Goal: Task Accomplishment & Management: Manage account settings

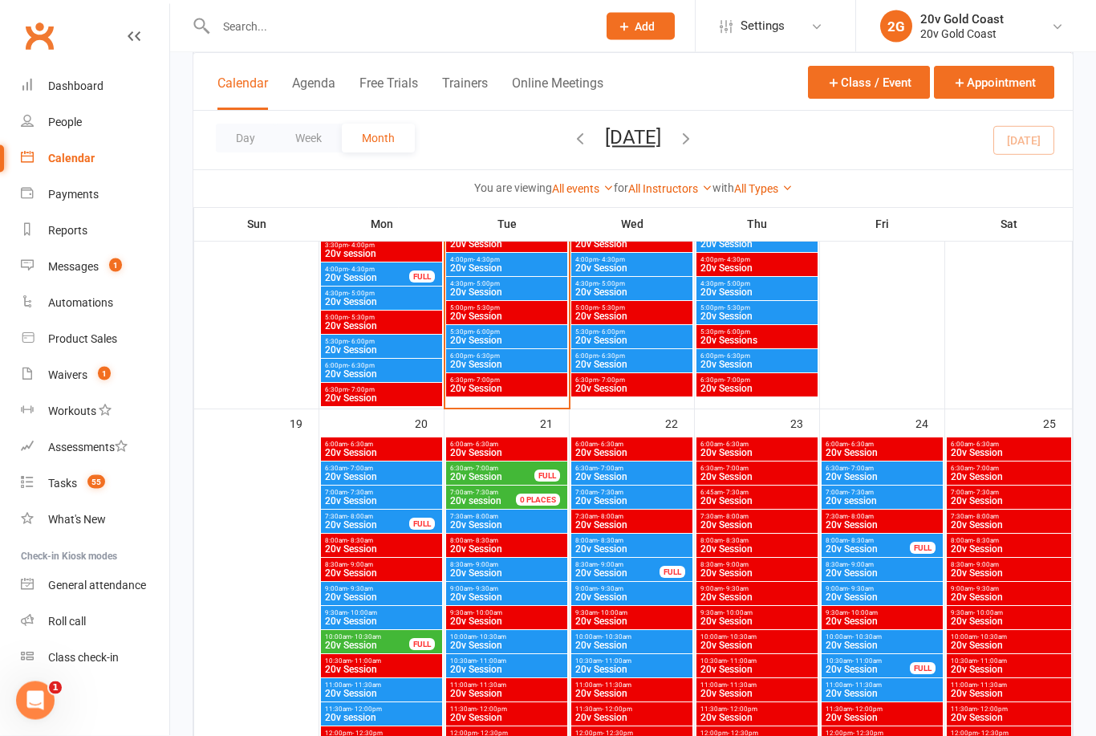
scroll to position [1929, 0]
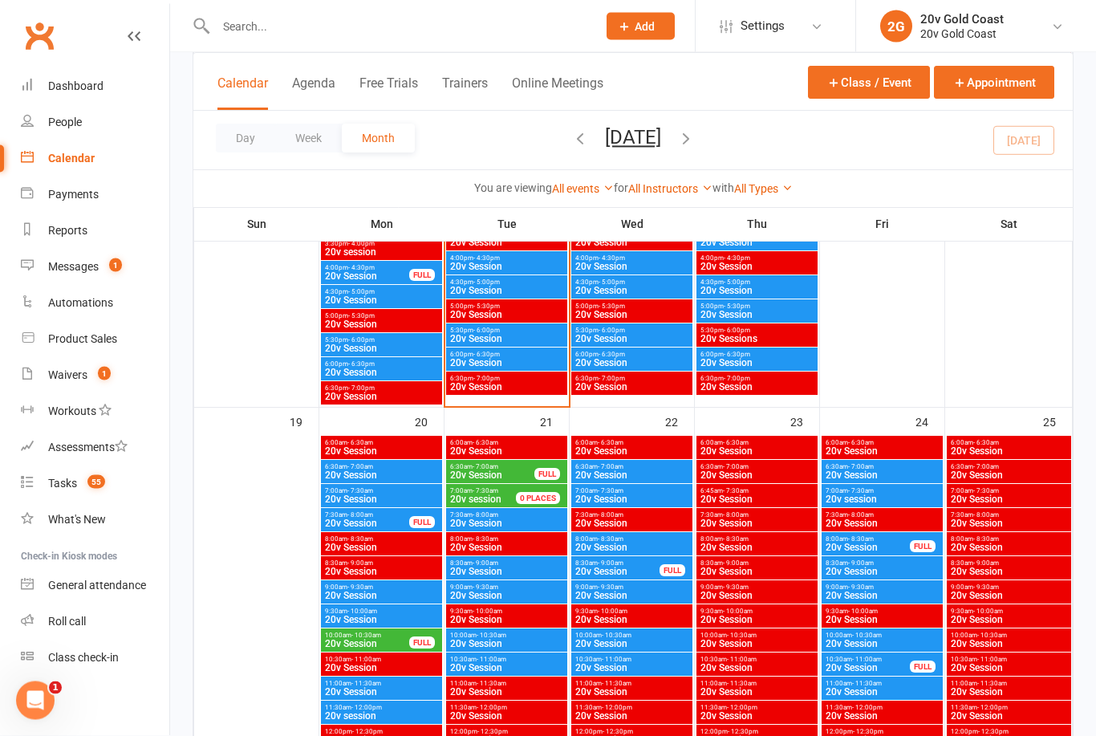
click at [644, 473] on span "20v Session" at bounding box center [631, 476] width 115 height 10
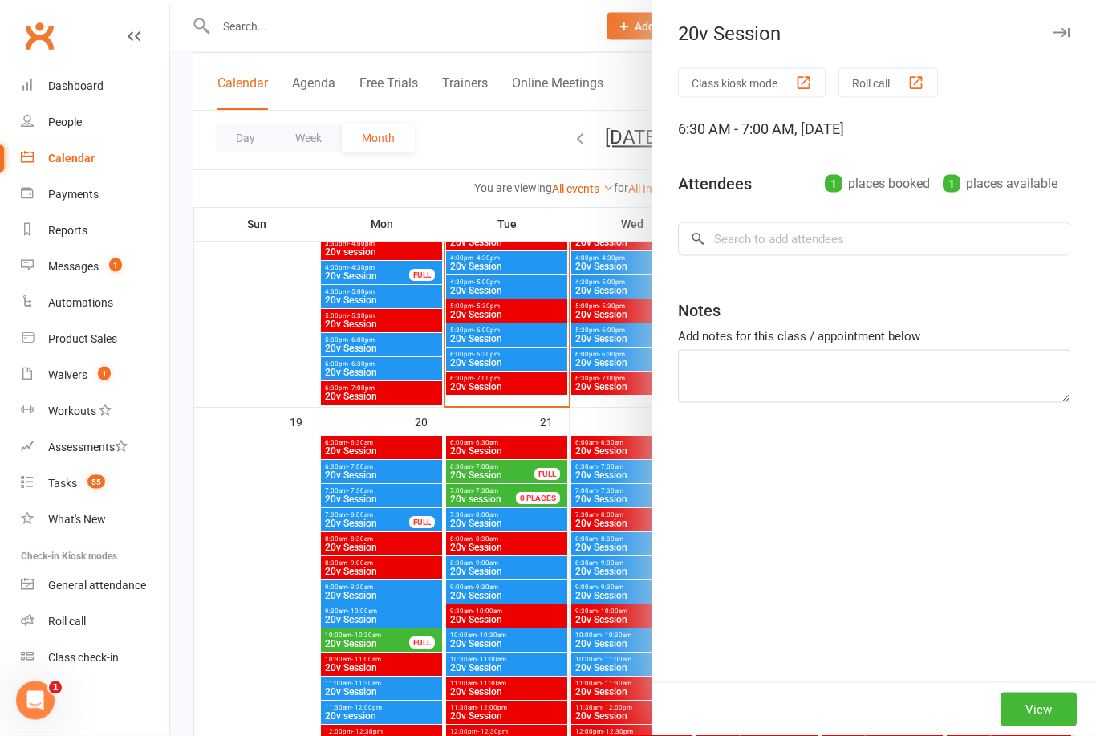
scroll to position [1930, 0]
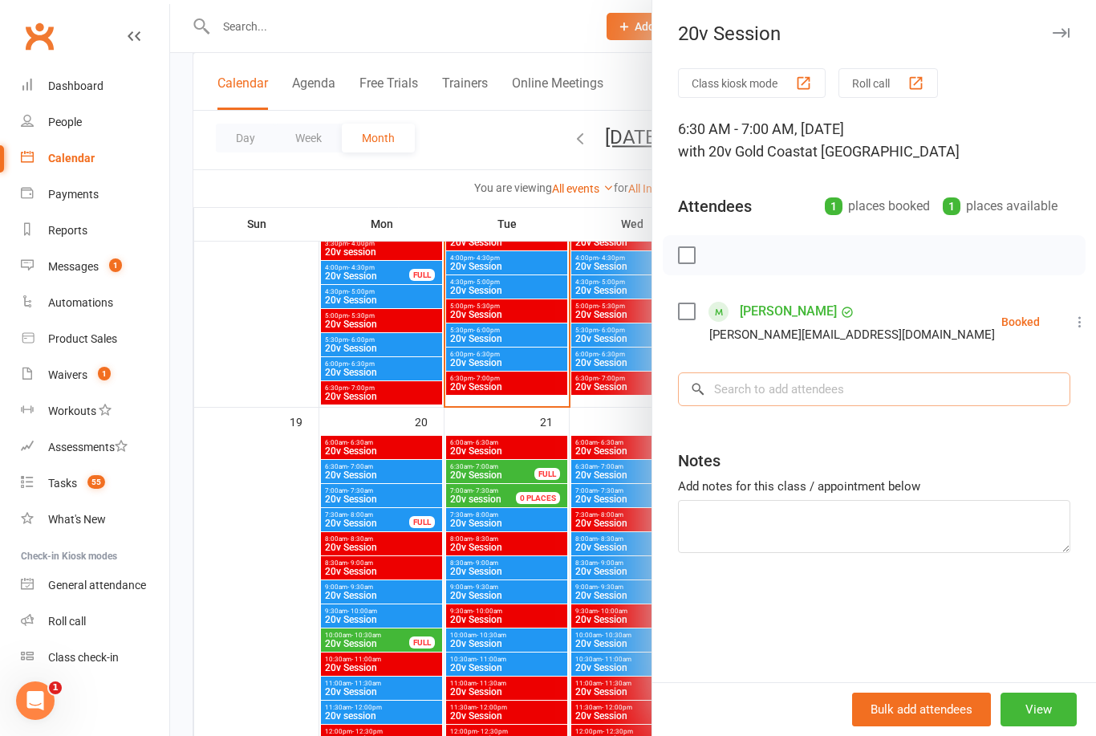
click at [885, 383] on input "search" at bounding box center [874, 389] width 392 height 34
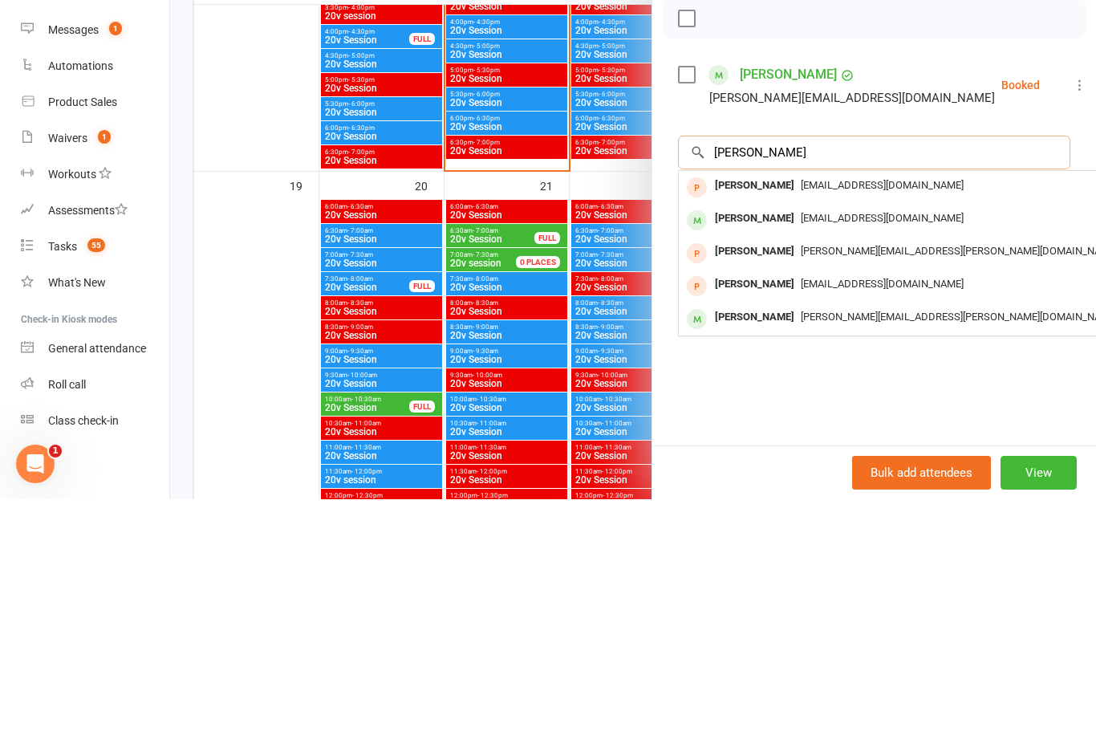
type input "[PERSON_NAME]"
click at [821, 448] on span "[EMAIL_ADDRESS][DOMAIN_NAME]" at bounding box center [881, 454] width 163 height 12
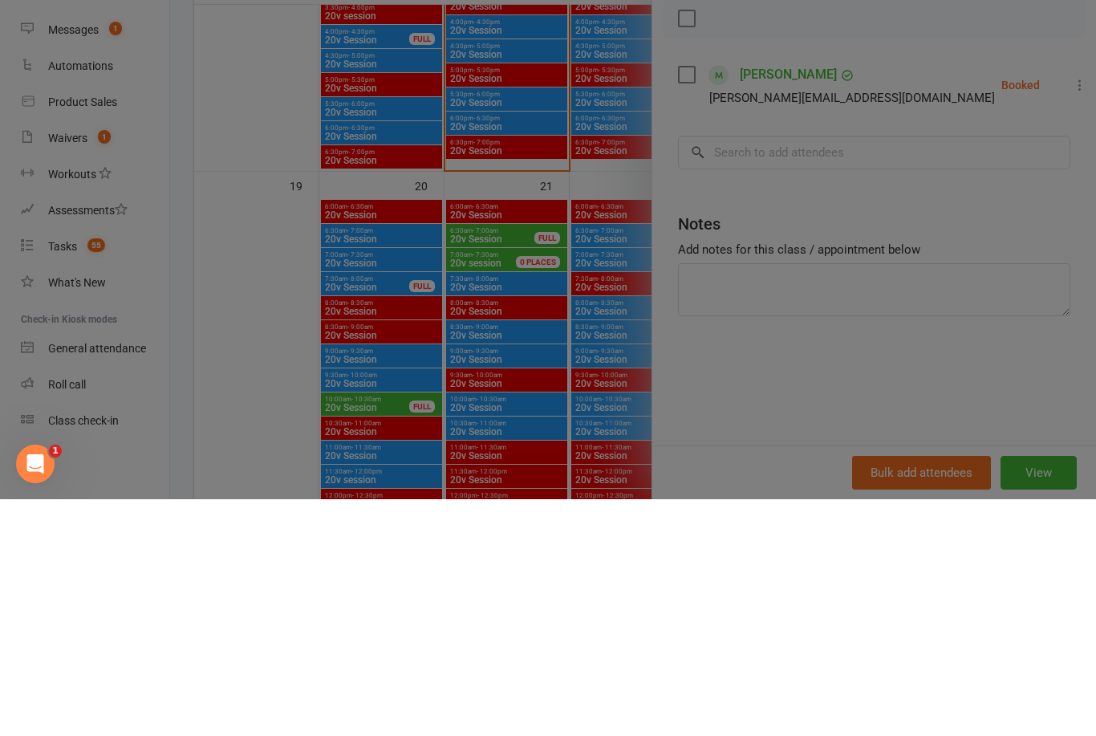
scroll to position [2166, 0]
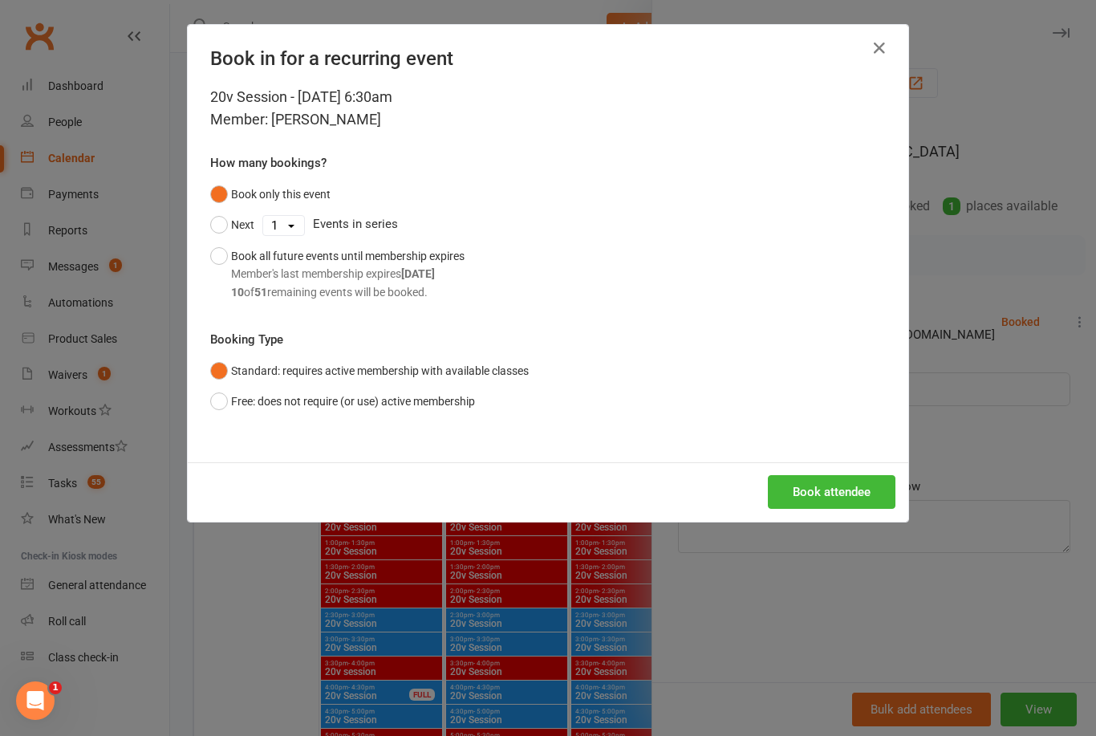
click at [848, 484] on button "Book attendee" at bounding box center [832, 492] width 128 height 34
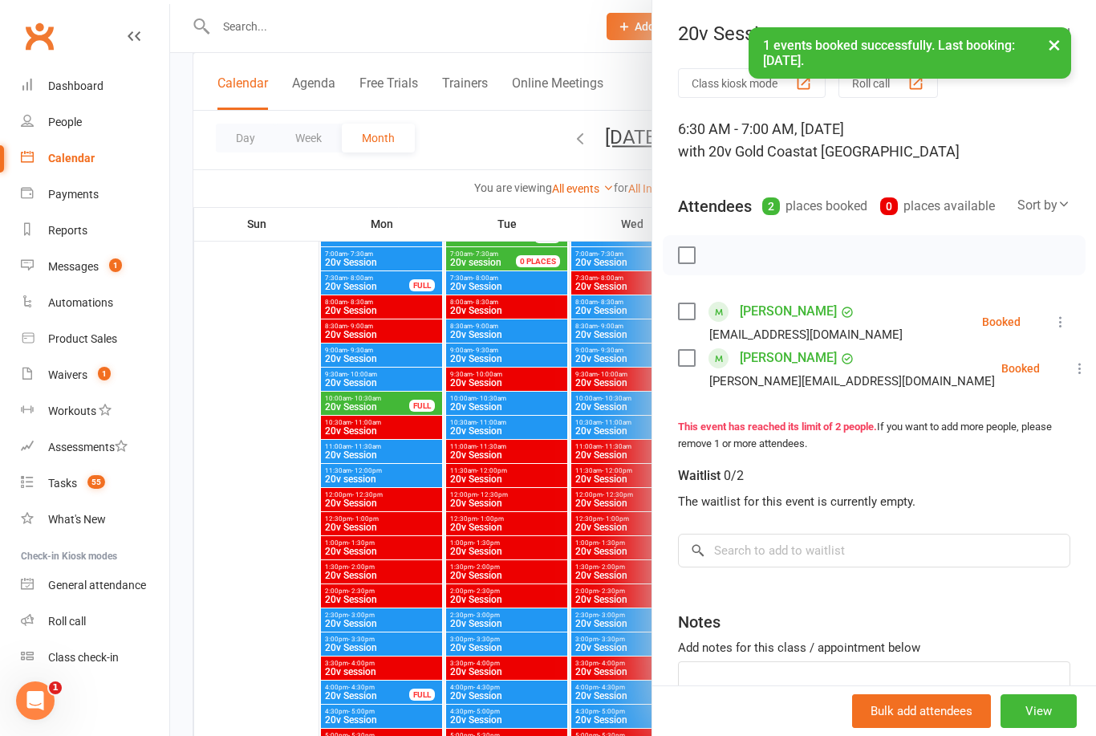
click at [269, 426] on div at bounding box center [633, 368] width 926 height 736
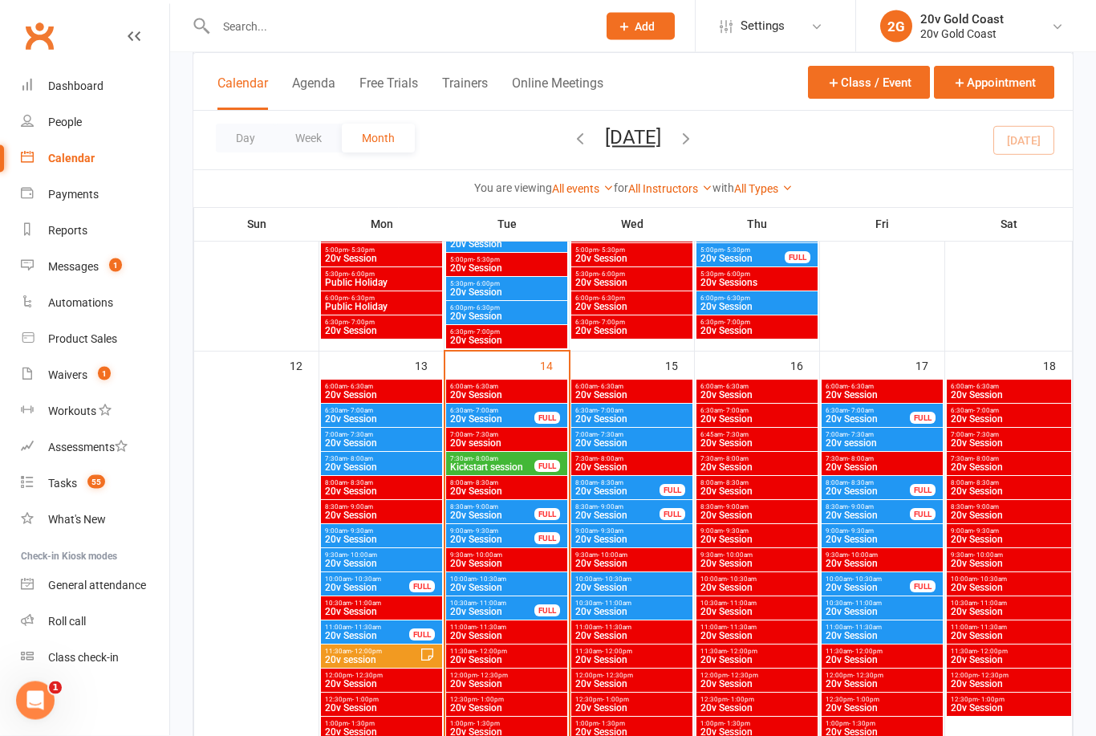
scroll to position [1315, 0]
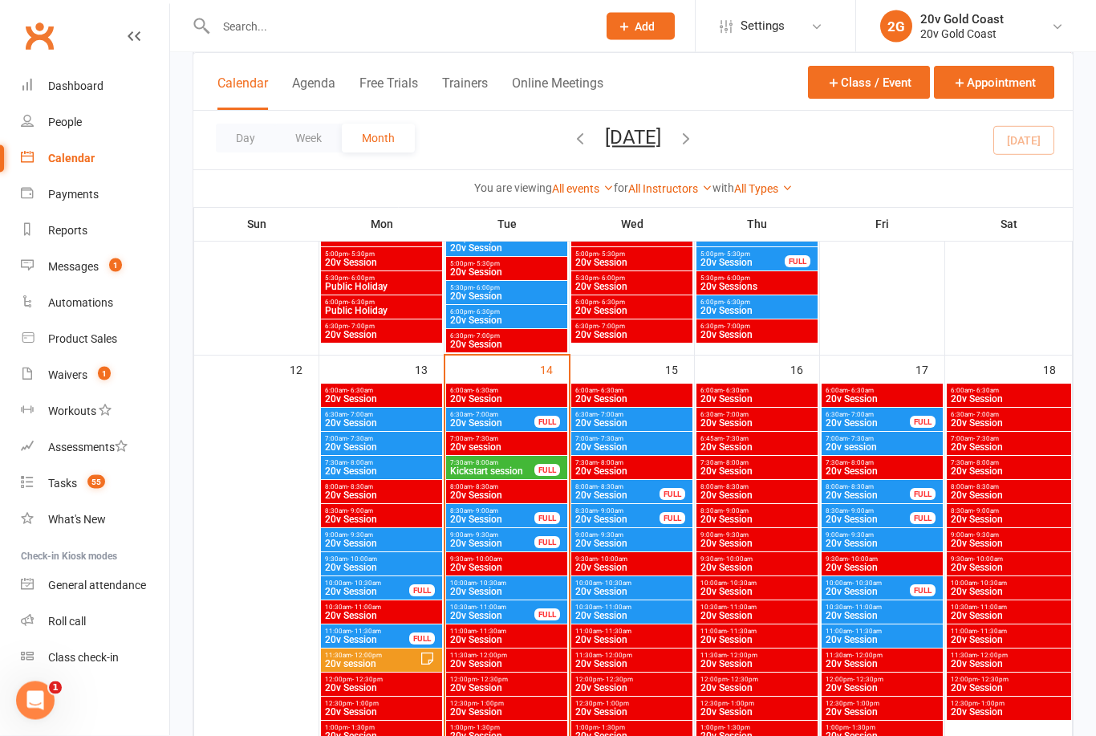
click at [511, 468] on span "Kickstart session" at bounding box center [492, 472] width 86 height 10
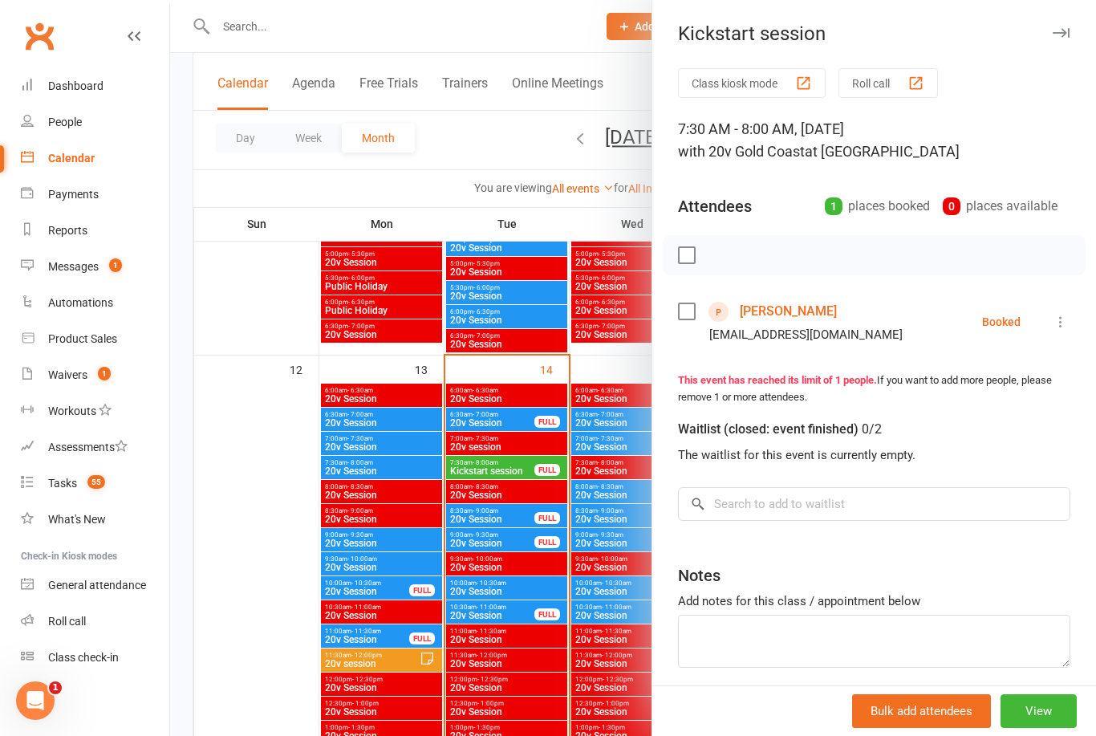
click at [513, 558] on div at bounding box center [633, 368] width 926 height 736
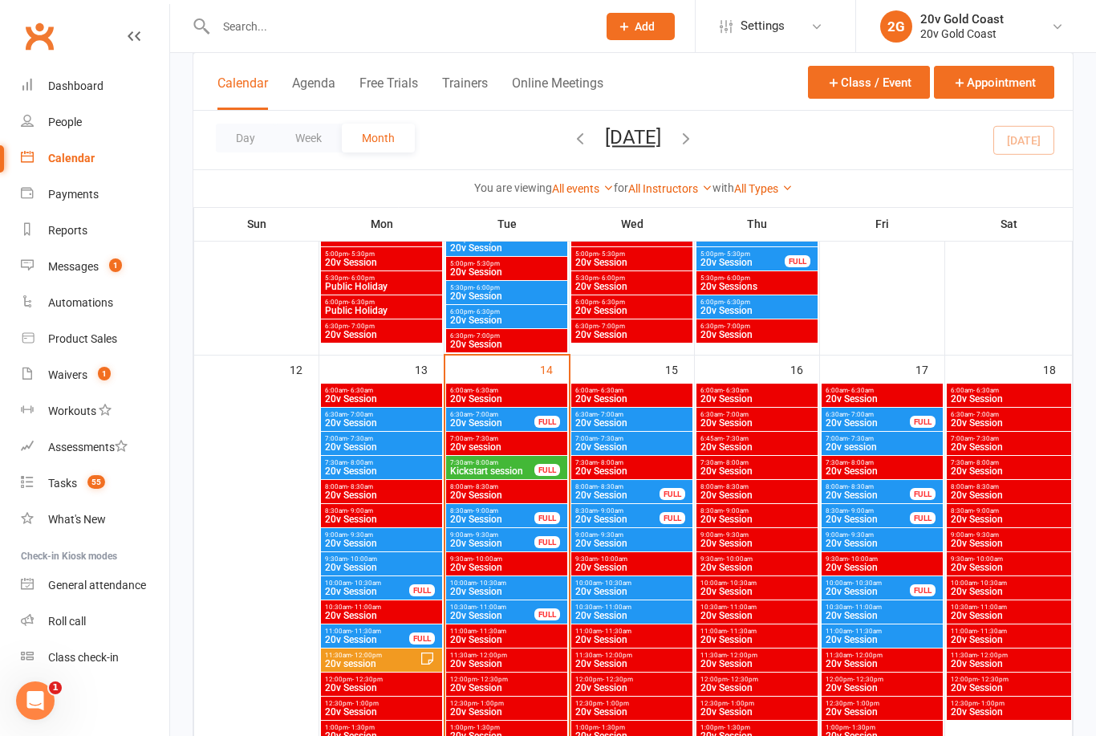
click at [515, 525] on div "8:30am - 9:00am 20v Session FULL" at bounding box center [506, 515] width 121 height 23
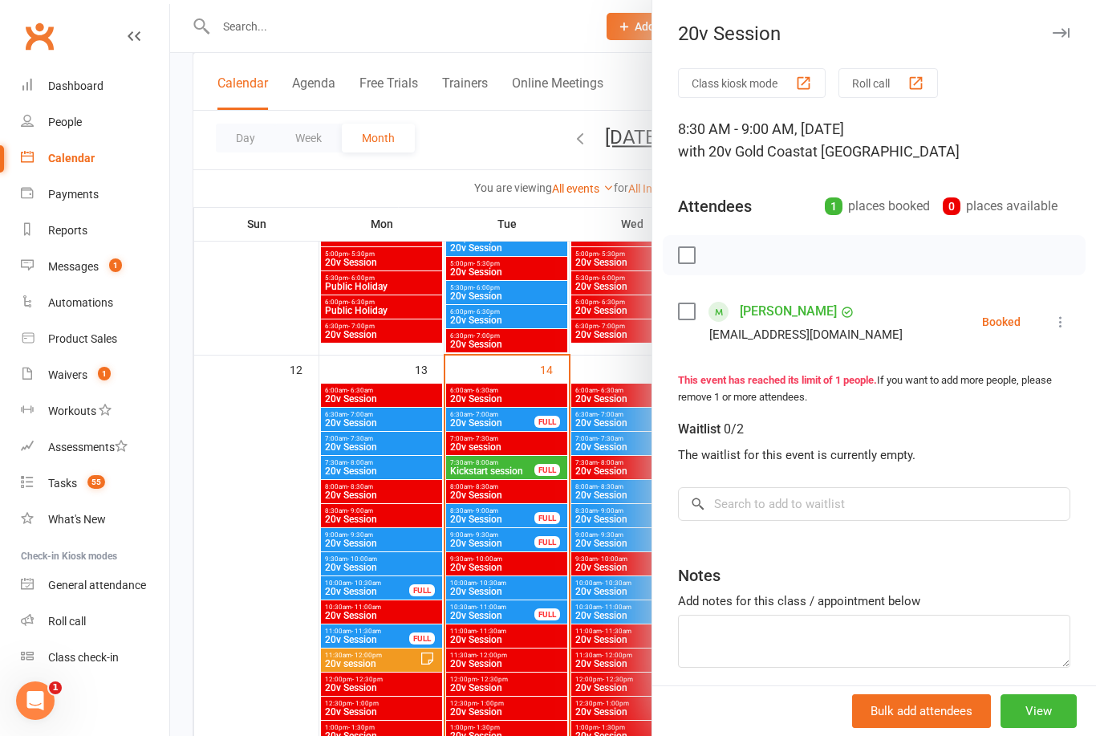
click at [506, 547] on div at bounding box center [633, 368] width 926 height 736
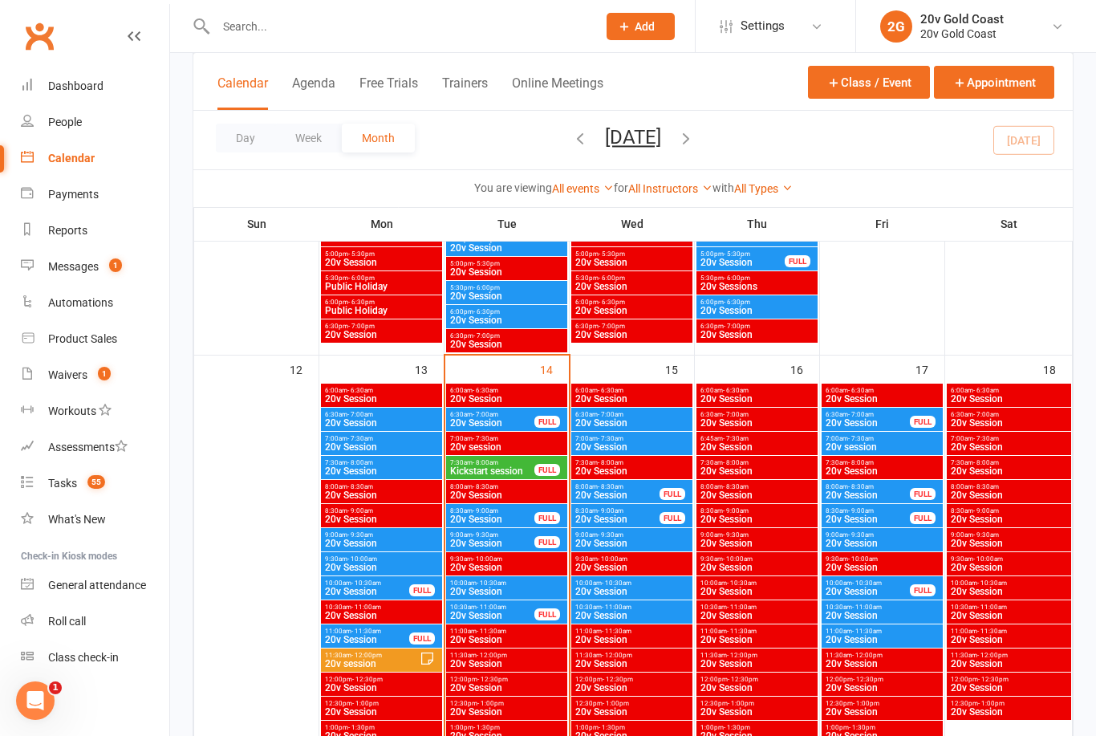
click at [514, 544] on span "20v Session" at bounding box center [492, 543] width 86 height 10
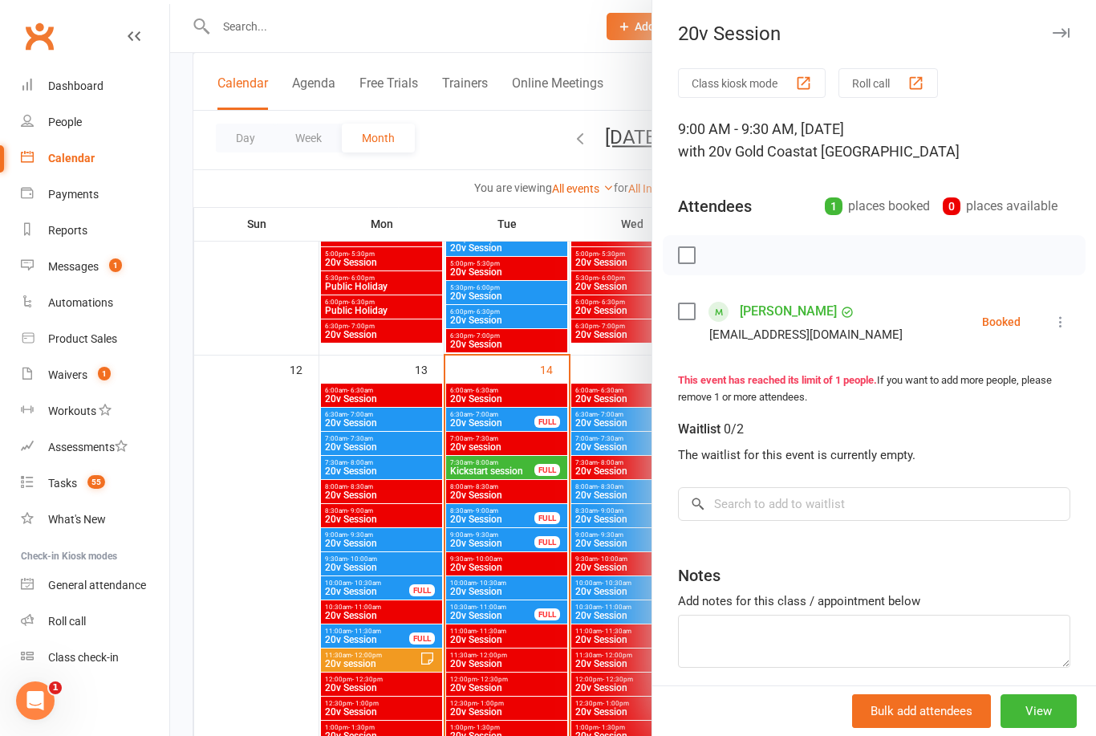
click at [521, 591] on div at bounding box center [633, 368] width 926 height 736
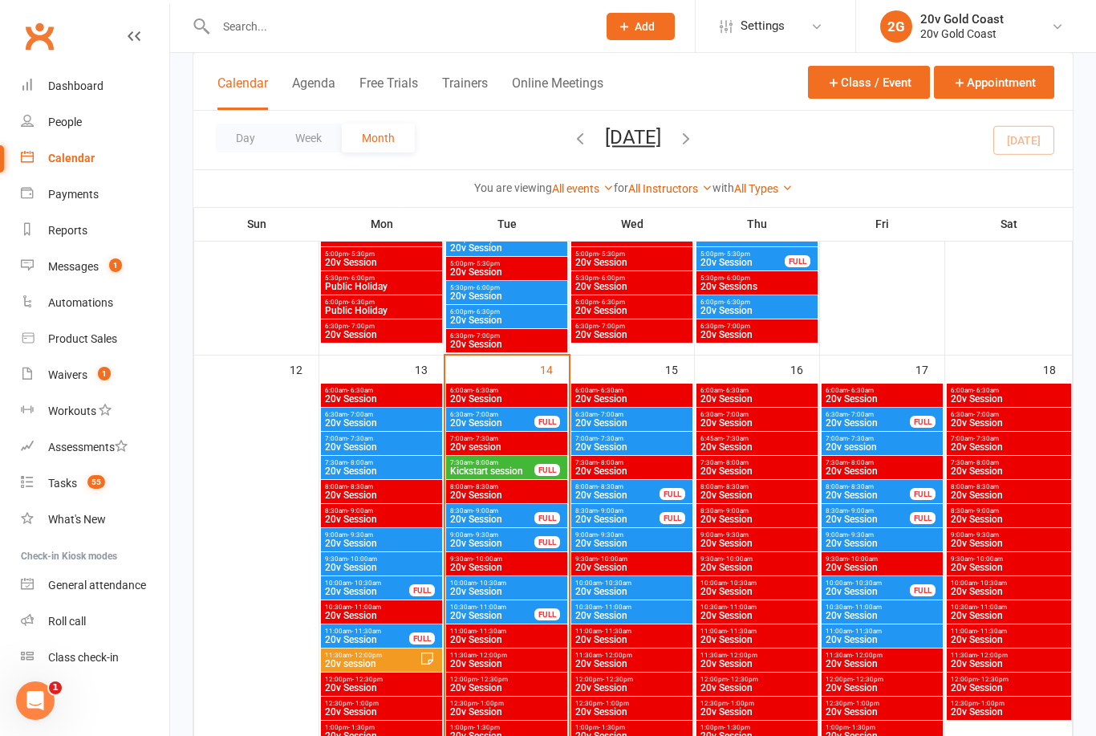
click at [521, 589] on span "20v Session" at bounding box center [506, 591] width 115 height 10
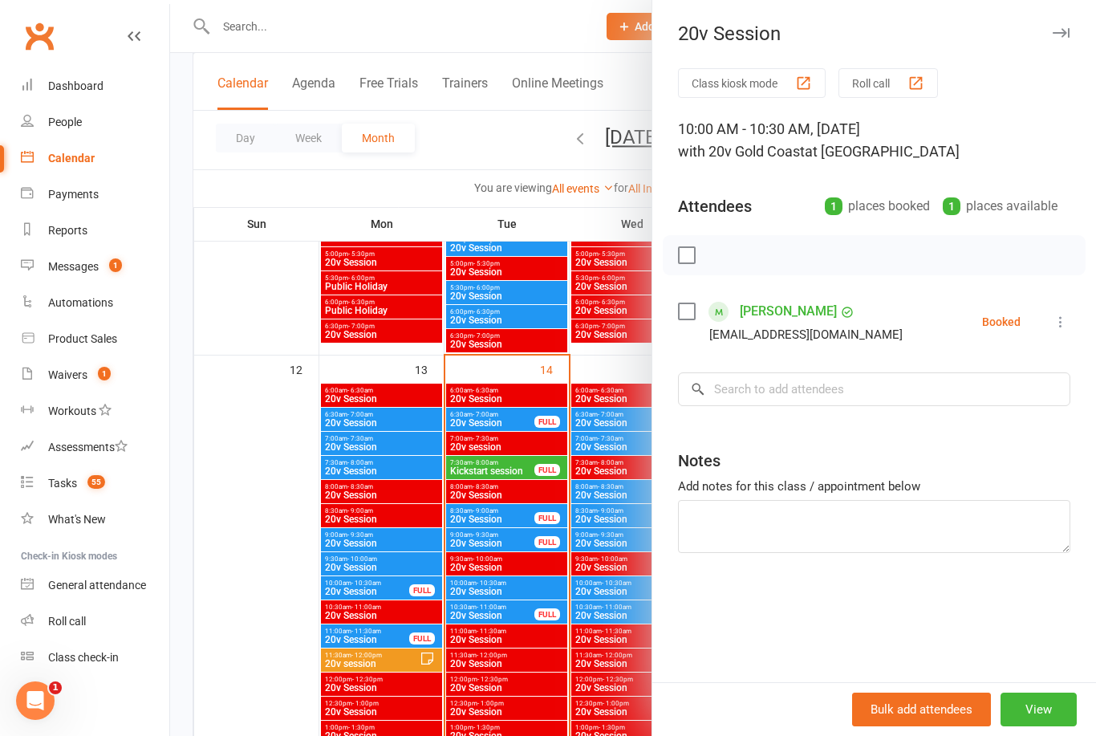
click at [510, 614] on div at bounding box center [633, 368] width 926 height 736
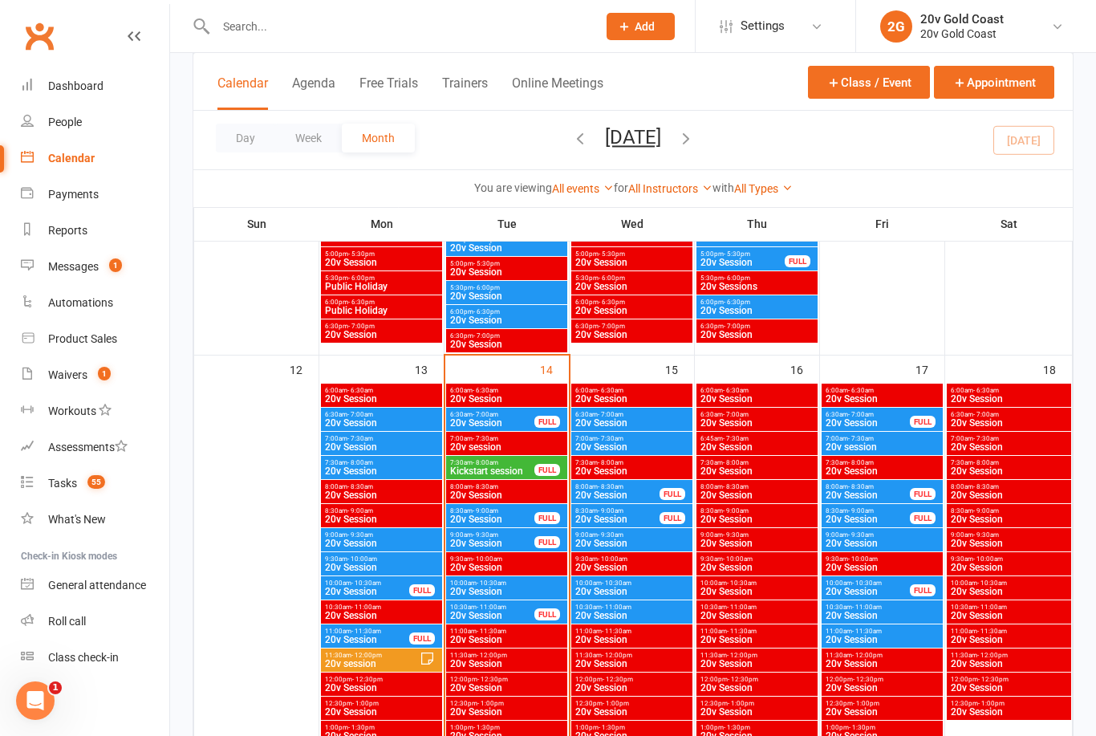
click at [518, 606] on span "10:30am - 11:00am" at bounding box center [492, 606] width 86 height 7
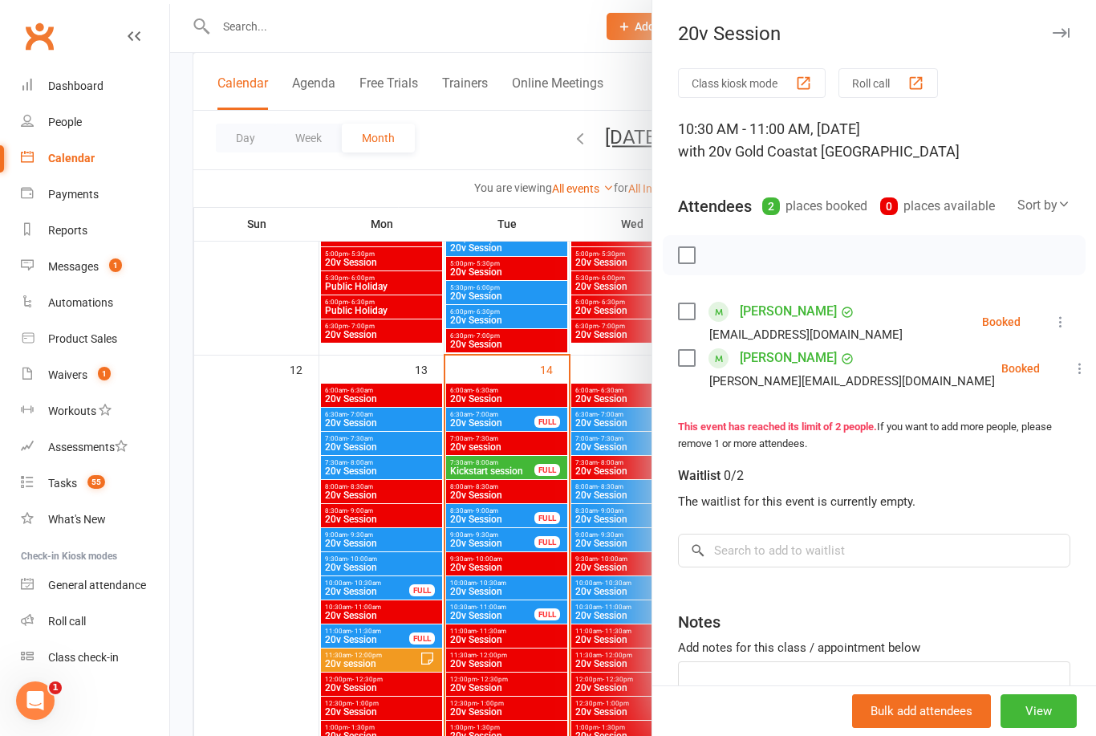
click at [259, 435] on div at bounding box center [633, 368] width 926 height 736
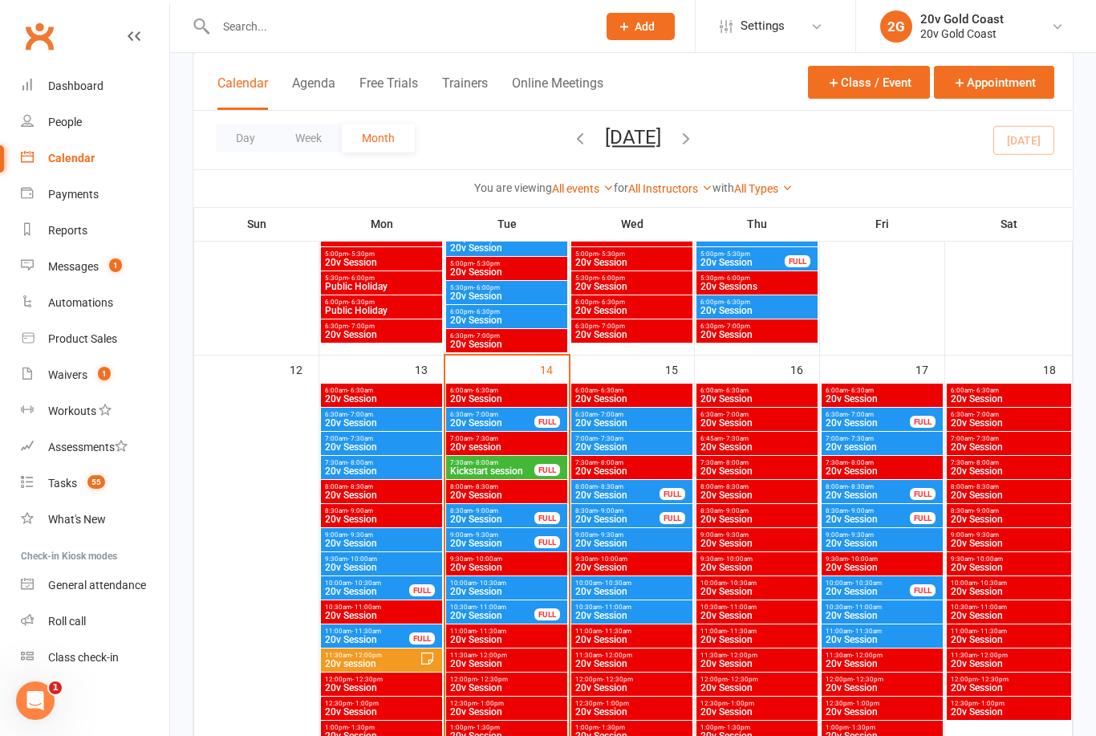
click at [112, 265] on span "1" at bounding box center [115, 265] width 13 height 14
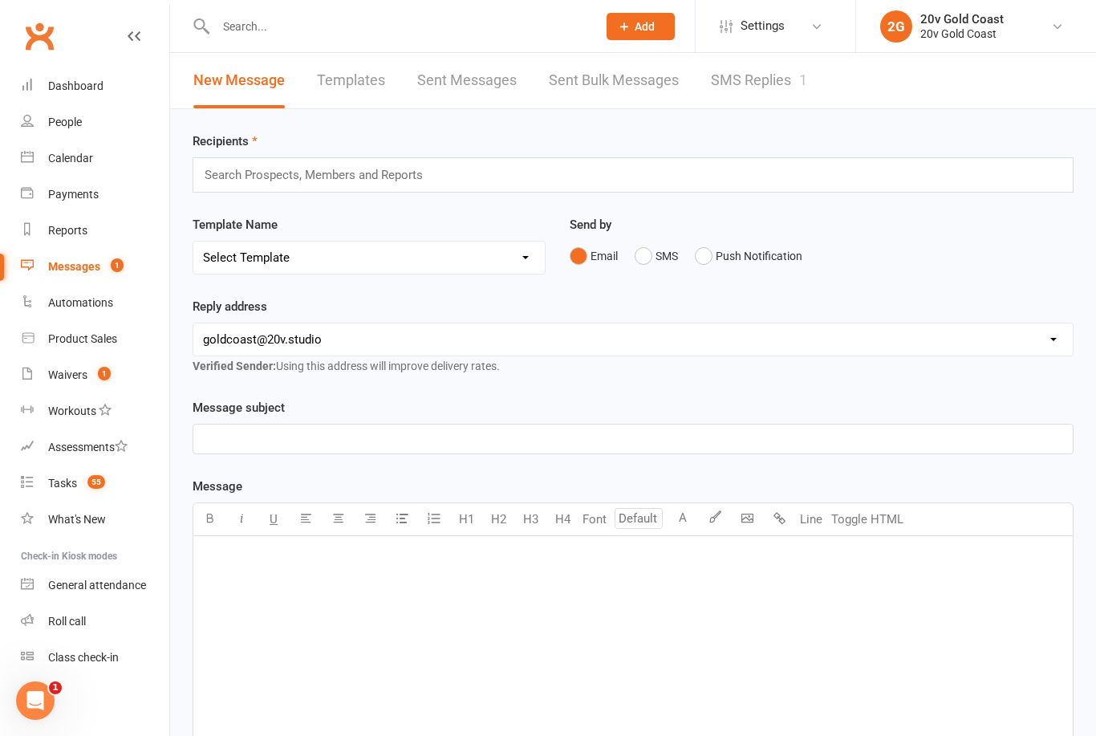
click at [765, 73] on link "SMS Replies 1" at bounding box center [759, 80] width 96 height 55
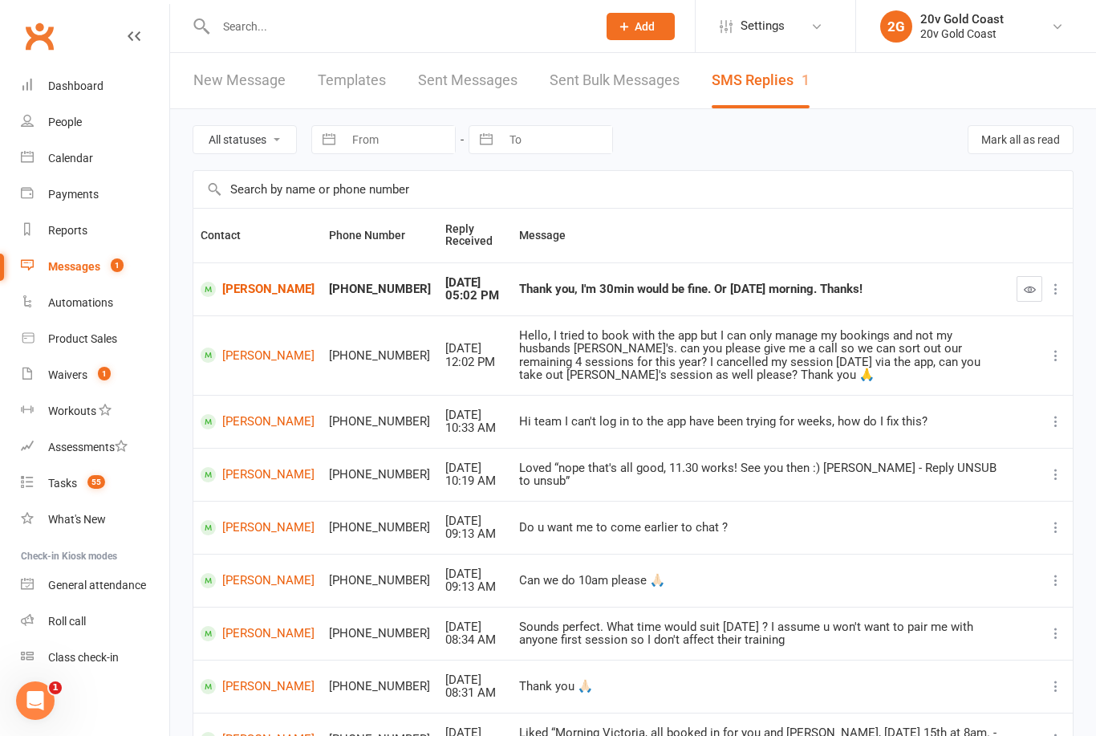
click at [671, 298] on td "Thank you, I'm 30min would be fine. Or [DATE] morning. Thanks!" at bounding box center [760, 288] width 497 height 53
click at [244, 290] on link "[PERSON_NAME]" at bounding box center [258, 289] width 114 height 15
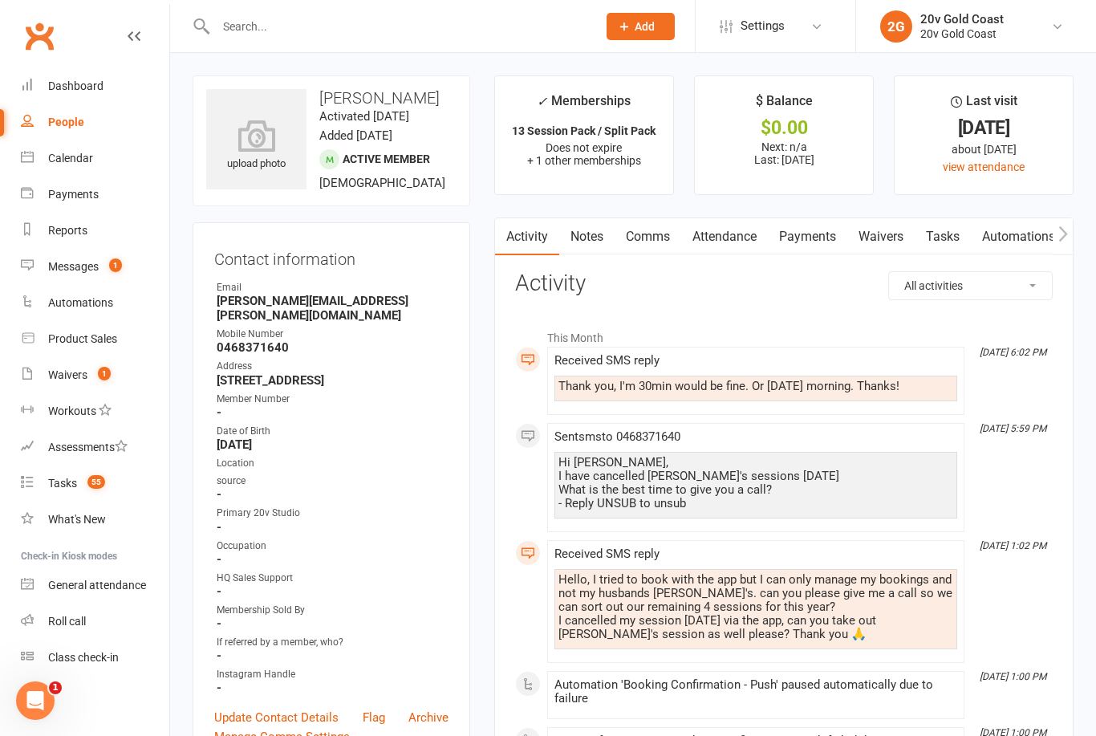
click at [657, 238] on link "Comms" at bounding box center [647, 236] width 67 height 37
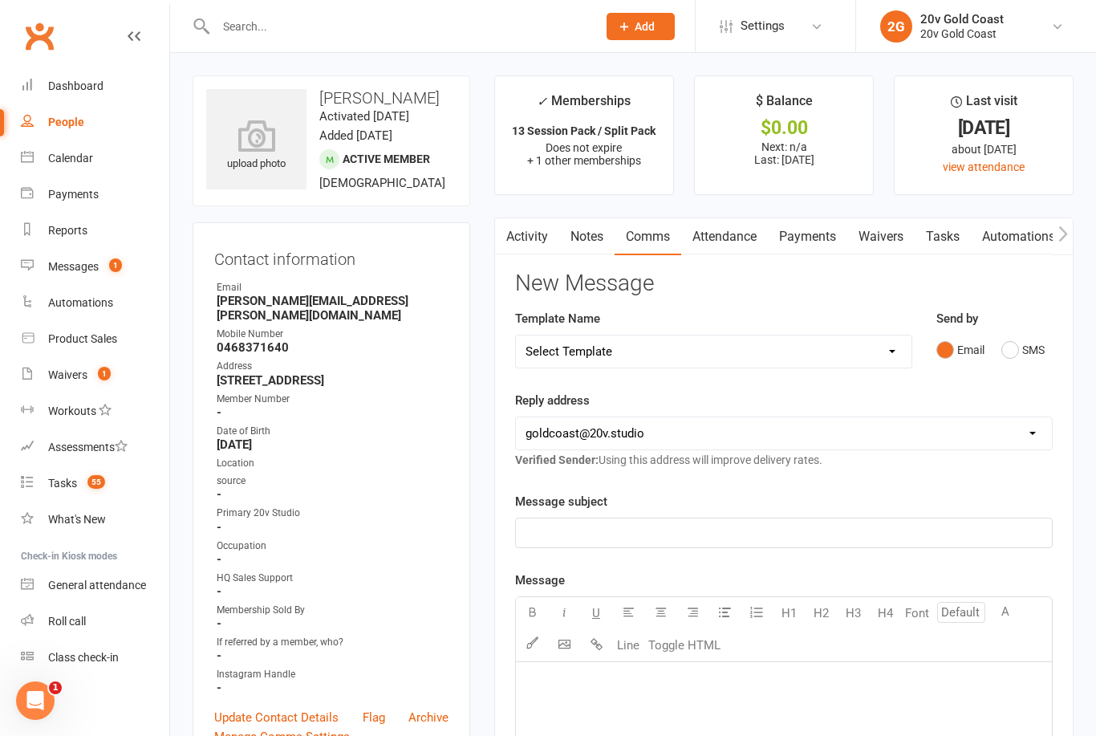
click at [1013, 351] on button "SMS" at bounding box center [1022, 349] width 43 height 30
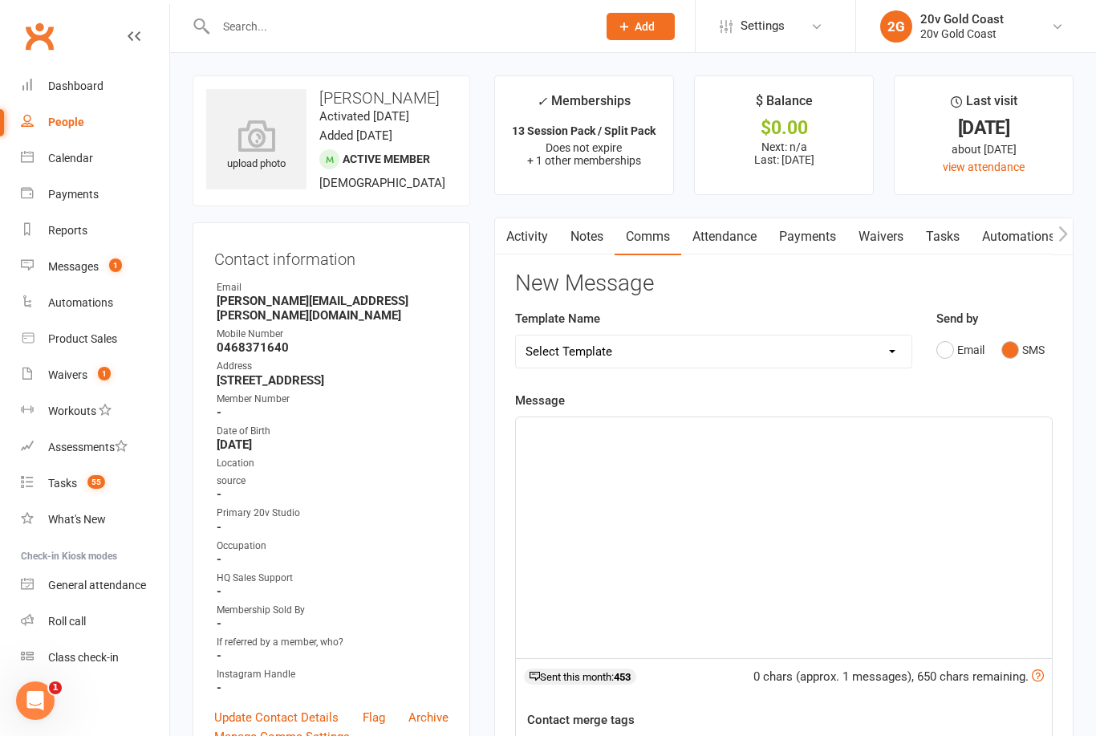
click at [694, 442] on div "﻿" at bounding box center [784, 537] width 536 height 241
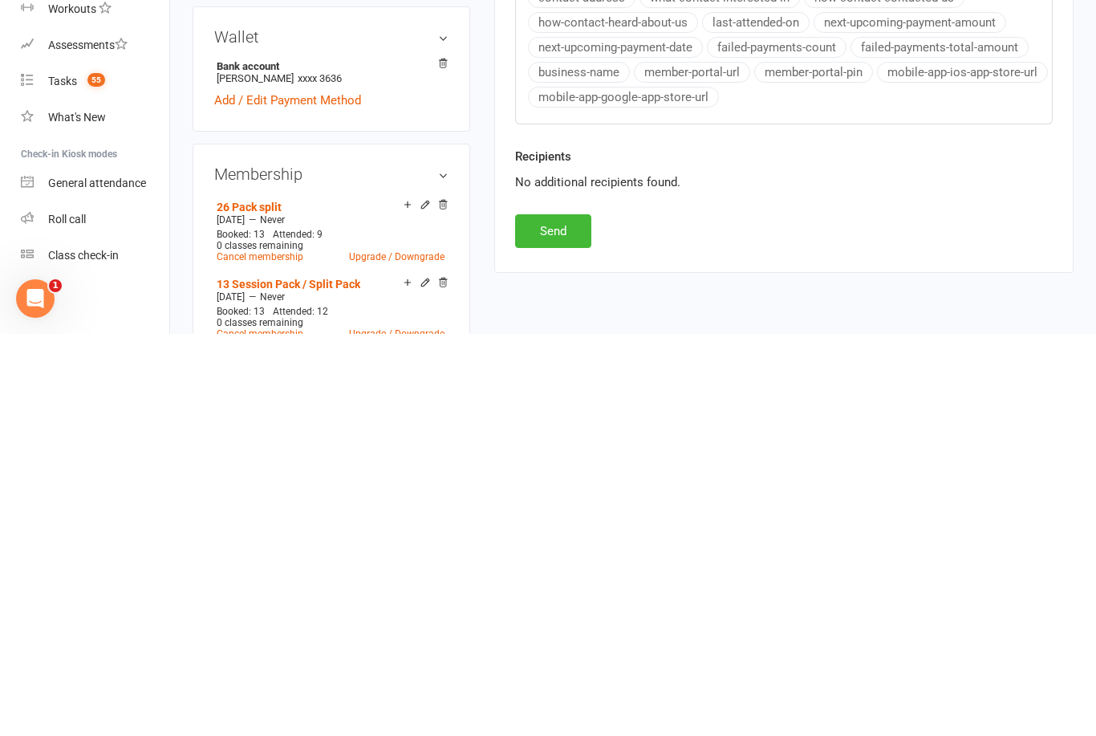
click at [565, 616] on button "Send" at bounding box center [553, 633] width 76 height 34
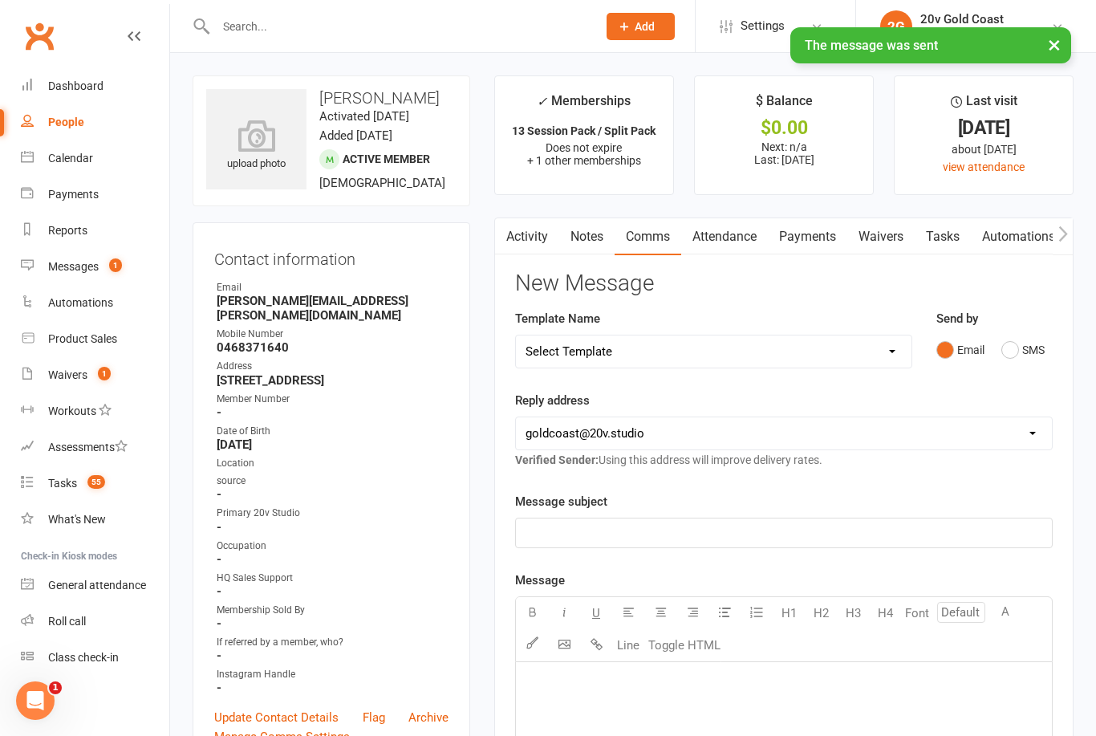
click at [532, 243] on link "Activity" at bounding box center [527, 236] width 64 height 37
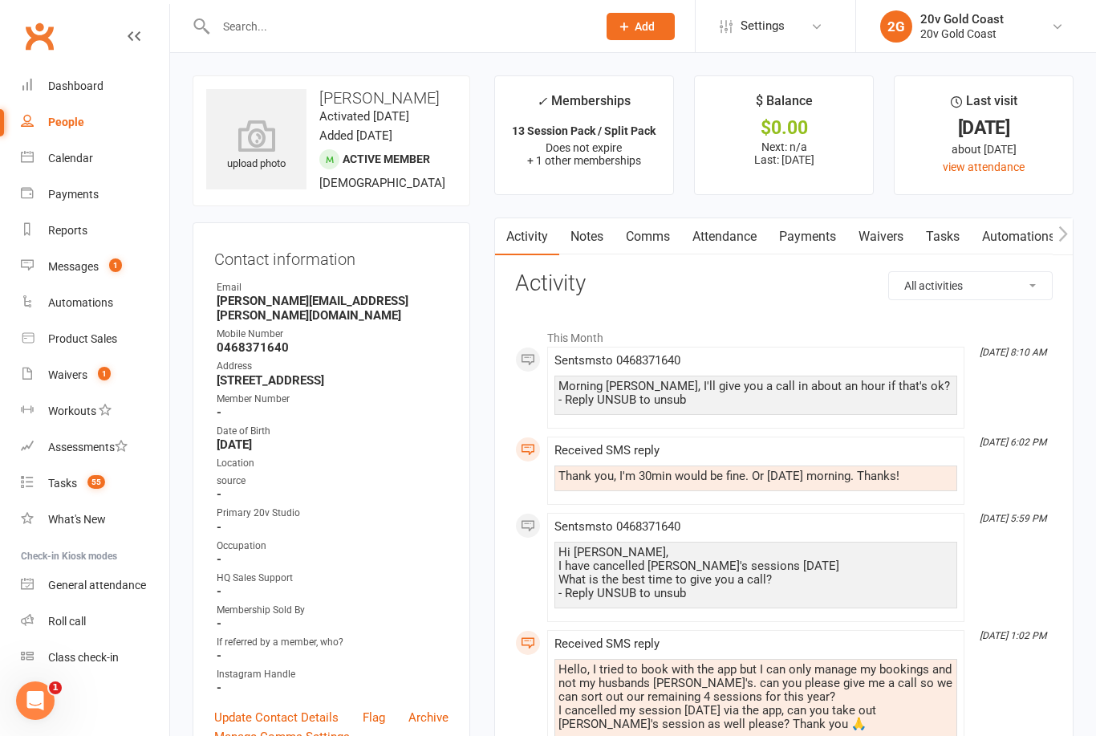
click at [107, 267] on count-badge "1" at bounding box center [111, 266] width 21 height 13
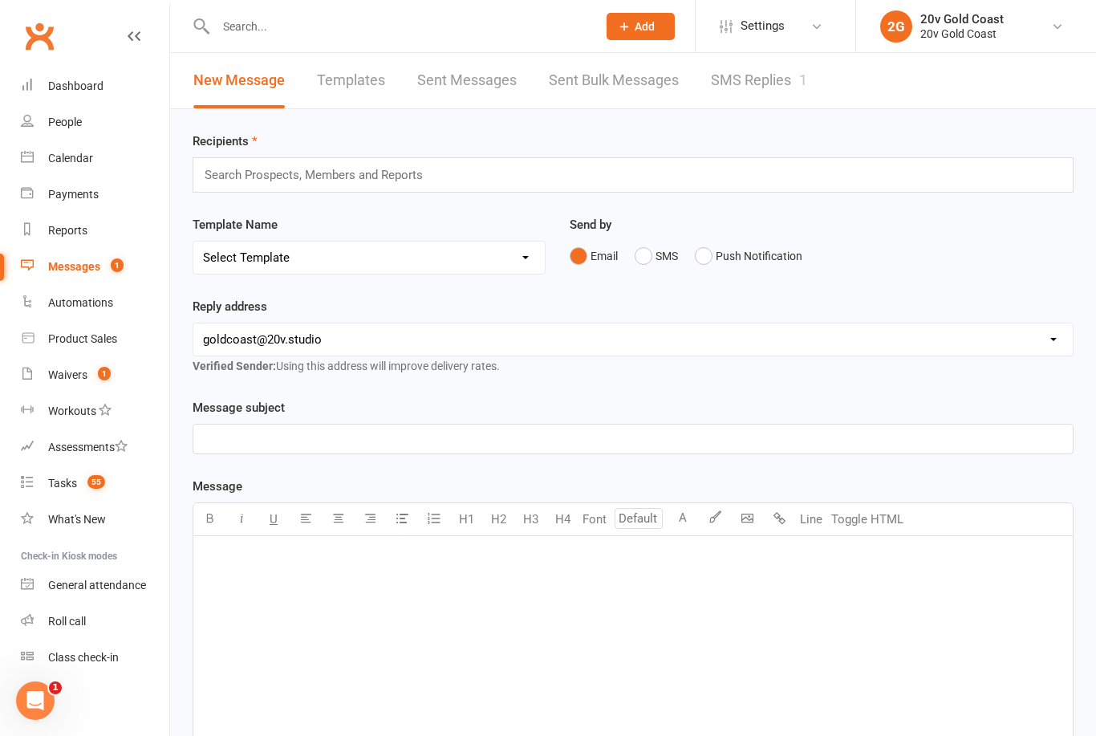
click at [750, 87] on link "SMS Replies 1" at bounding box center [759, 80] width 96 height 55
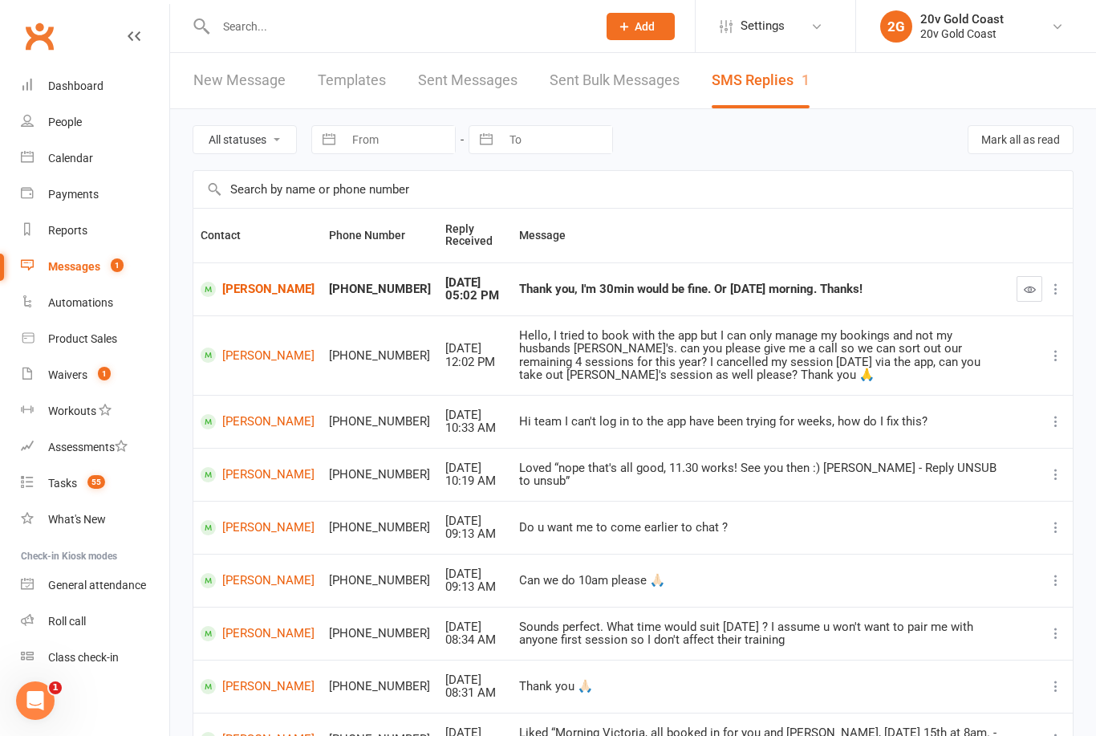
click at [1029, 300] on button "button" at bounding box center [1029, 289] width 26 height 26
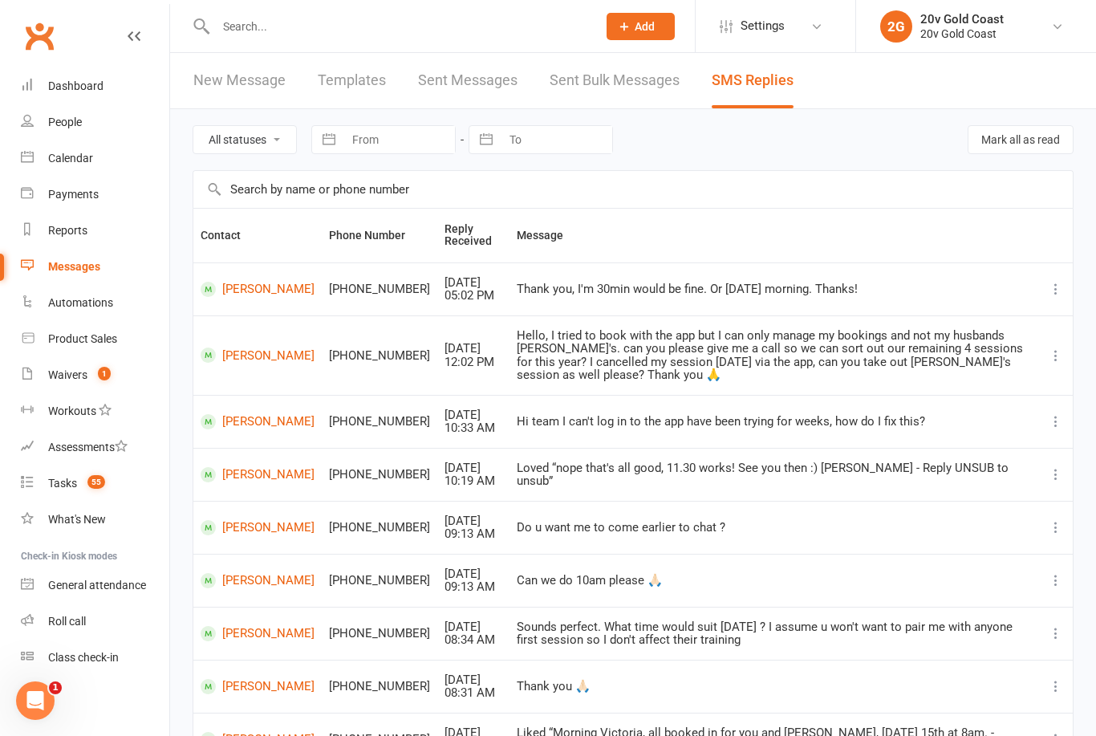
click at [99, 369] on span "1" at bounding box center [104, 374] width 13 height 14
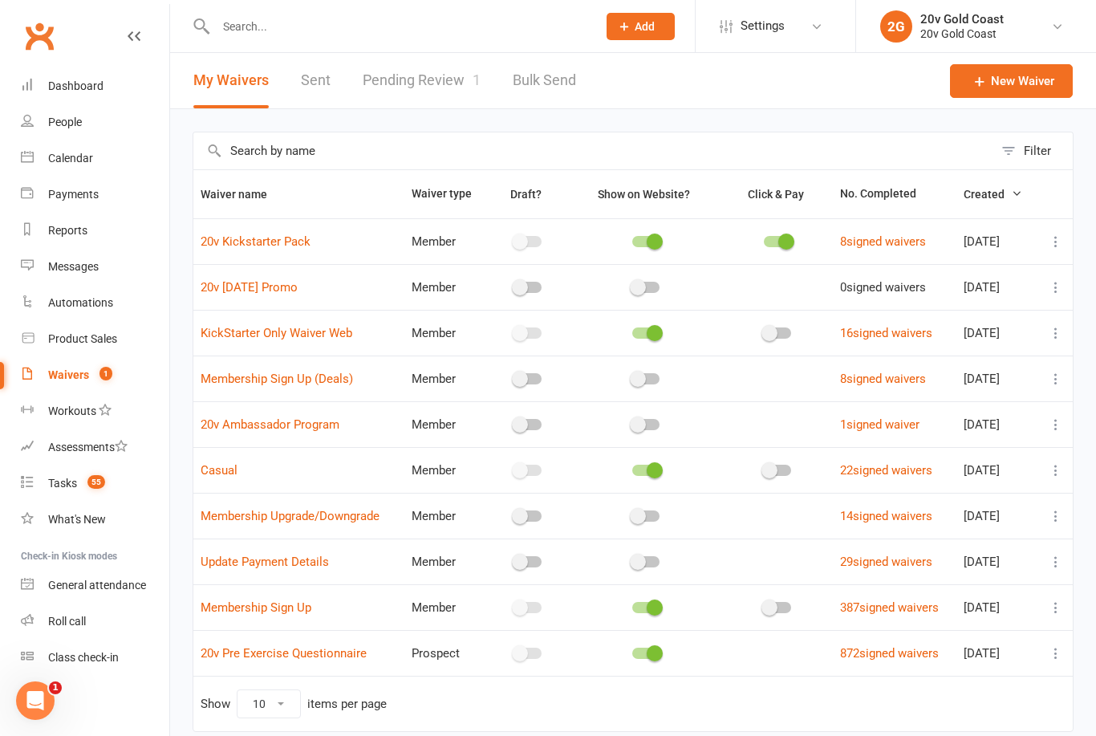
click at [431, 93] on link "Pending Review 1" at bounding box center [422, 80] width 118 height 55
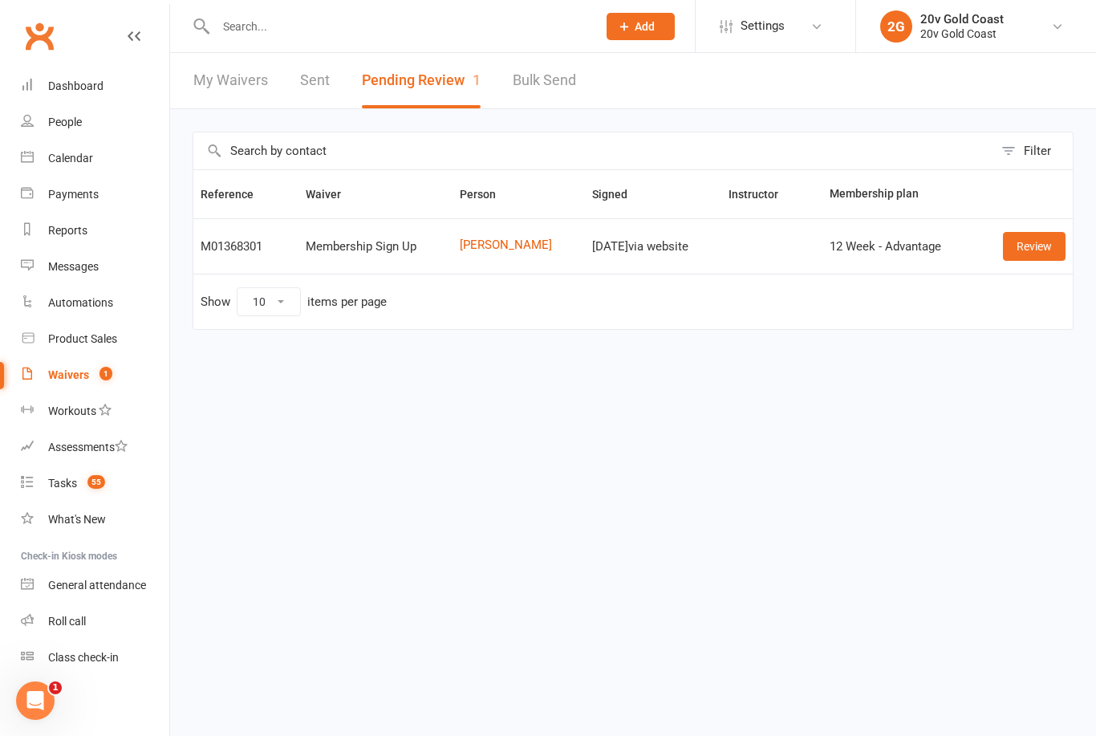
click at [84, 160] on div "Calendar" at bounding box center [70, 158] width 45 height 13
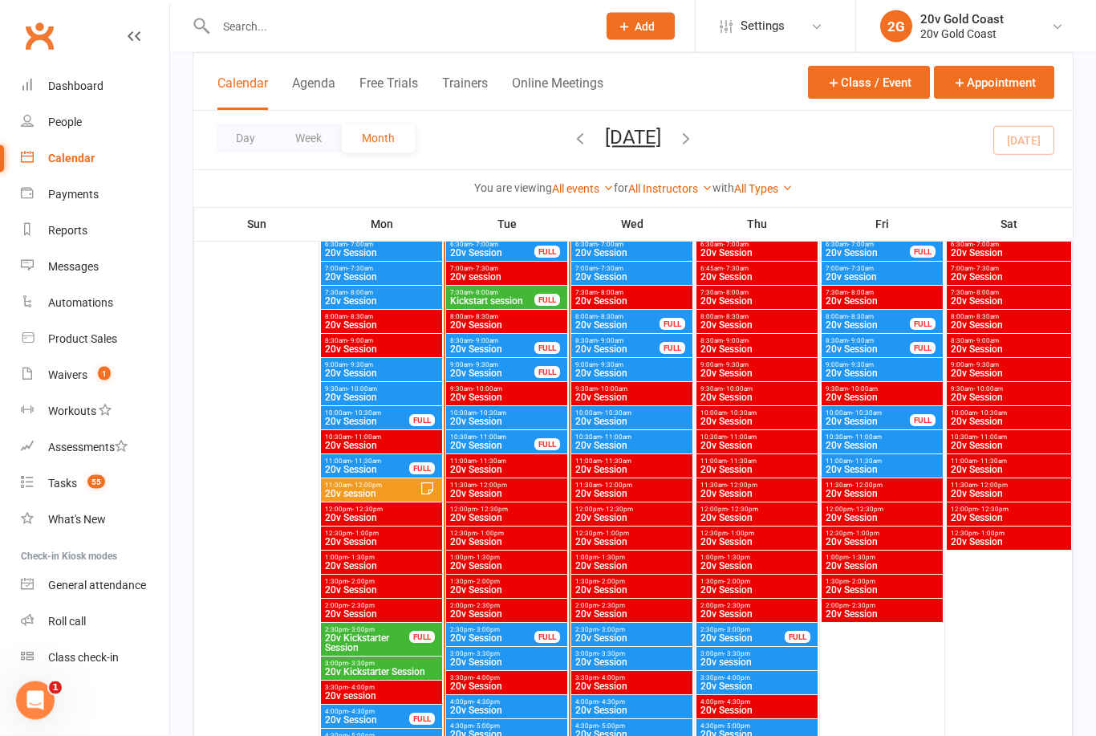
scroll to position [1518, 0]
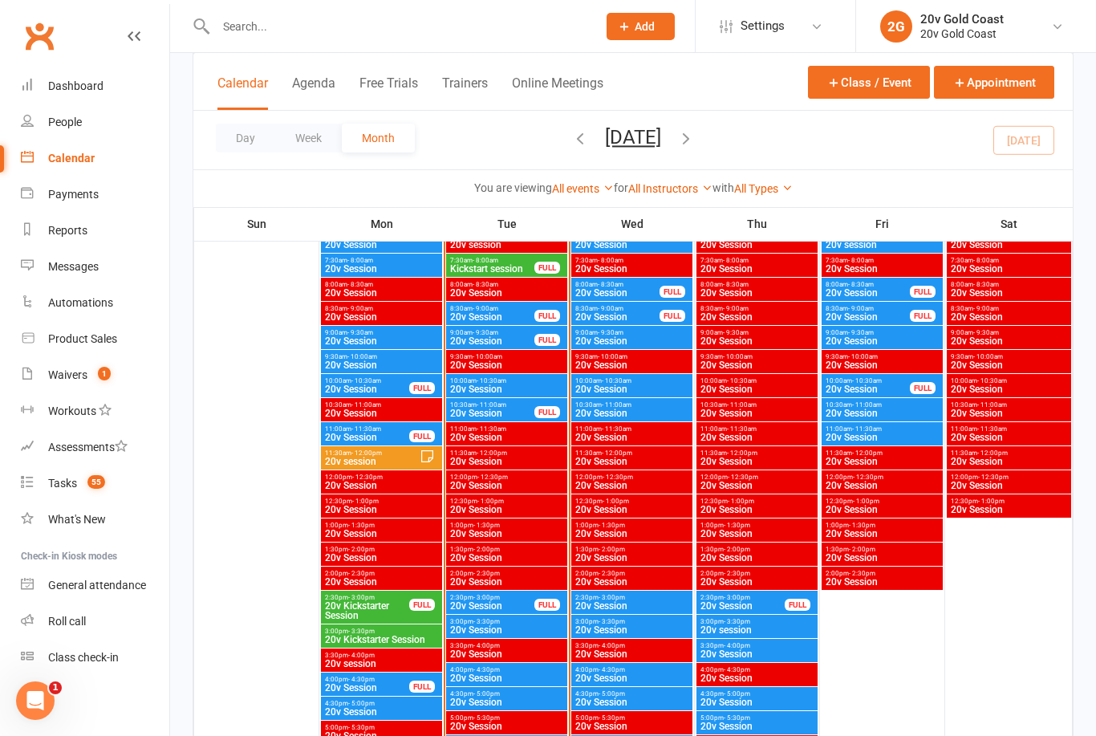
click at [638, 608] on span "20v Session" at bounding box center [631, 606] width 115 height 10
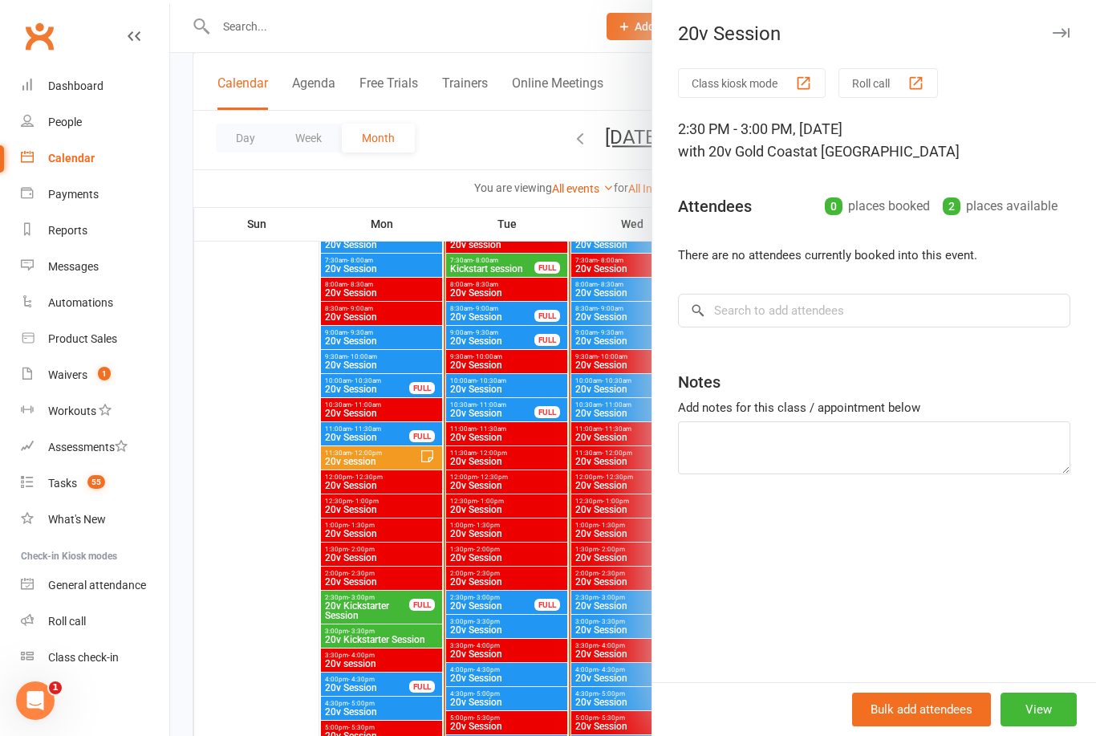
click at [607, 626] on div at bounding box center [633, 368] width 926 height 736
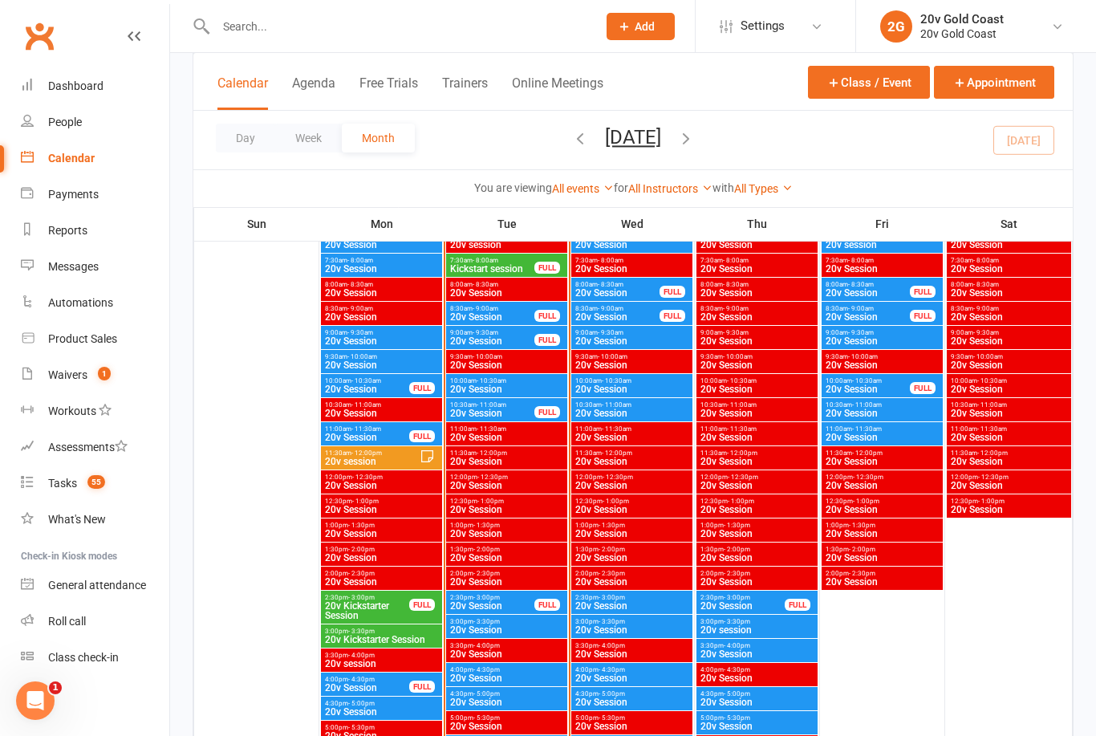
click at [647, 630] on span "20v Session" at bounding box center [631, 630] width 115 height 10
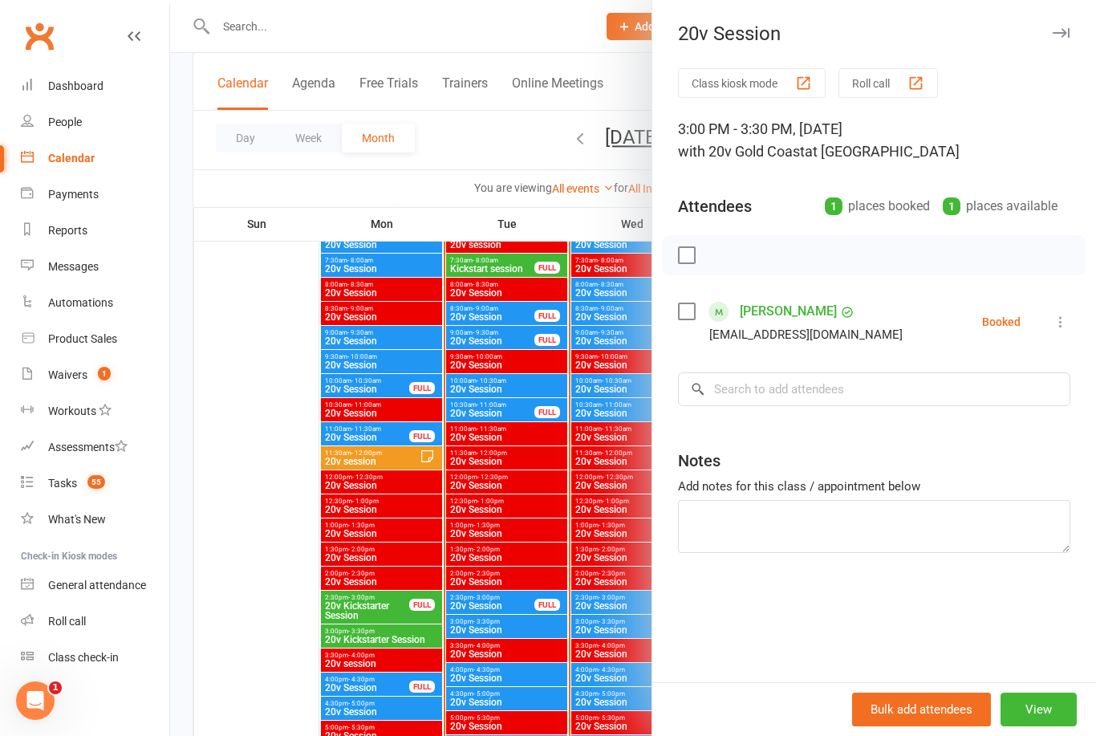
click at [614, 637] on div at bounding box center [633, 368] width 926 height 736
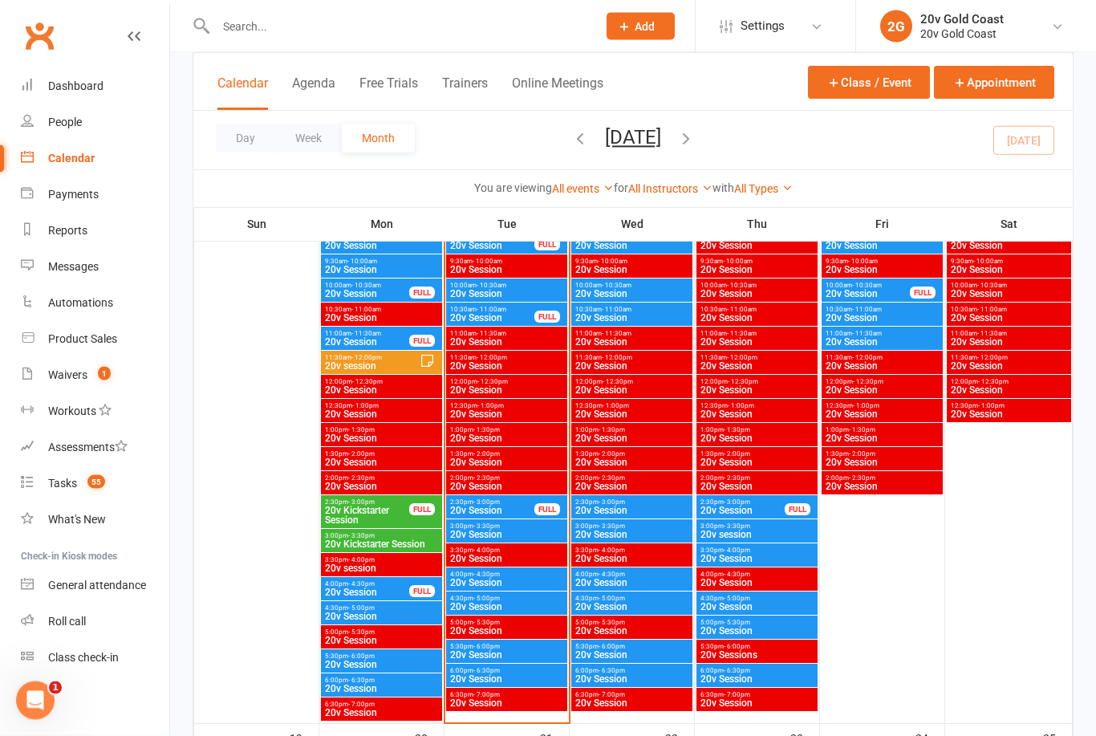
scroll to position [1614, 0]
click at [646, 585] on span "20v Session" at bounding box center [631, 583] width 115 height 10
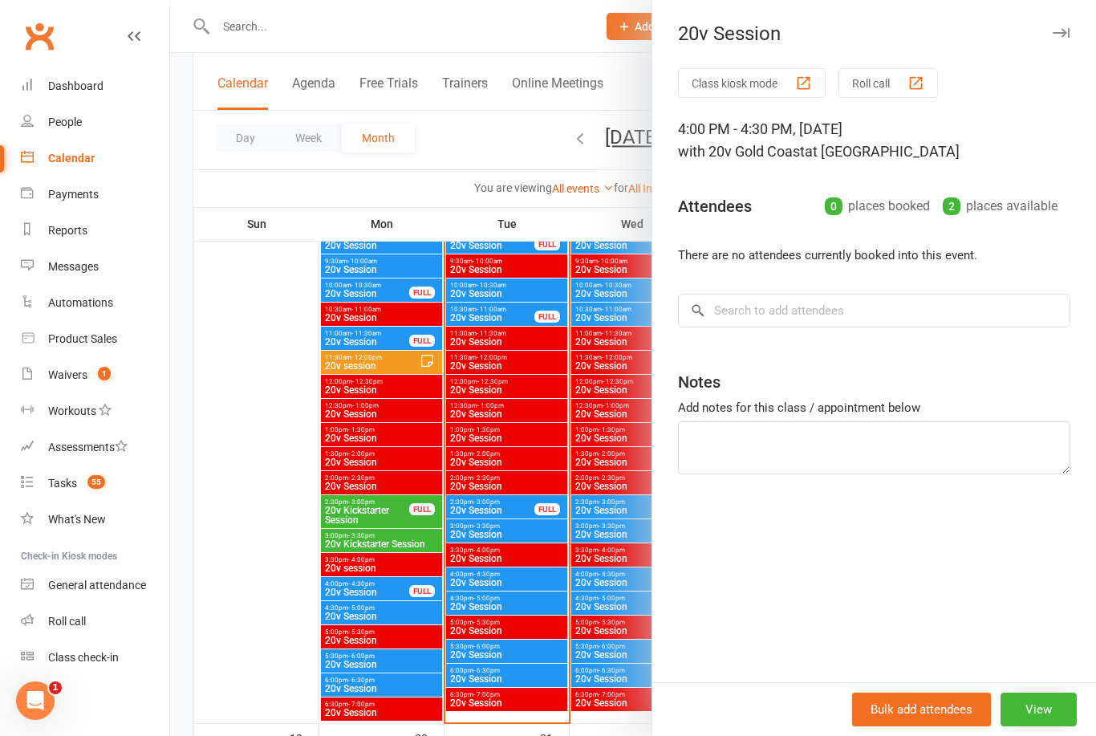
click at [602, 632] on div at bounding box center [633, 368] width 926 height 736
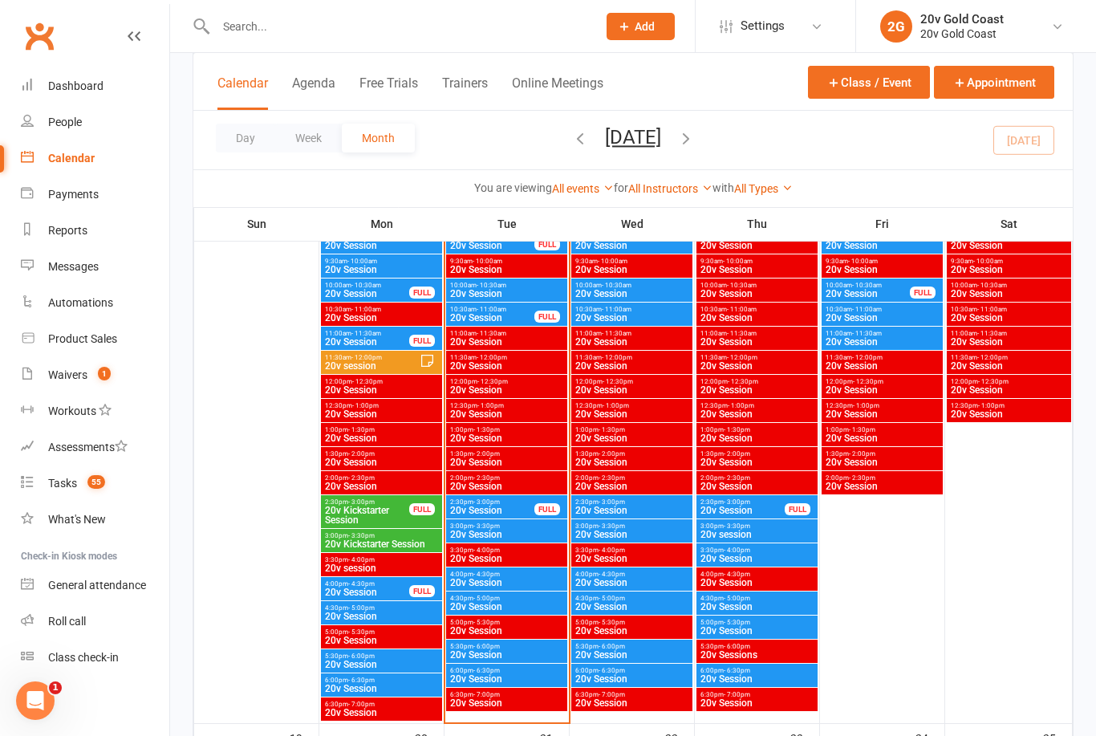
click at [650, 608] on span "20v Session" at bounding box center [631, 607] width 115 height 10
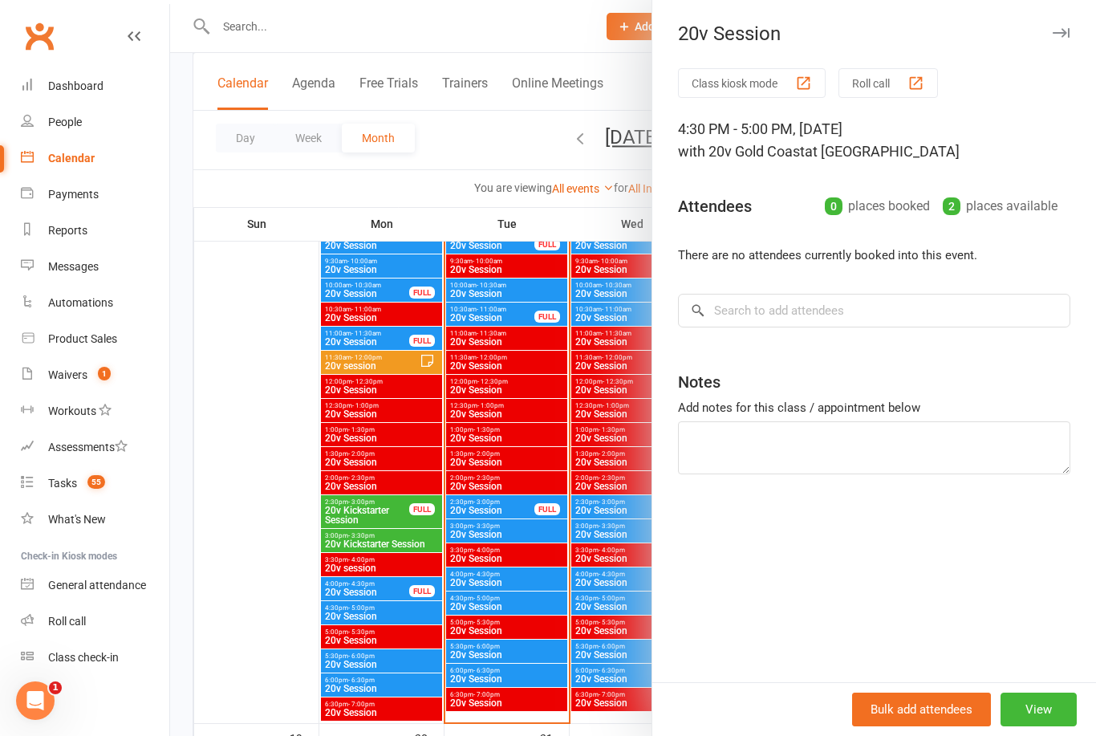
click at [601, 675] on div at bounding box center [633, 368] width 926 height 736
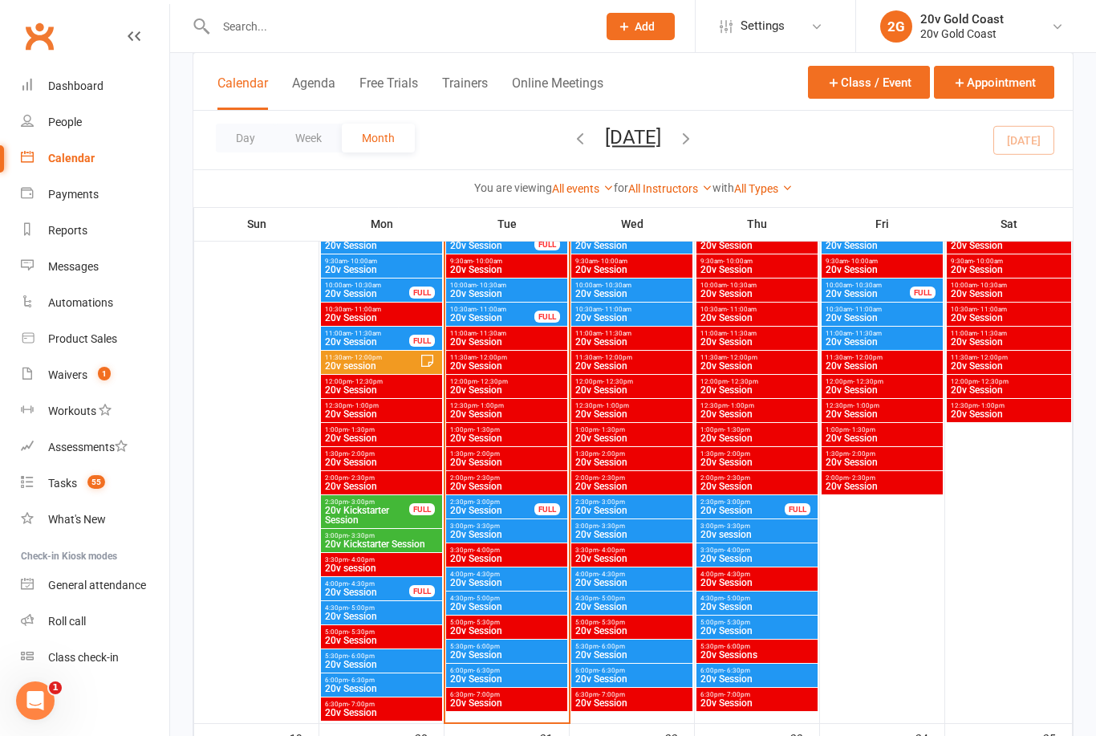
click at [635, 650] on span "20v Session" at bounding box center [631, 655] width 115 height 10
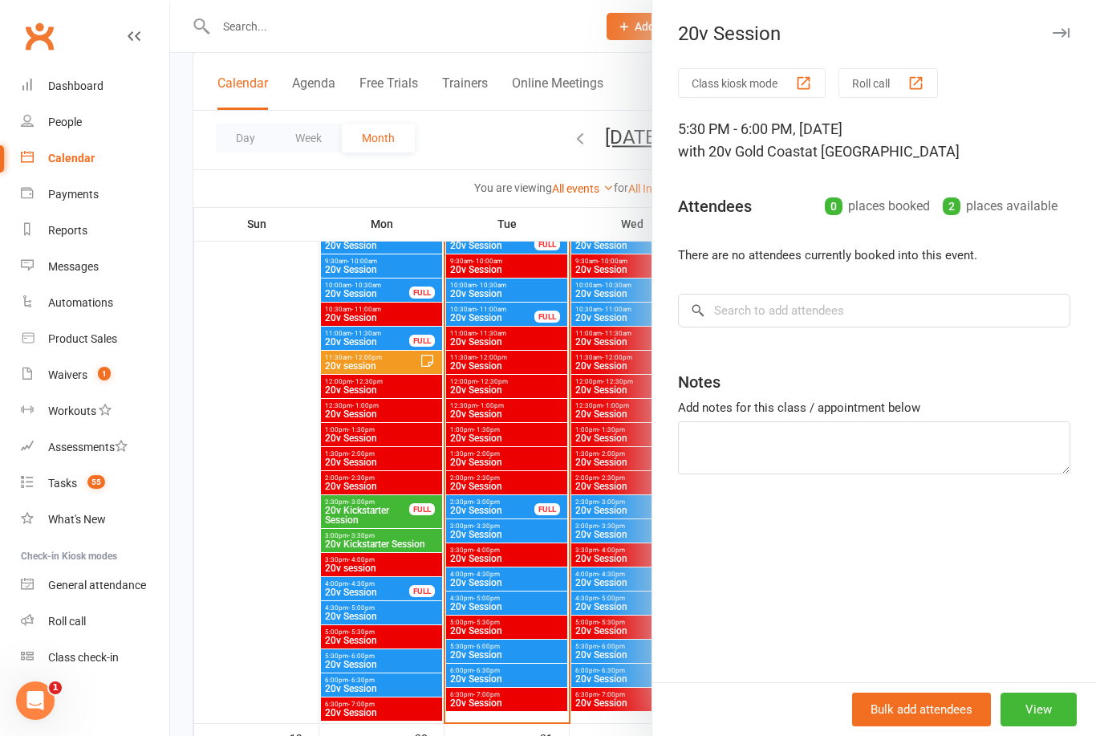
click at [601, 687] on div at bounding box center [633, 368] width 926 height 736
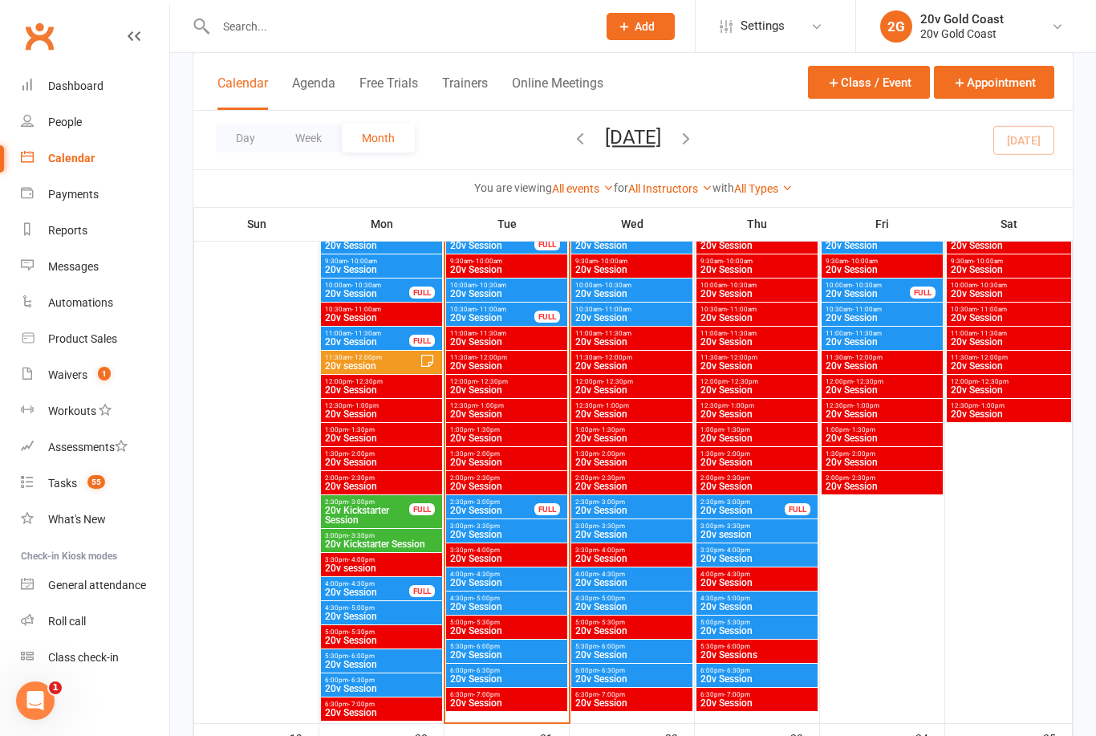
click at [626, 675] on span "20v Session" at bounding box center [631, 679] width 115 height 10
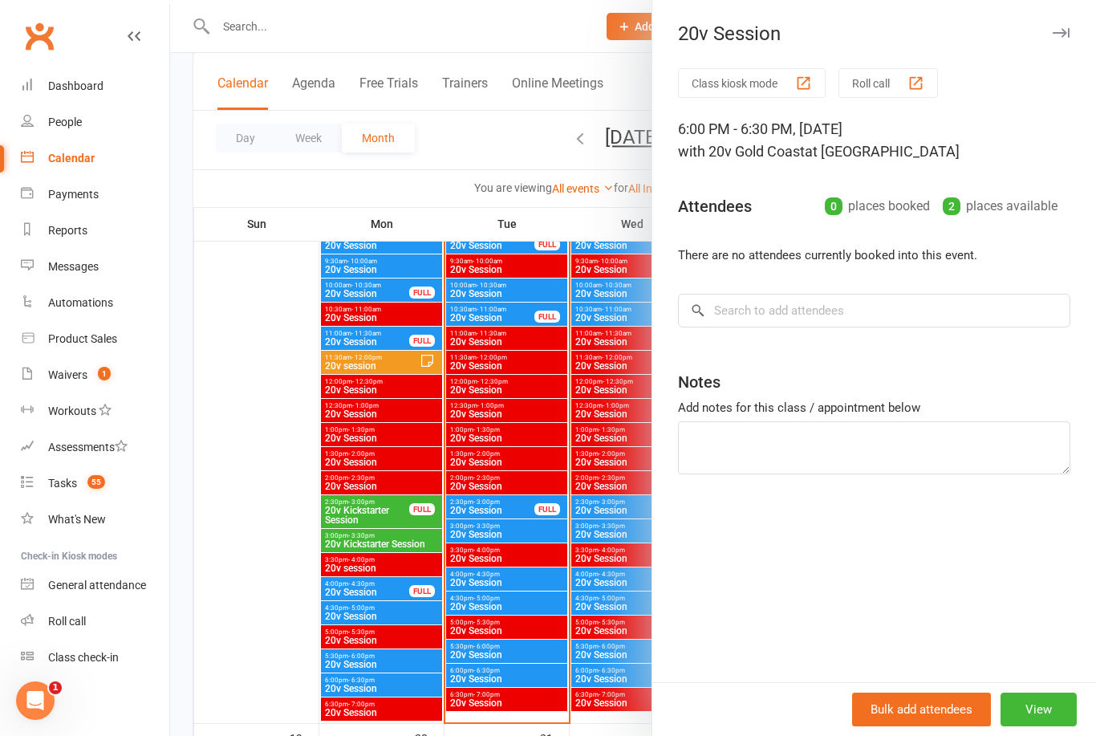
click at [614, 689] on div at bounding box center [633, 368] width 926 height 736
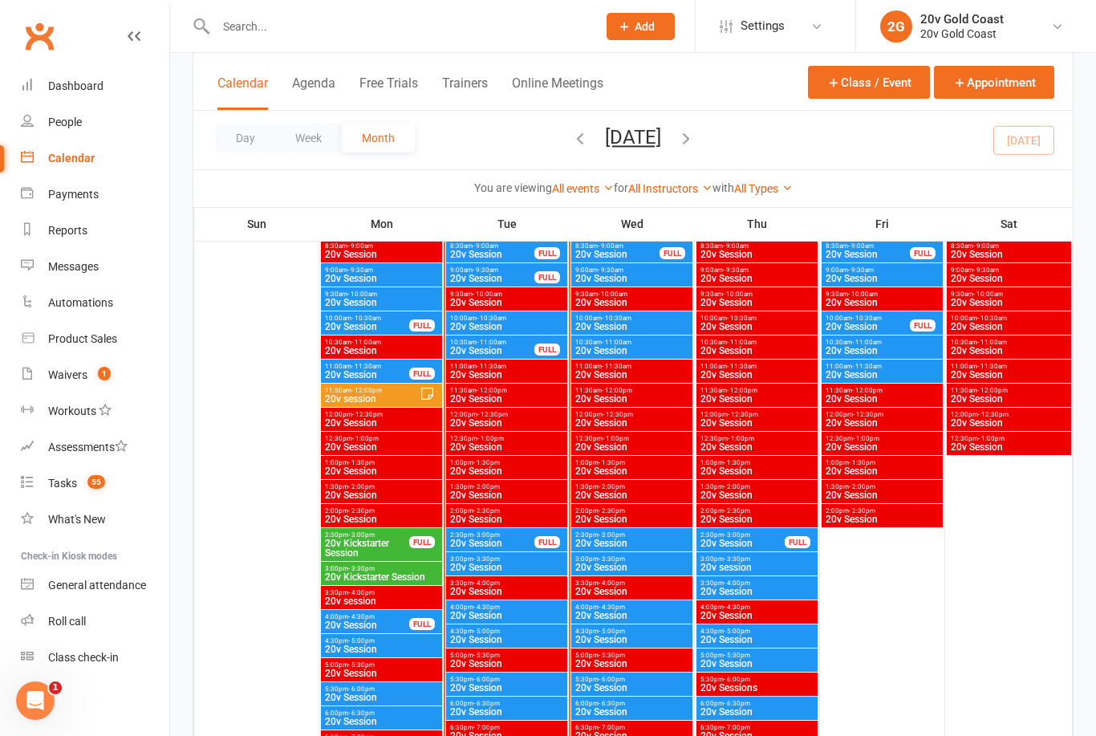
scroll to position [1589, 0]
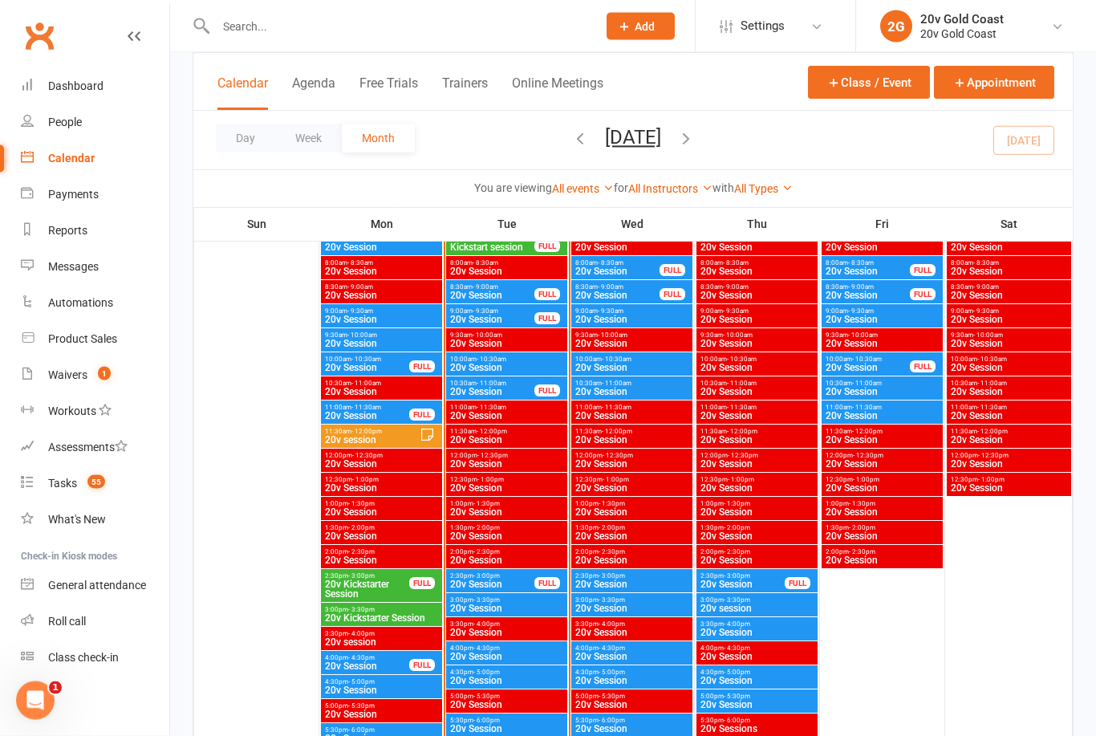
click at [522, 589] on div "2:30pm - 3:00pm 20v Session FULL" at bounding box center [506, 580] width 121 height 23
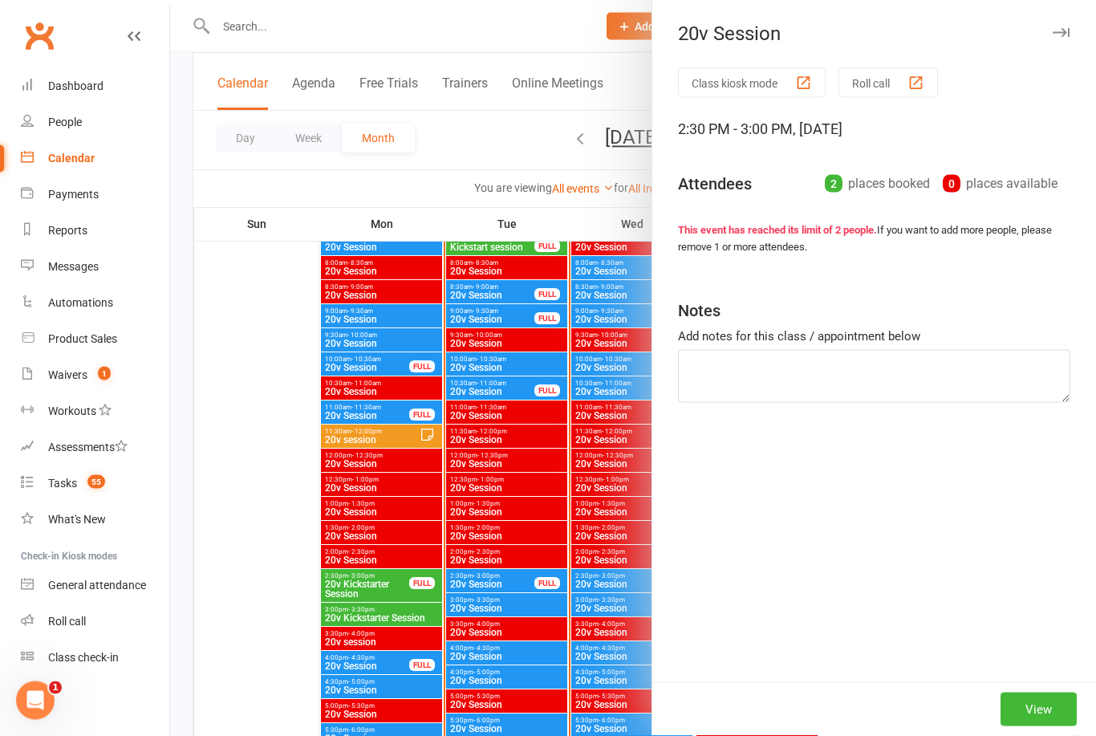
scroll to position [1540, 0]
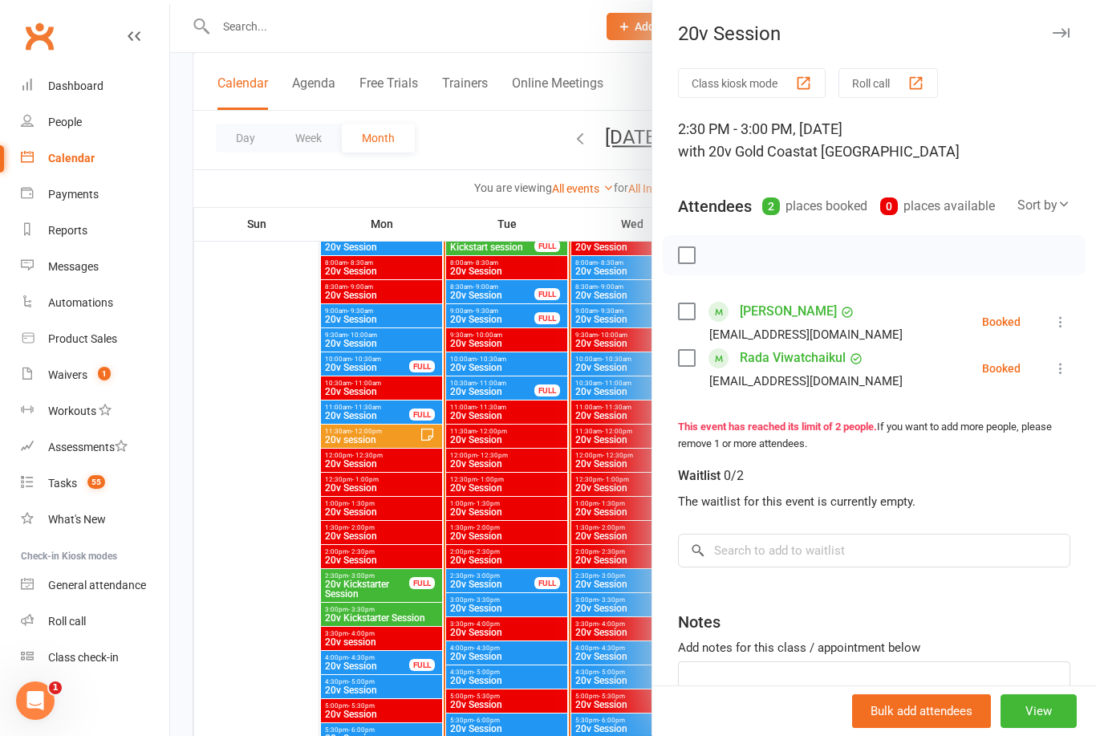
click at [523, 597] on div at bounding box center [633, 368] width 926 height 736
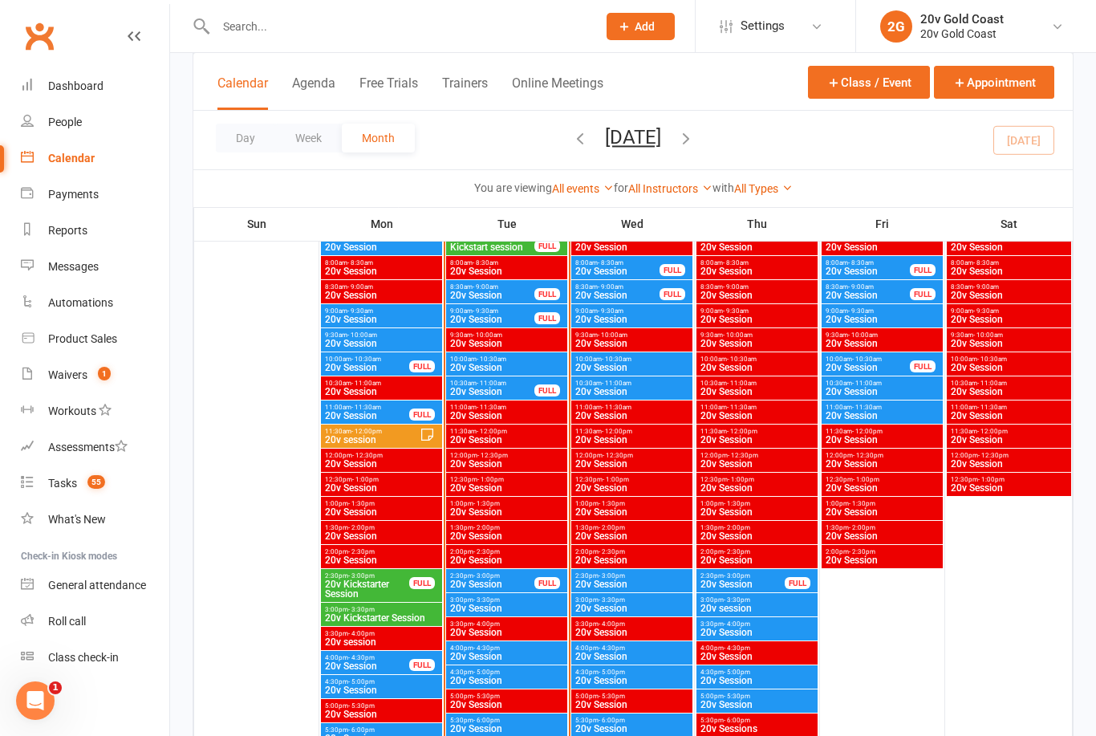
click at [507, 580] on span "20v Session" at bounding box center [492, 584] width 86 height 10
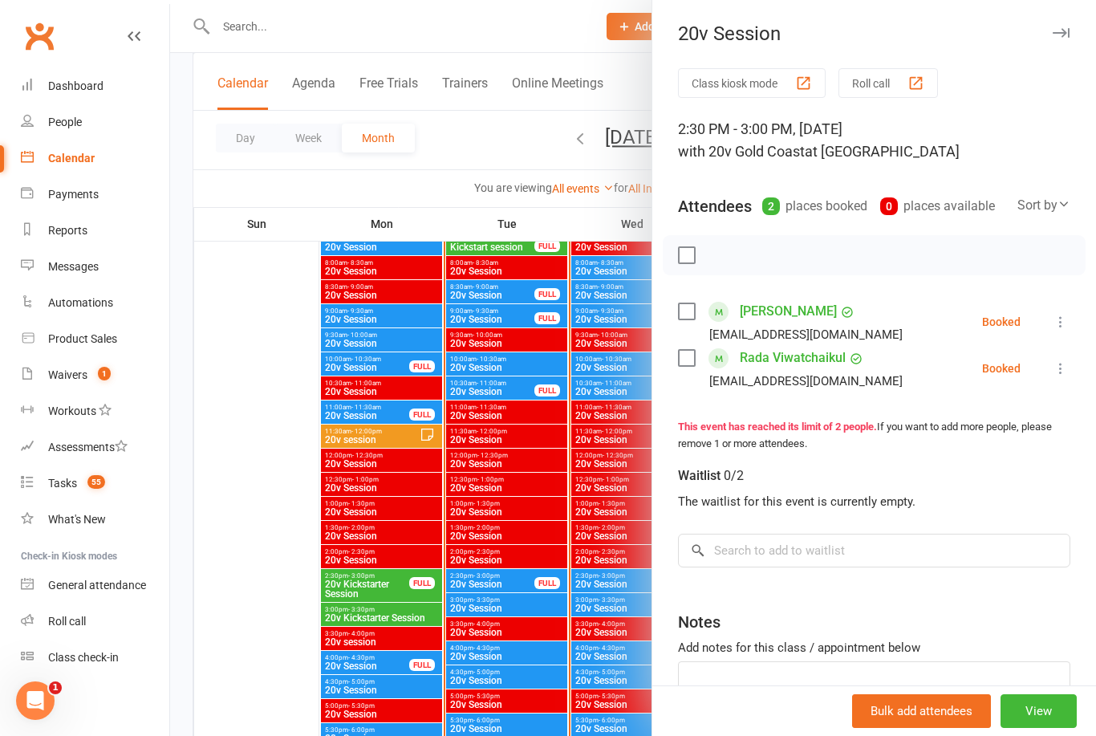
click at [508, 605] on div at bounding box center [633, 368] width 926 height 736
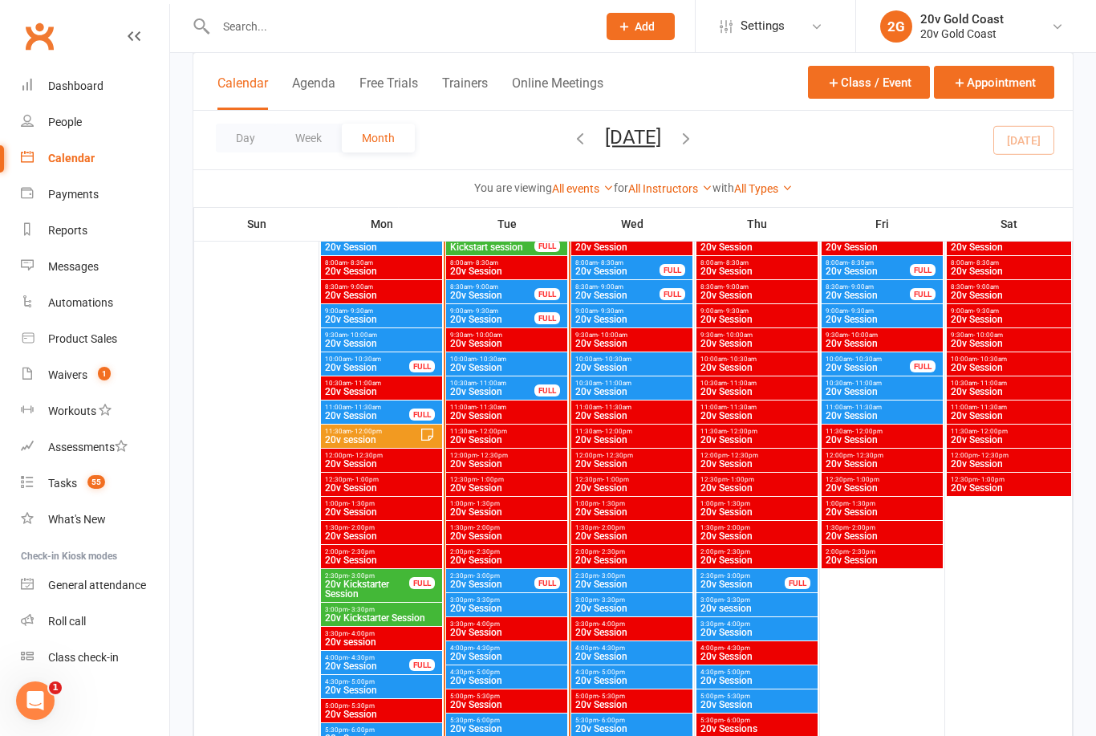
click at [513, 609] on span "20v Session" at bounding box center [506, 608] width 115 height 10
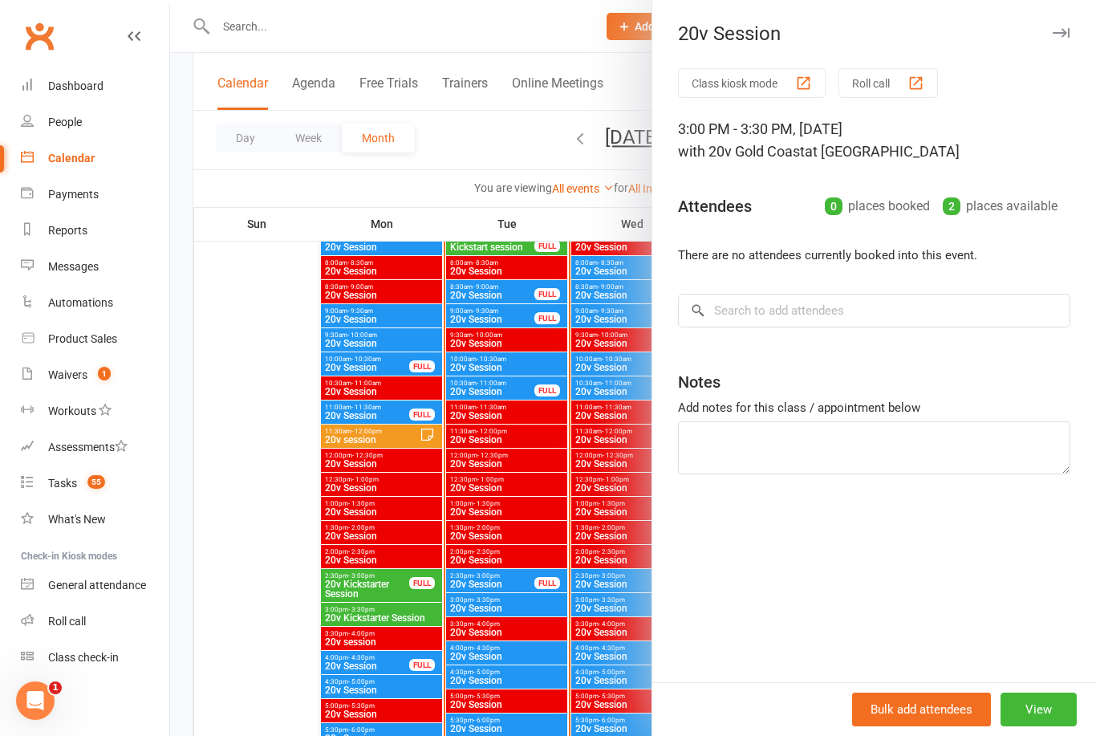
click at [530, 655] on div at bounding box center [633, 368] width 926 height 736
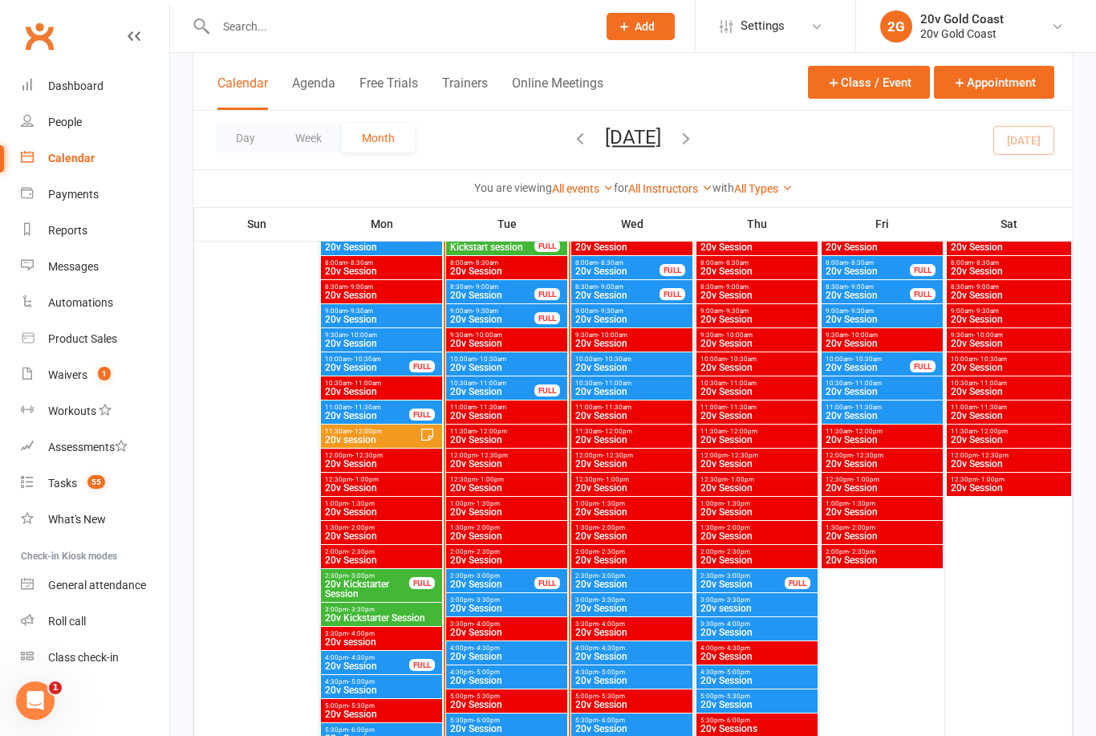
click at [520, 655] on span "20v Session" at bounding box center [506, 656] width 115 height 10
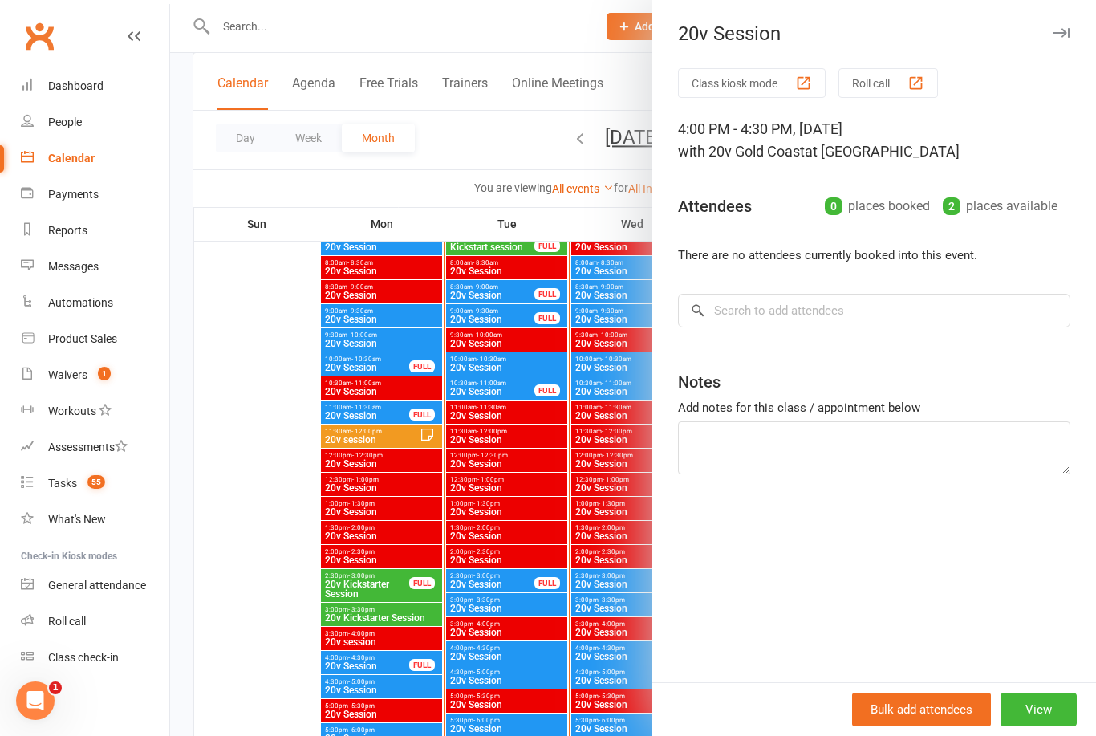
click at [515, 679] on div at bounding box center [633, 368] width 926 height 736
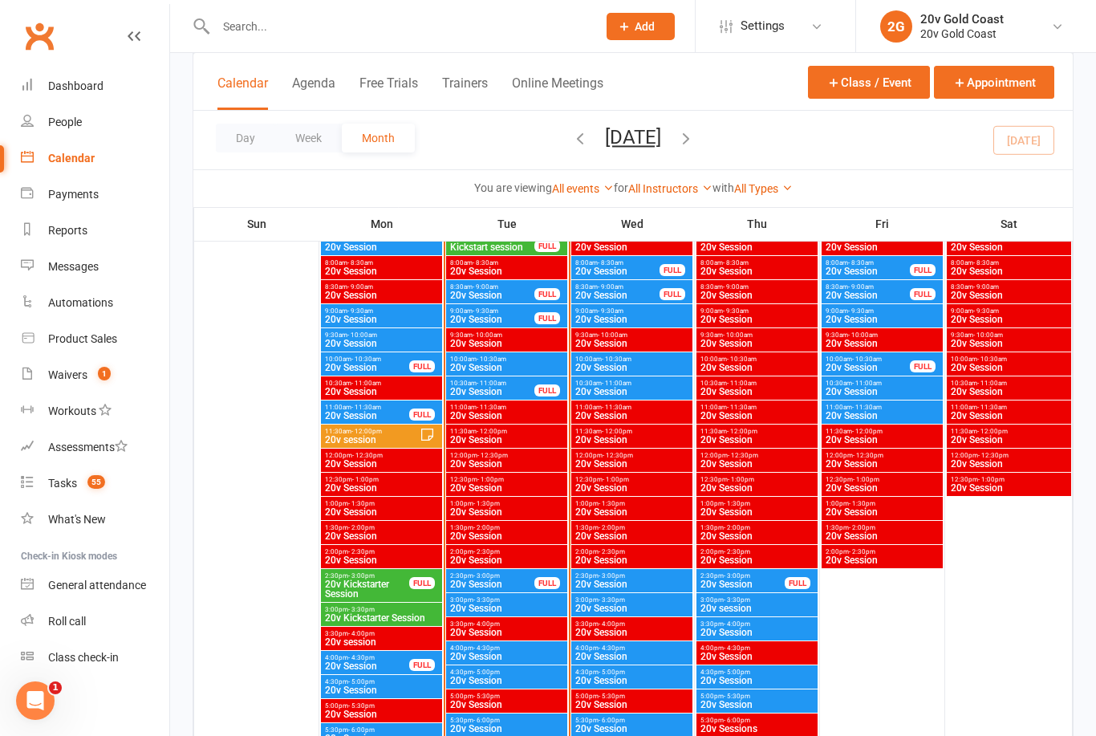
click at [520, 679] on span "20v Session" at bounding box center [506, 680] width 115 height 10
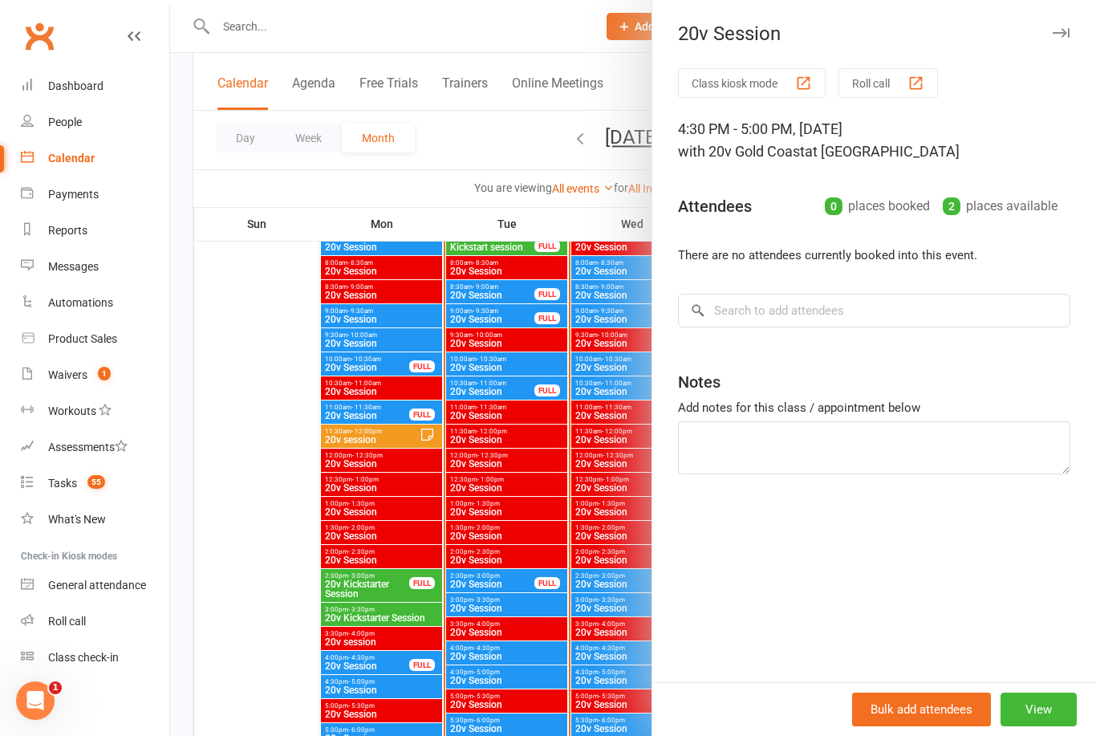
click at [516, 725] on div at bounding box center [633, 368] width 926 height 736
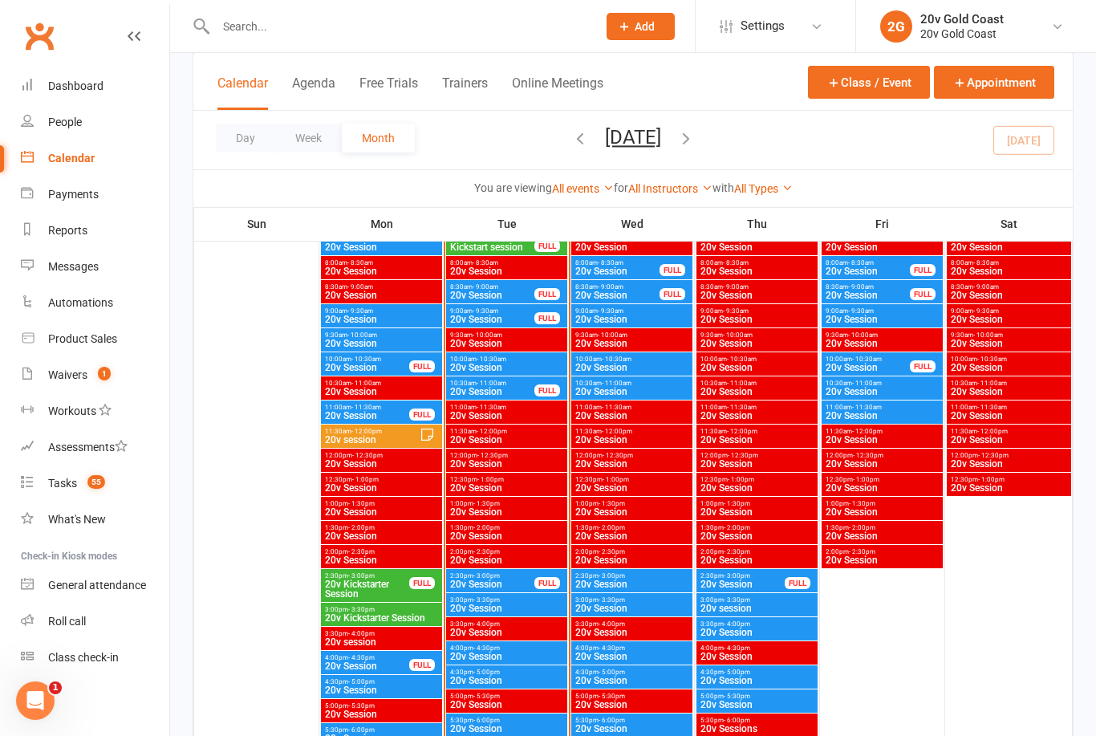
click at [521, 720] on span "5:30pm - 6:00pm" at bounding box center [506, 719] width 115 height 7
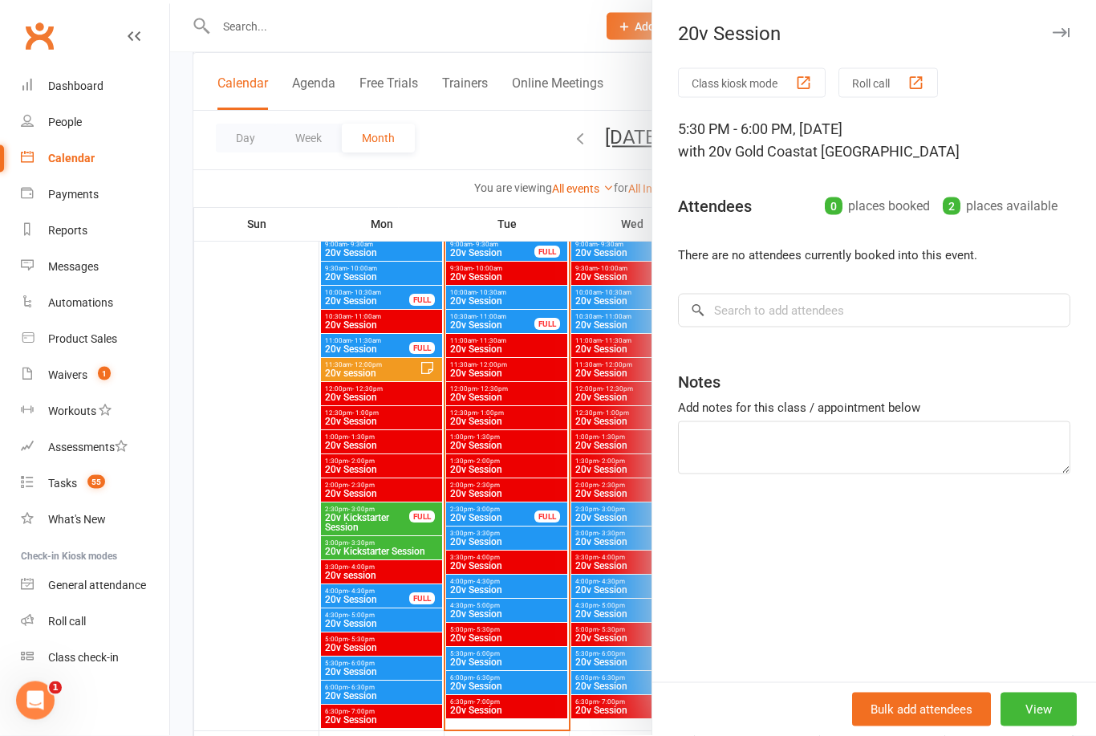
click at [509, 689] on div at bounding box center [633, 368] width 926 height 736
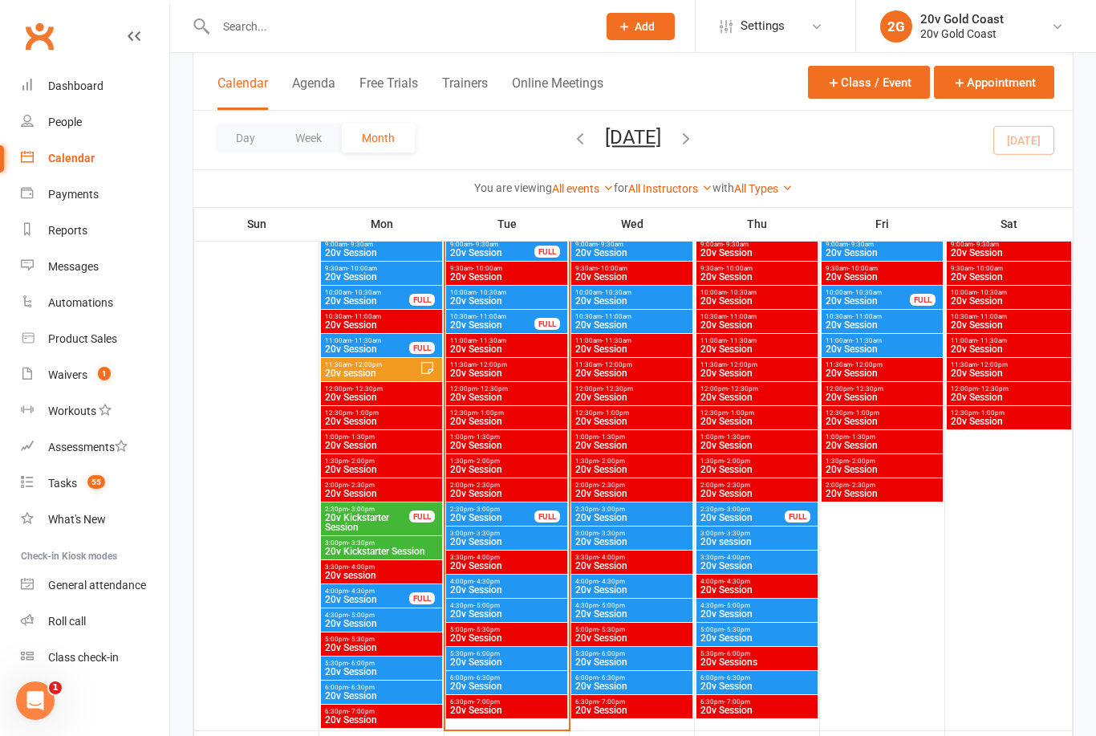
click at [521, 684] on span "20v Session" at bounding box center [506, 686] width 115 height 10
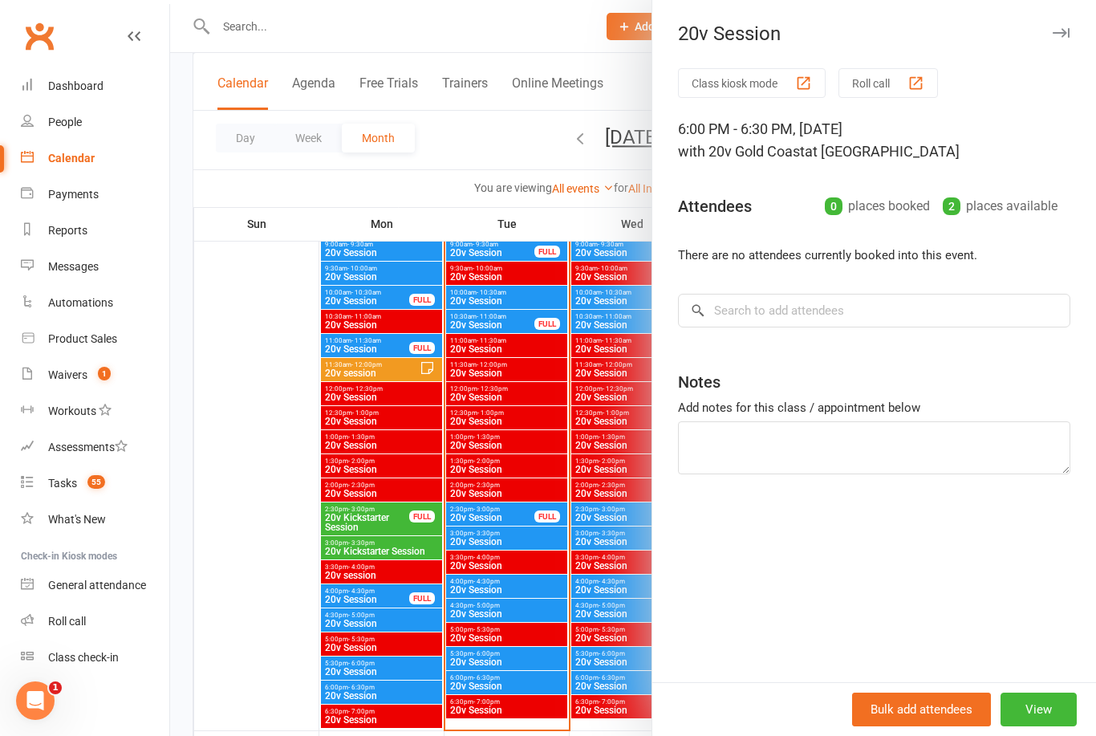
click at [509, 672] on div at bounding box center [633, 368] width 926 height 736
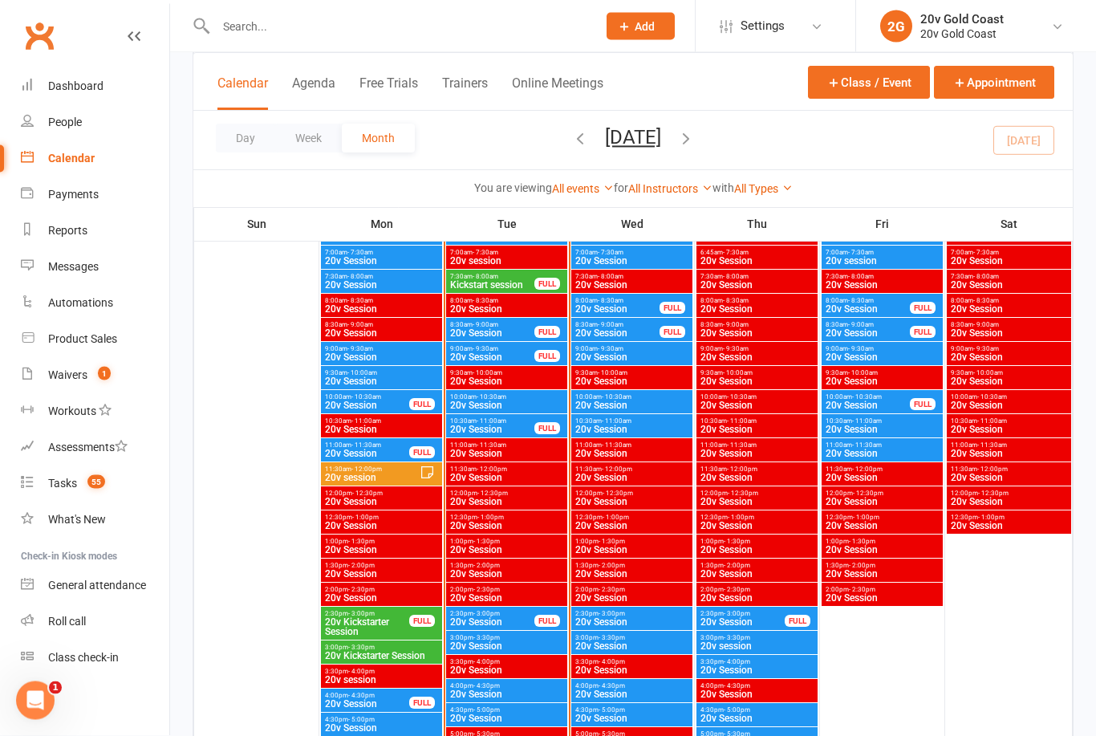
scroll to position [1383, 0]
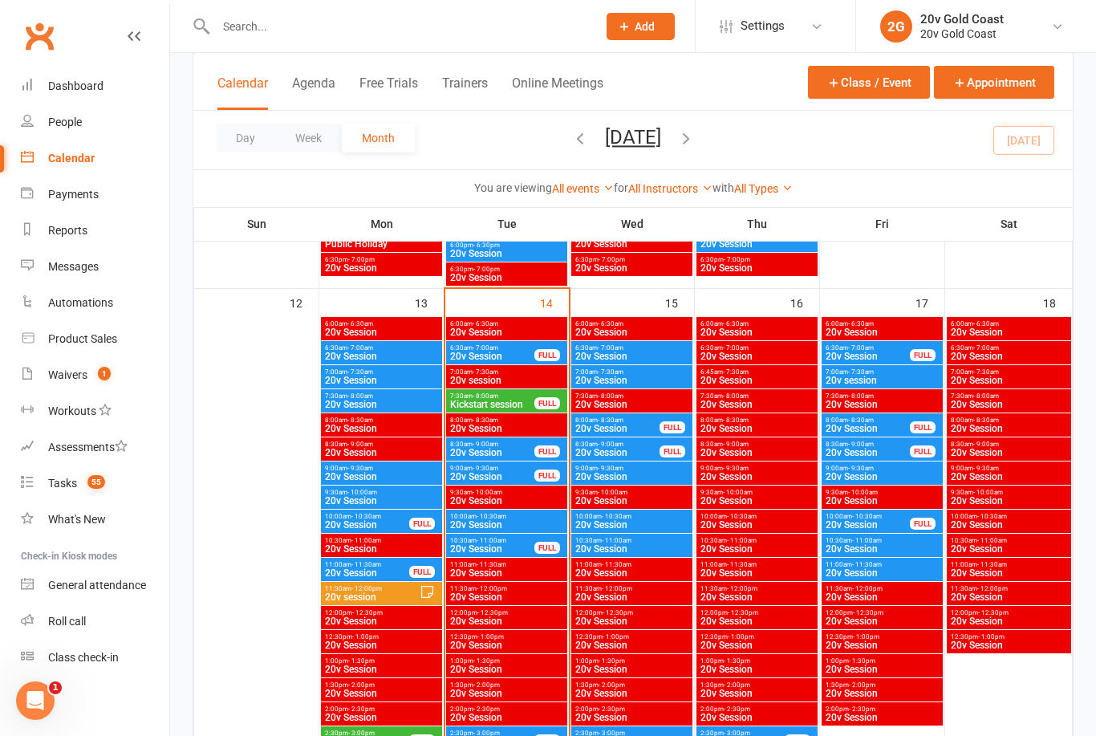
click at [509, 399] on span "Kickstart session" at bounding box center [492, 404] width 86 height 10
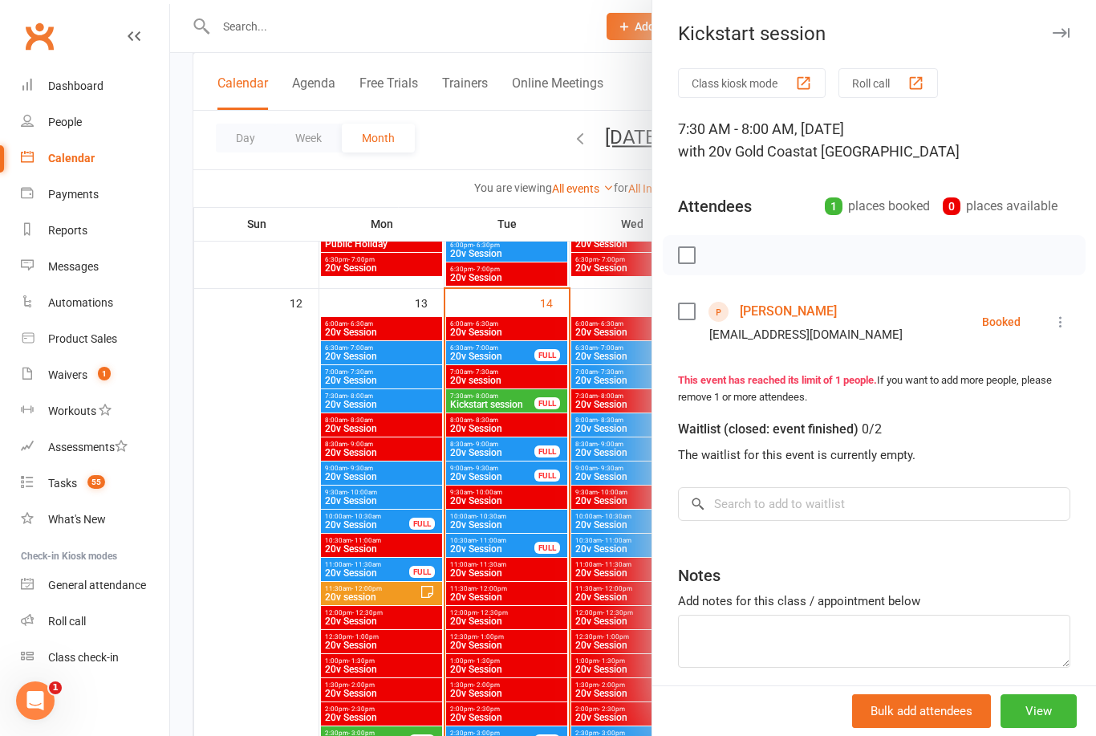
click at [795, 322] on link "[PERSON_NAME]" at bounding box center [788, 311] width 97 height 26
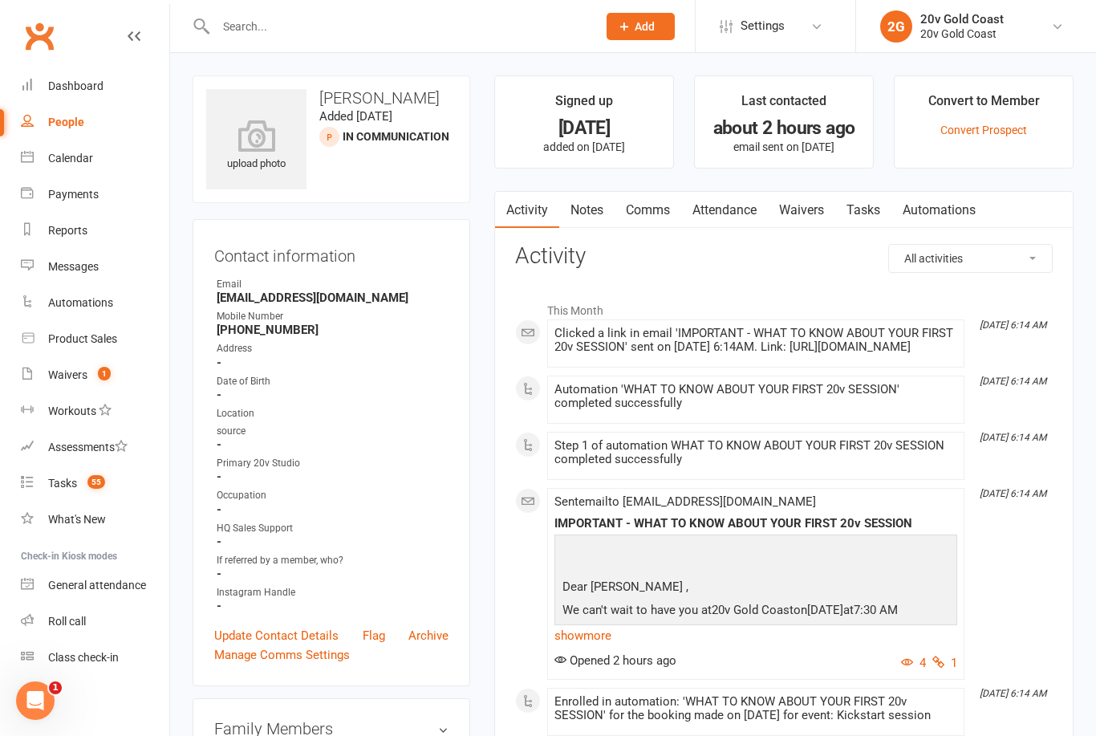
click at [591, 646] on link "show more" at bounding box center [755, 635] width 403 height 22
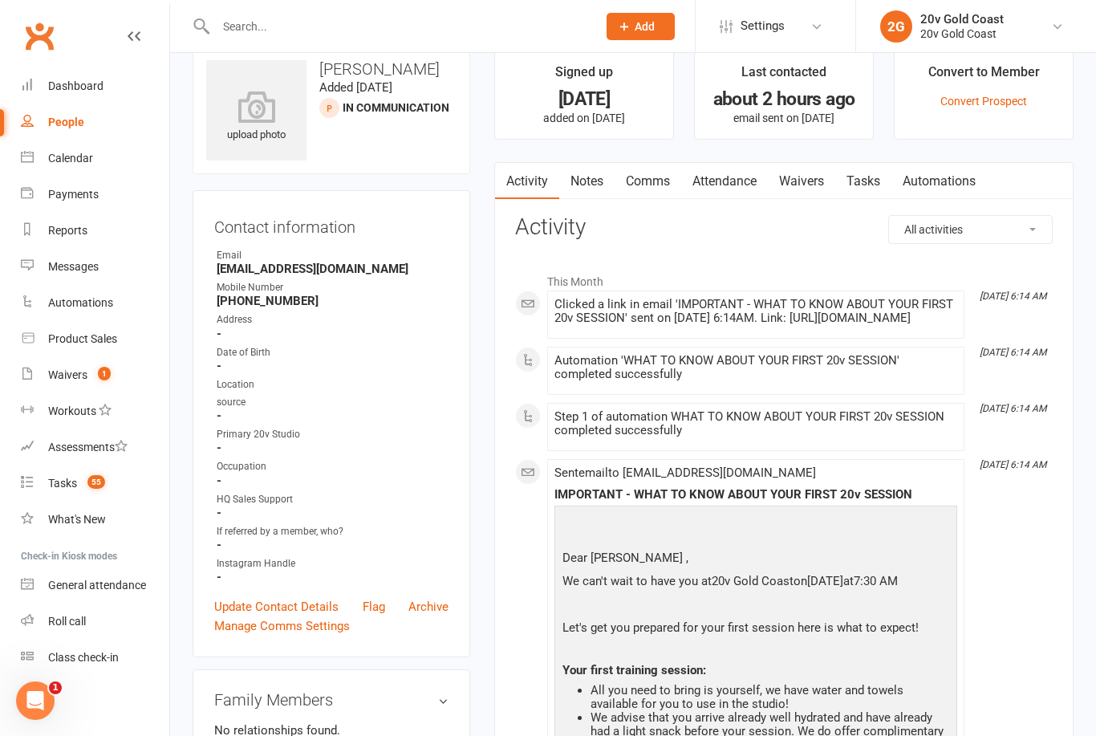
scroll to position [32, 0]
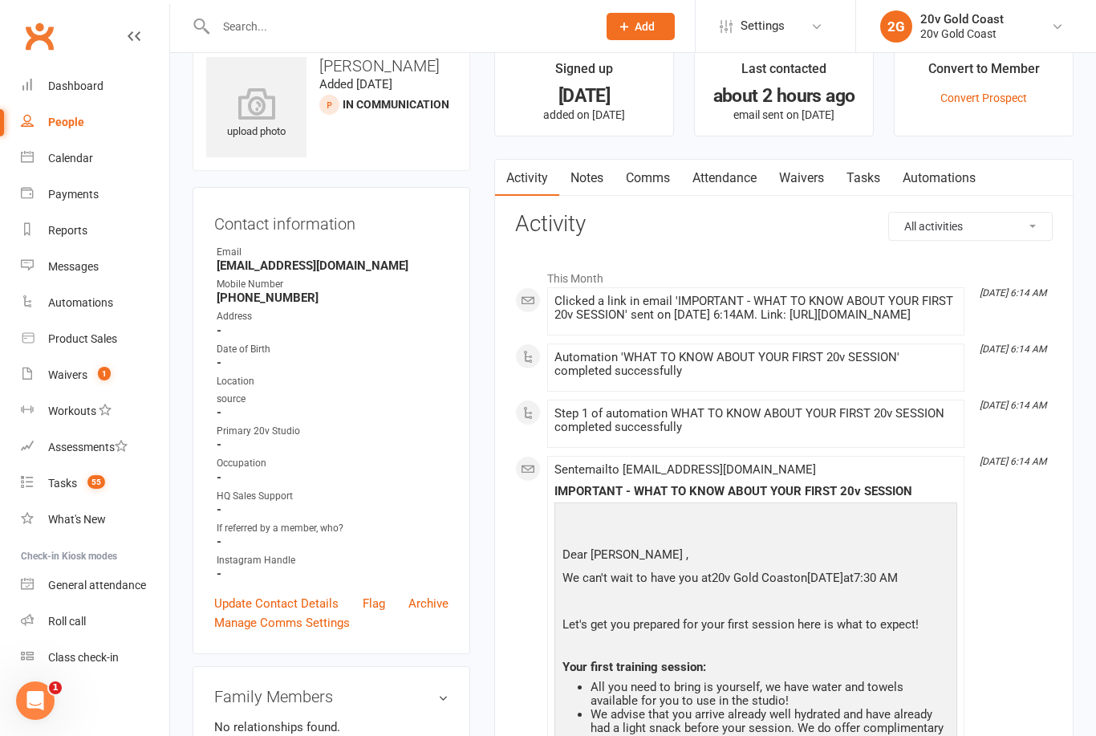
click at [651, 181] on link "Comms" at bounding box center [647, 178] width 67 height 37
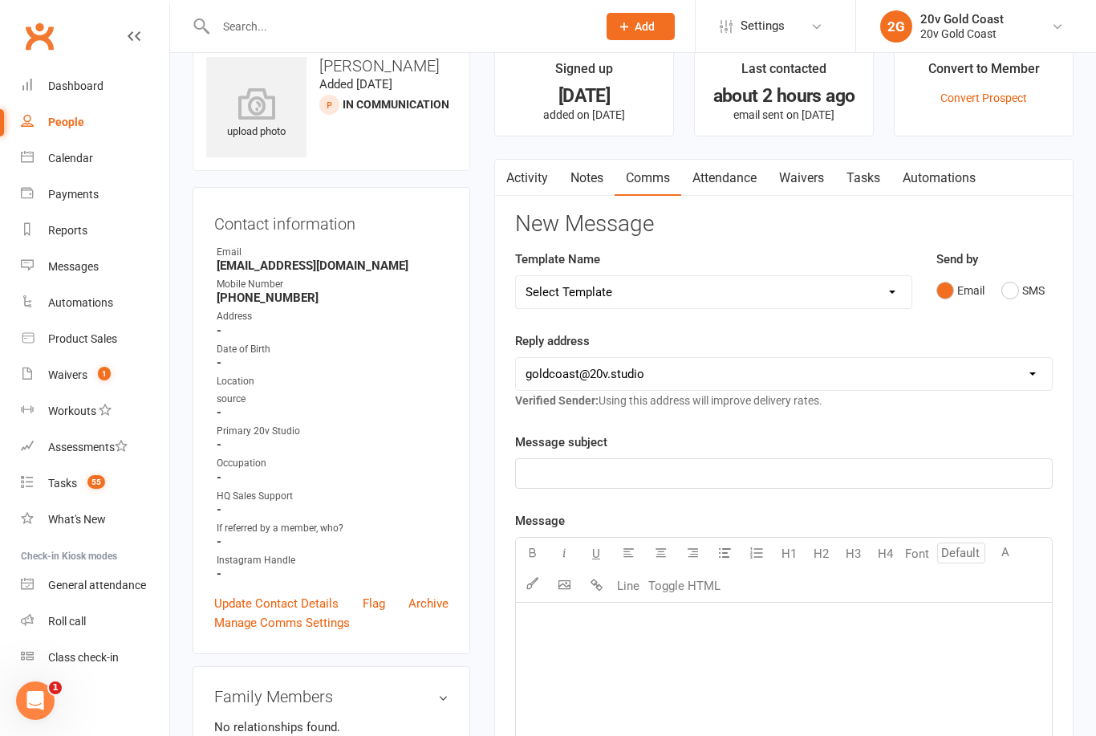
click at [815, 181] on link "Waivers" at bounding box center [801, 178] width 67 height 37
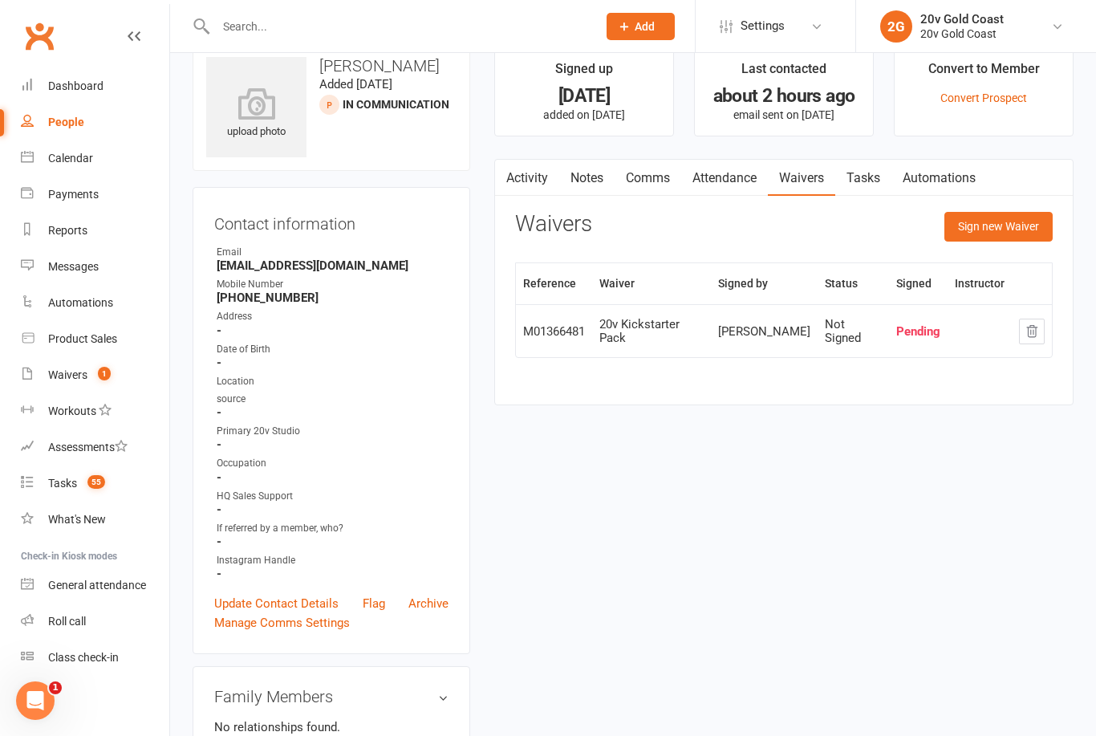
click at [540, 177] on link "Activity" at bounding box center [527, 178] width 64 height 37
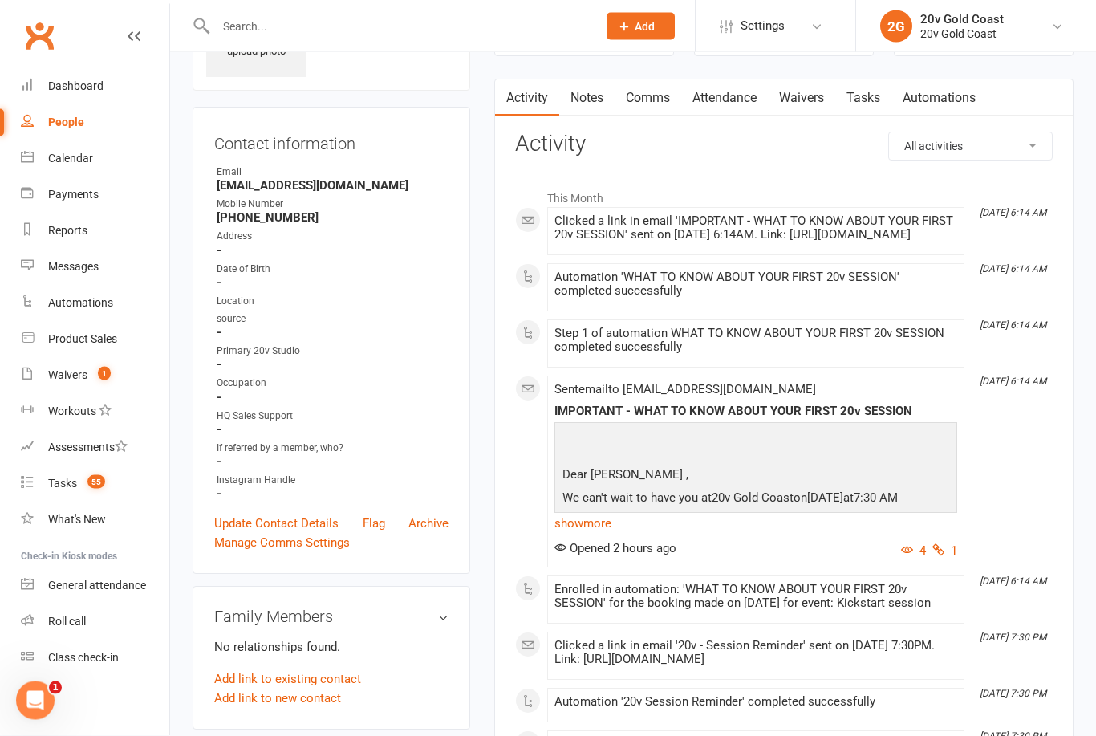
scroll to position [111, 0]
click at [67, 489] on div "Tasks" at bounding box center [62, 482] width 29 height 13
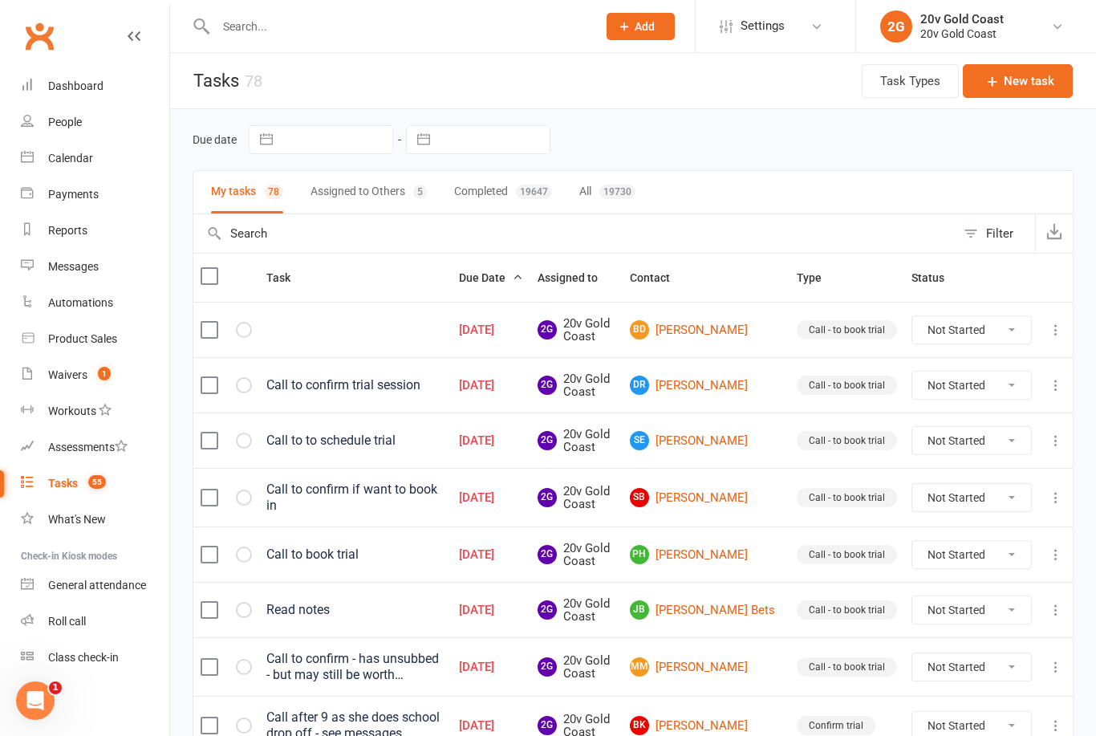
click at [79, 123] on div "People" at bounding box center [65, 122] width 34 height 13
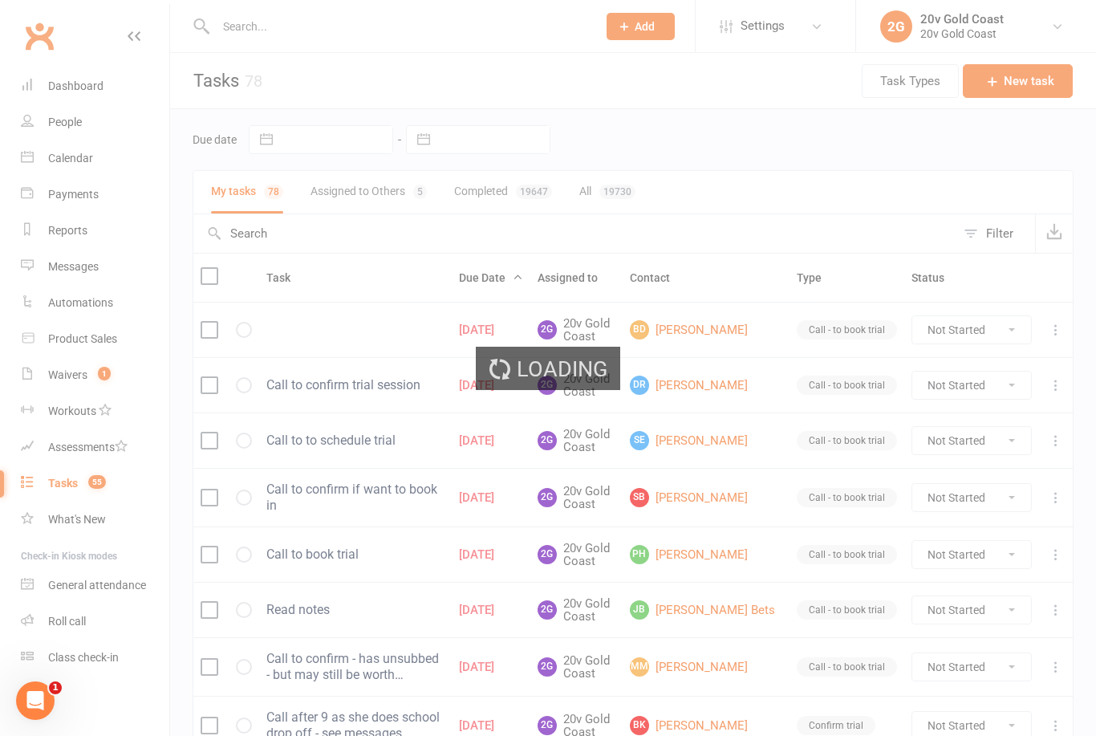
select select "100"
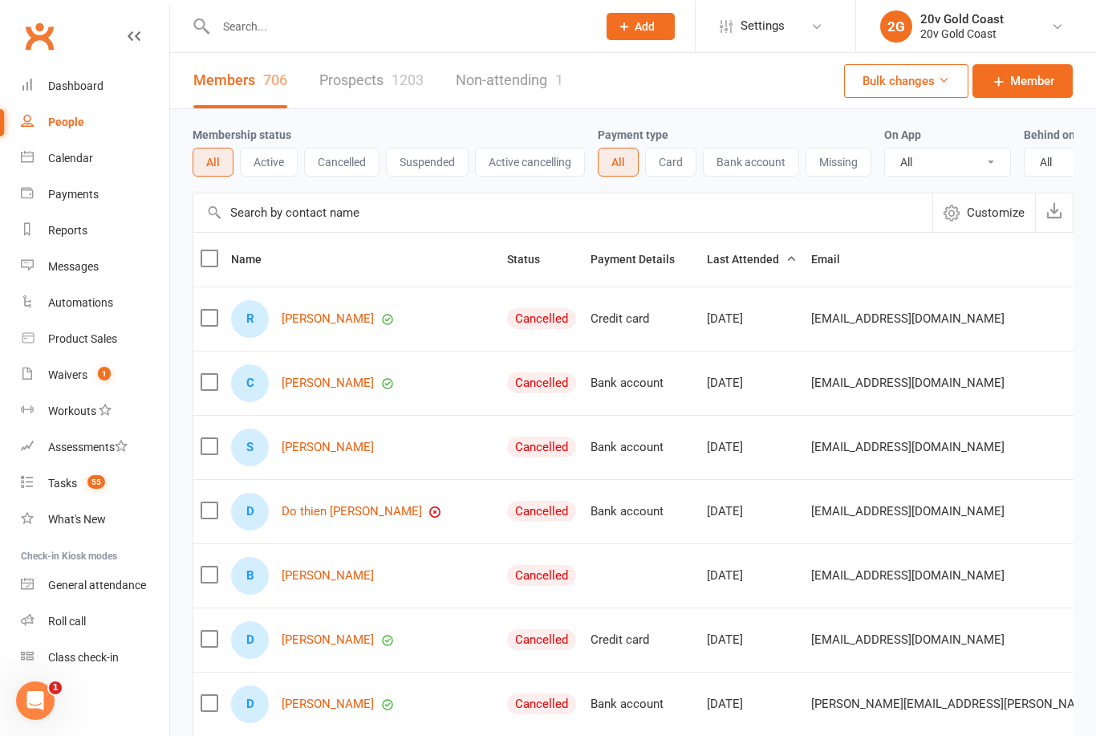
click at [103, 87] on link "Dashboard" at bounding box center [95, 86] width 148 height 36
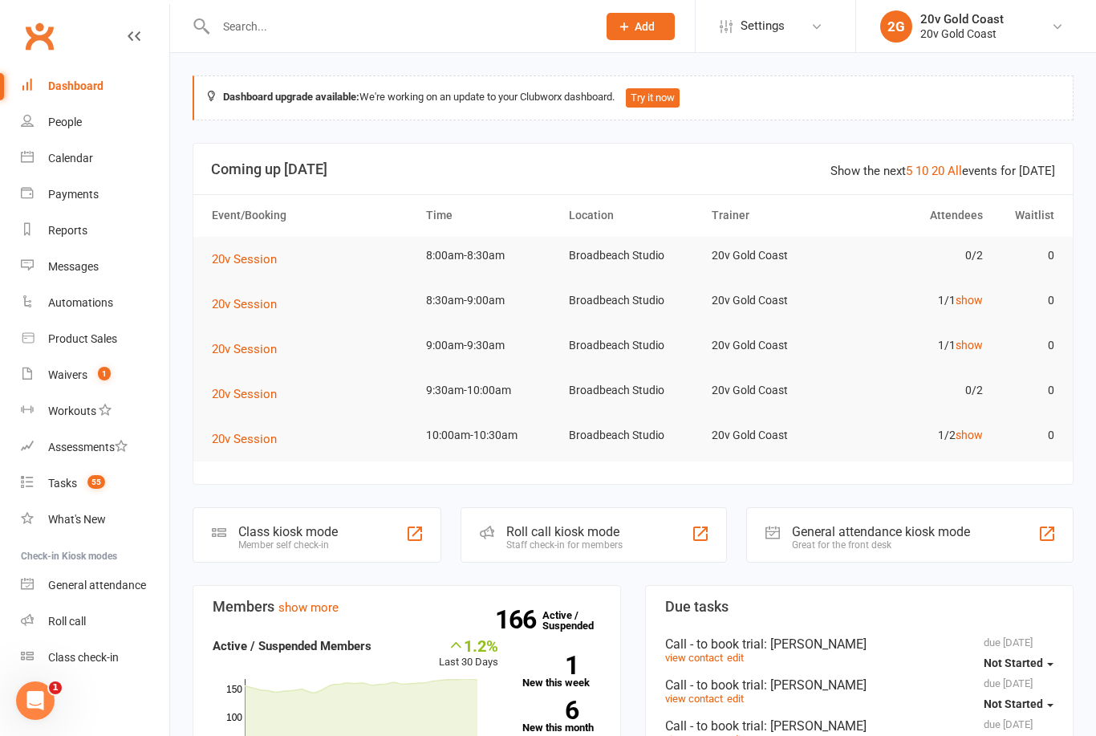
click at [111, 165] on link "Calendar" at bounding box center [95, 158] width 148 height 36
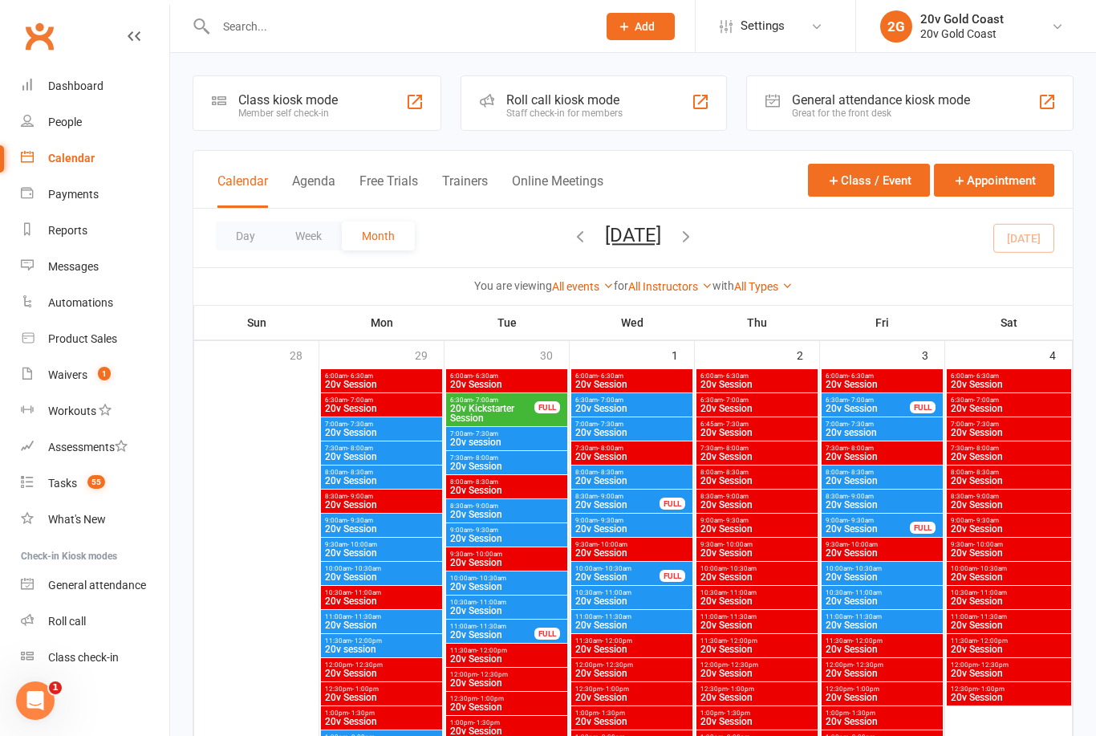
click at [509, 408] on span "20v Kickstarter Session" at bounding box center [492, 412] width 86 height 19
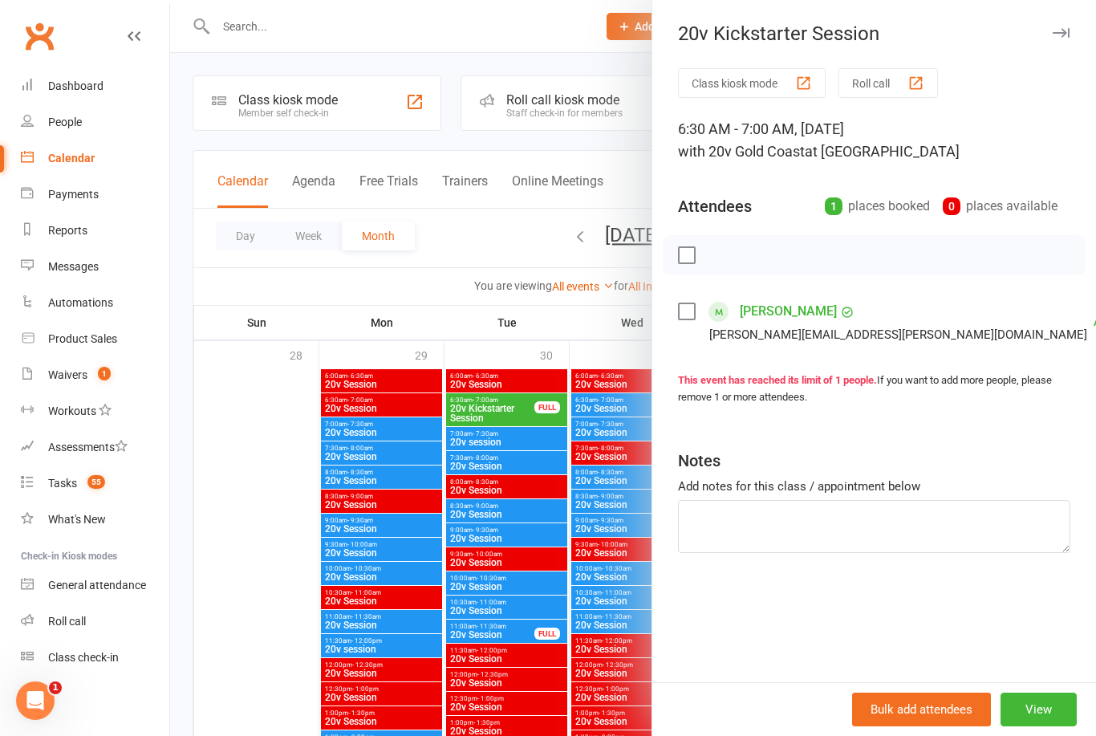
click at [541, 460] on div at bounding box center [633, 368] width 926 height 736
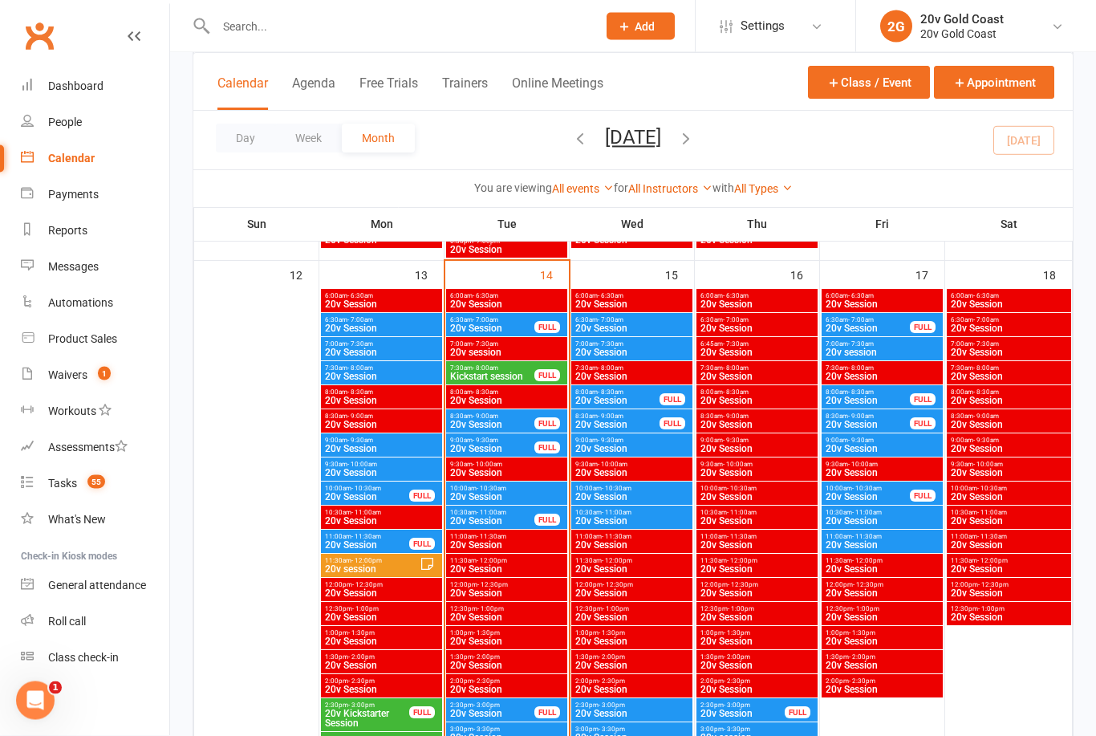
click at [507, 374] on span "Kickstart session" at bounding box center [492, 377] width 86 height 10
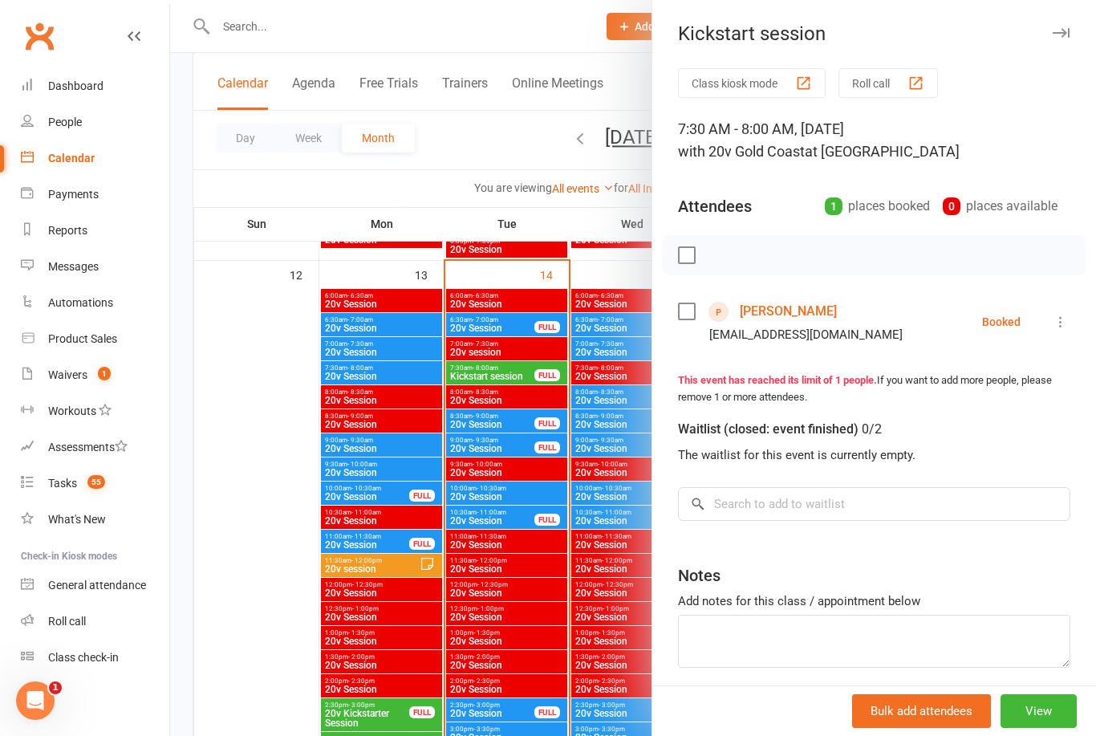
click at [770, 302] on link "[PERSON_NAME]" at bounding box center [788, 311] width 97 height 26
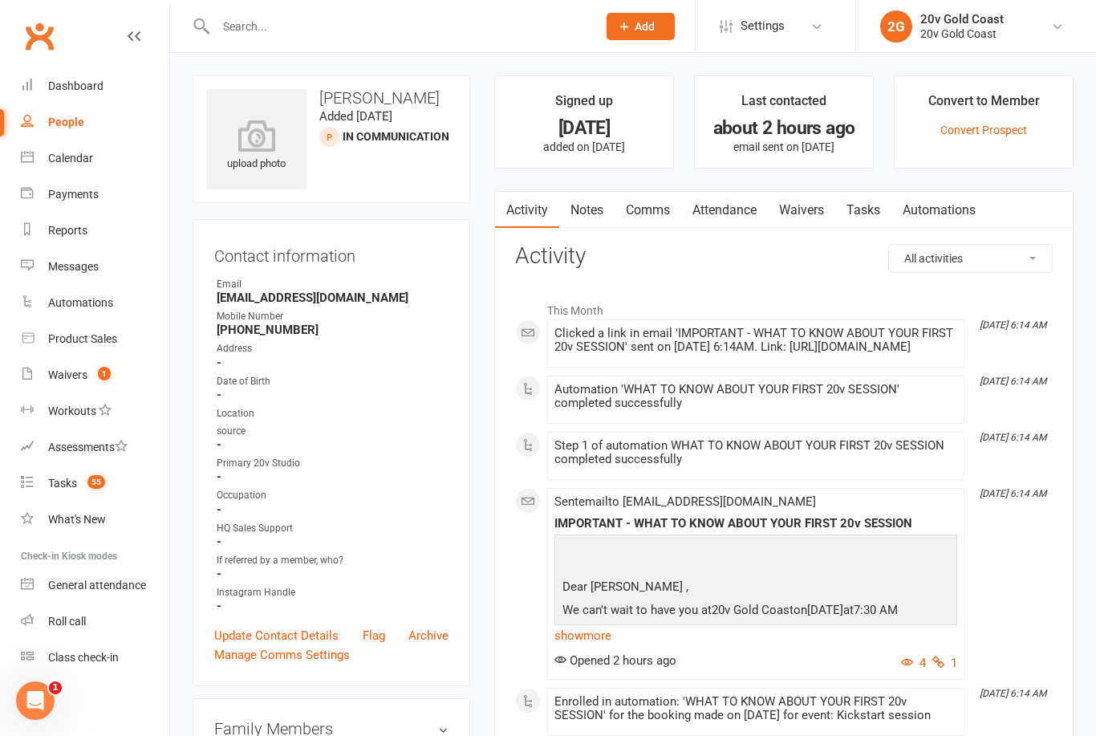
click at [50, 704] on div "Open Intercom Messenger" at bounding box center [35, 700] width 53 height 53
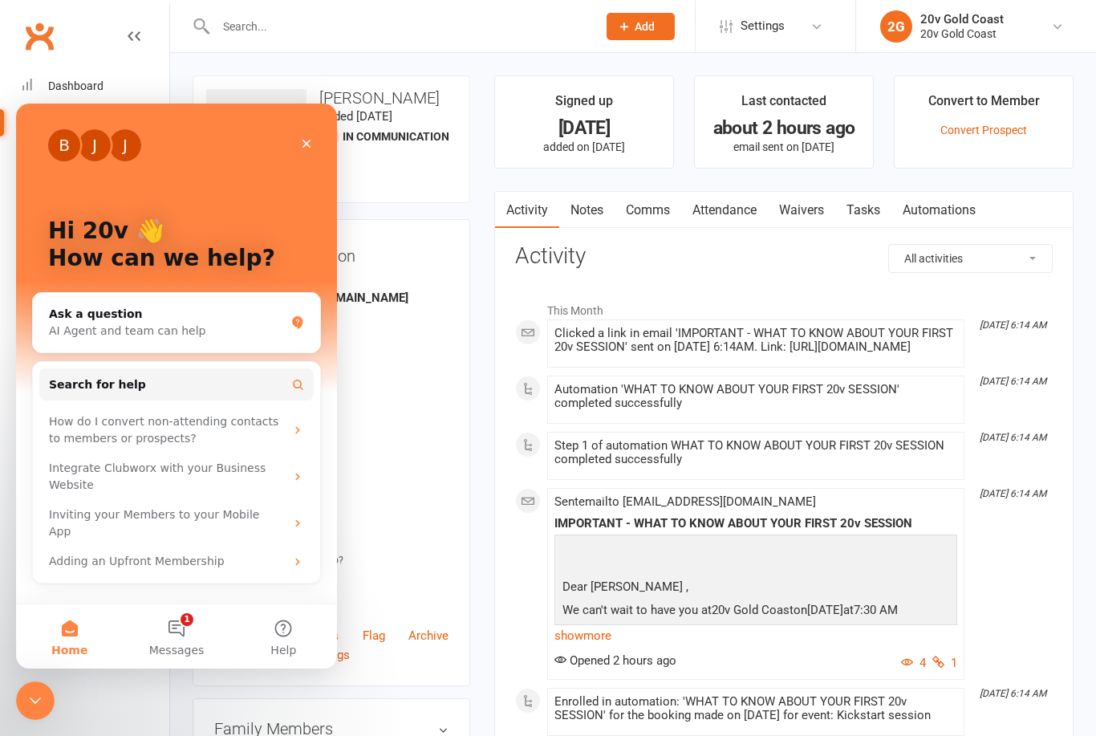
click at [199, 638] on button "1 Messages" at bounding box center [176, 636] width 107 height 64
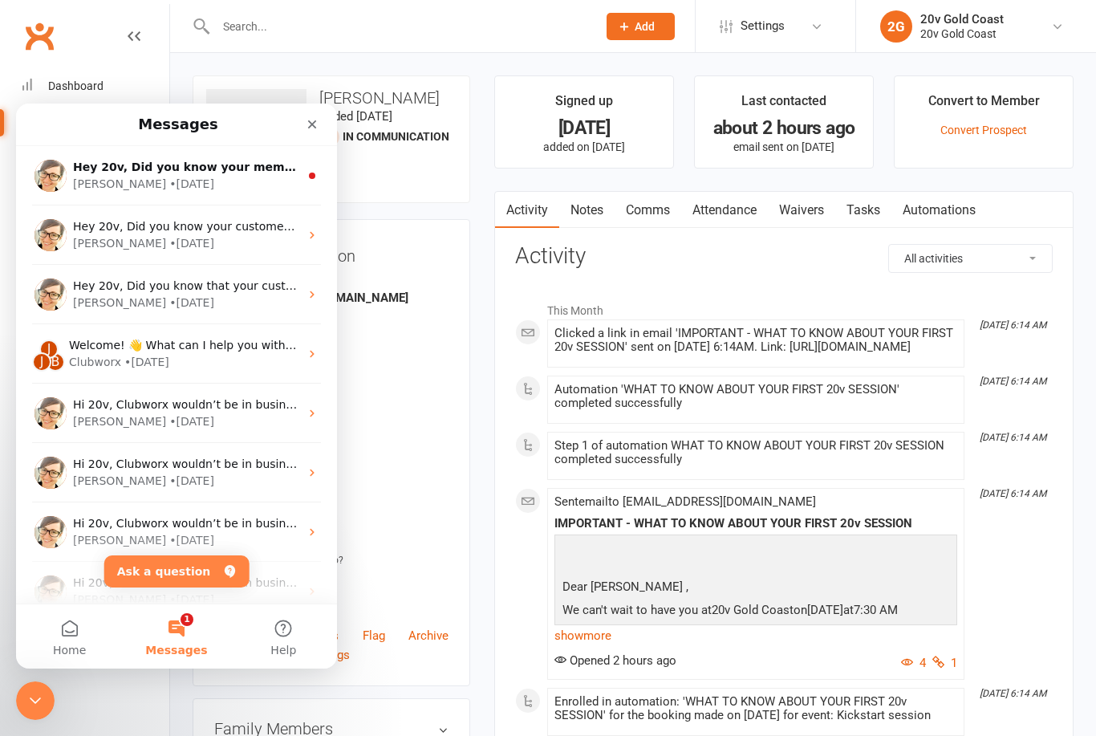
click at [267, 182] on div "[PERSON_NAME] • [DATE]" at bounding box center [186, 184] width 226 height 17
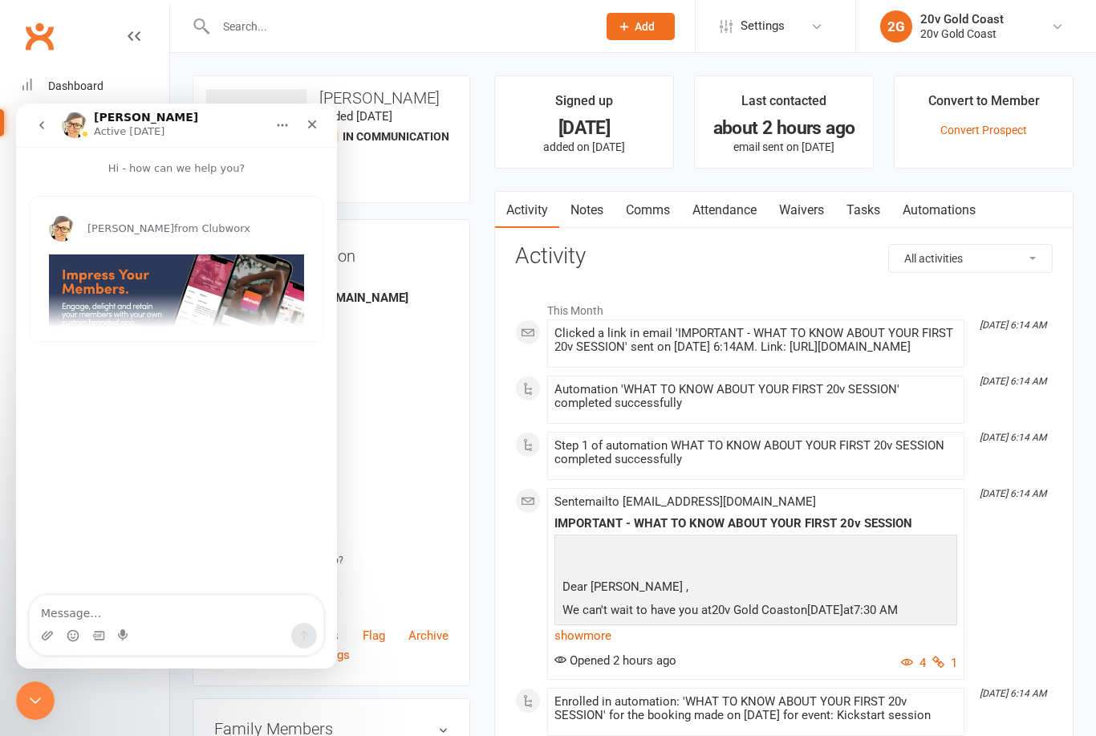
click at [312, 124] on icon "Close" at bounding box center [312, 124] width 9 height 9
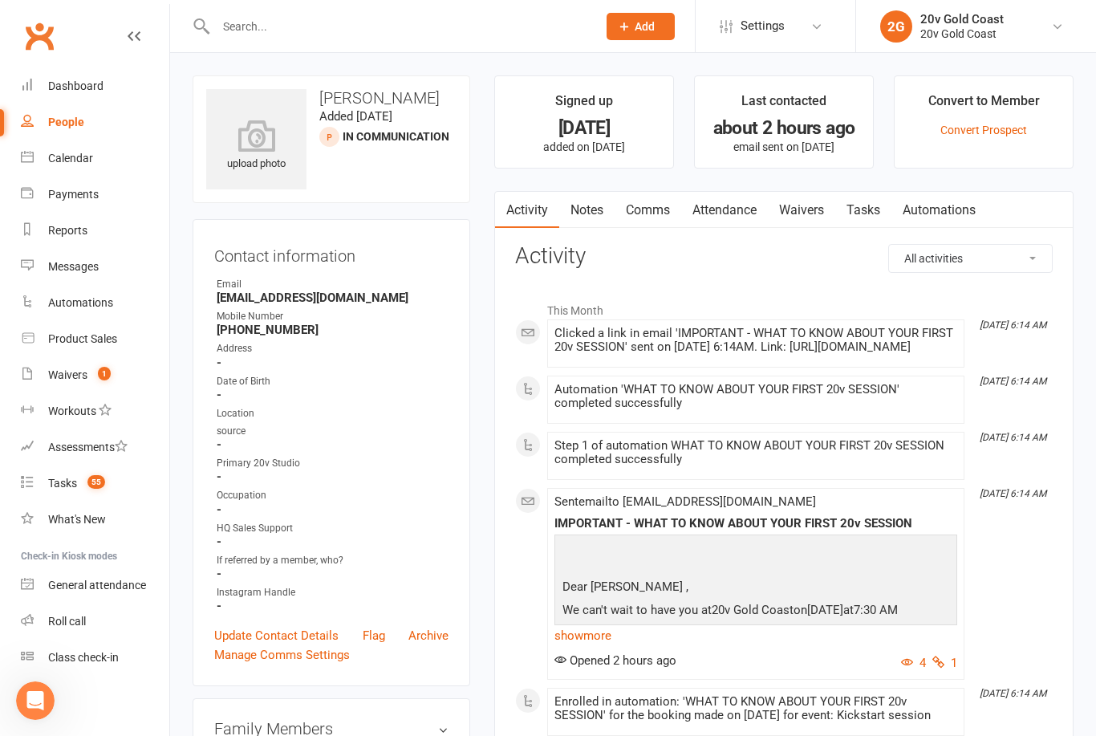
click at [87, 164] on div "Calendar" at bounding box center [70, 158] width 45 height 13
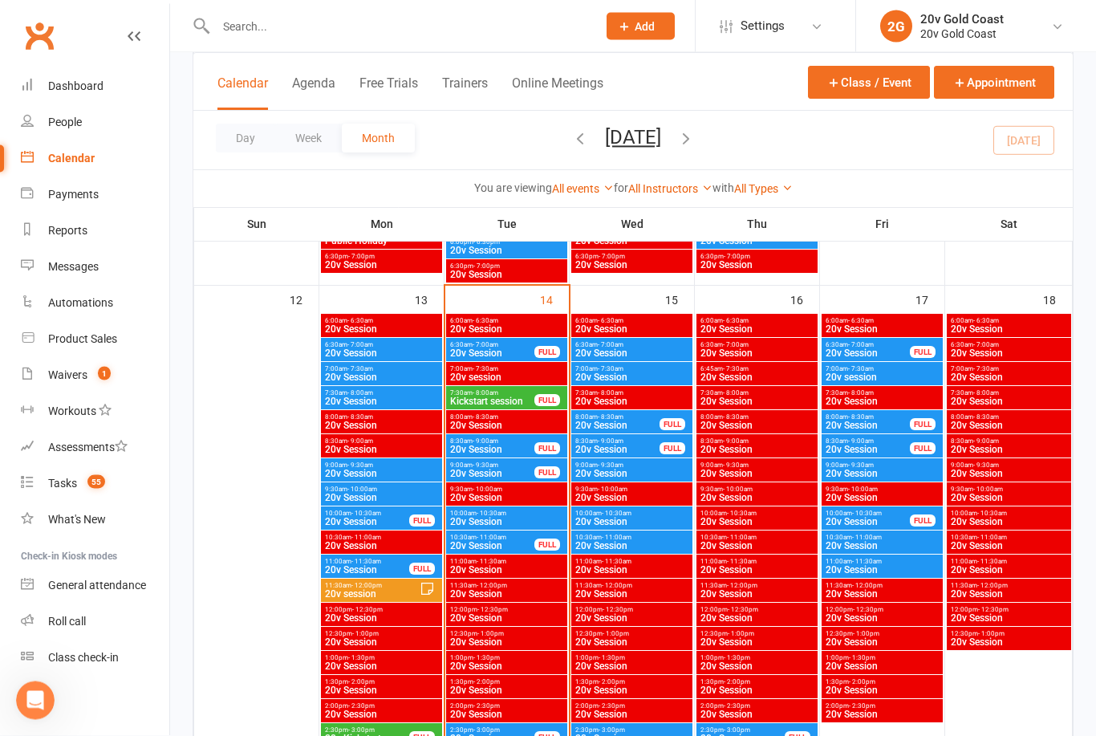
click at [508, 355] on span "20v Session" at bounding box center [492, 354] width 86 height 10
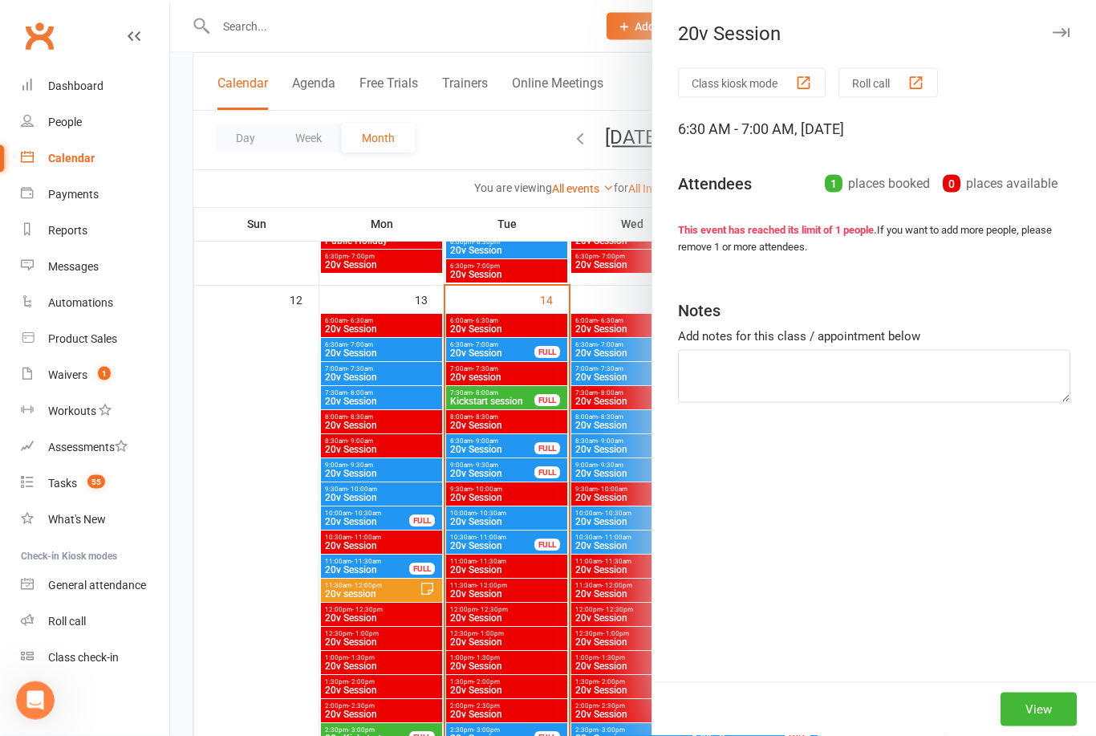
scroll to position [1386, 0]
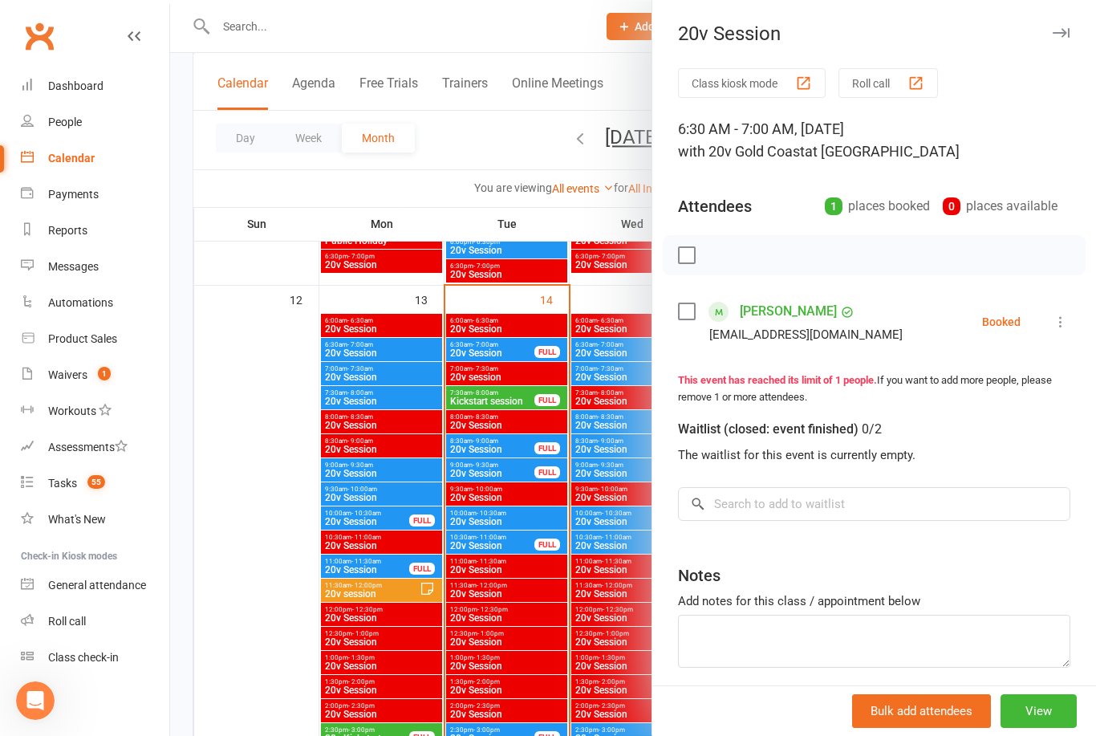
click at [1068, 322] on icon at bounding box center [1060, 322] width 16 height 16
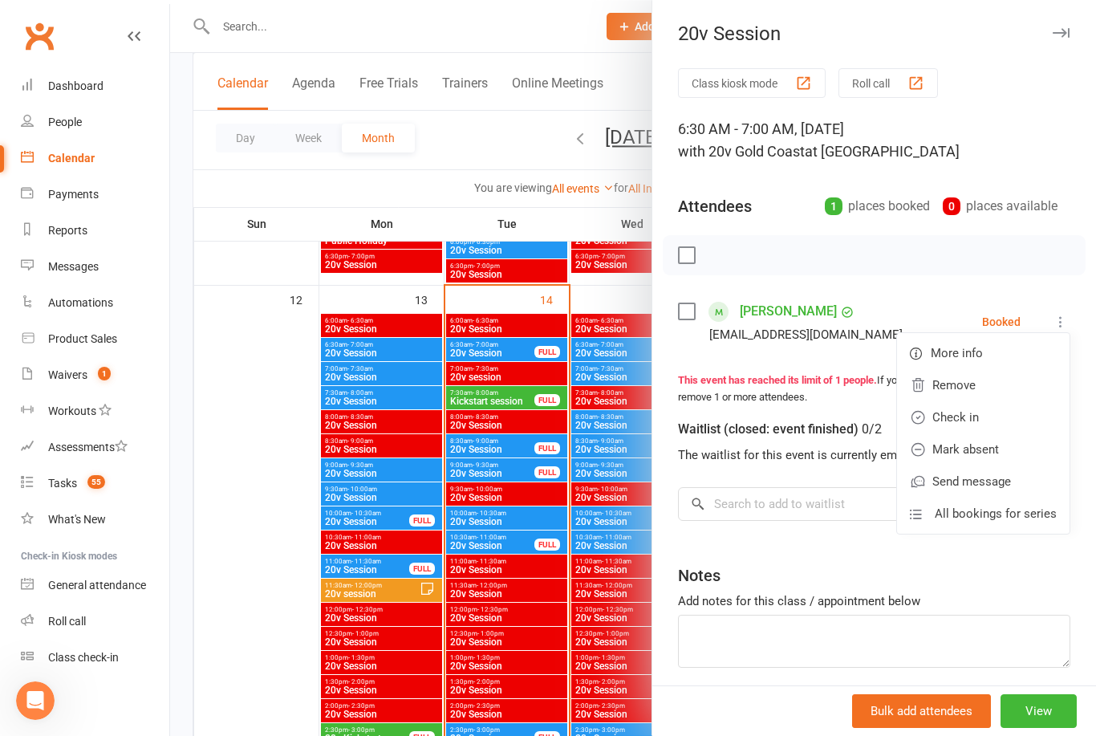
click at [978, 421] on link "Check in" at bounding box center [983, 417] width 172 height 32
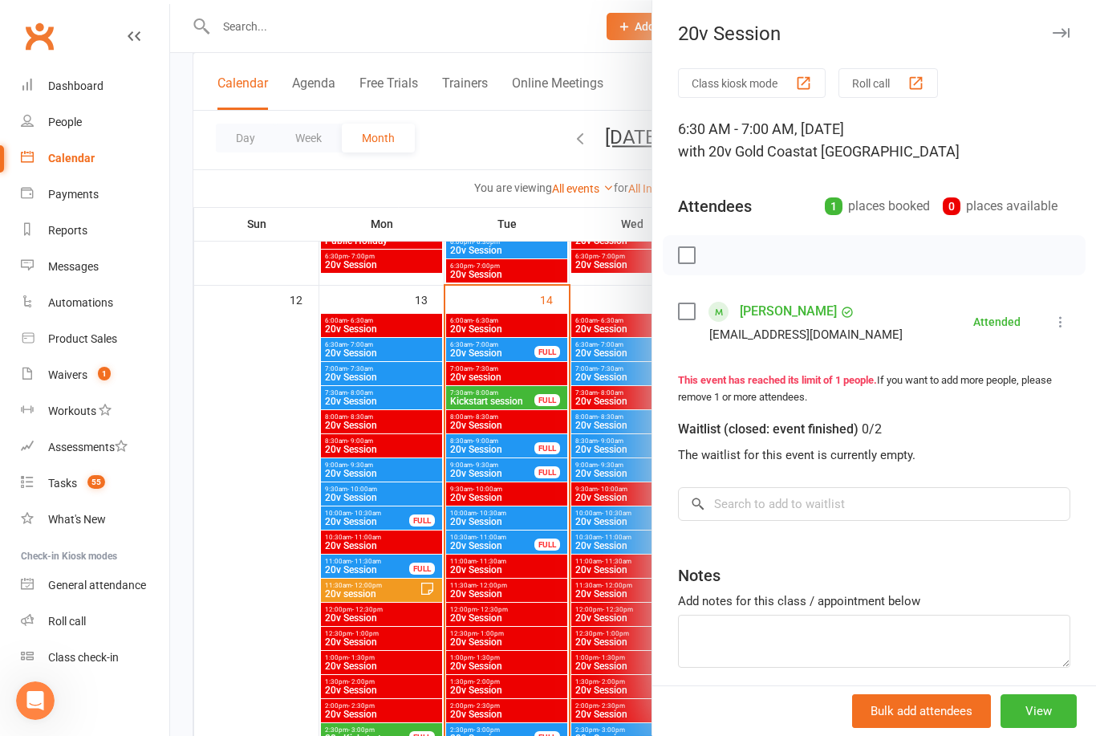
click at [523, 397] on div at bounding box center [633, 368] width 926 height 736
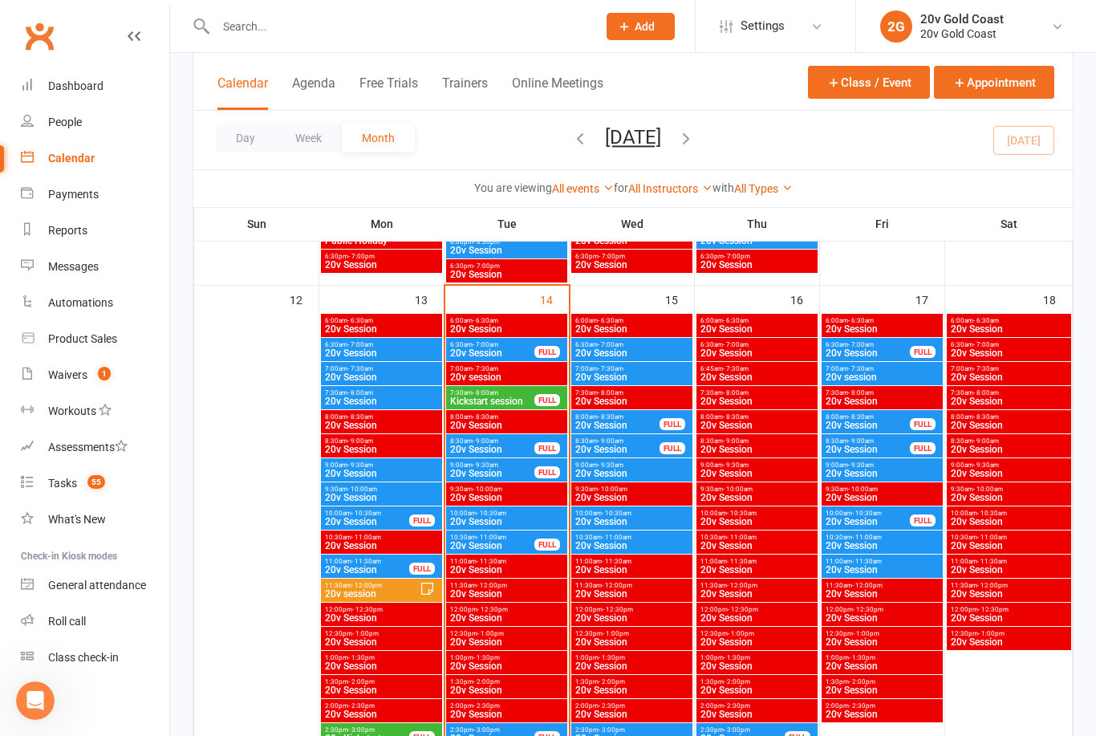
click at [509, 396] on span "Kickstart session" at bounding box center [492, 401] width 86 height 10
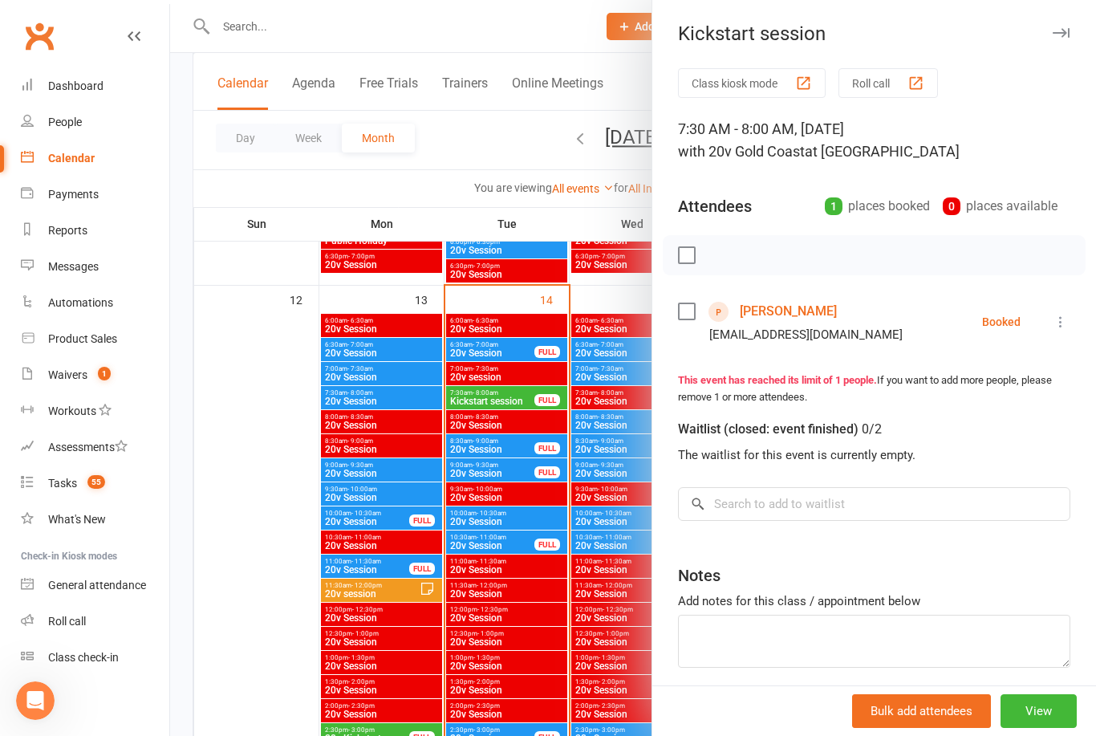
click at [768, 309] on link "[PERSON_NAME]" at bounding box center [788, 311] width 97 height 26
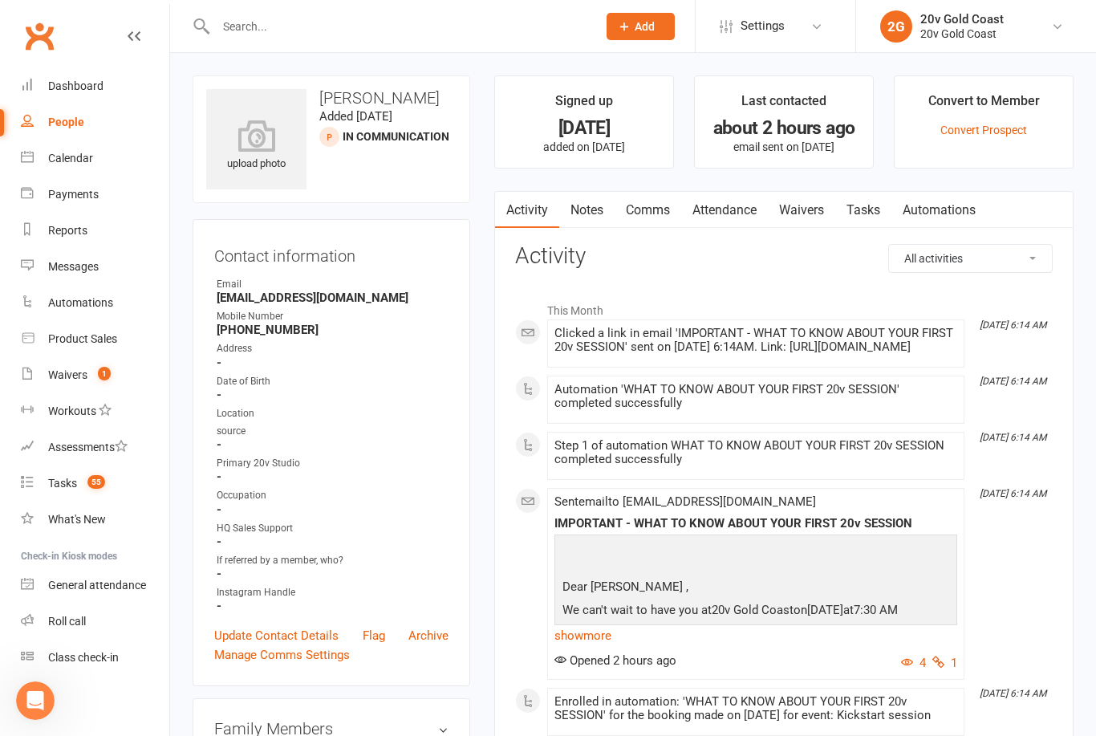
click at [89, 283] on link "Messages" at bounding box center [95, 267] width 148 height 36
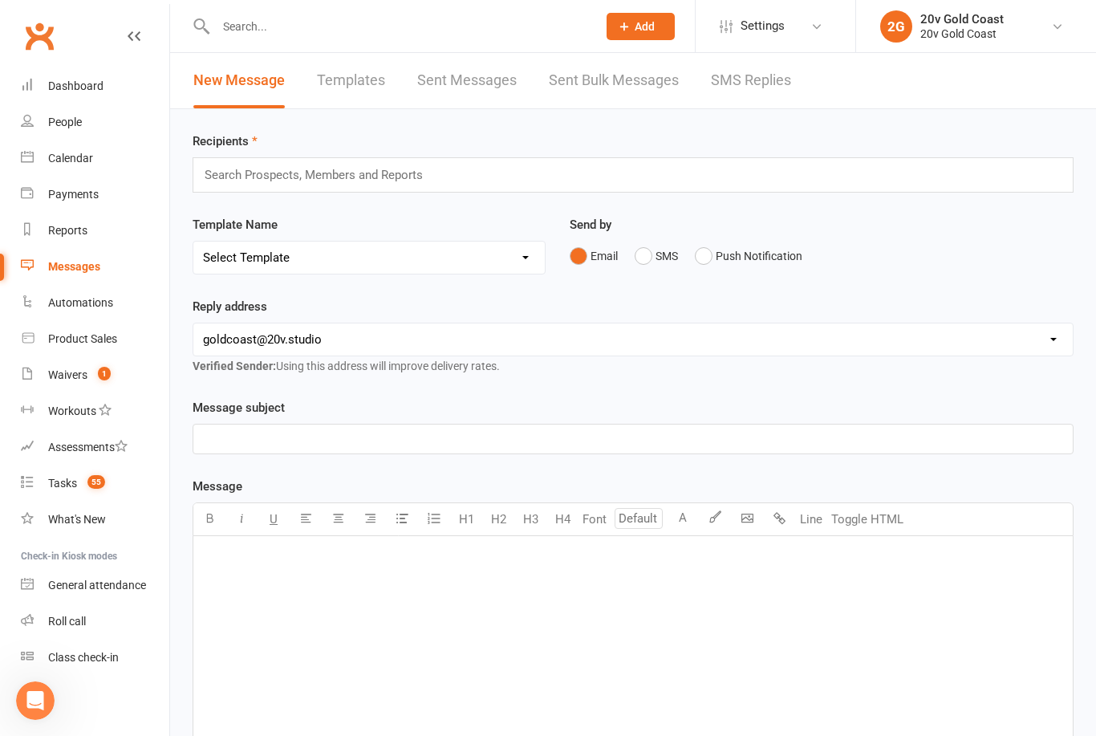
click at [747, 96] on link "SMS Replies" at bounding box center [751, 80] width 80 height 55
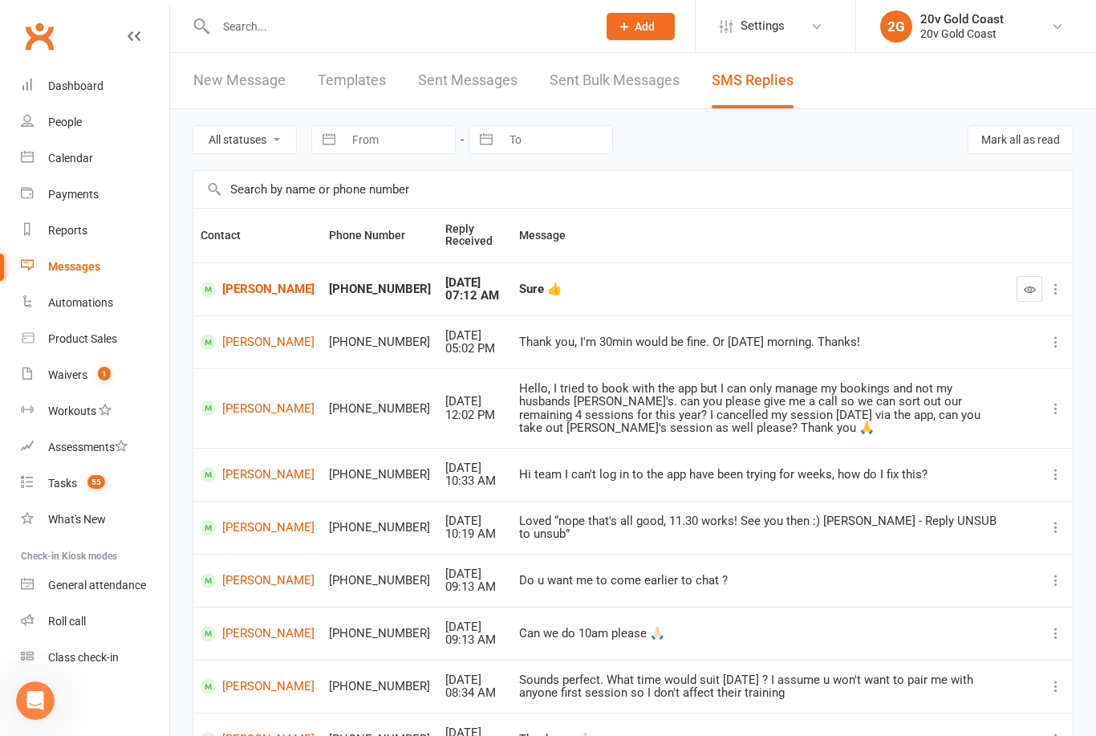
click at [75, 488] on div "Tasks" at bounding box center [62, 482] width 29 height 13
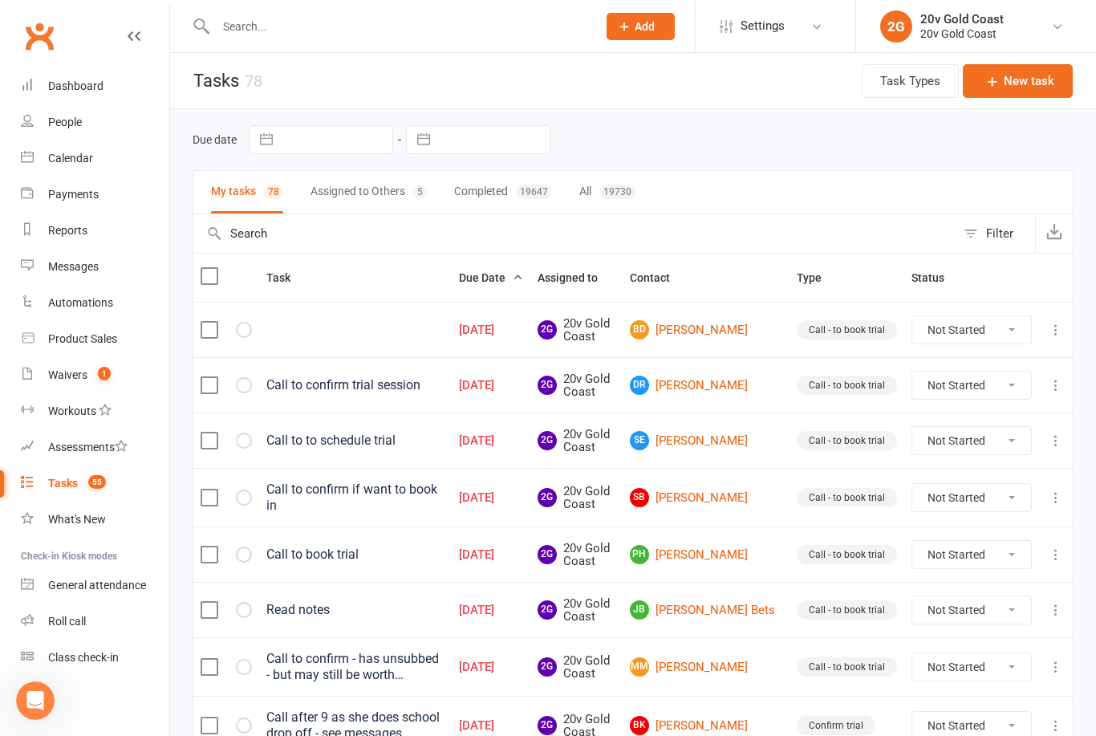
click at [747, 320] on link "BD [PERSON_NAME]" at bounding box center [706, 329] width 152 height 19
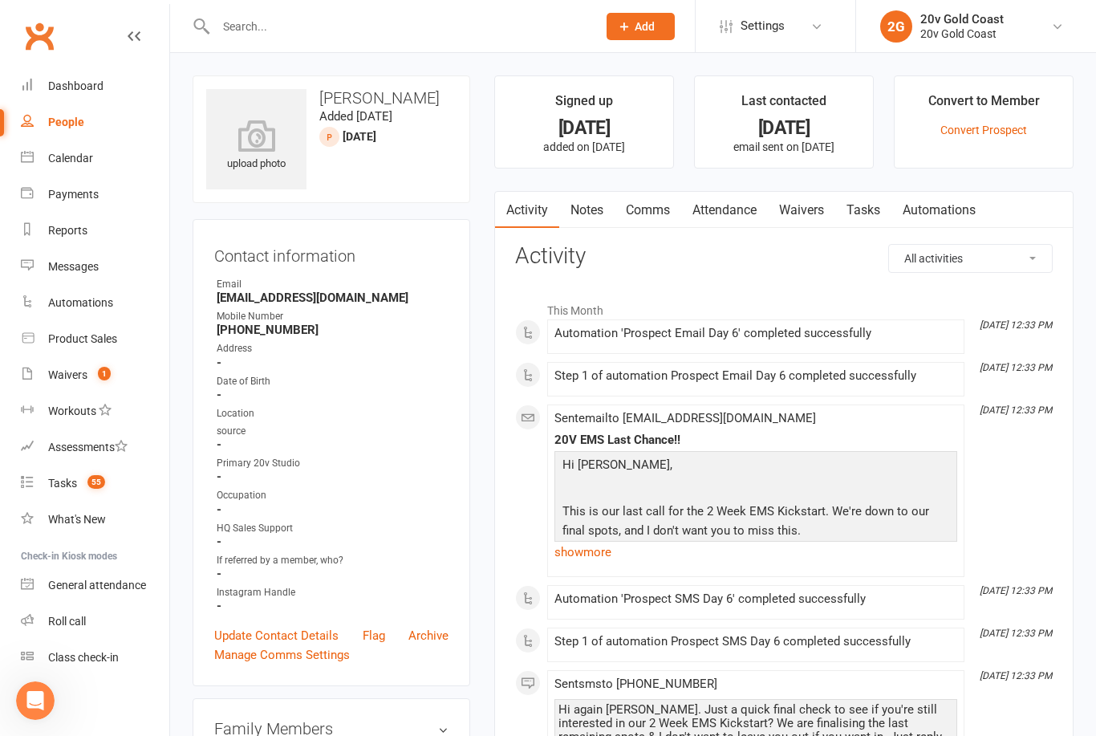
click at [638, 211] on link "Comms" at bounding box center [647, 210] width 67 height 37
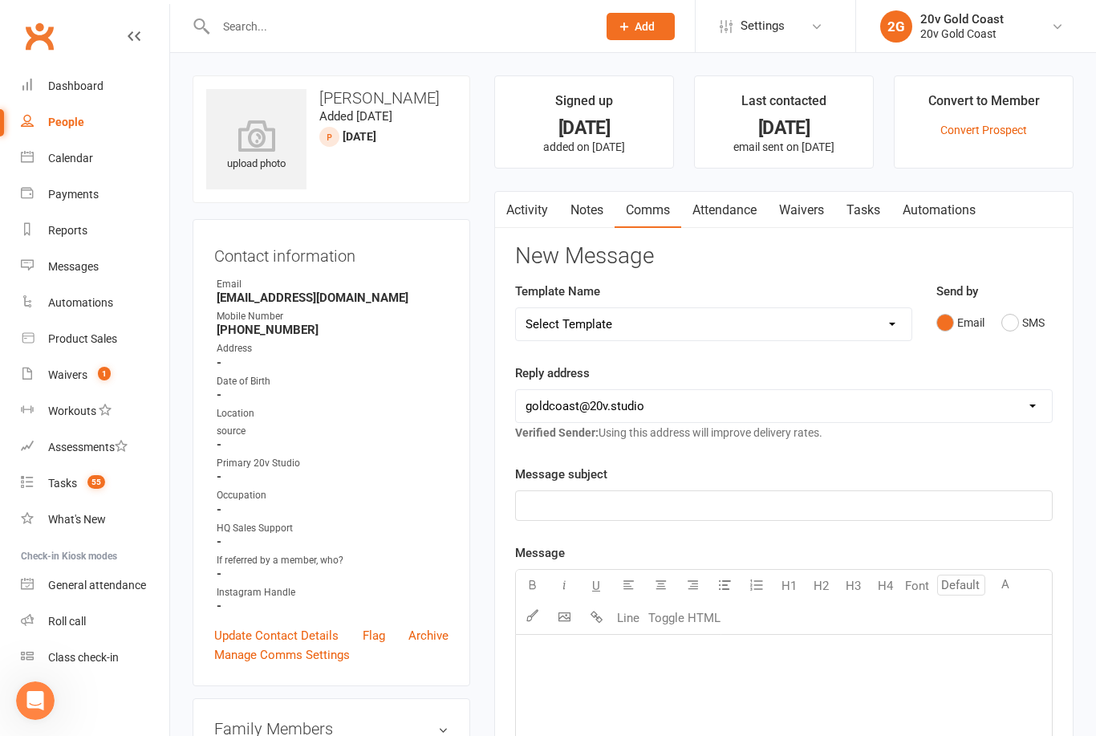
click at [530, 215] on link "Activity" at bounding box center [527, 210] width 64 height 37
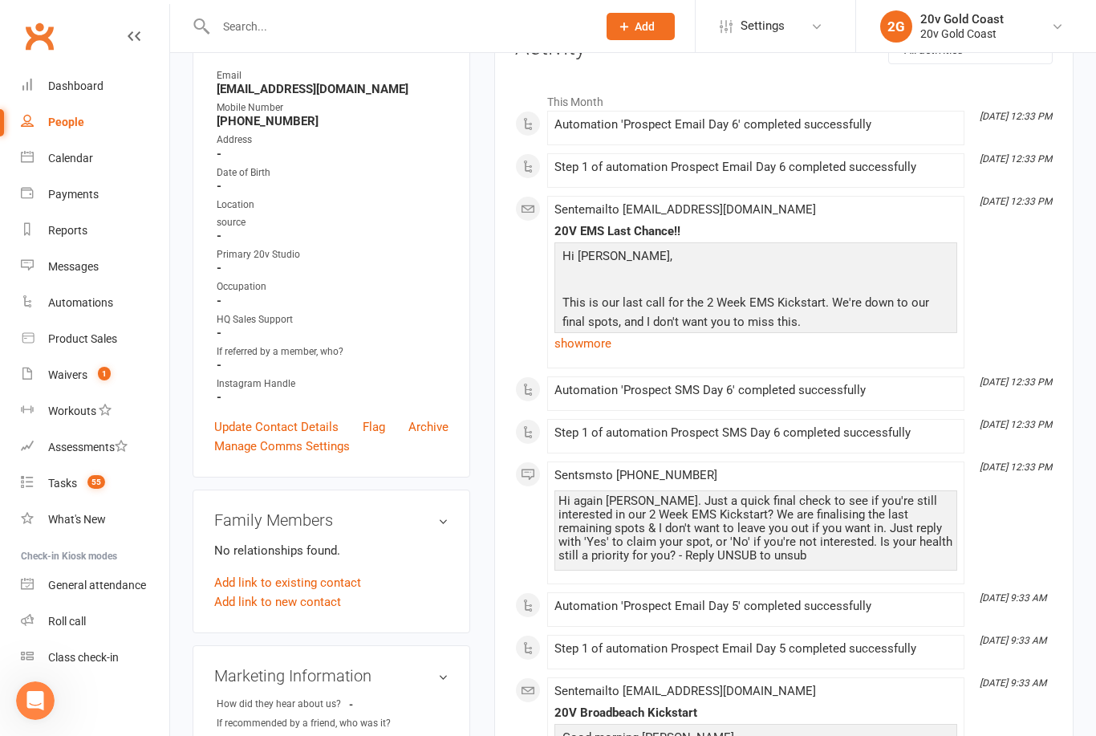
scroll to position [202, 0]
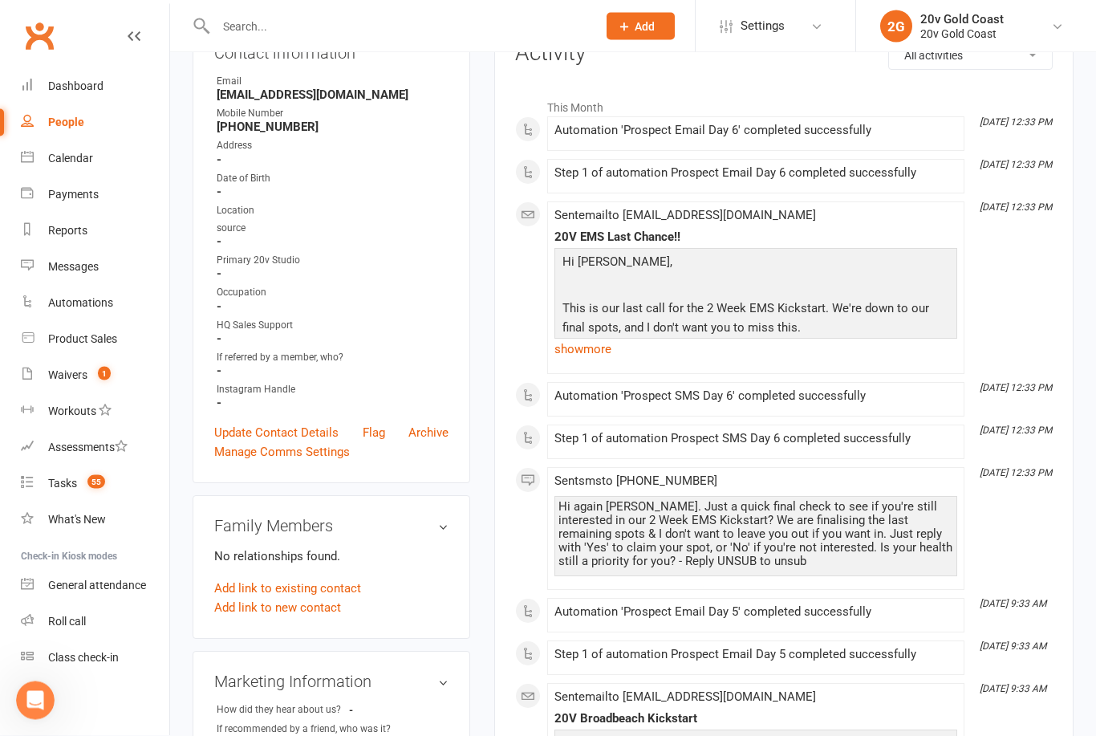
click at [83, 488] on count-badge "55" at bounding box center [92, 482] width 26 height 13
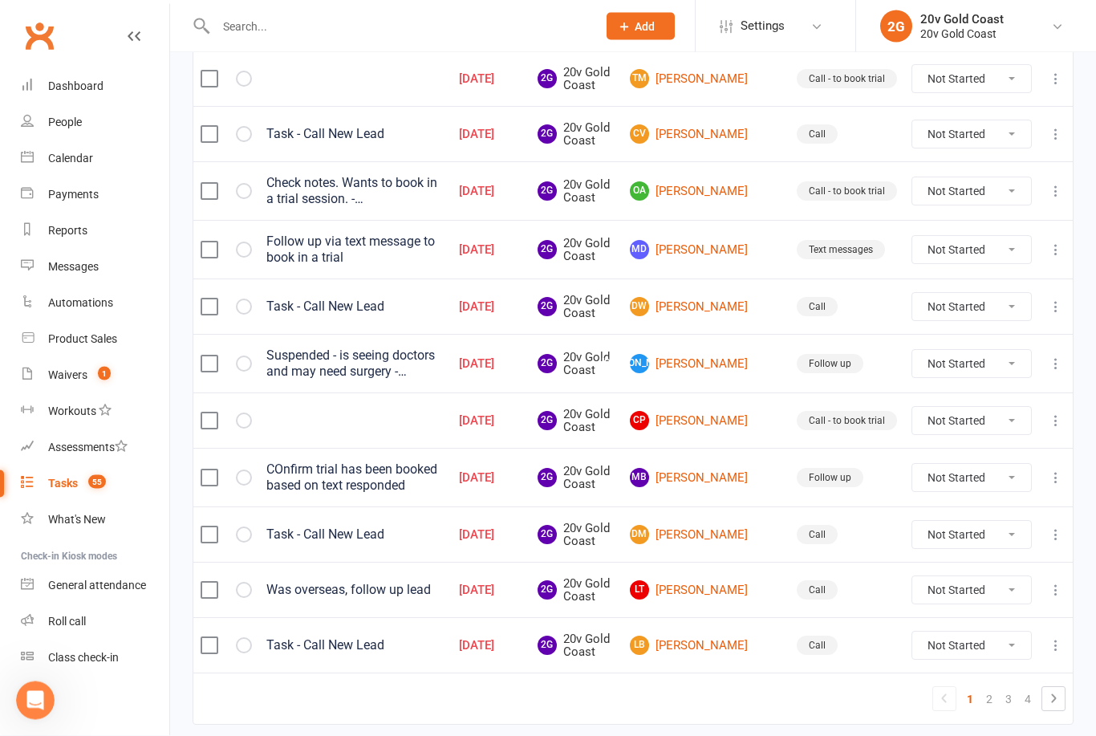
scroll to position [1056, 0]
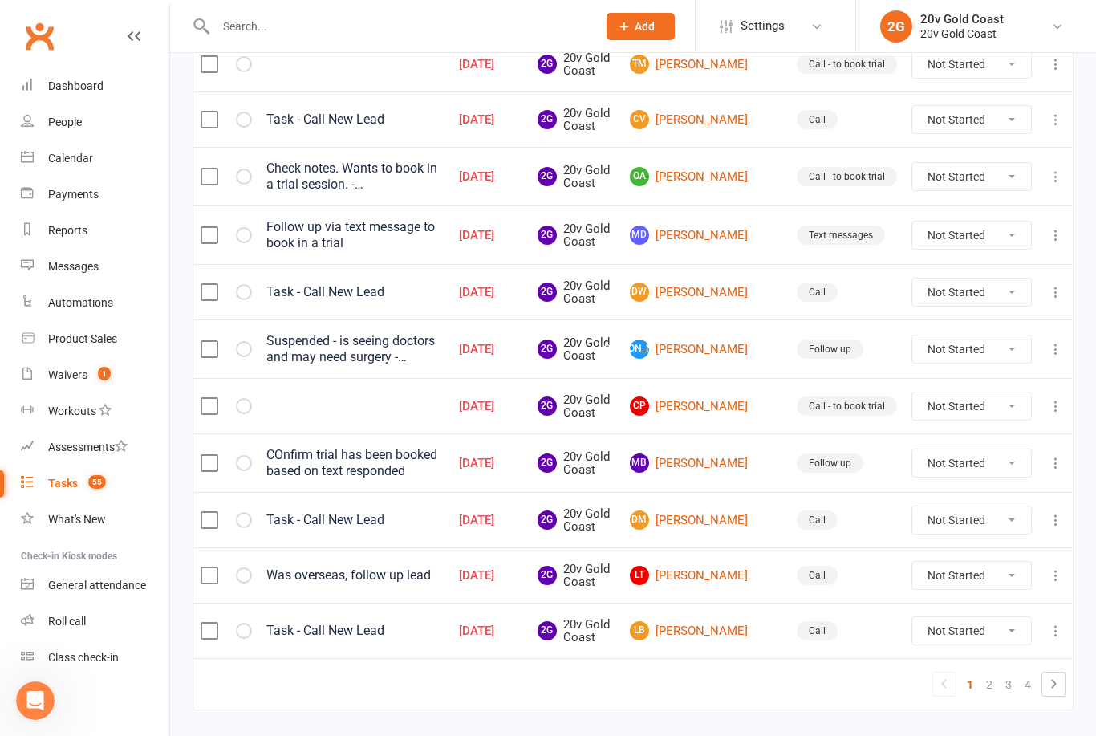
click at [1052, 680] on icon at bounding box center [1053, 683] width 19 height 19
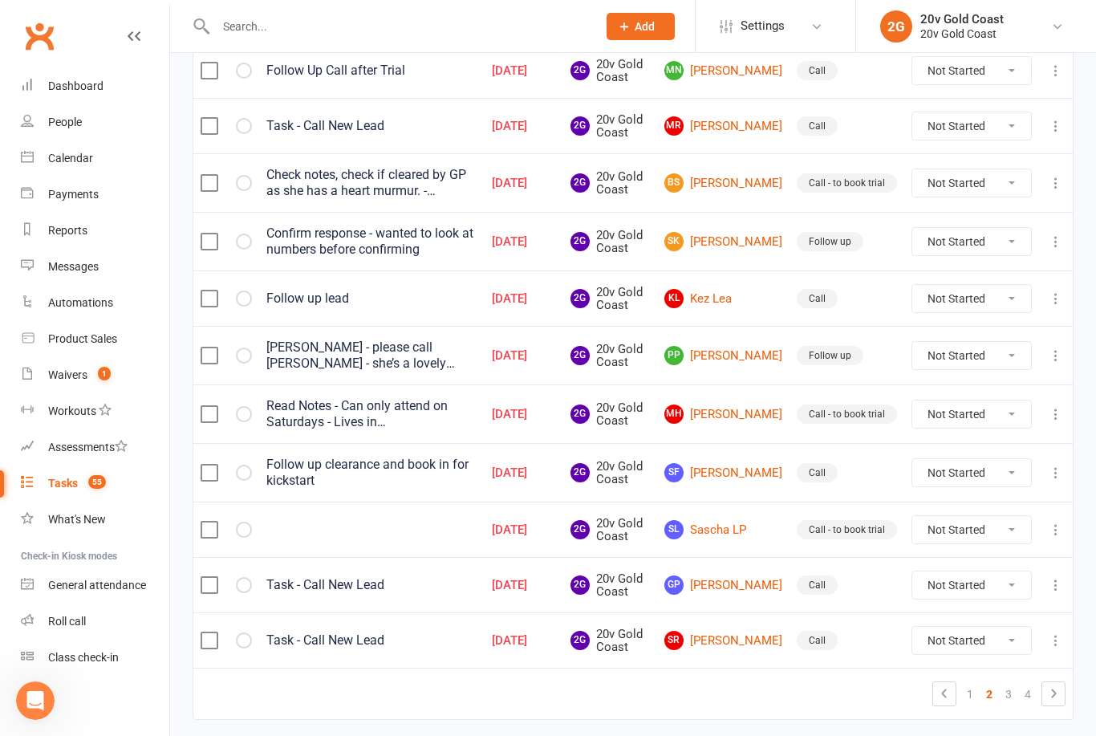
click at [1055, 693] on icon at bounding box center [1053, 692] width 5 height 9
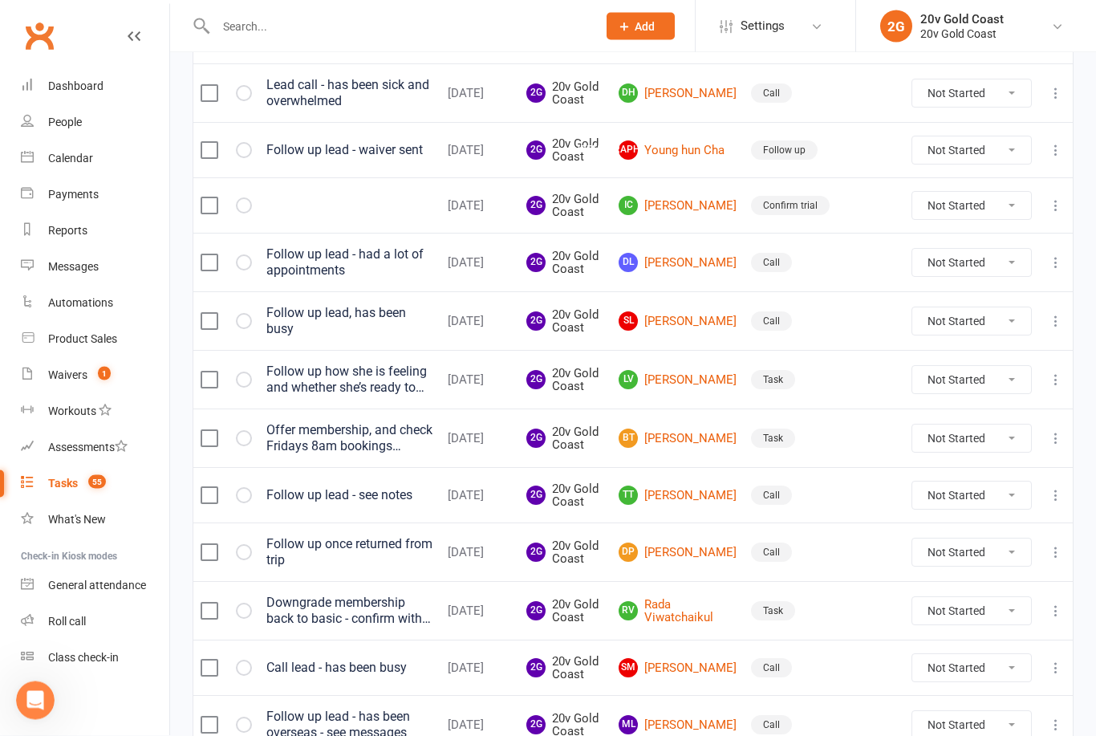
scroll to position [1085, 0]
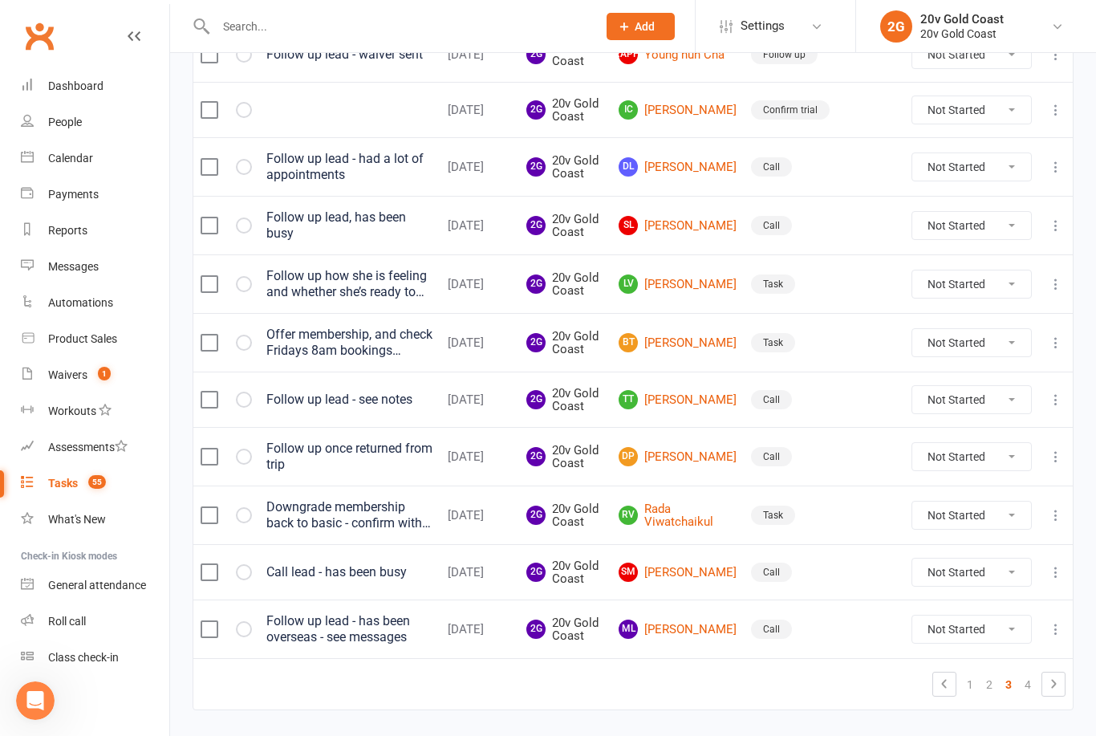
click at [972, 676] on link "1" at bounding box center [969, 684] width 19 height 22
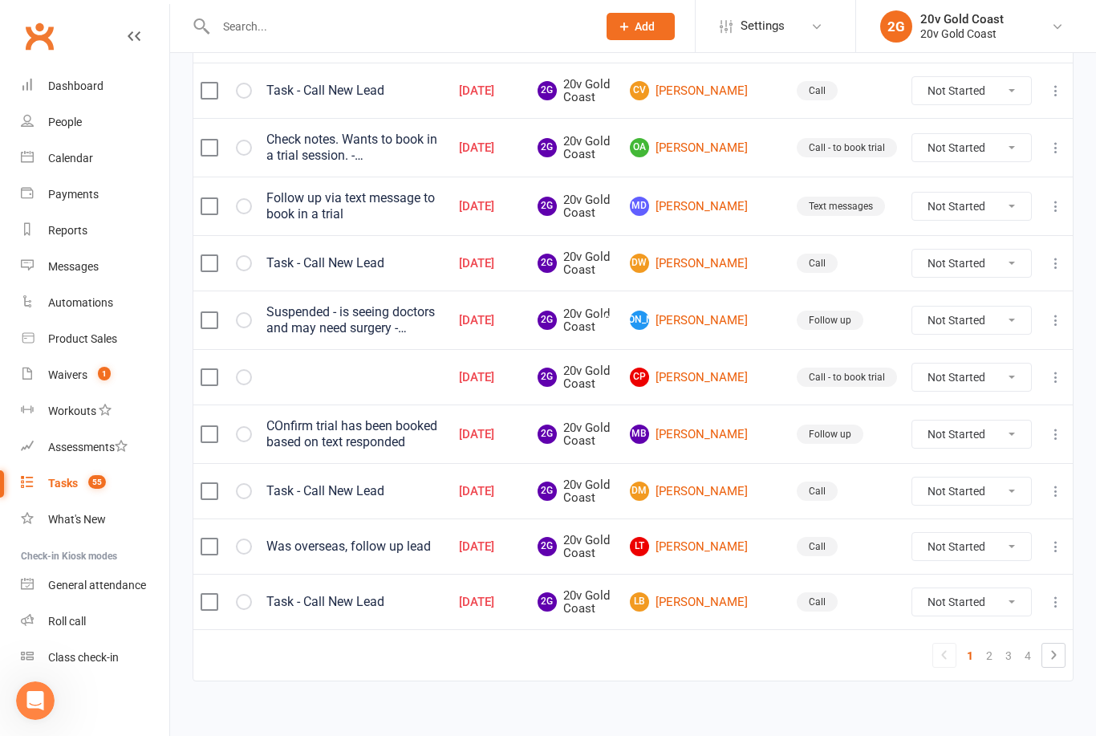
scroll to position [1056, 0]
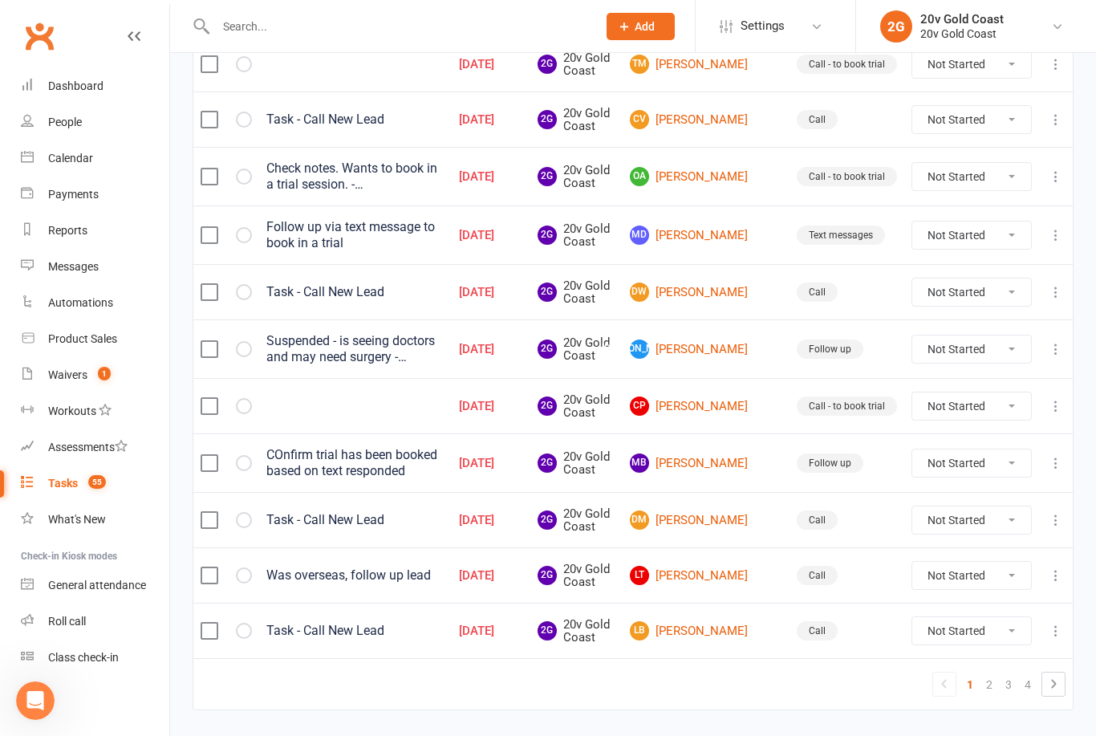
click at [95, 167] on link "Calendar" at bounding box center [95, 158] width 148 height 36
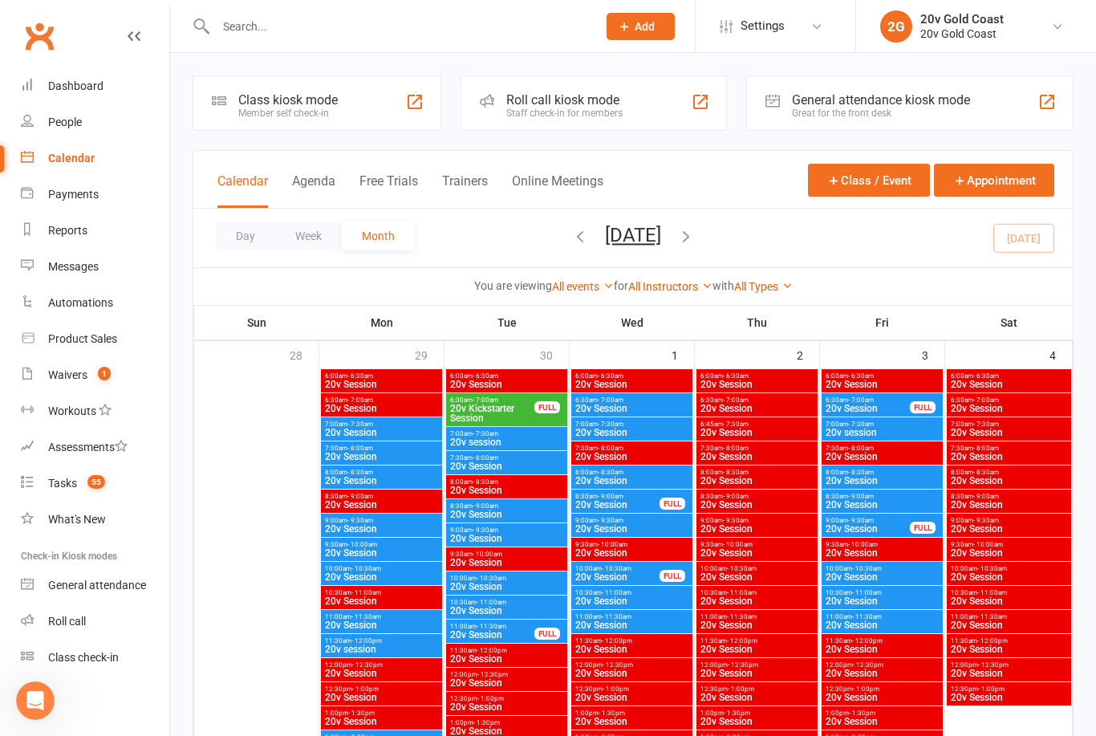
click at [81, 268] on div "Messages" at bounding box center [73, 266] width 51 height 13
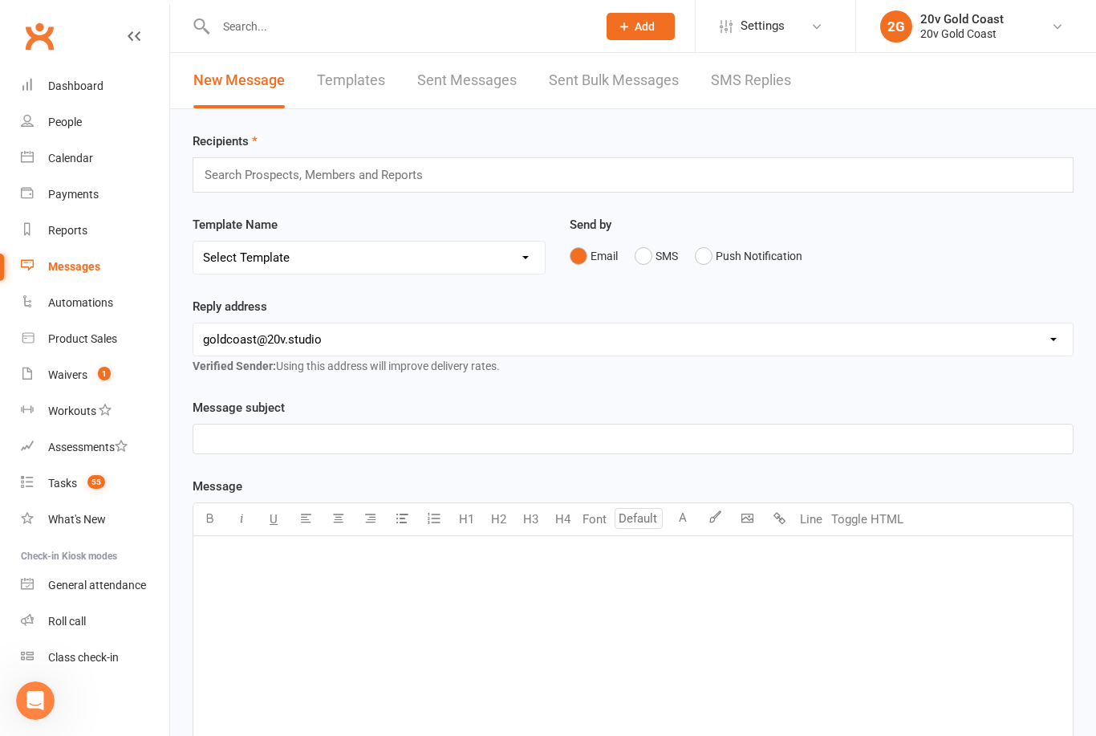
click at [740, 90] on link "SMS Replies" at bounding box center [751, 80] width 80 height 55
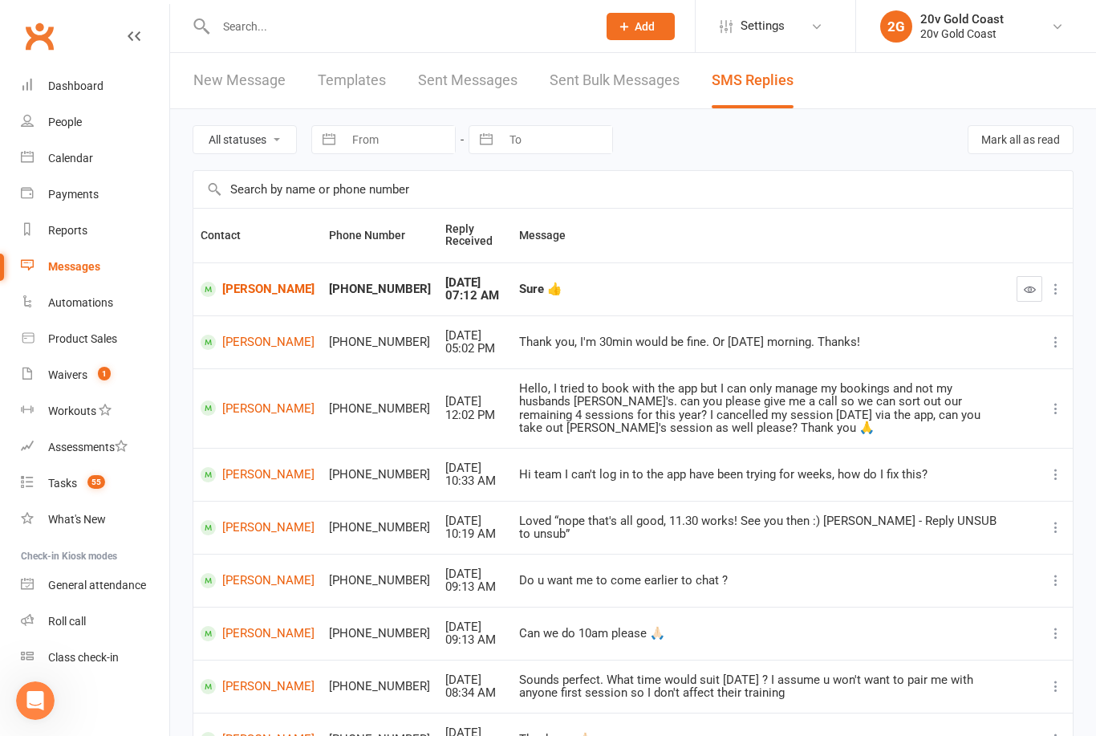
click at [244, 286] on link "[PERSON_NAME]" at bounding box center [258, 289] width 114 height 15
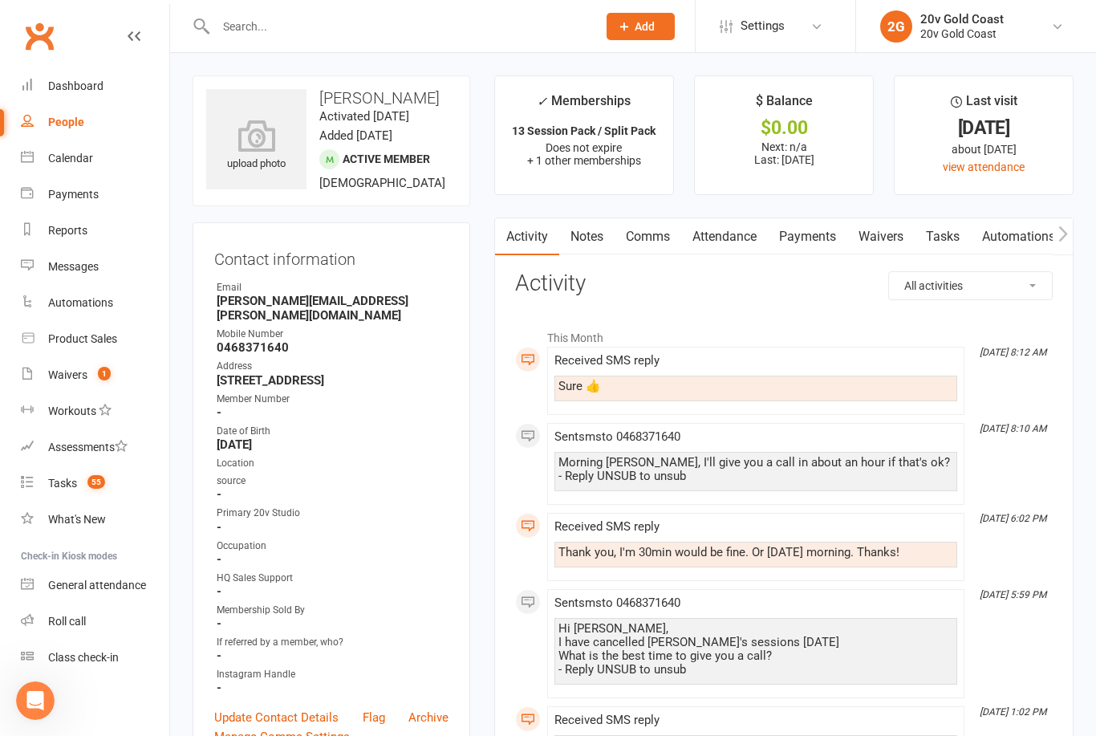
click at [76, 158] on div "Calendar" at bounding box center [70, 158] width 45 height 13
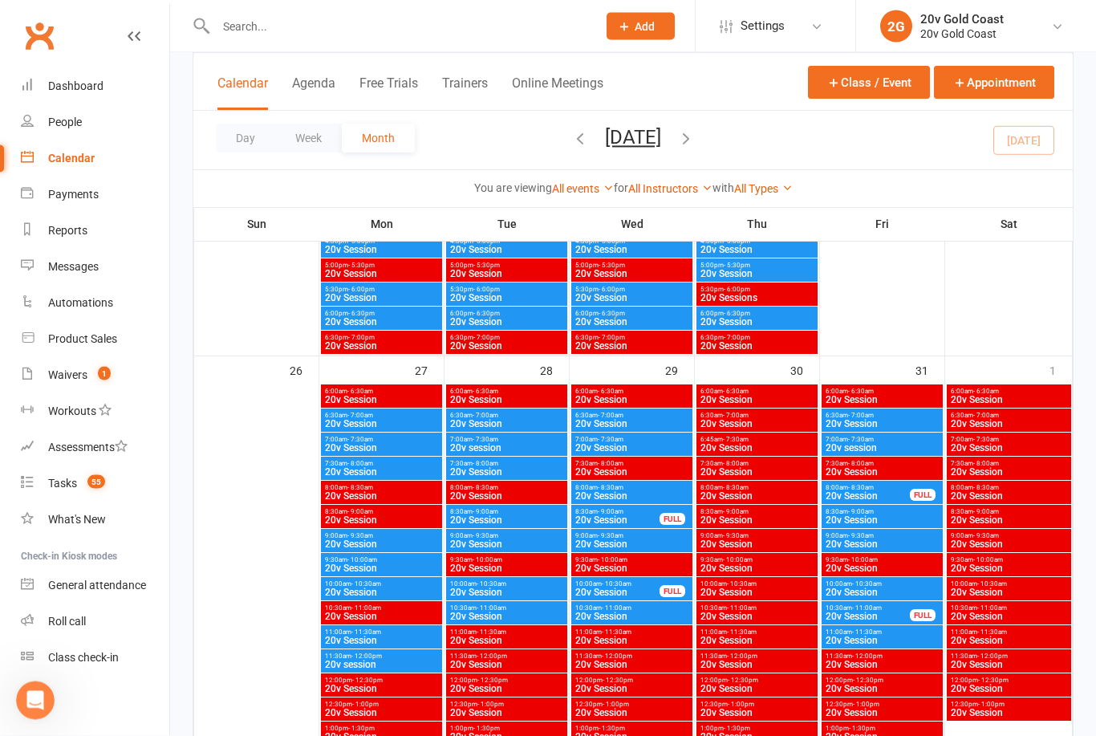
scroll to position [2637, 0]
click at [651, 522] on span "20v Session" at bounding box center [617, 520] width 86 height 10
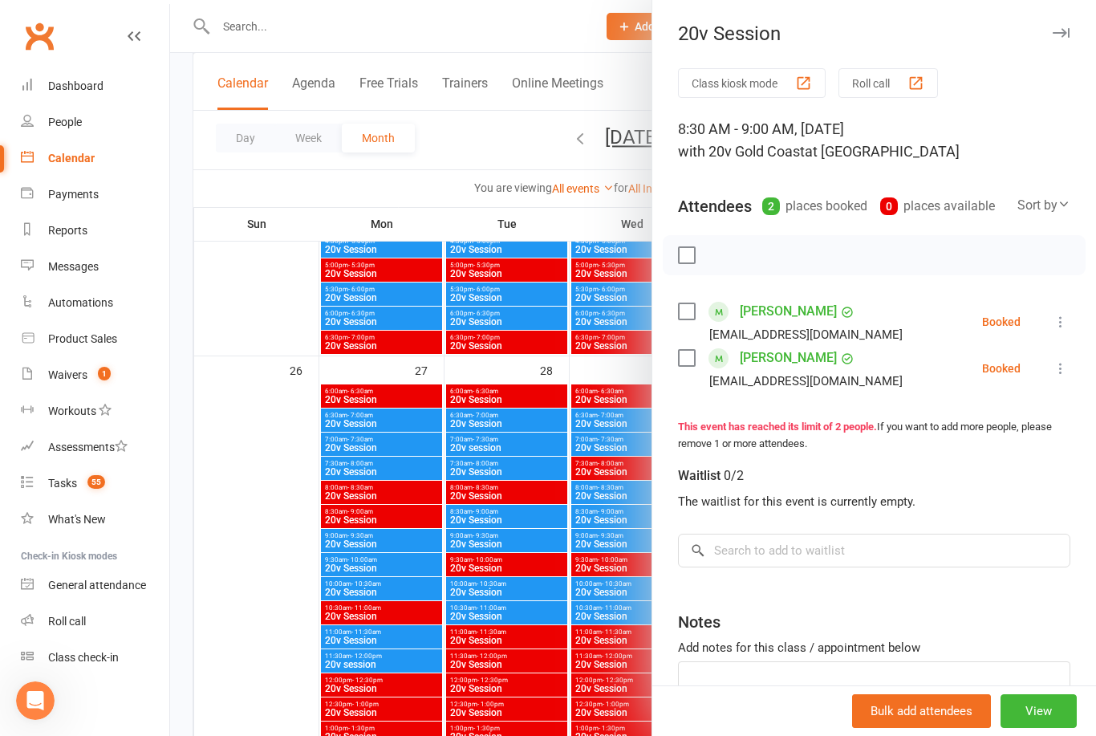
click at [550, 652] on div at bounding box center [633, 368] width 926 height 736
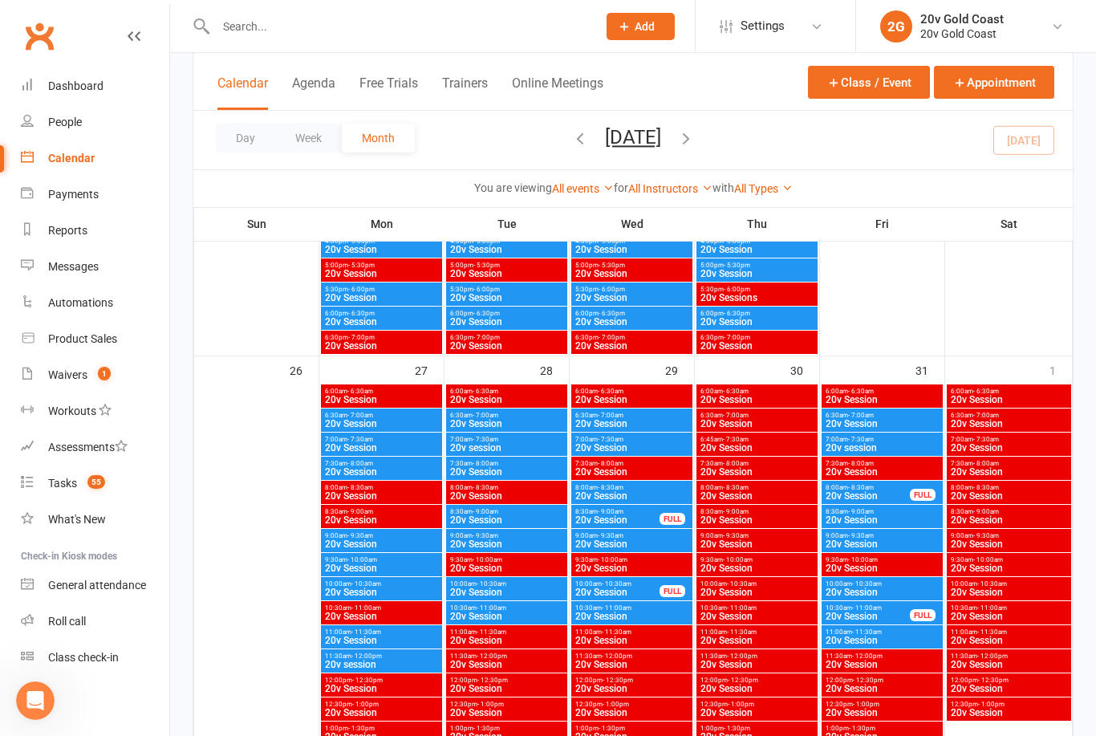
click at [659, 592] on div "FULL" at bounding box center [672, 591] width 26 height 12
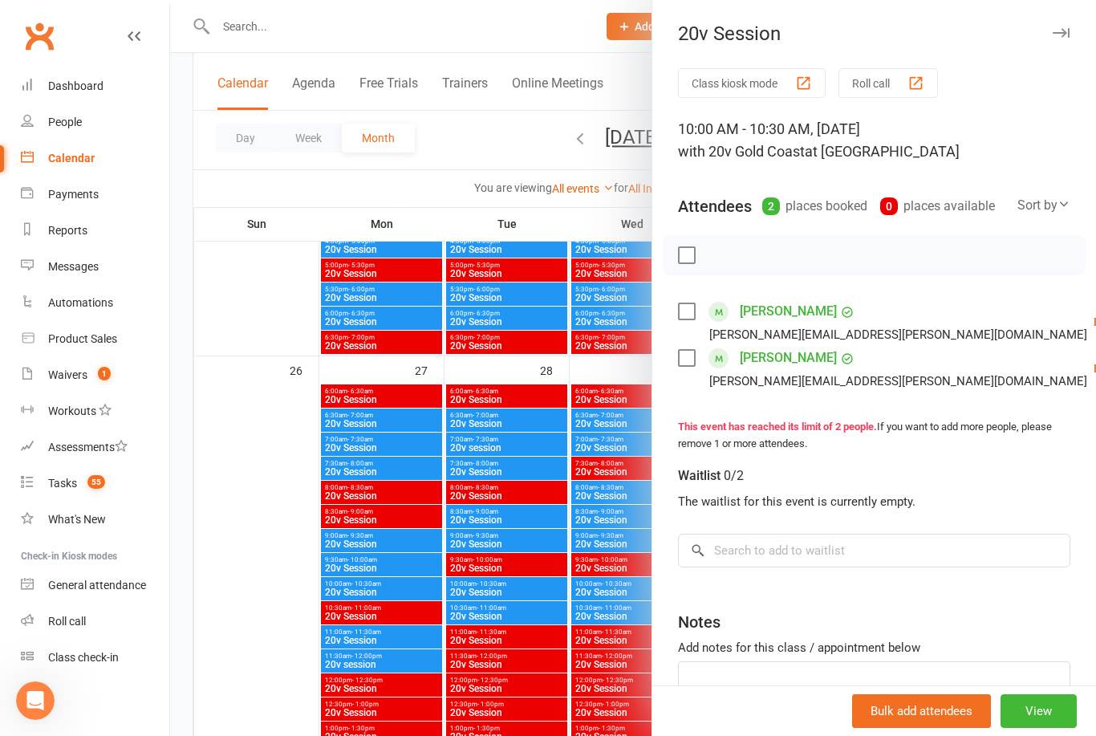
click at [580, 670] on div at bounding box center [633, 368] width 926 height 736
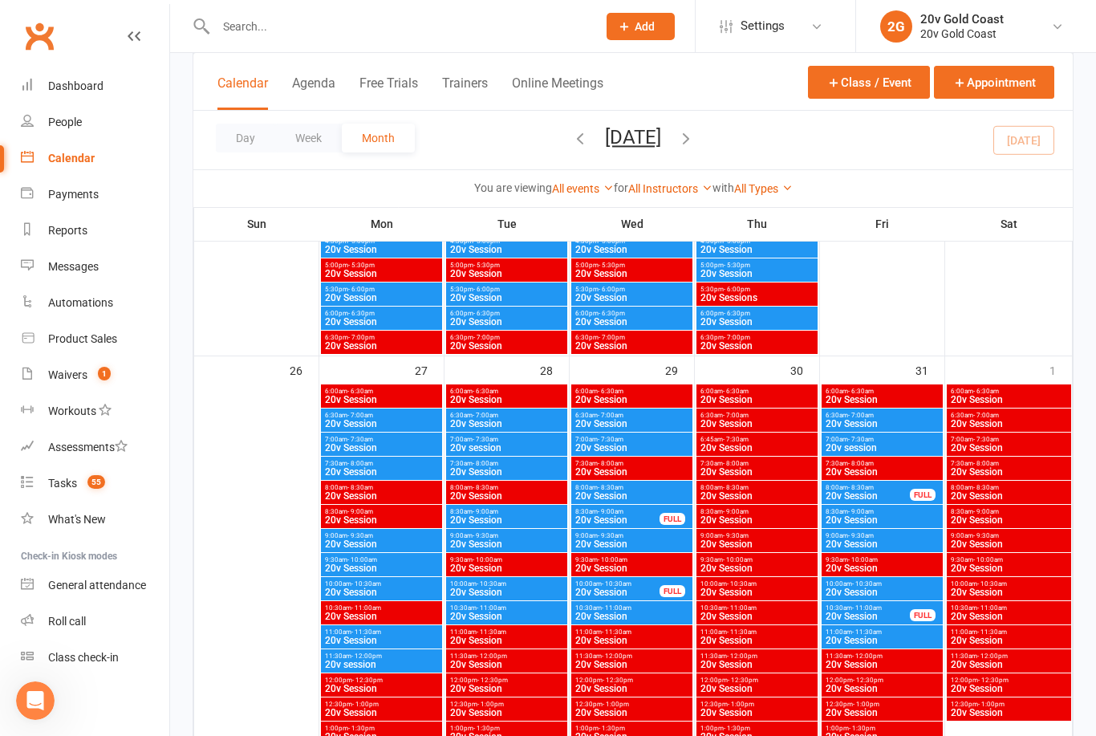
click at [647, 548] on span "20v Session" at bounding box center [631, 544] width 115 height 10
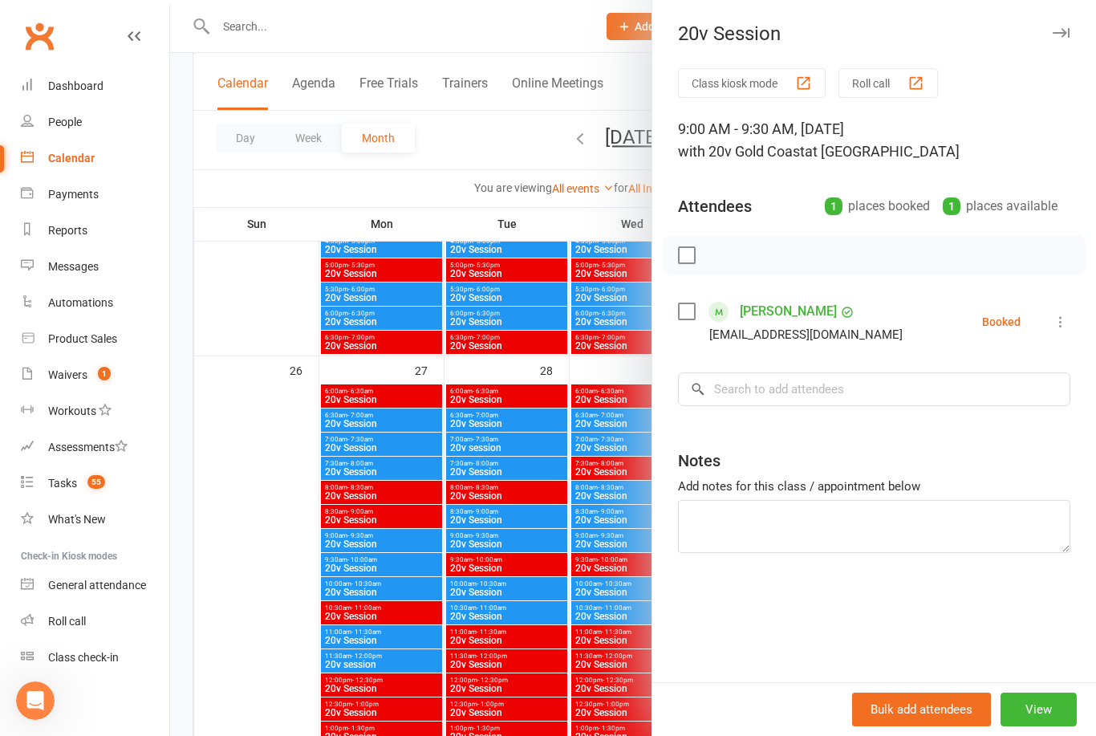
click at [598, 637] on div at bounding box center [633, 368] width 926 height 736
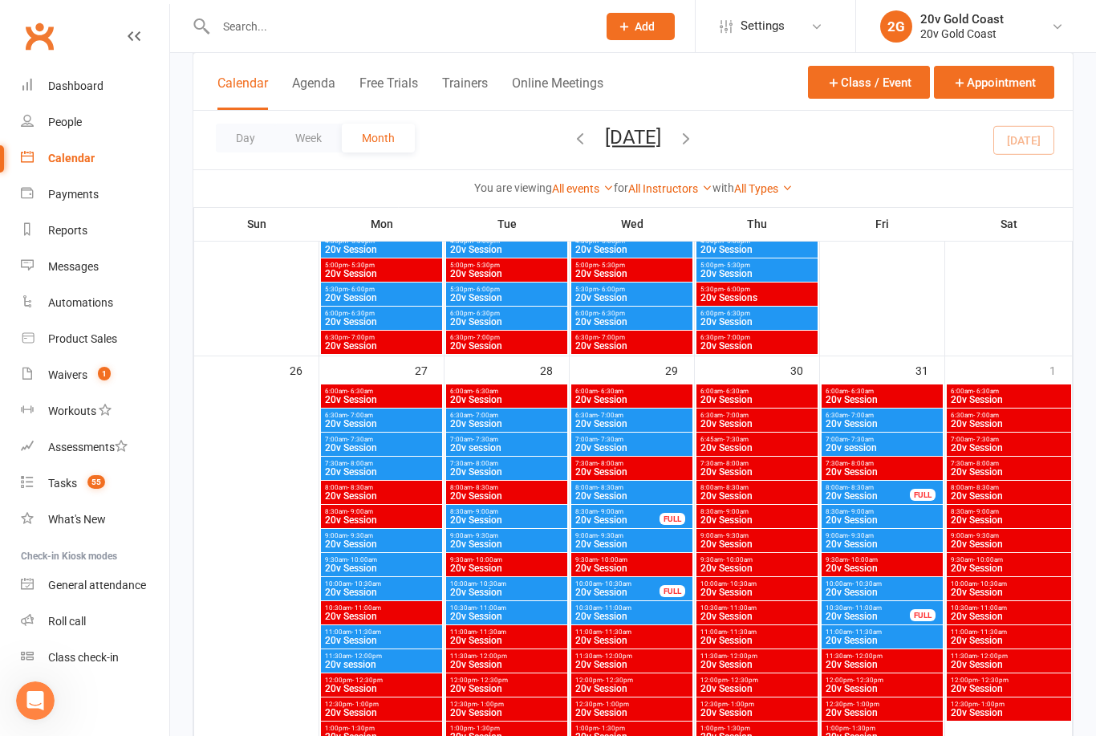
click at [640, 541] on span "20v Session" at bounding box center [631, 544] width 115 height 10
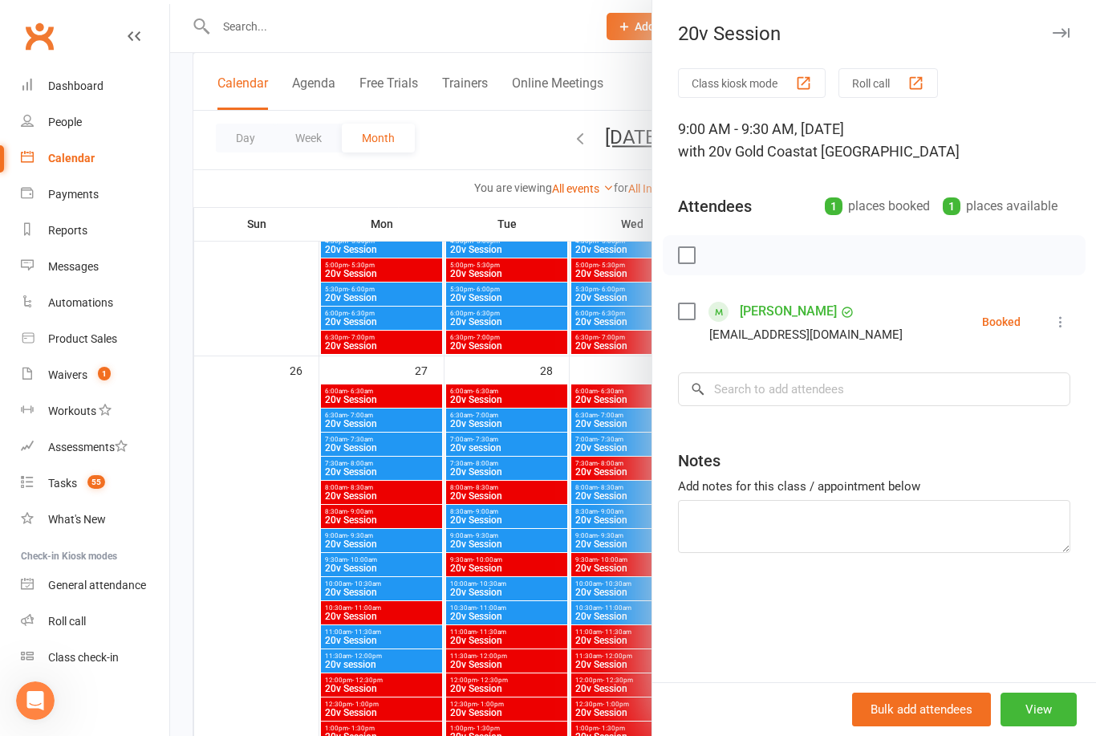
click at [592, 646] on div at bounding box center [633, 368] width 926 height 736
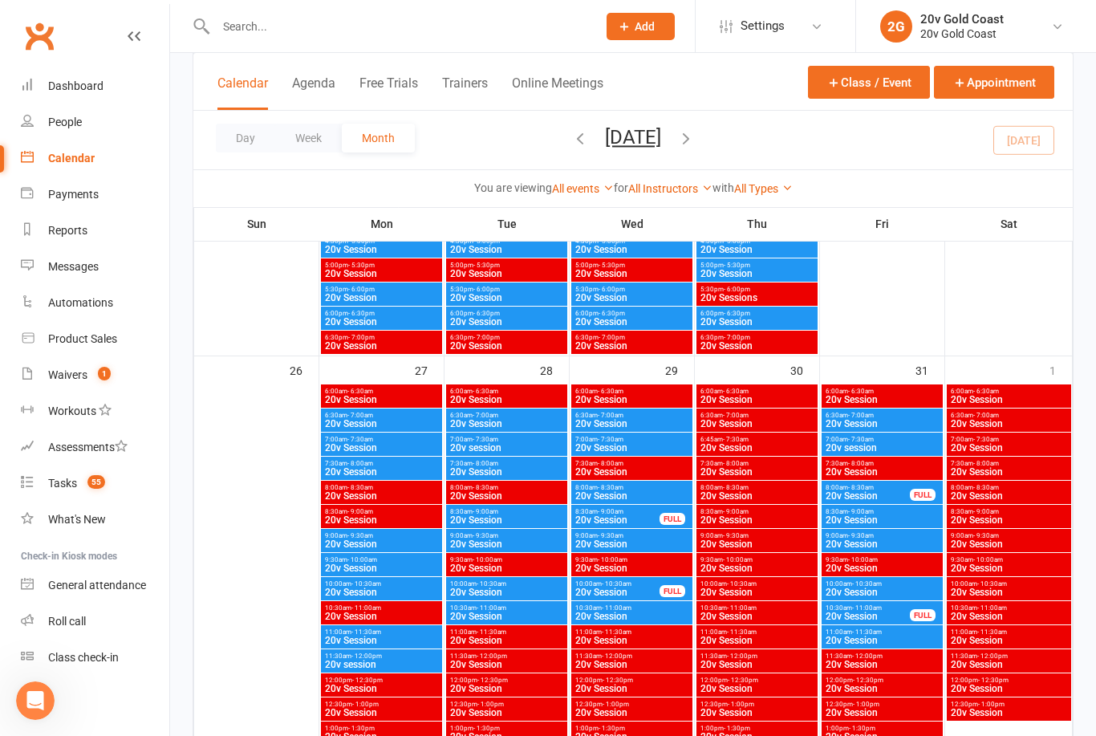
click at [660, 489] on span "8:00am - 8:30am" at bounding box center [631, 487] width 115 height 7
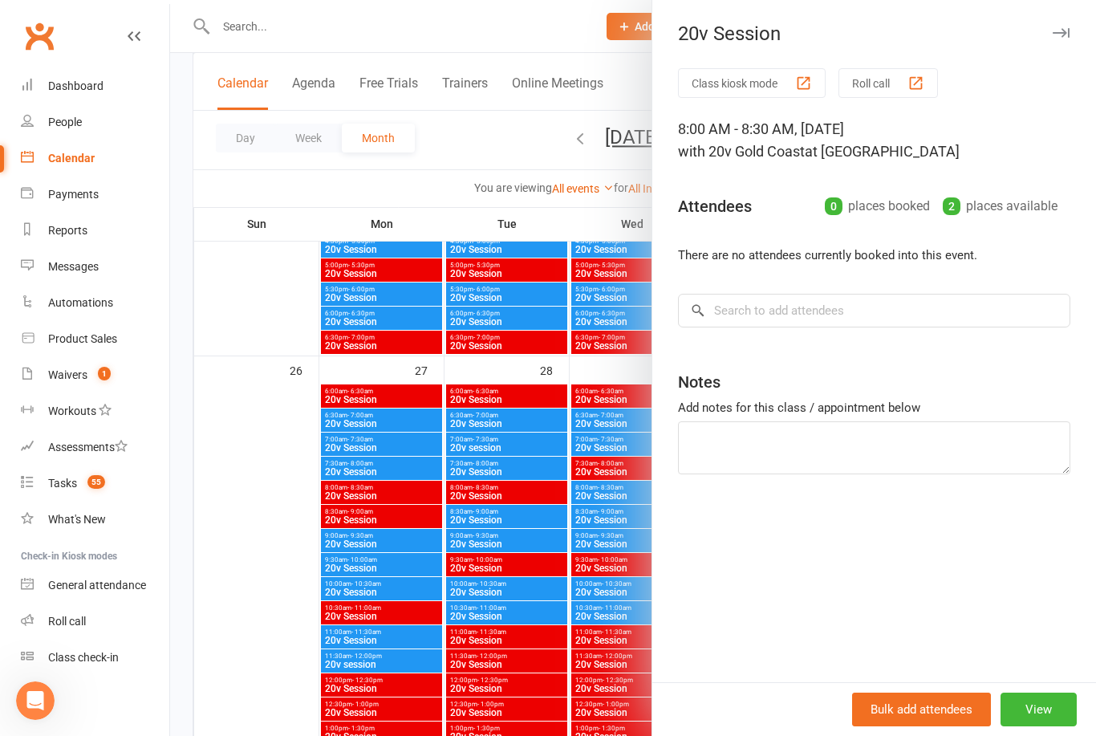
click at [573, 633] on div at bounding box center [633, 368] width 926 height 736
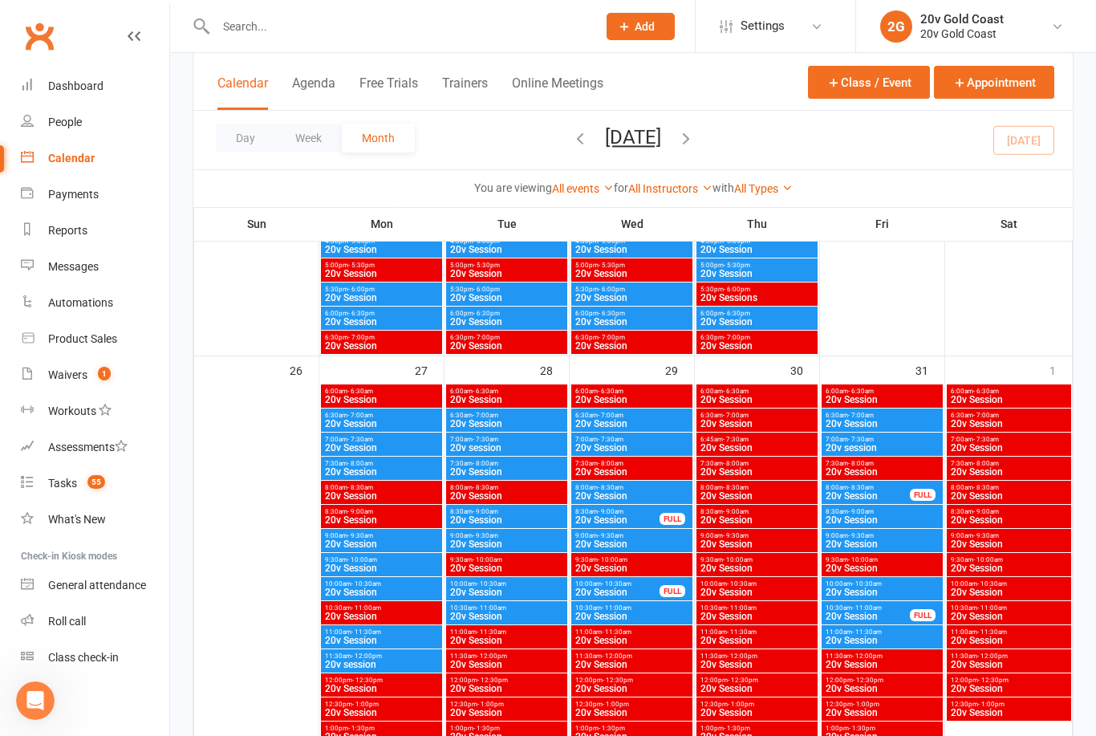
click at [639, 590] on span "20v Session" at bounding box center [617, 592] width 86 height 10
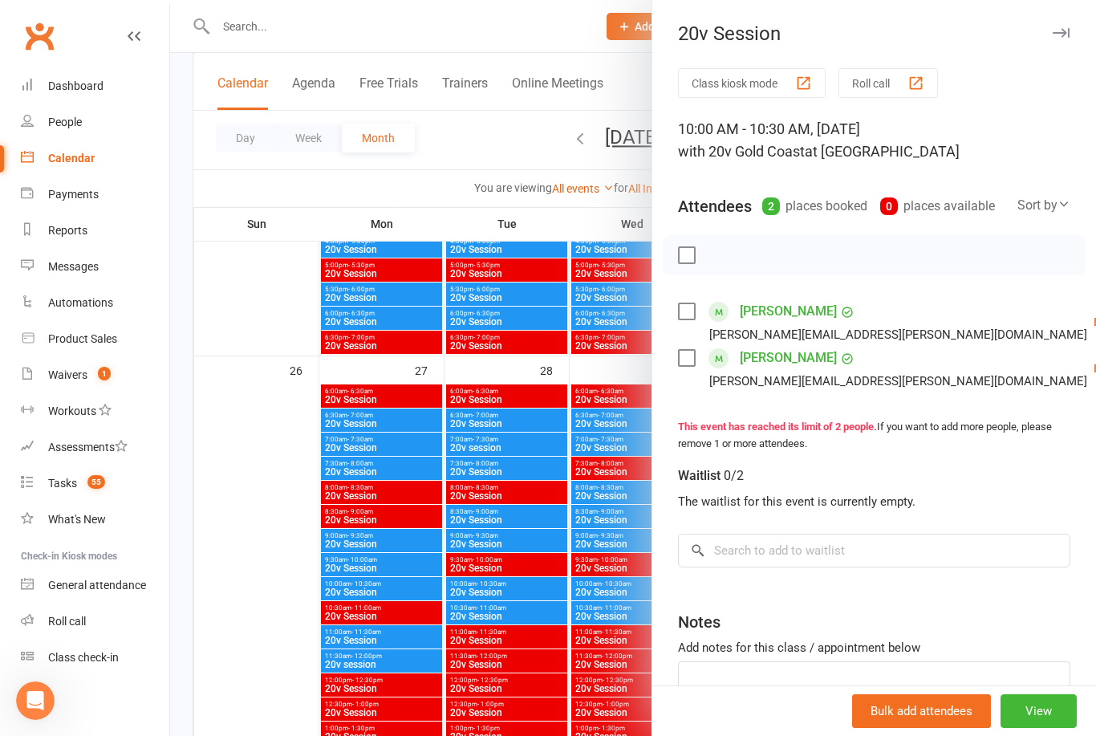
click at [586, 650] on div at bounding box center [633, 368] width 926 height 736
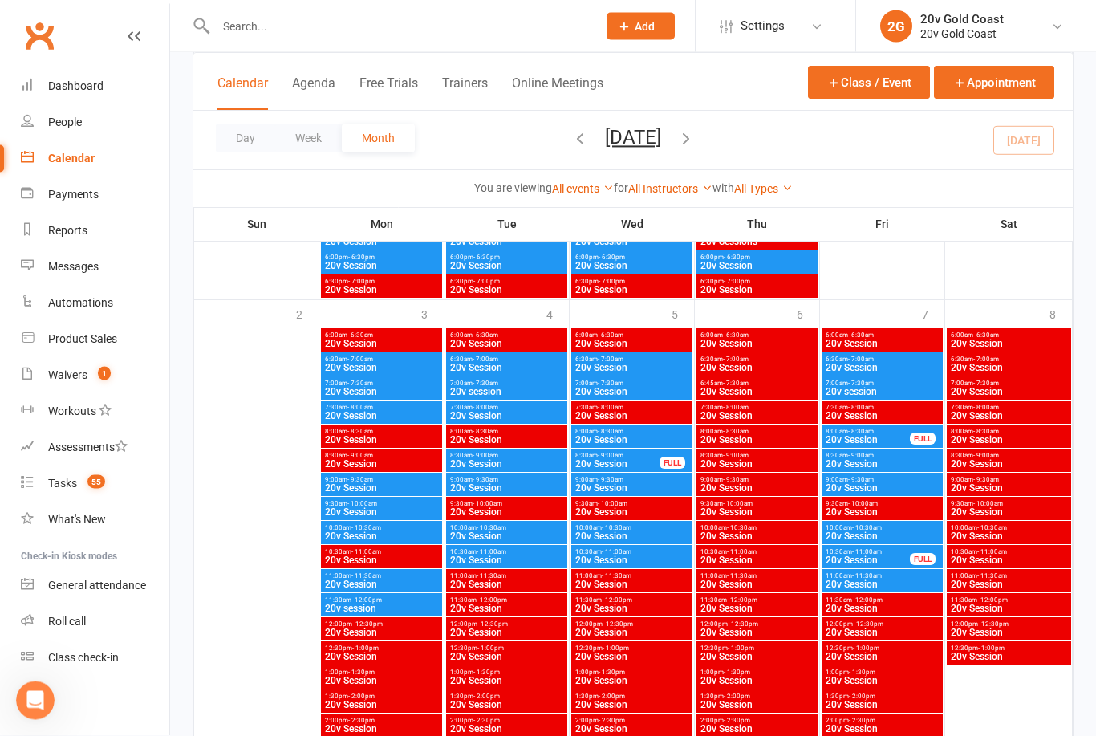
scroll to position [3577, 0]
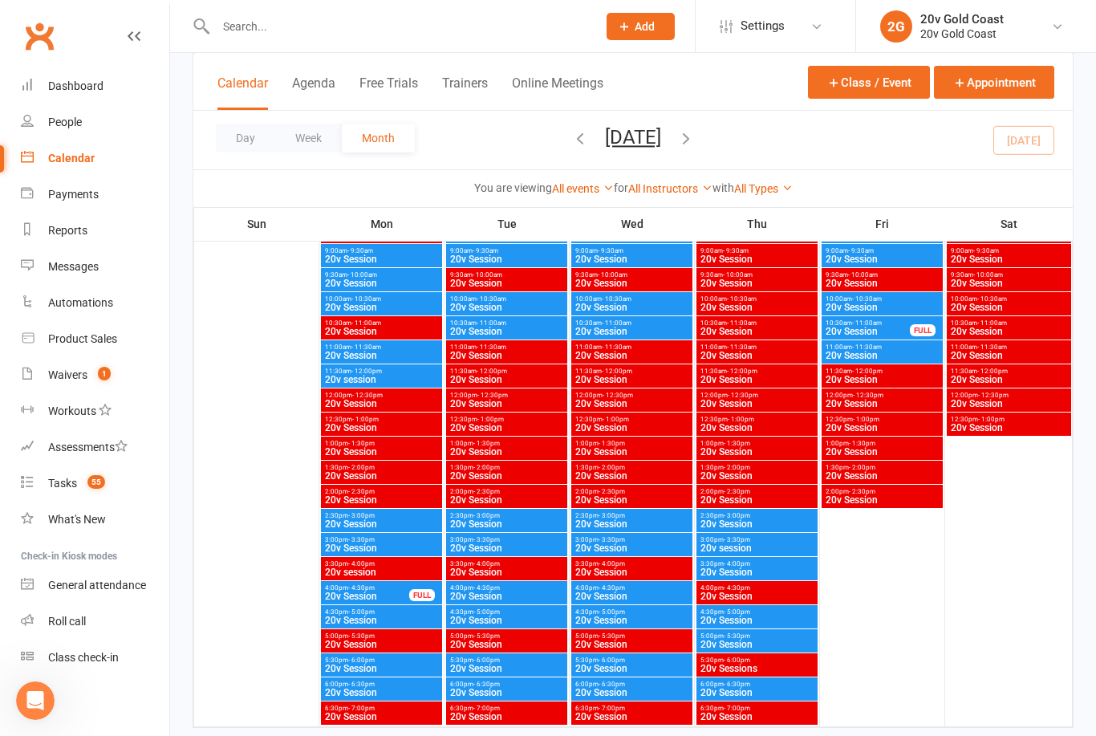
click at [695, 144] on icon "button" at bounding box center [686, 138] width 18 height 18
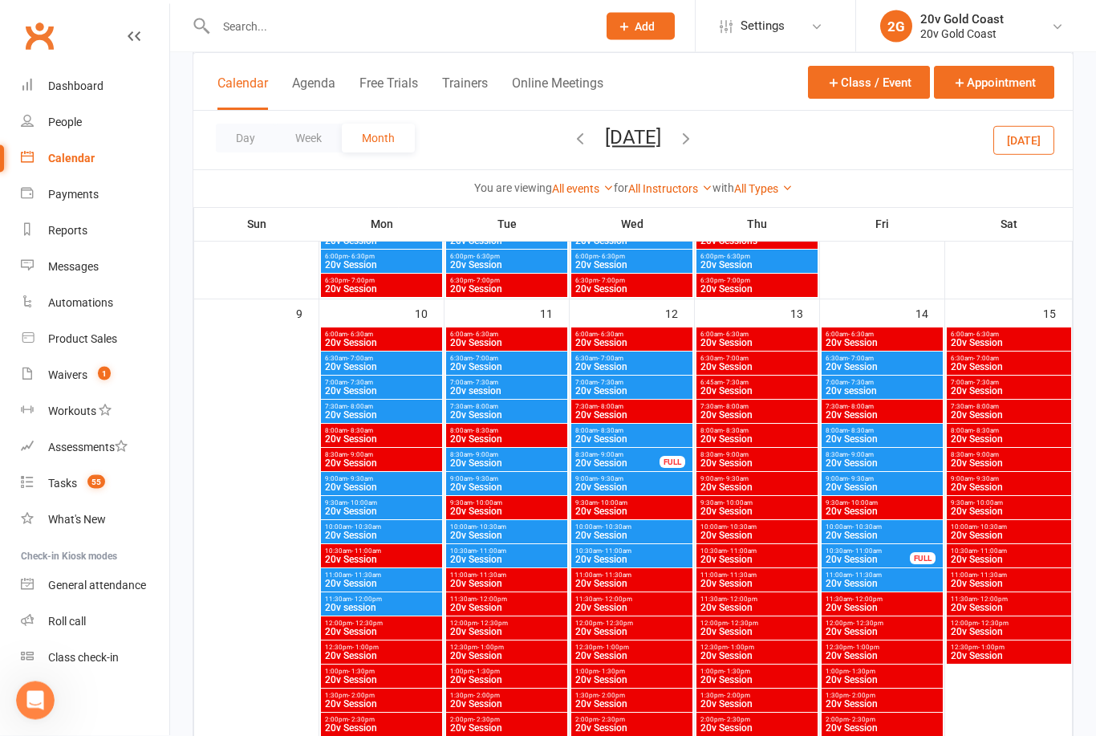
scroll to position [1352, 0]
click at [642, 484] on span "20v Session" at bounding box center [631, 487] width 115 height 10
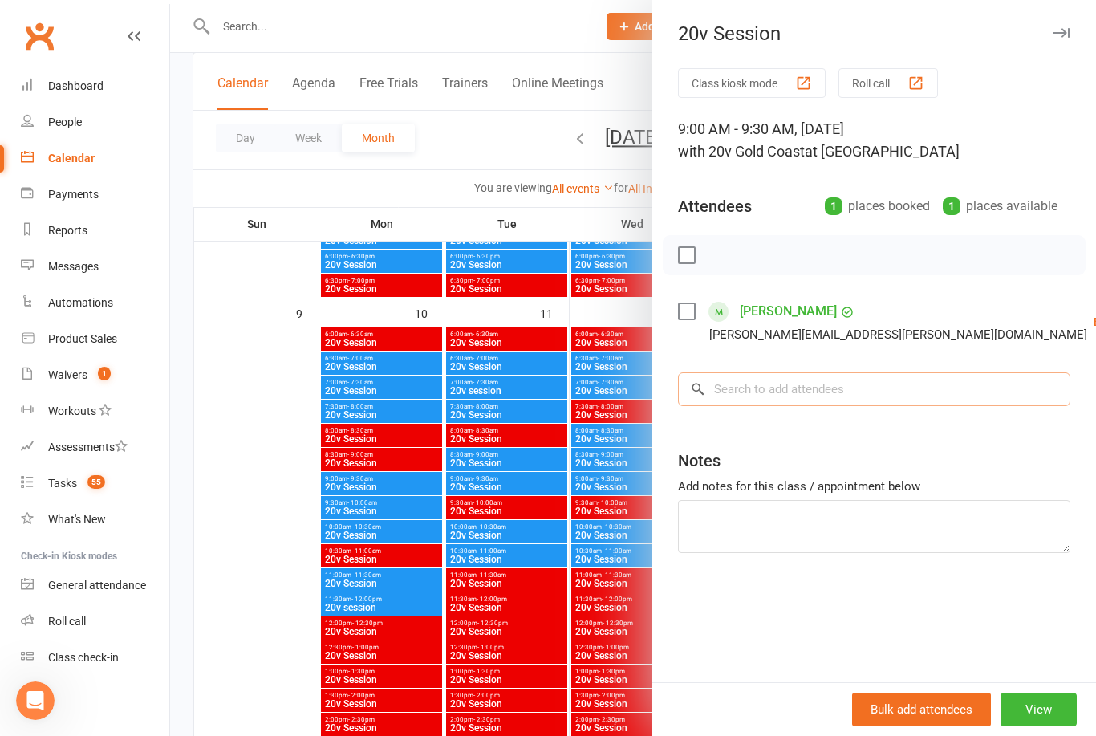
click at [812, 393] on input "search" at bounding box center [874, 389] width 392 height 34
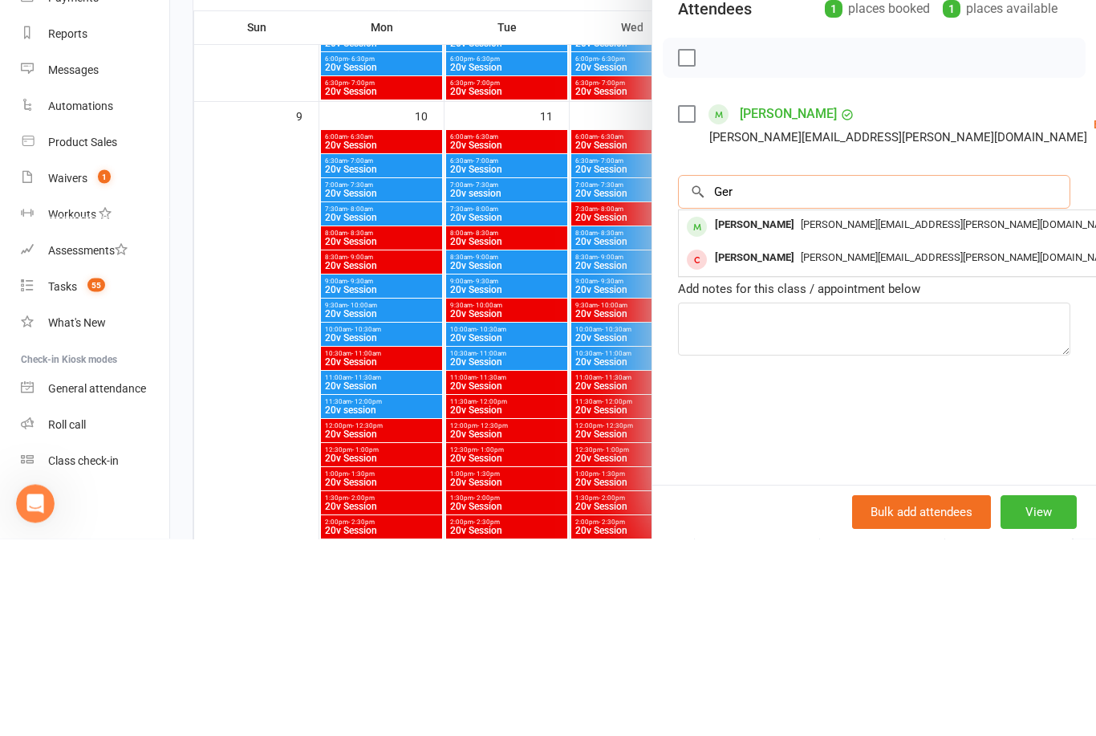
type input "Ger"
click at [782, 411] on div "[PERSON_NAME]" at bounding box center [754, 422] width 92 height 23
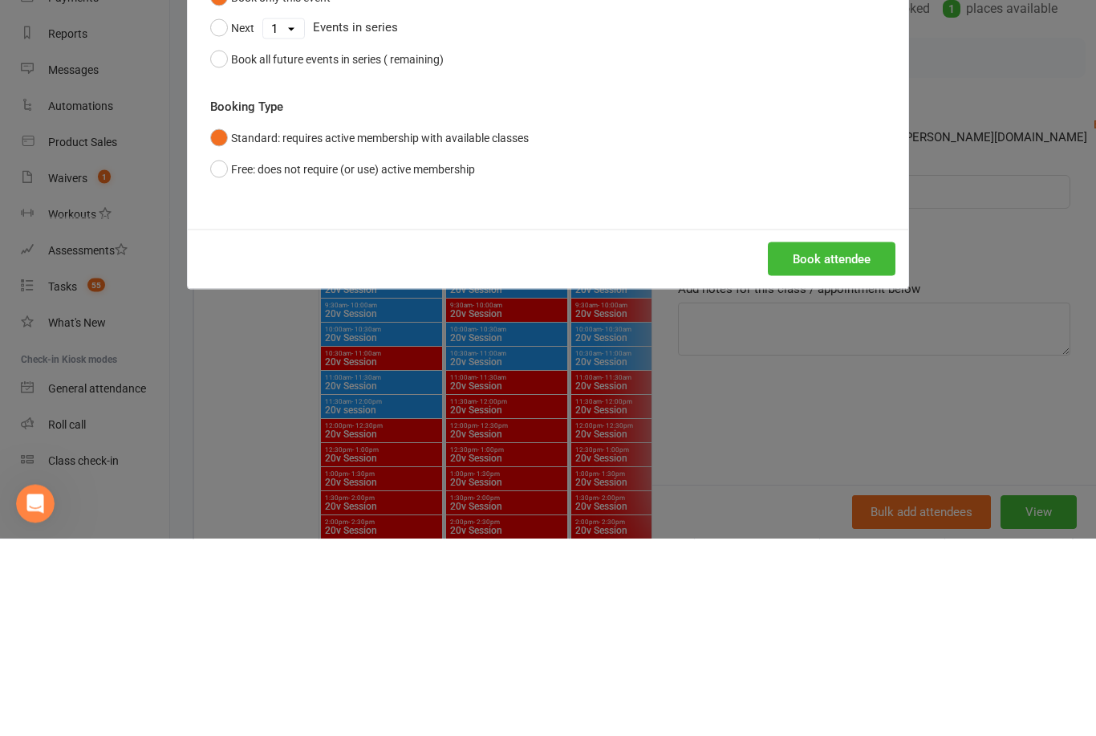
scroll to position [1550, 0]
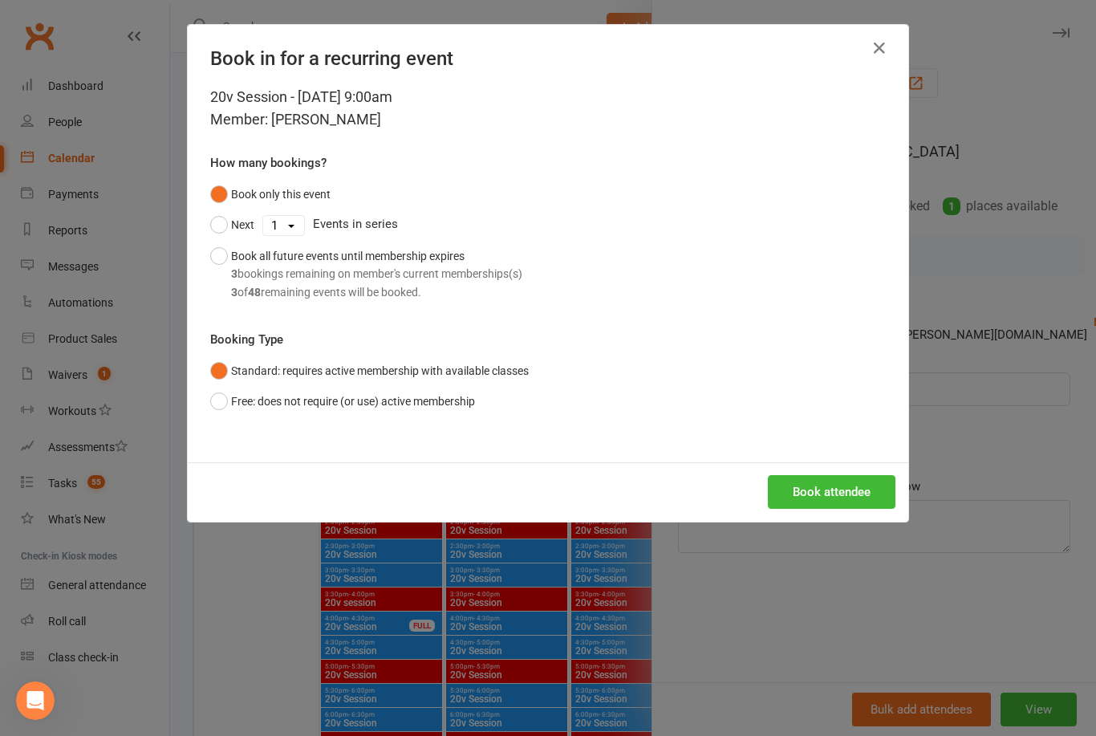
click at [849, 492] on button "Book attendee" at bounding box center [832, 492] width 128 height 34
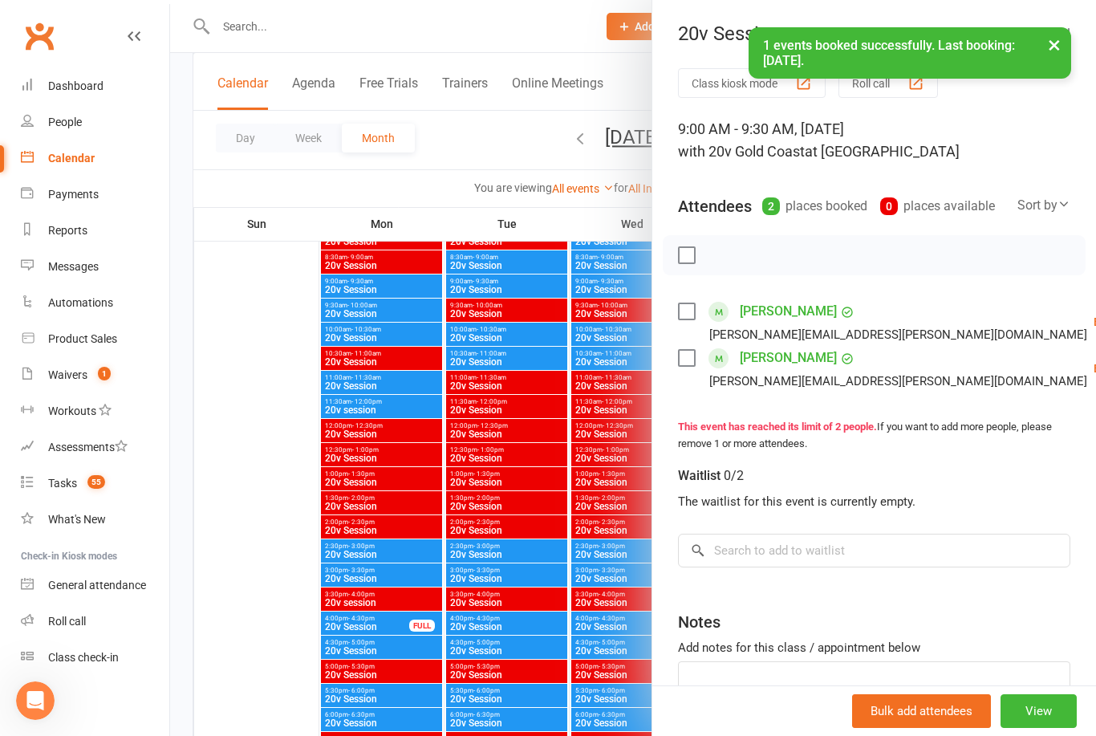
click at [261, 535] on div at bounding box center [633, 368] width 926 height 736
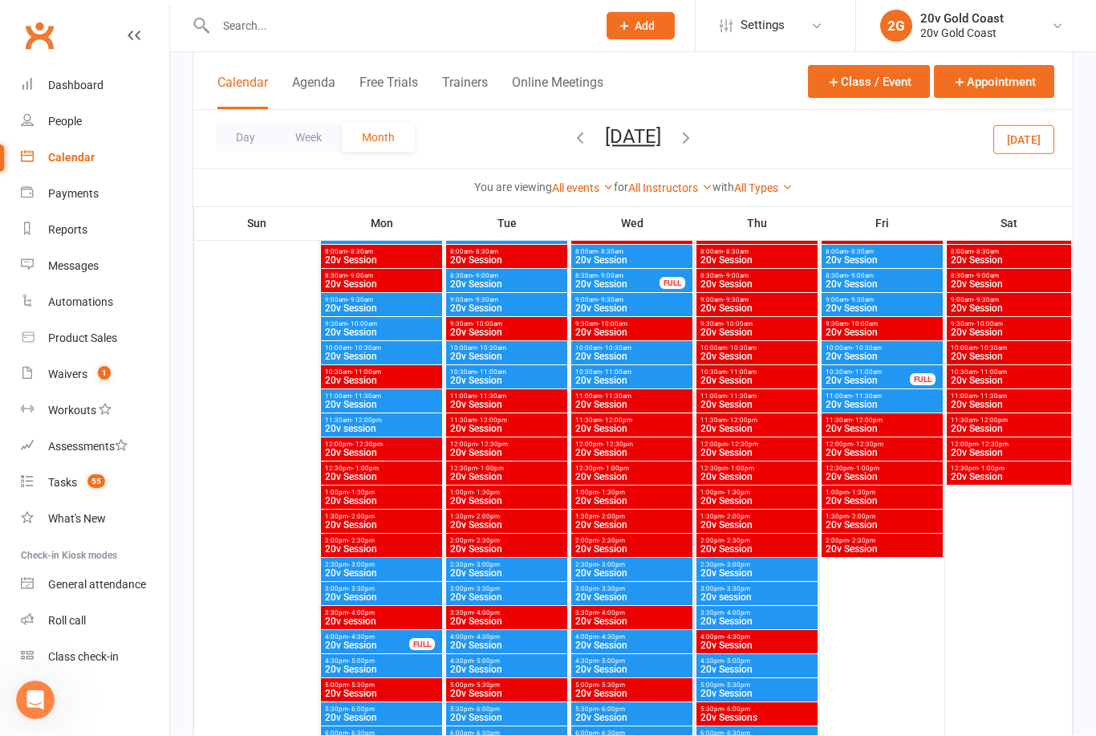
click at [629, 286] on span "20v Session" at bounding box center [617, 285] width 86 height 10
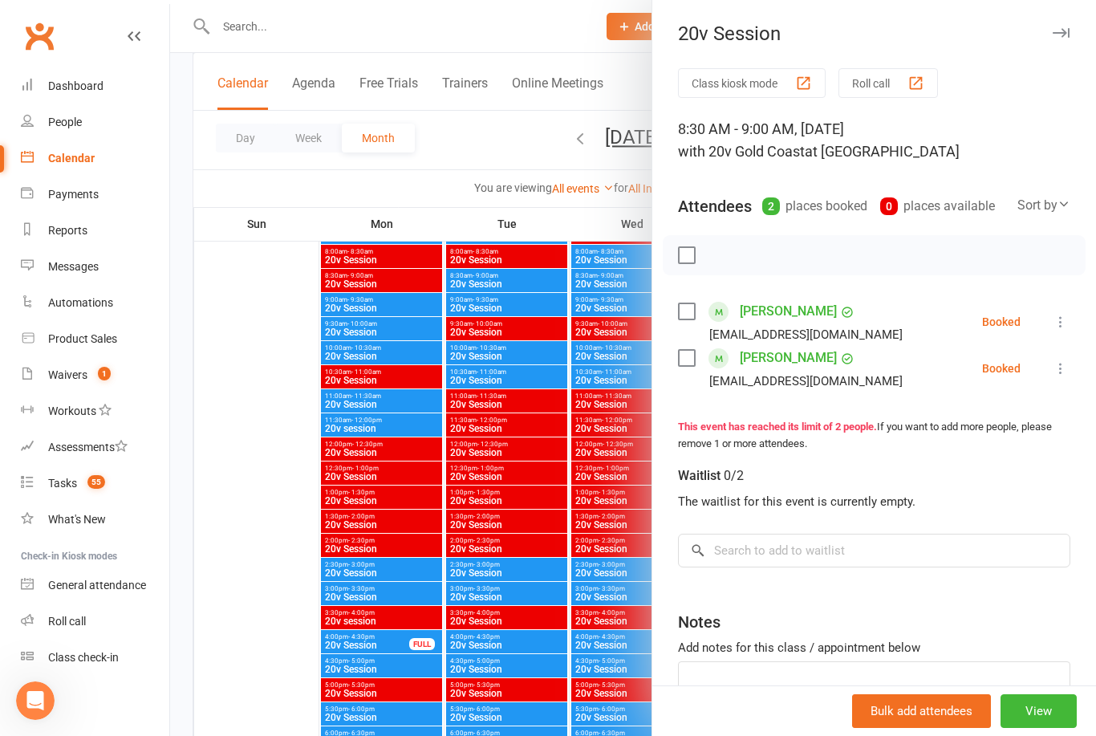
click at [542, 574] on div at bounding box center [633, 368] width 926 height 736
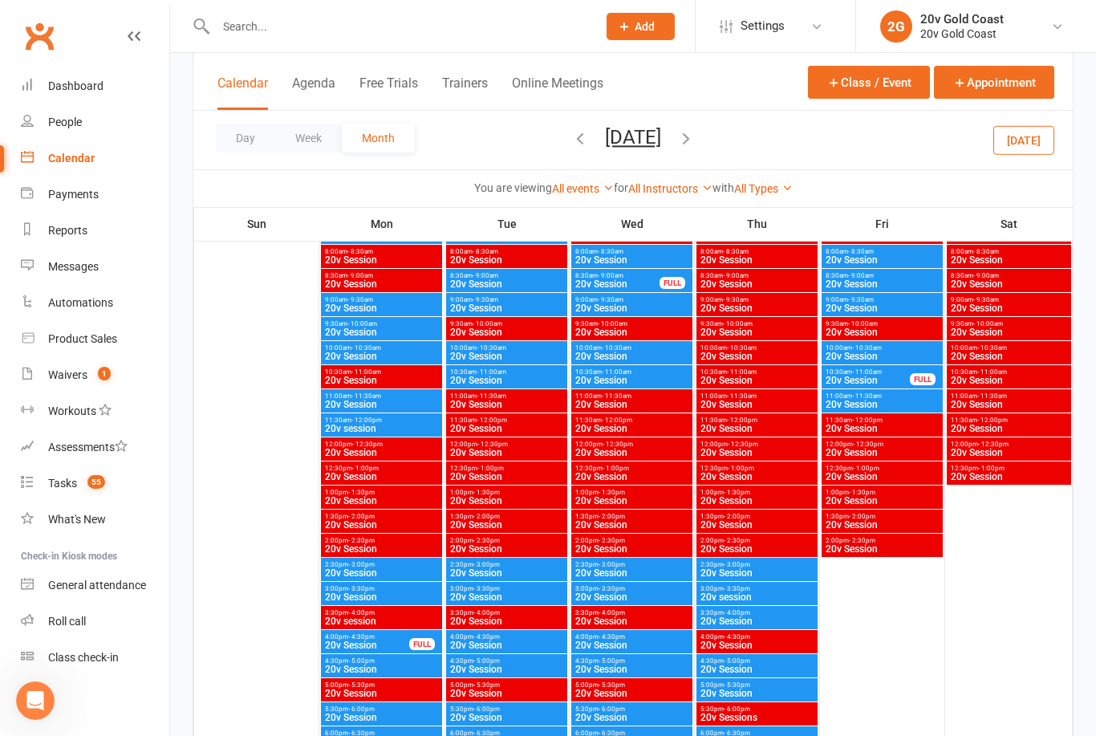
click at [640, 290] on div "8:30am - 9:00am 20v Session FULL" at bounding box center [631, 280] width 121 height 23
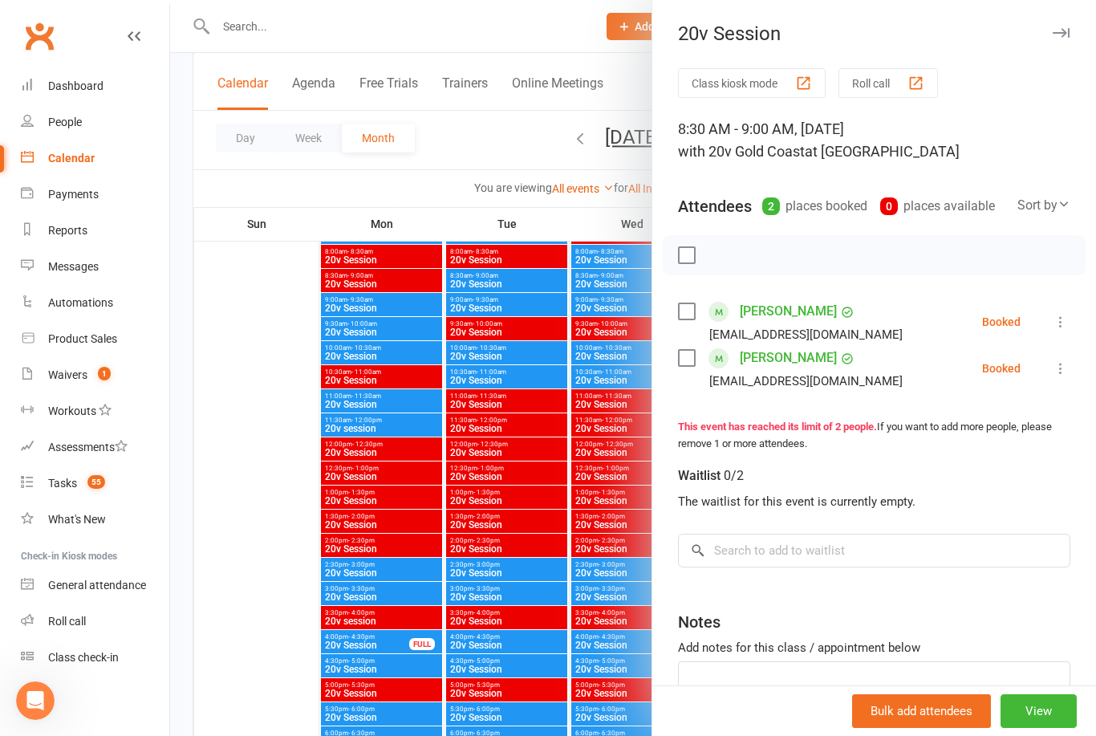
click at [593, 514] on div at bounding box center [633, 368] width 926 height 736
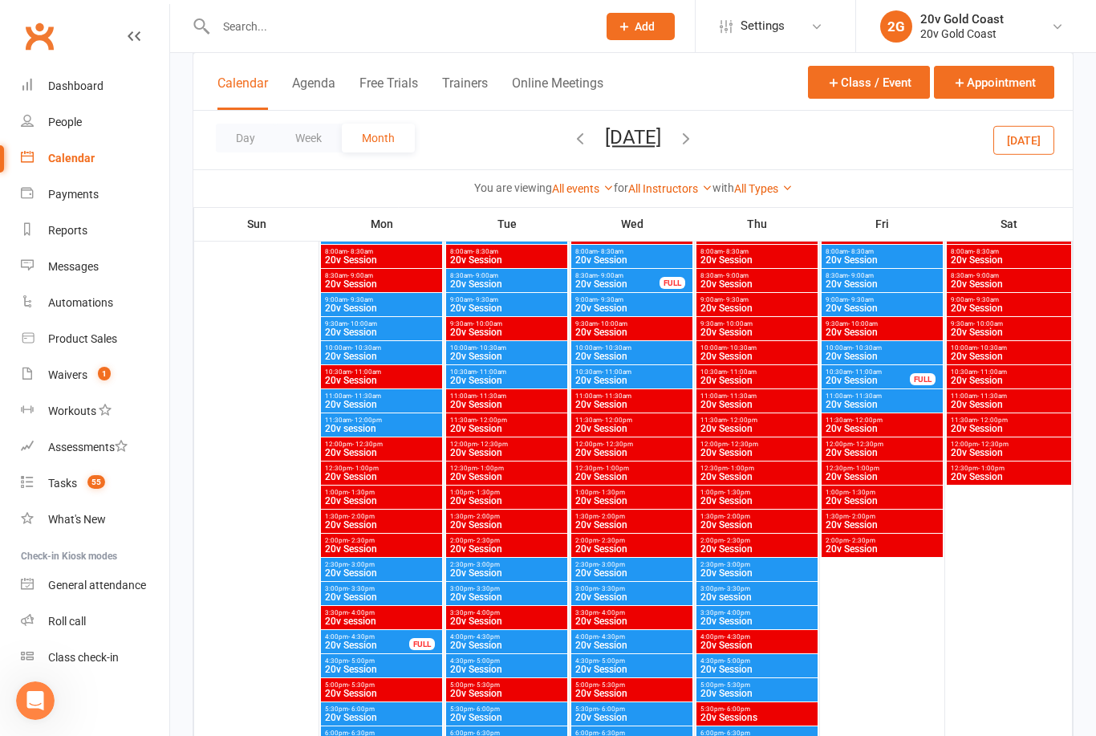
click at [658, 357] on span "20v Session" at bounding box center [631, 356] width 115 height 10
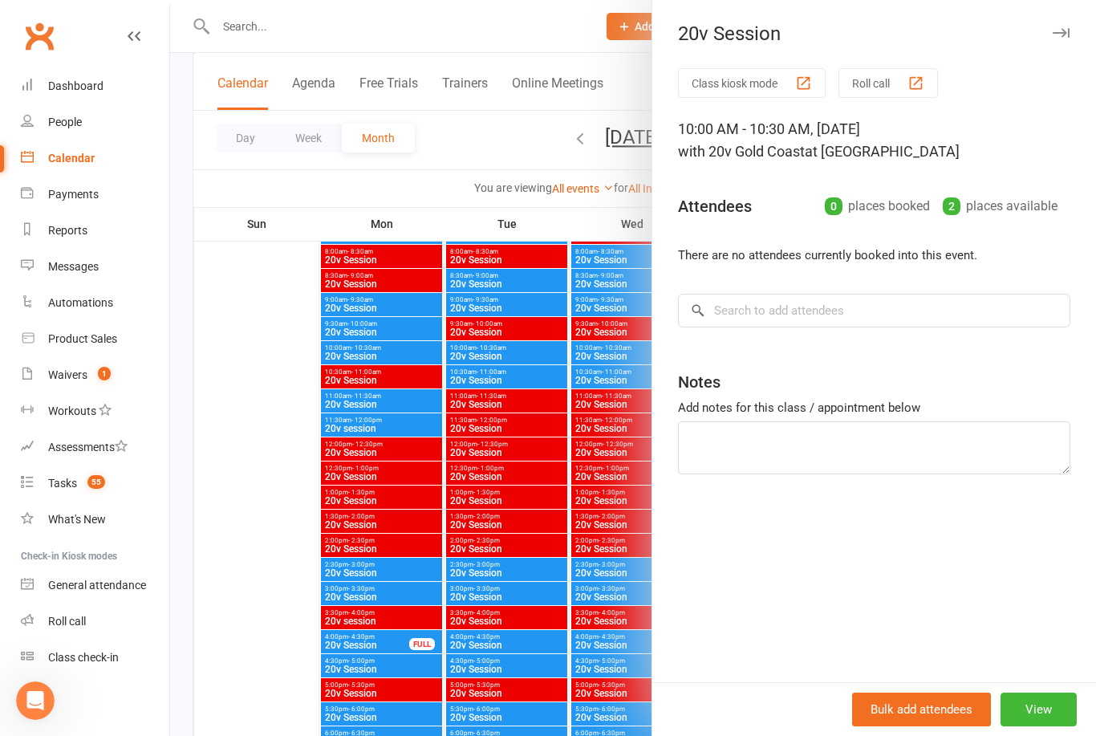
click at [575, 493] on div at bounding box center [633, 368] width 926 height 736
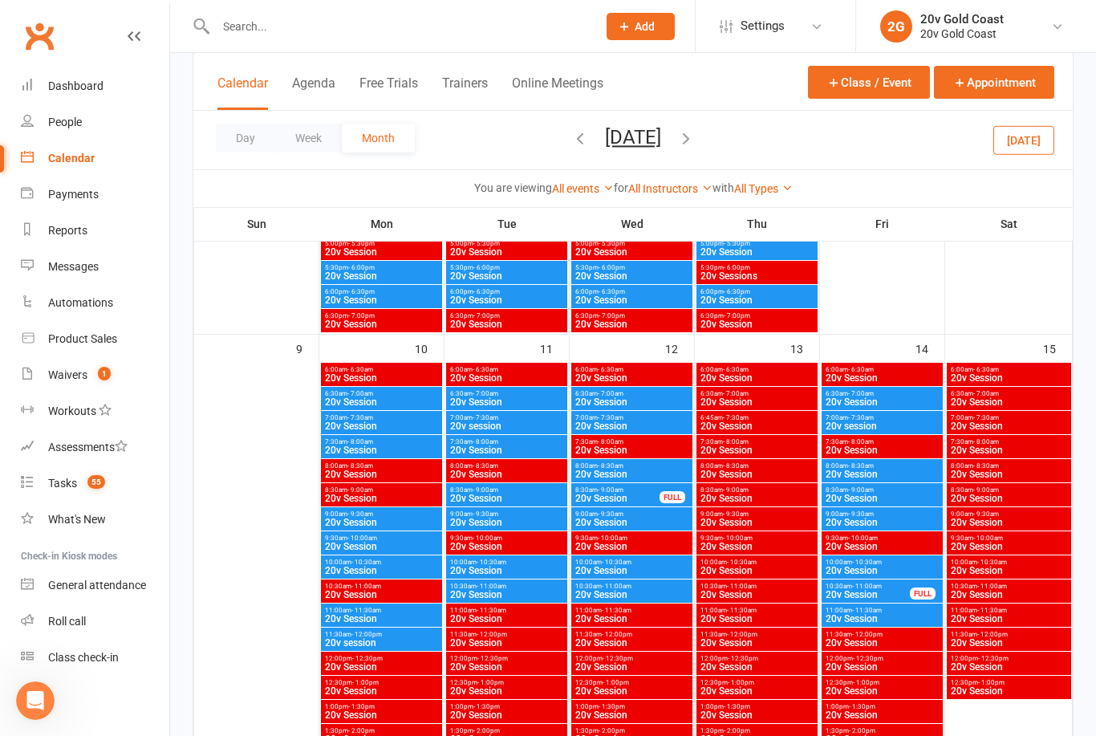
scroll to position [1314, 0]
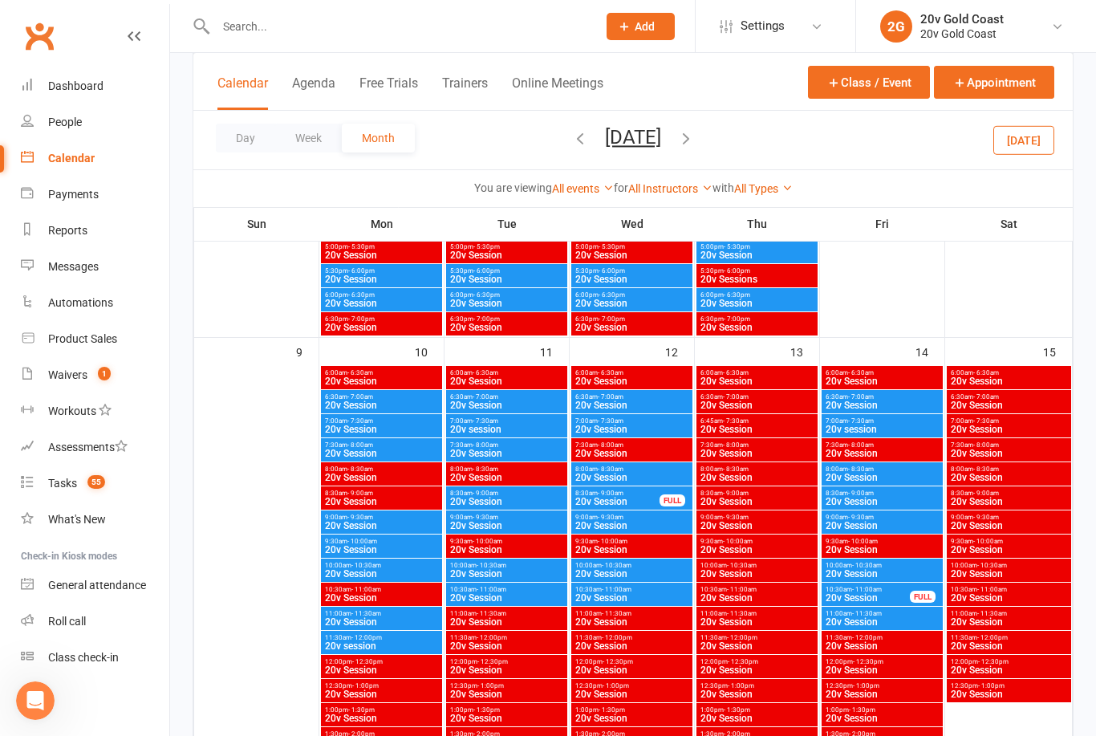
click at [646, 570] on span "20v Session" at bounding box center [631, 574] width 115 height 10
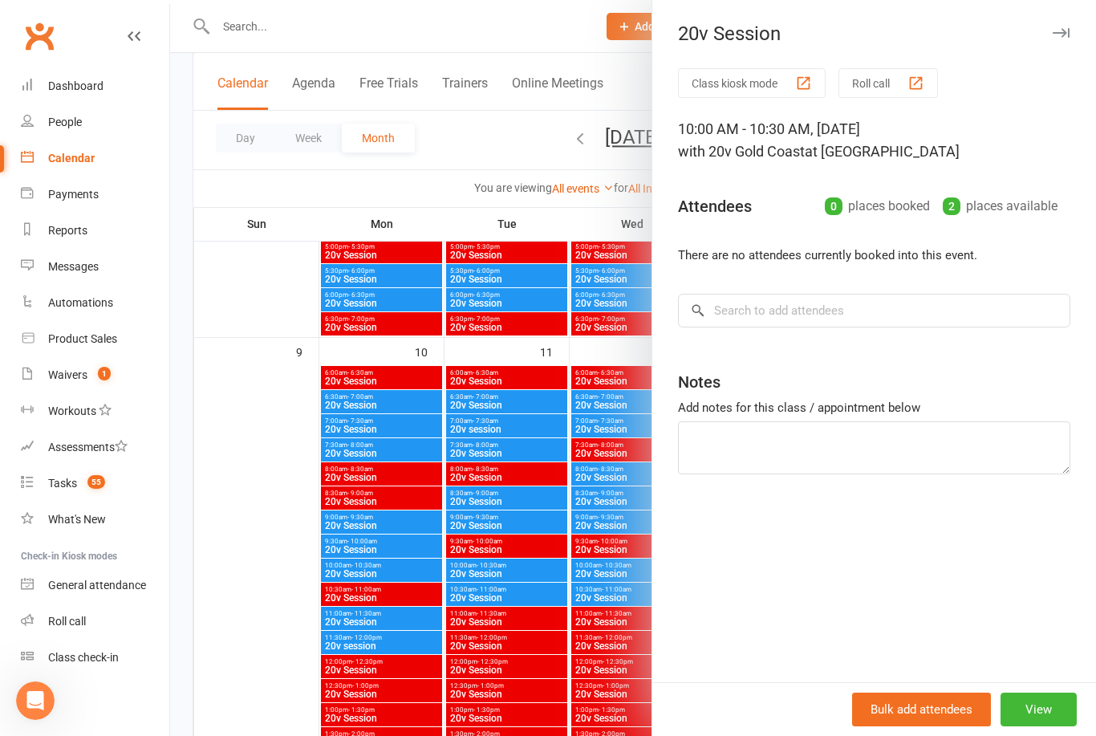
click at [536, 645] on div at bounding box center [633, 368] width 926 height 736
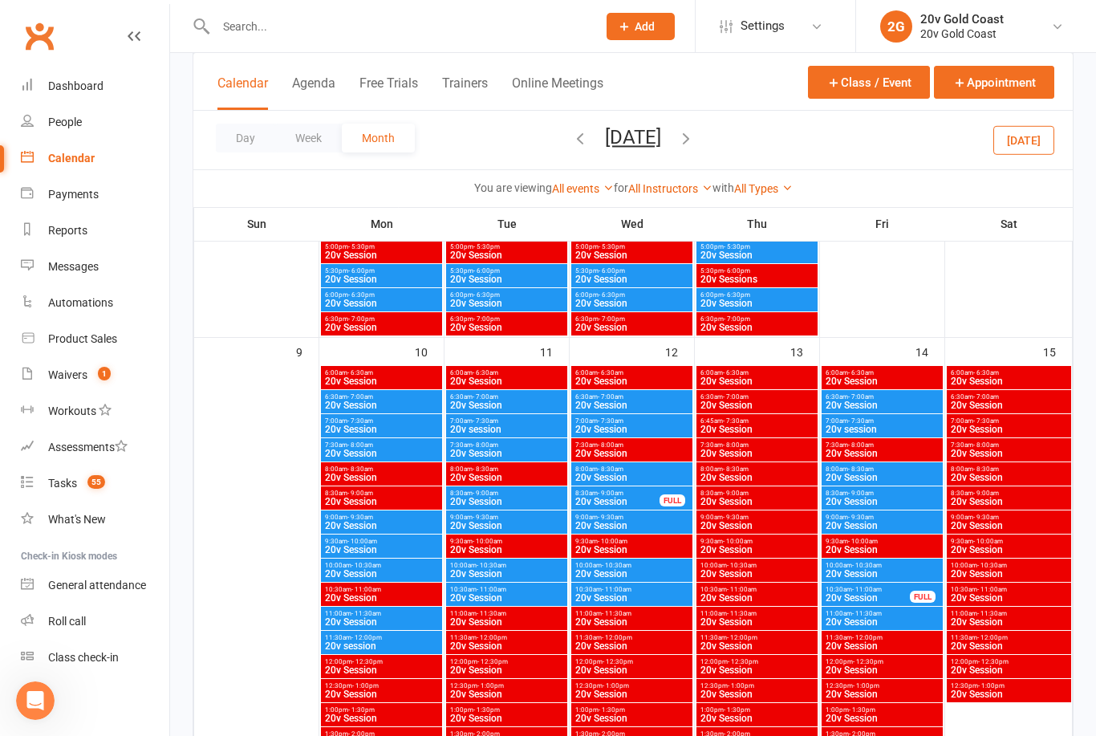
click at [650, 601] on span "20v Session" at bounding box center [631, 598] width 115 height 10
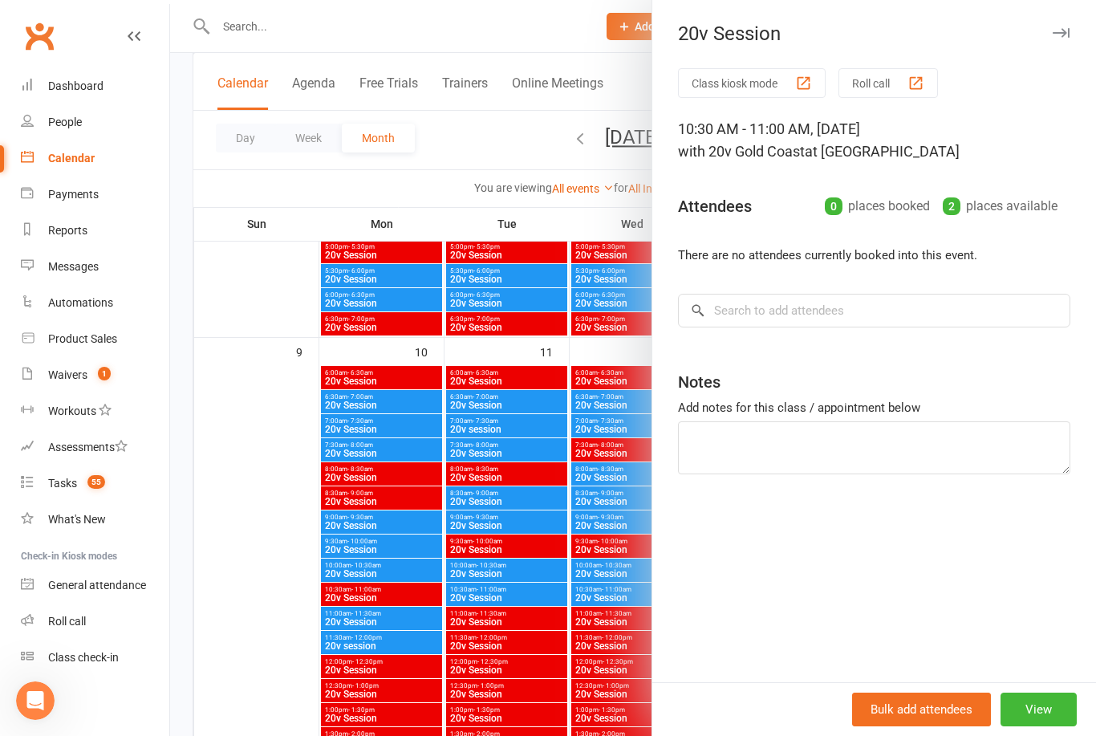
click at [528, 655] on div at bounding box center [633, 368] width 926 height 736
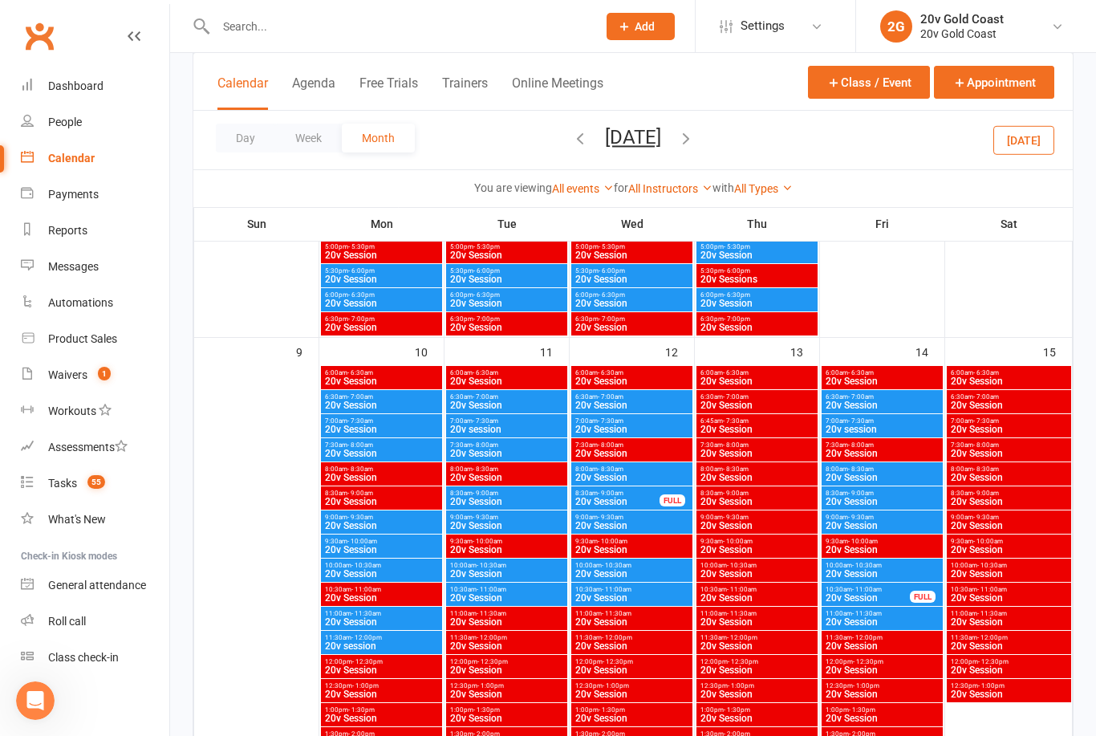
click at [638, 532] on div "9:00am - 9:30am 20v Session" at bounding box center [631, 521] width 121 height 23
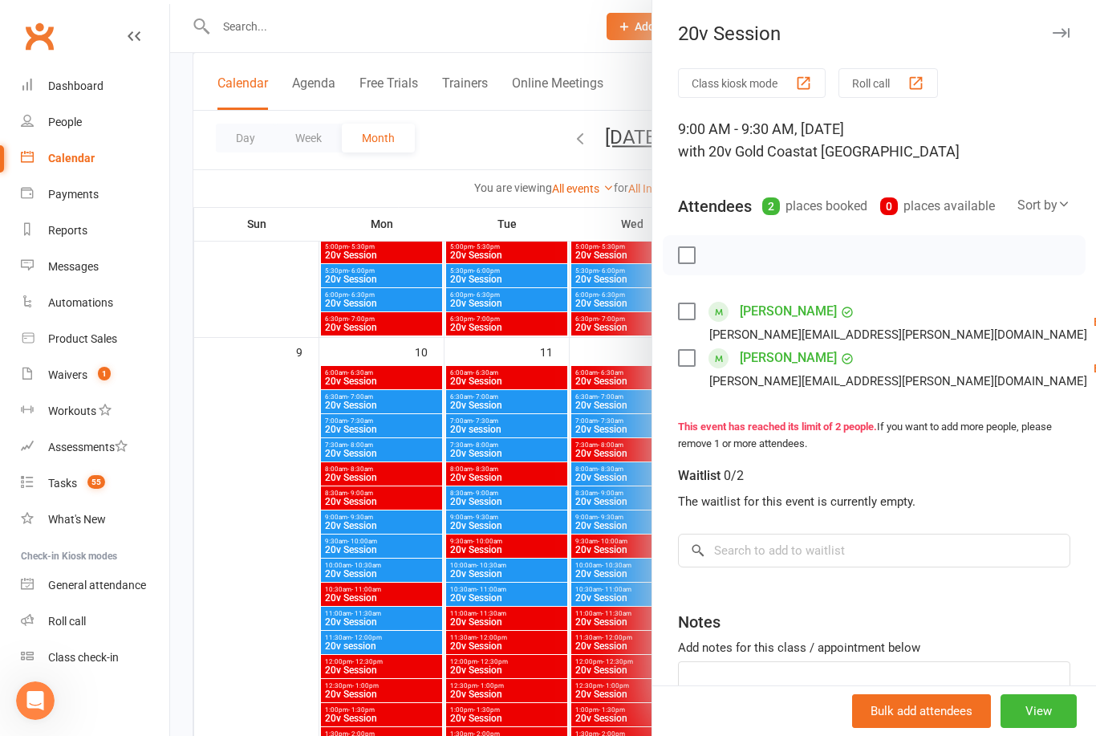
click at [551, 603] on div at bounding box center [633, 368] width 926 height 736
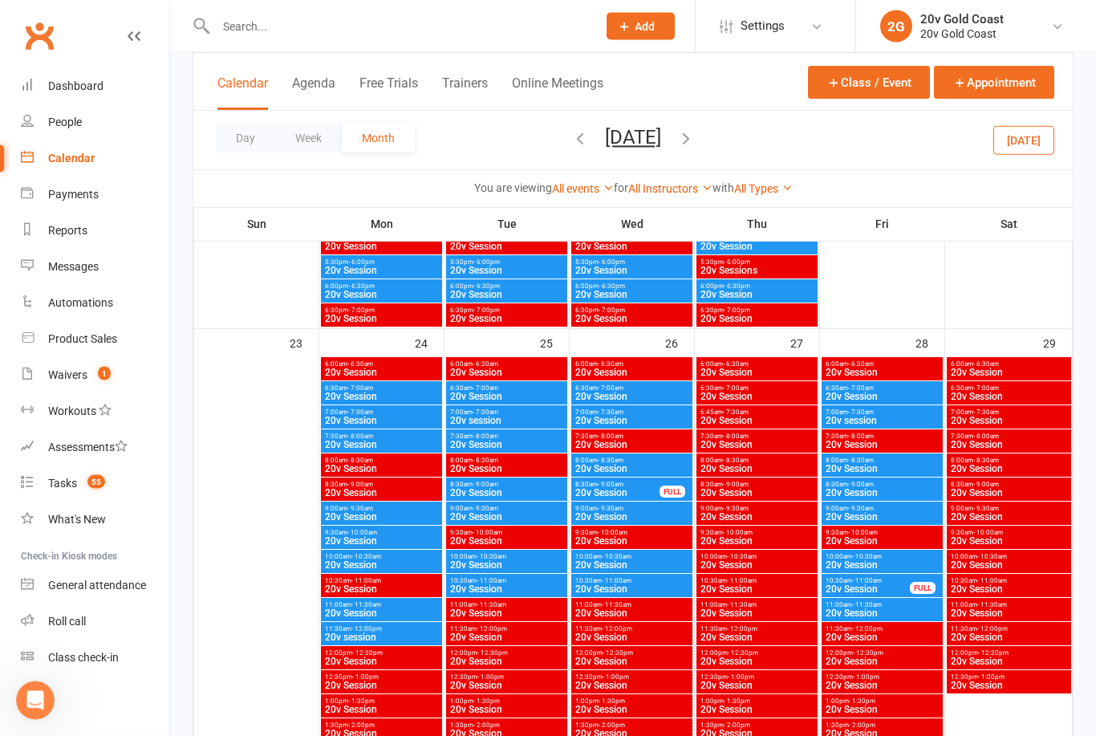
scroll to position [2645, 0]
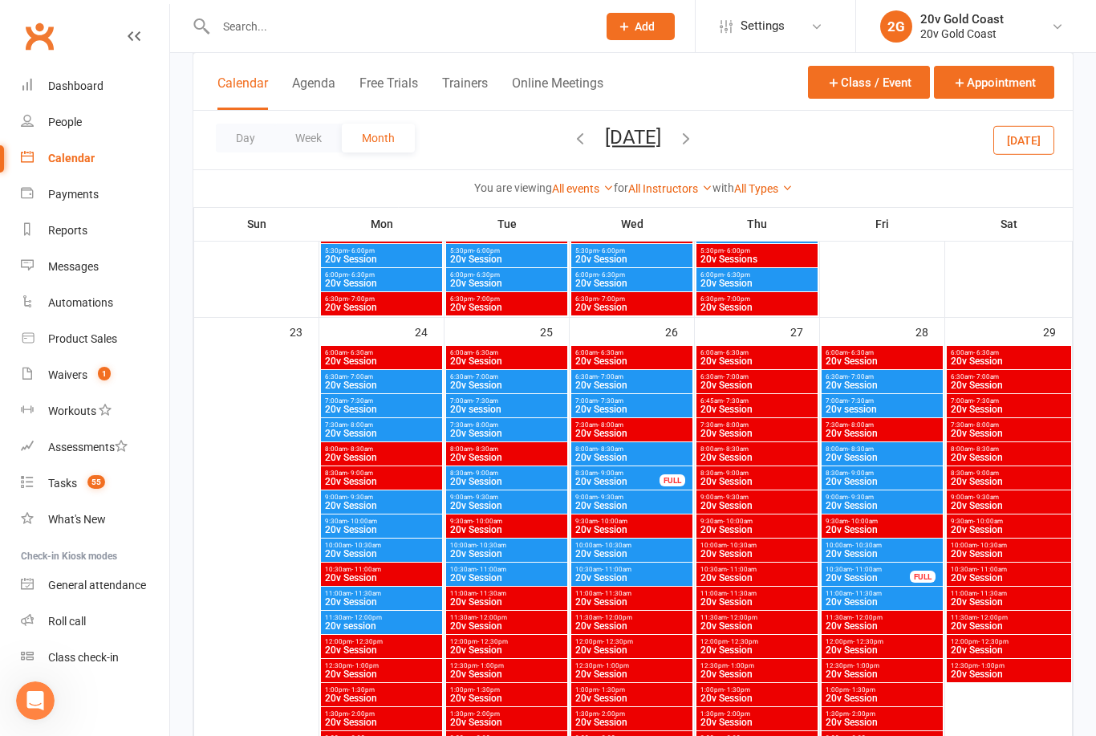
click at [631, 505] on span "20v Session" at bounding box center [631, 506] width 115 height 10
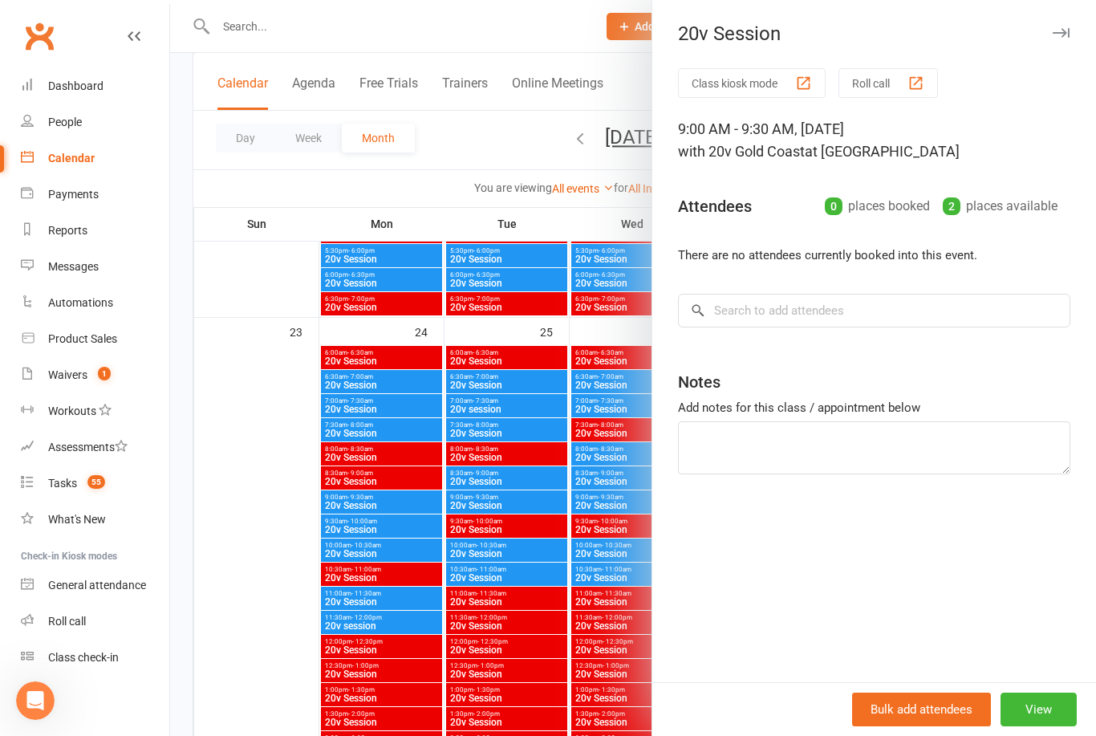
click at [582, 647] on div at bounding box center [633, 368] width 926 height 736
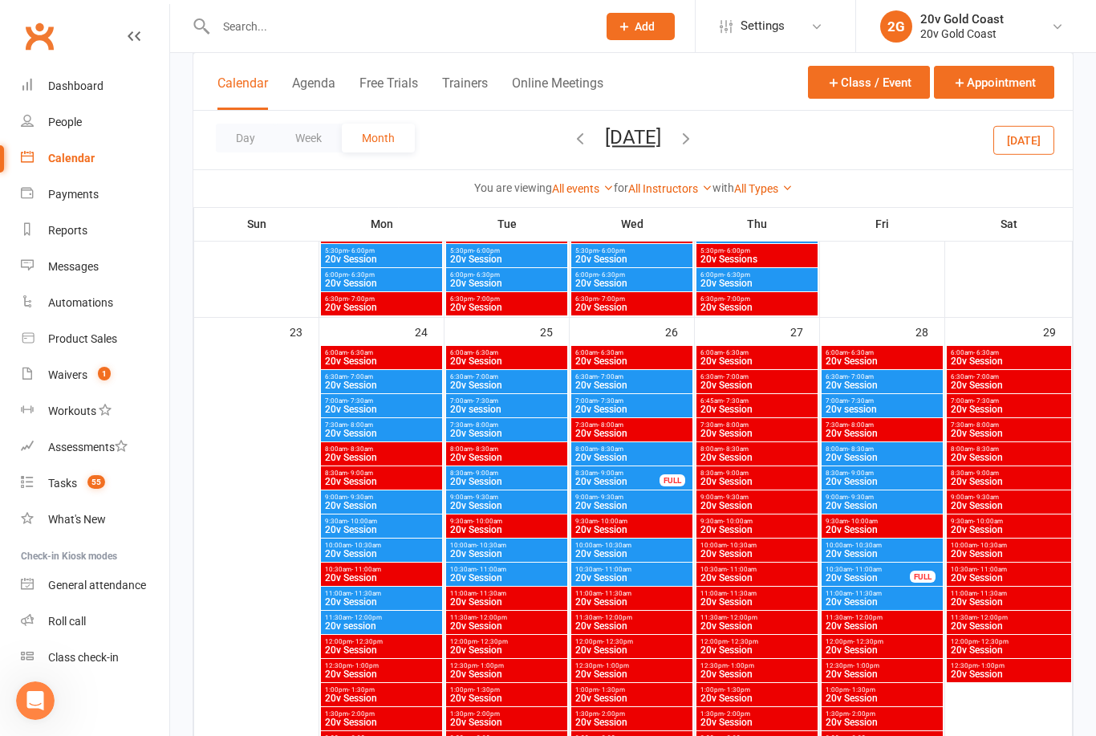
click at [640, 459] on span "20v Session" at bounding box center [631, 457] width 115 height 10
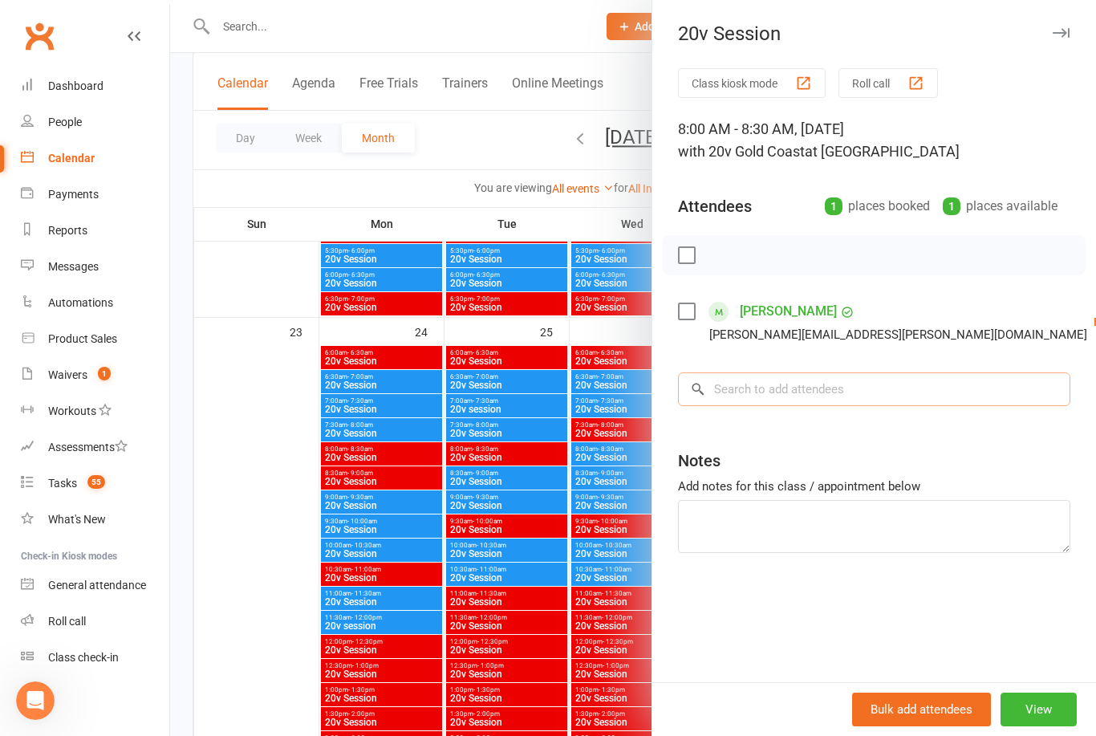
click at [782, 399] on input "search" at bounding box center [874, 389] width 392 height 34
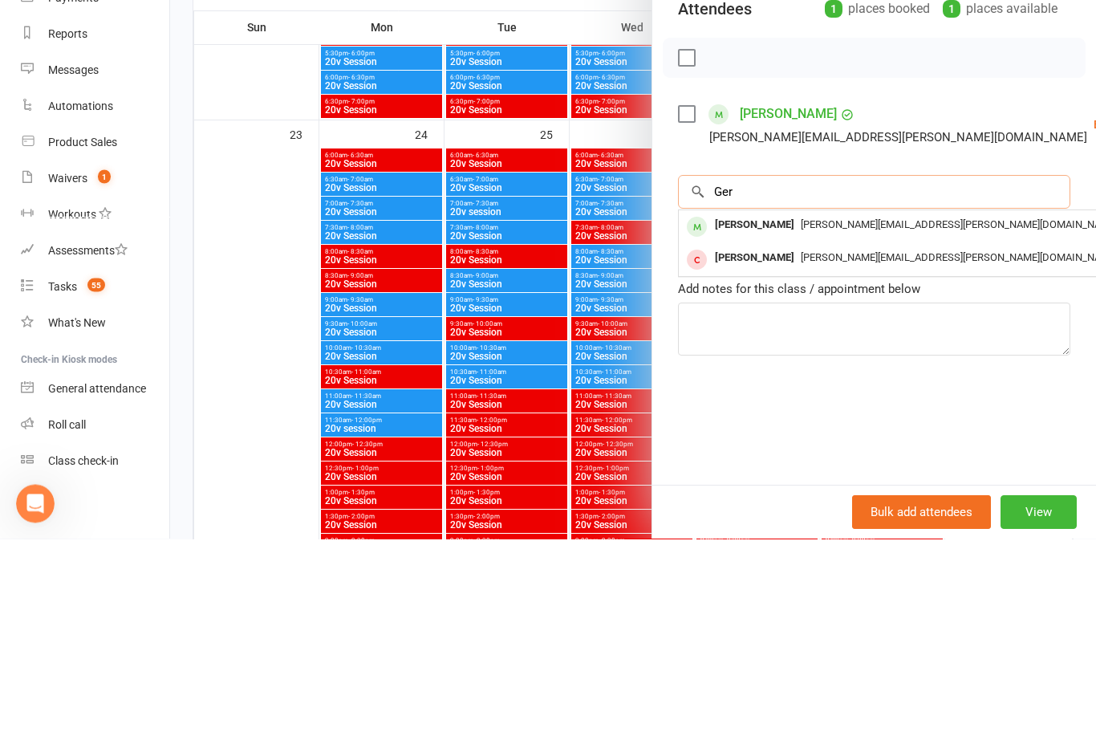
type input "Ger"
click at [849, 415] on span "[PERSON_NAME][EMAIL_ADDRESS][PERSON_NAME][DOMAIN_NAME]" at bounding box center [958, 421] width 317 height 12
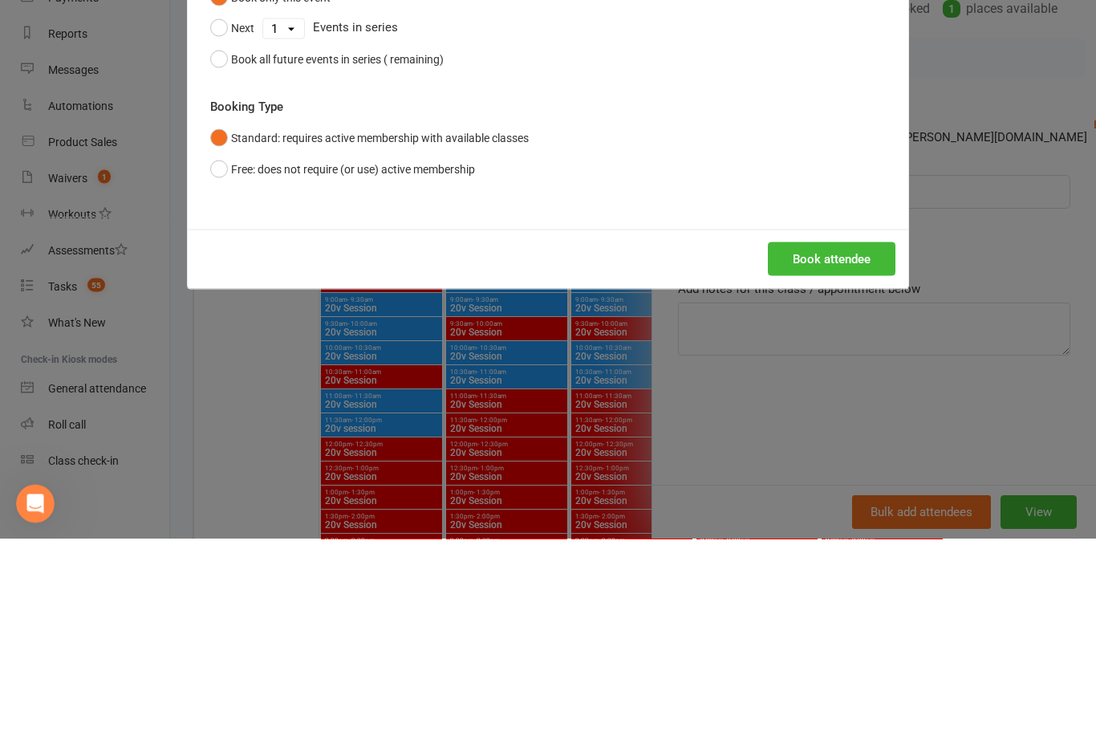
scroll to position [2842, 0]
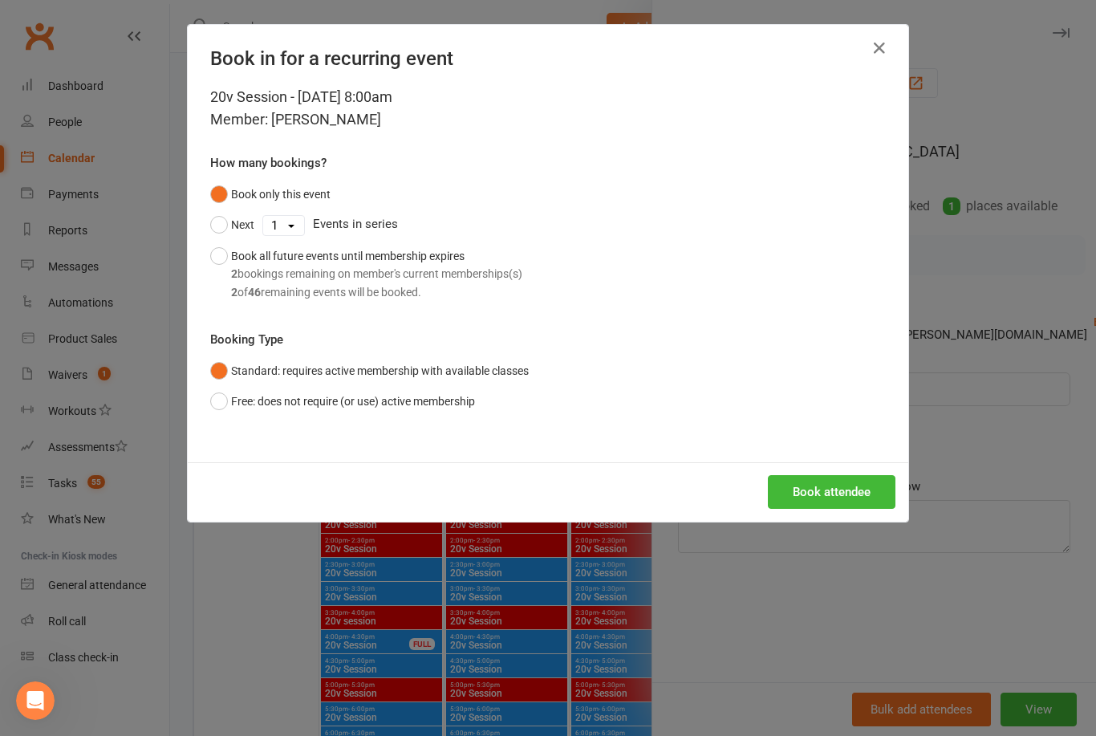
click at [833, 489] on button "Book attendee" at bounding box center [832, 492] width 128 height 34
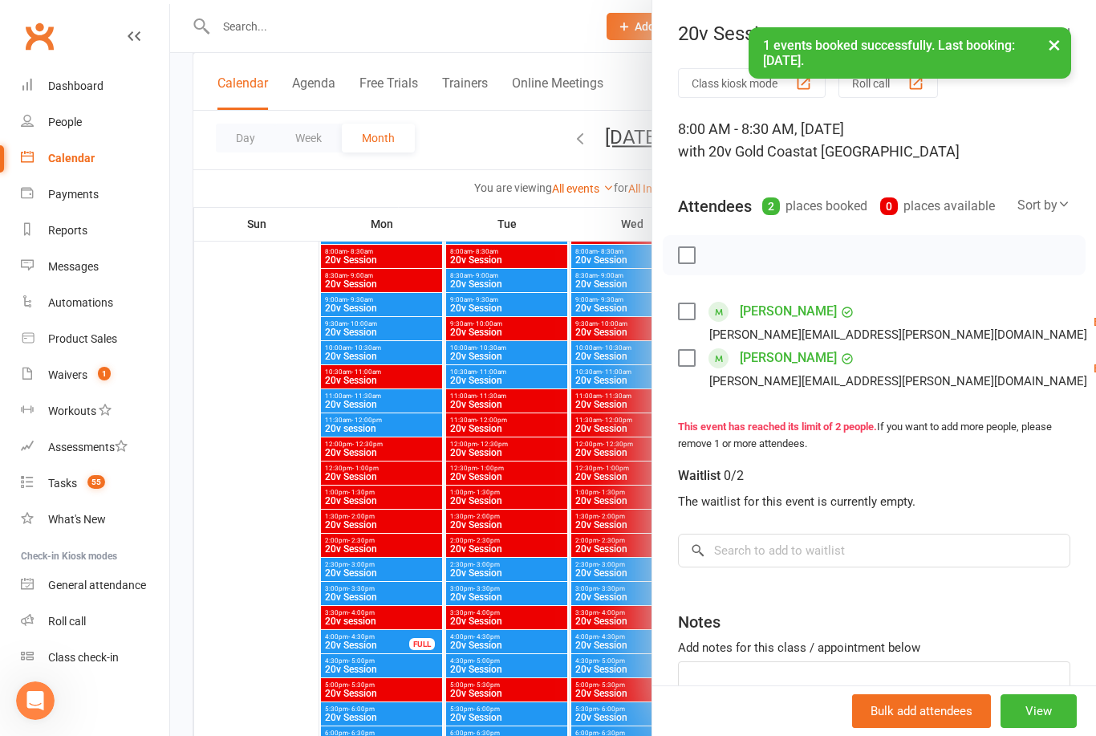
click at [294, 610] on div at bounding box center [633, 368] width 926 height 736
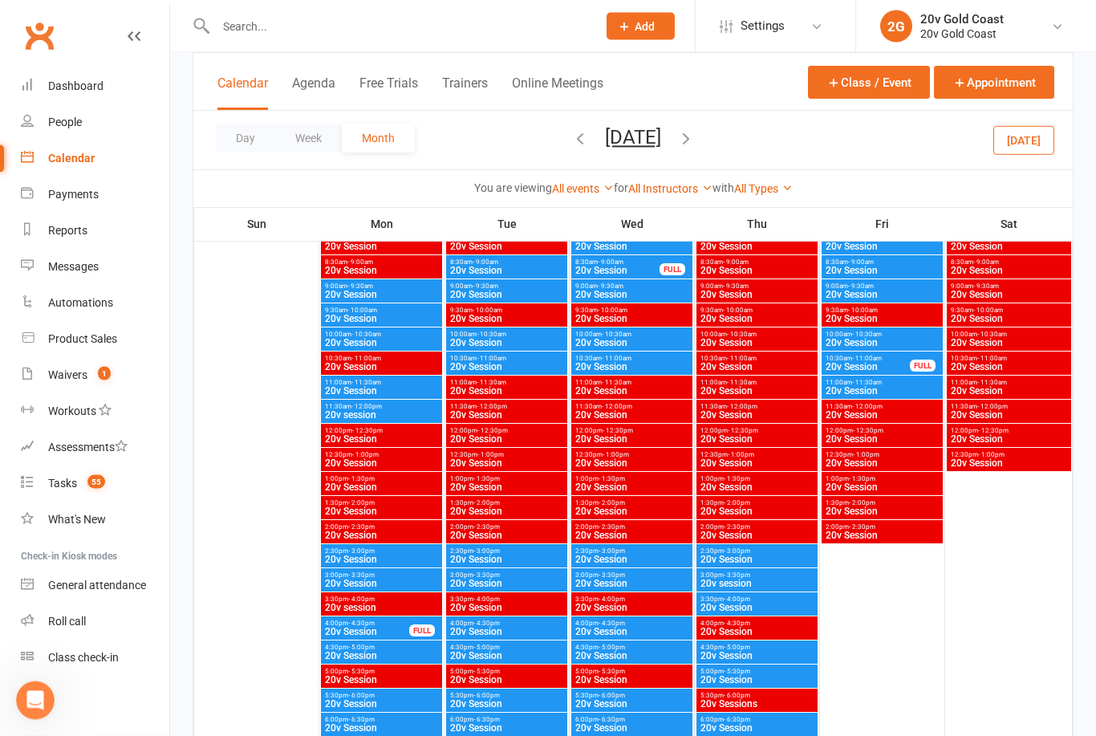
scroll to position [3546, 0]
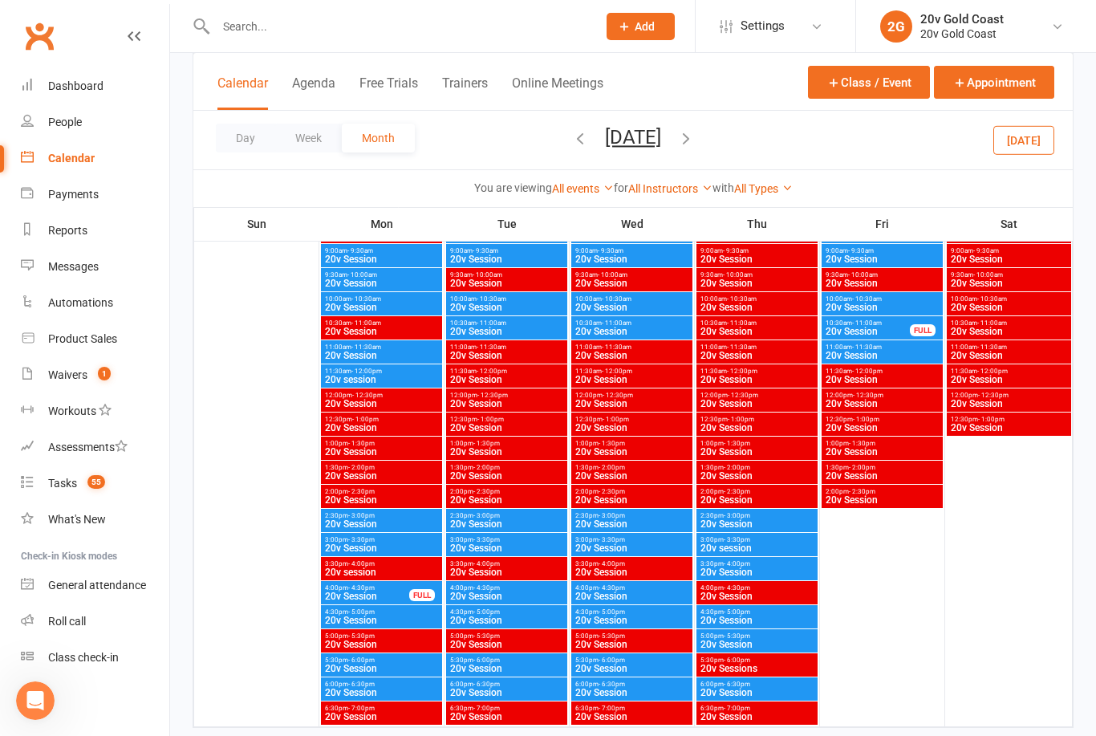
click at [695, 148] on button "button" at bounding box center [686, 140] width 18 height 28
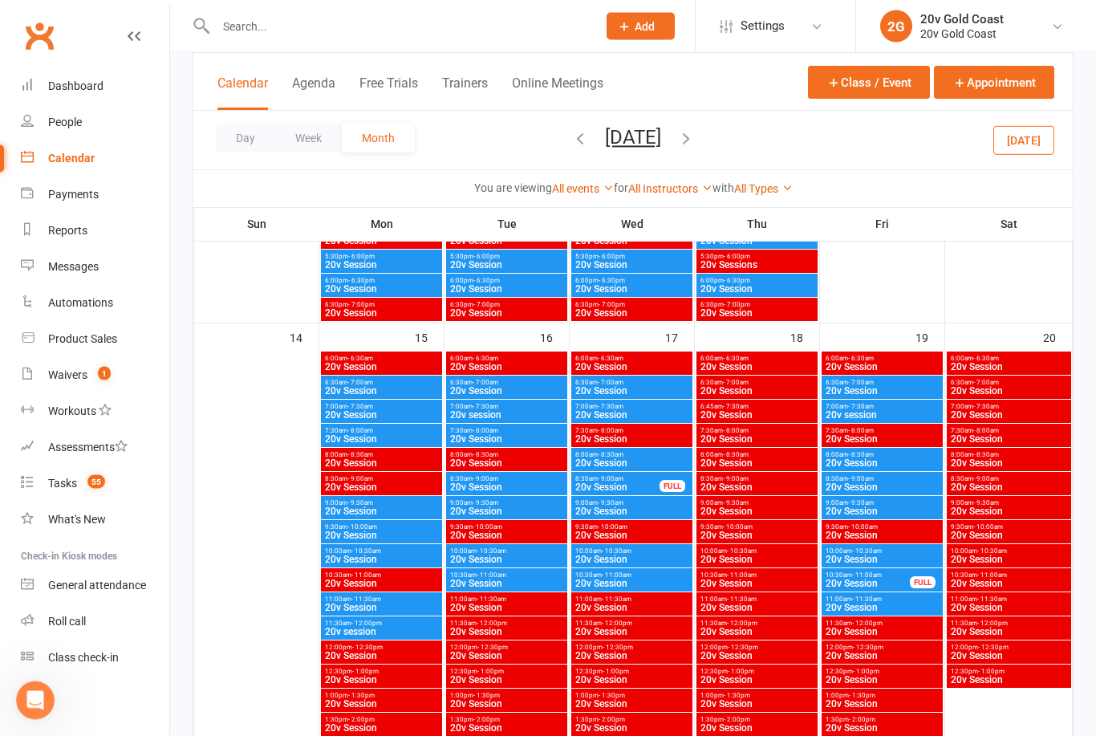
scroll to position [1328, 0]
click at [639, 460] on span "20v Session" at bounding box center [631, 463] width 115 height 10
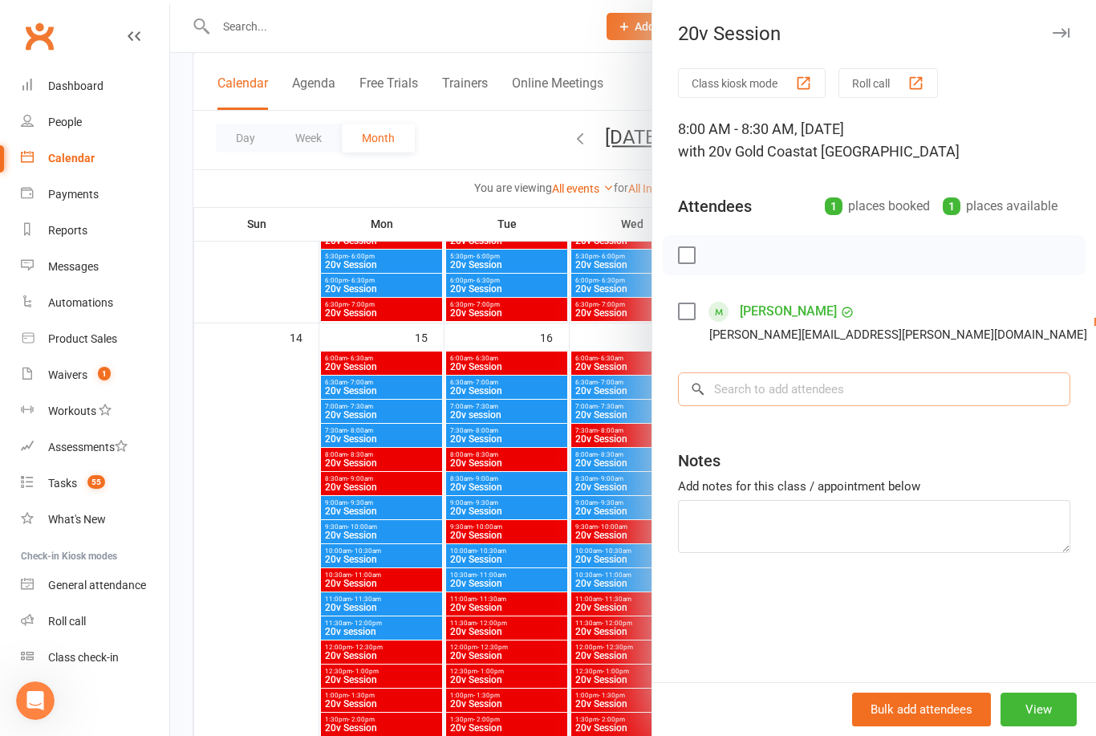
click at [825, 388] on input "search" at bounding box center [874, 389] width 392 height 34
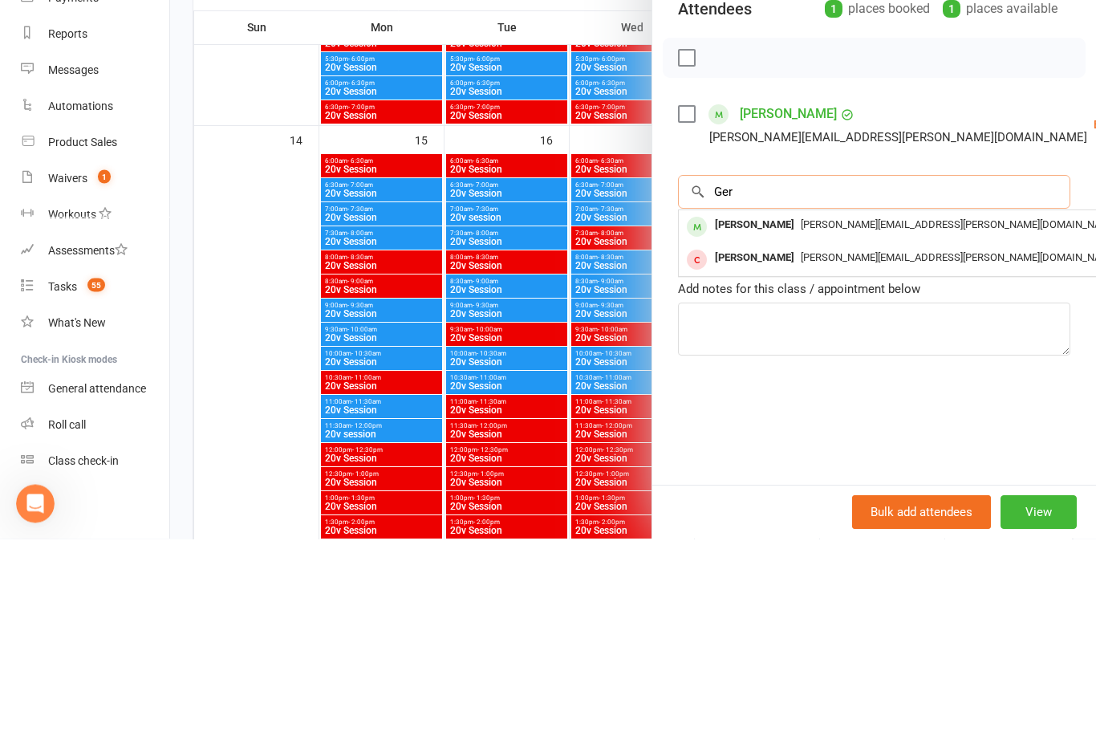
type input "Ger"
click at [800, 415] on span "[PERSON_NAME][EMAIL_ADDRESS][PERSON_NAME][DOMAIN_NAME]" at bounding box center [958, 421] width 317 height 12
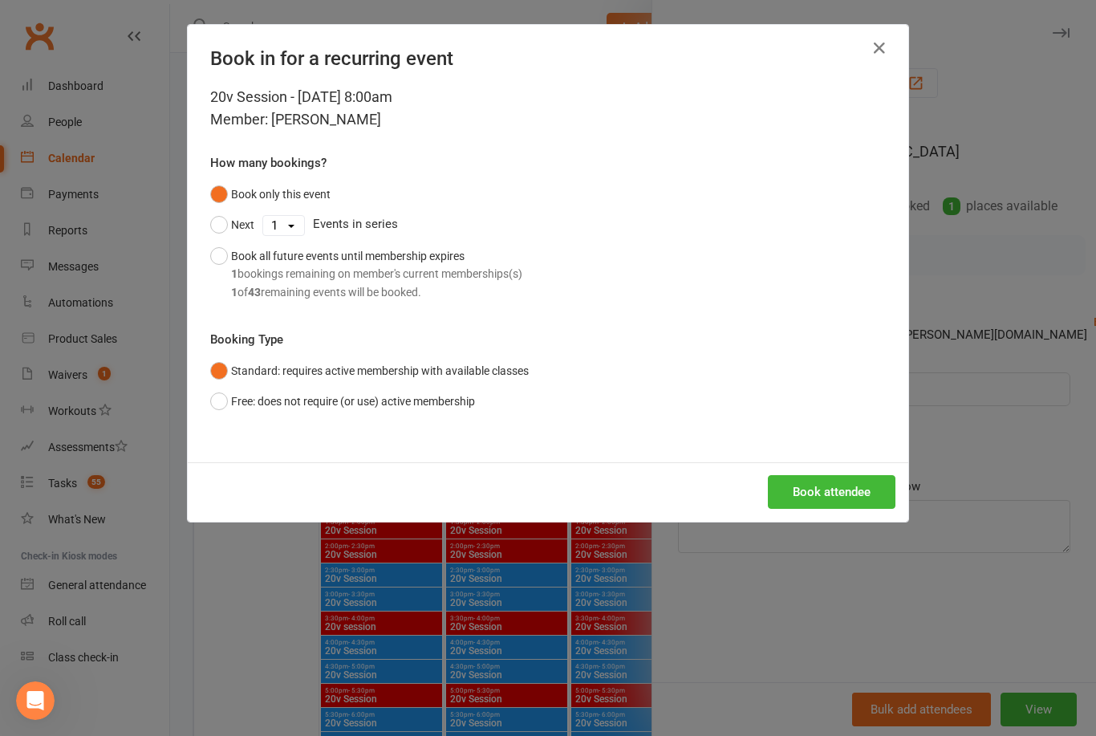
click at [847, 482] on button "Book attendee" at bounding box center [832, 492] width 128 height 34
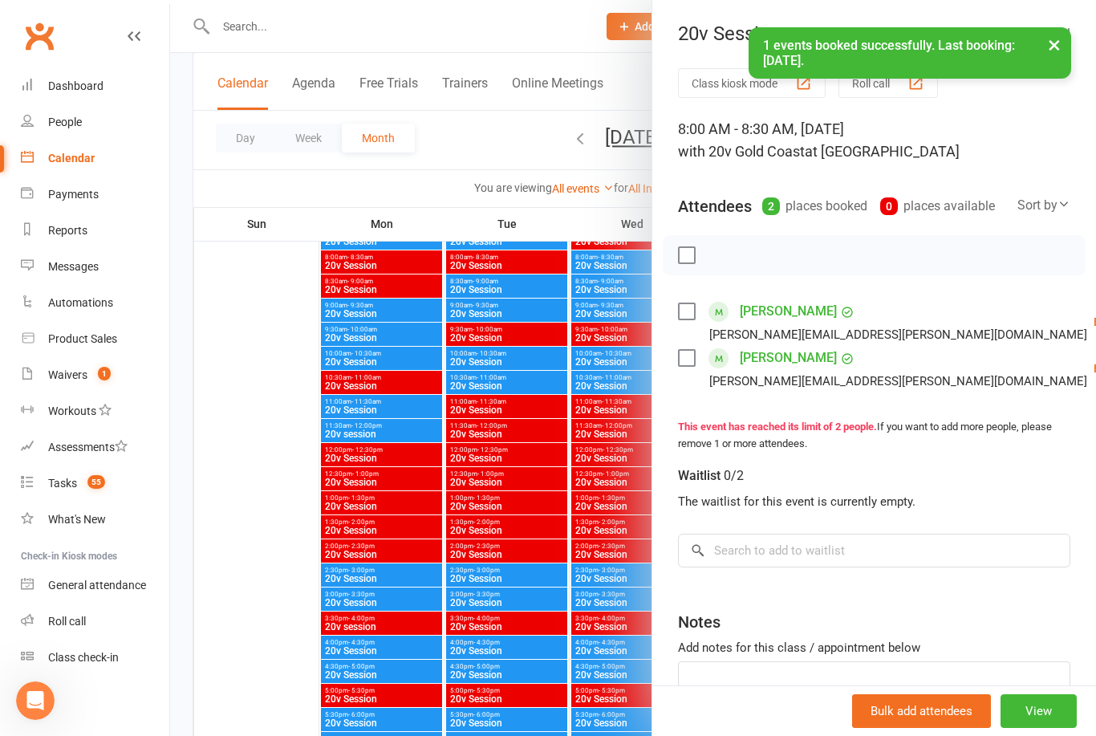
click at [1028, 144] on div "8:00 AM - 8:30 AM, [DATE] with 20v Gold Coast at [GEOGRAPHIC_DATA]" at bounding box center [874, 140] width 392 height 45
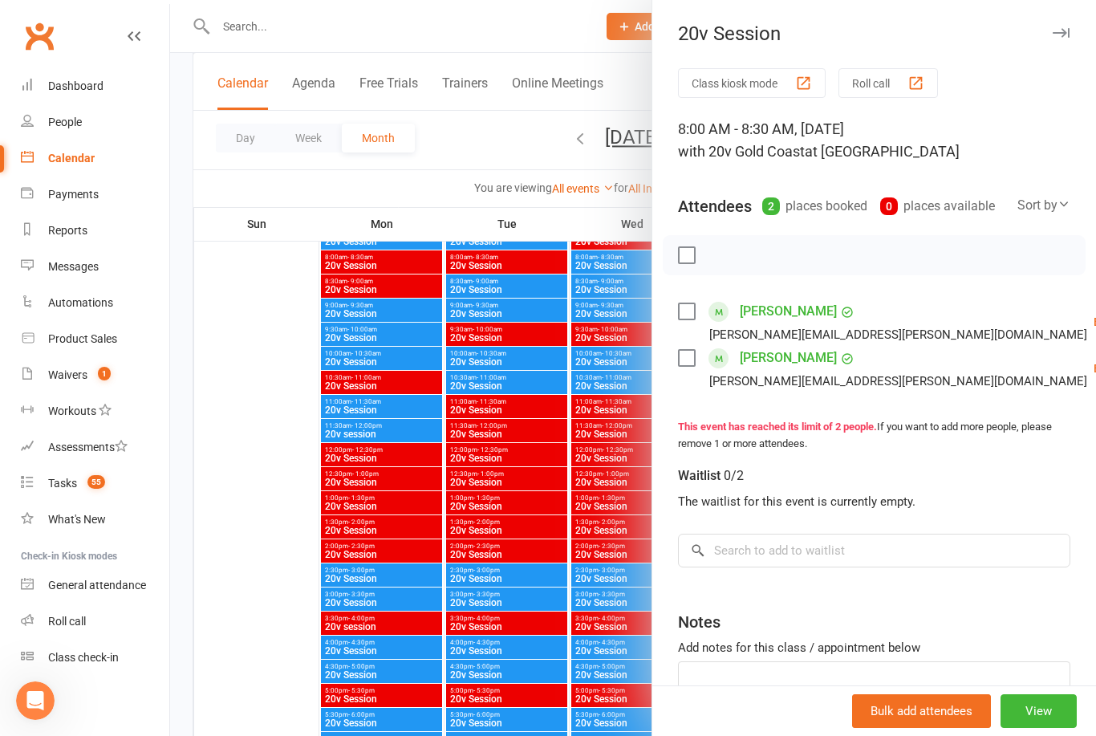
click at [777, 310] on link "[PERSON_NAME]" at bounding box center [788, 311] width 97 height 26
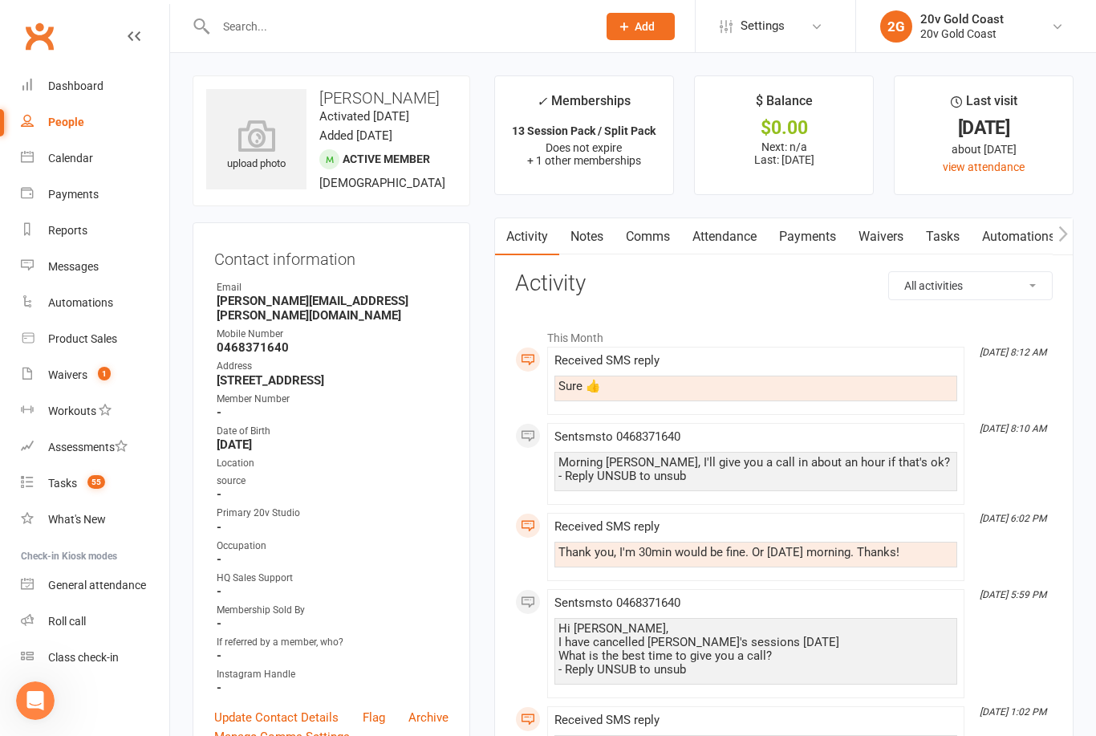
click at [81, 376] on div "Waivers" at bounding box center [67, 374] width 39 height 13
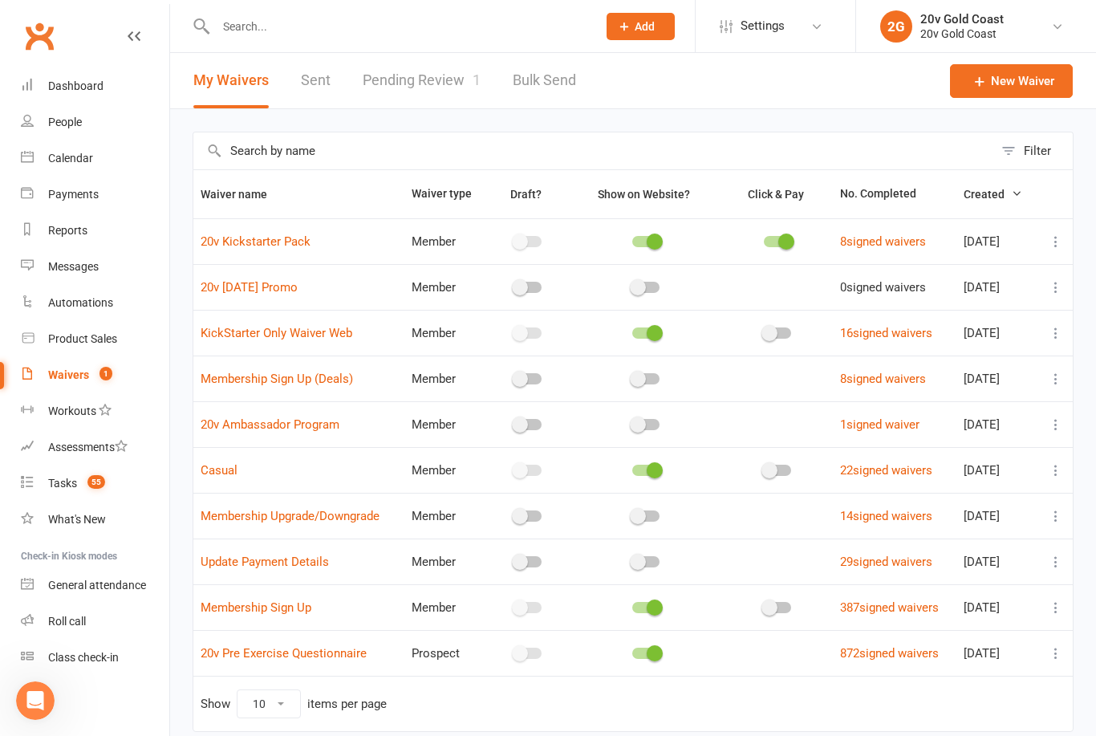
click at [84, 154] on div "Calendar" at bounding box center [70, 158] width 45 height 13
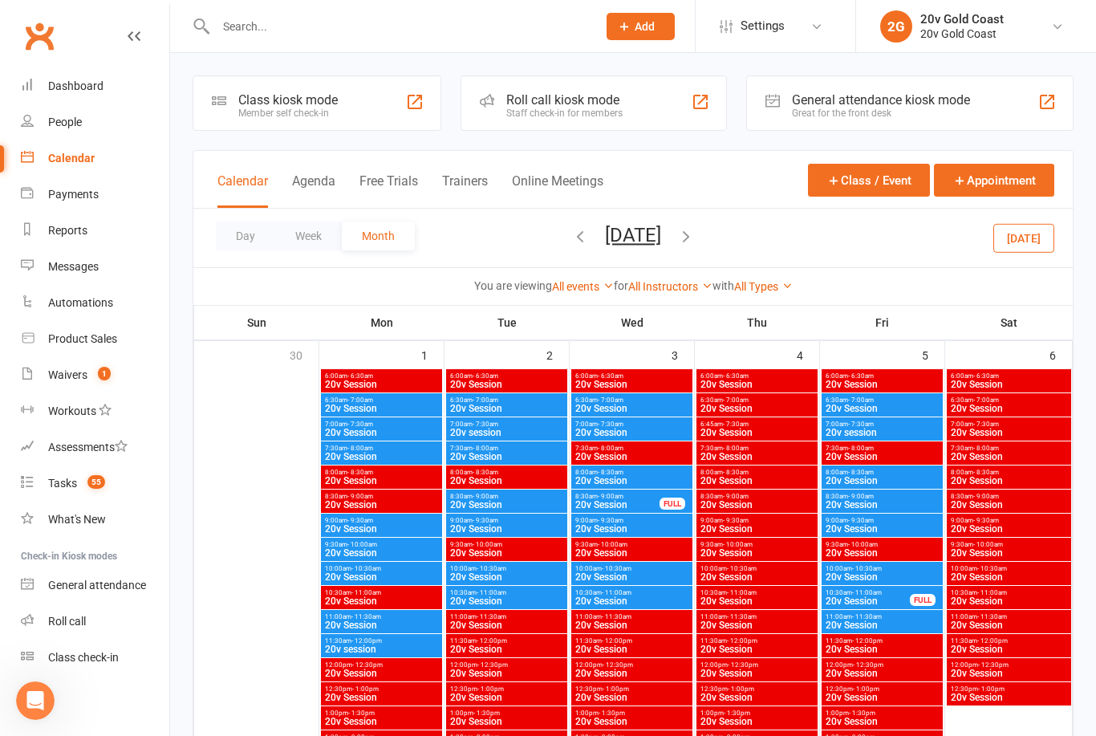
click at [571, 237] on icon "button" at bounding box center [580, 236] width 18 height 18
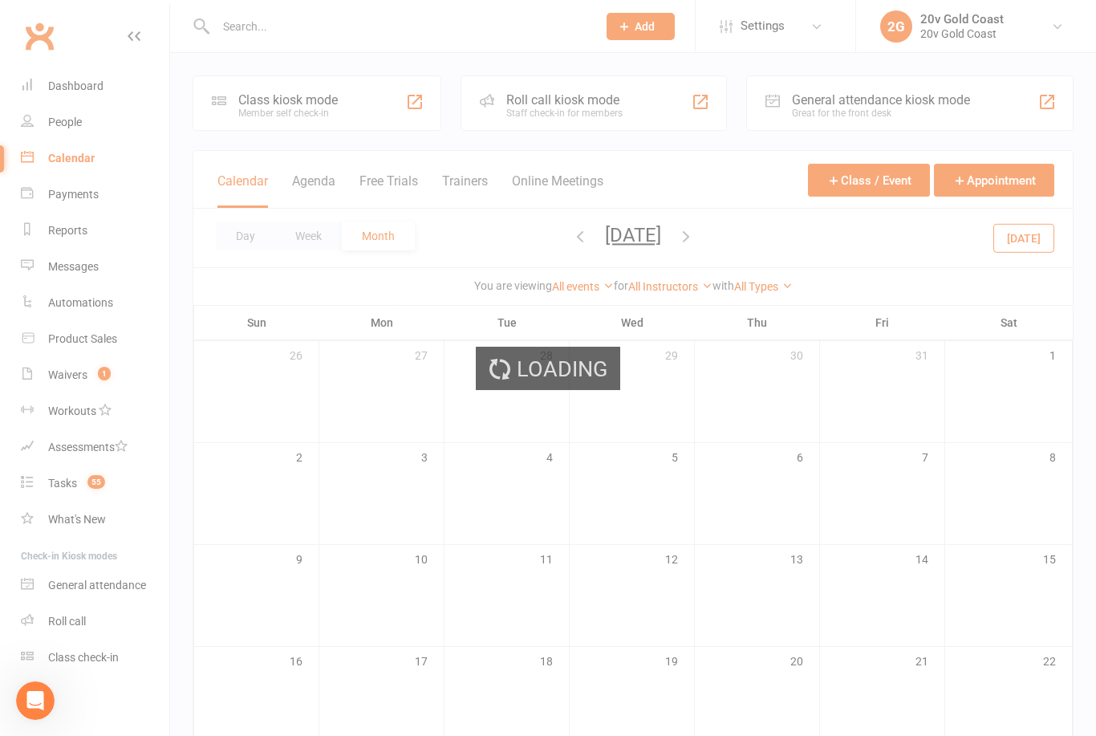
click at [537, 238] on div "Loading" at bounding box center [548, 368] width 1096 height 736
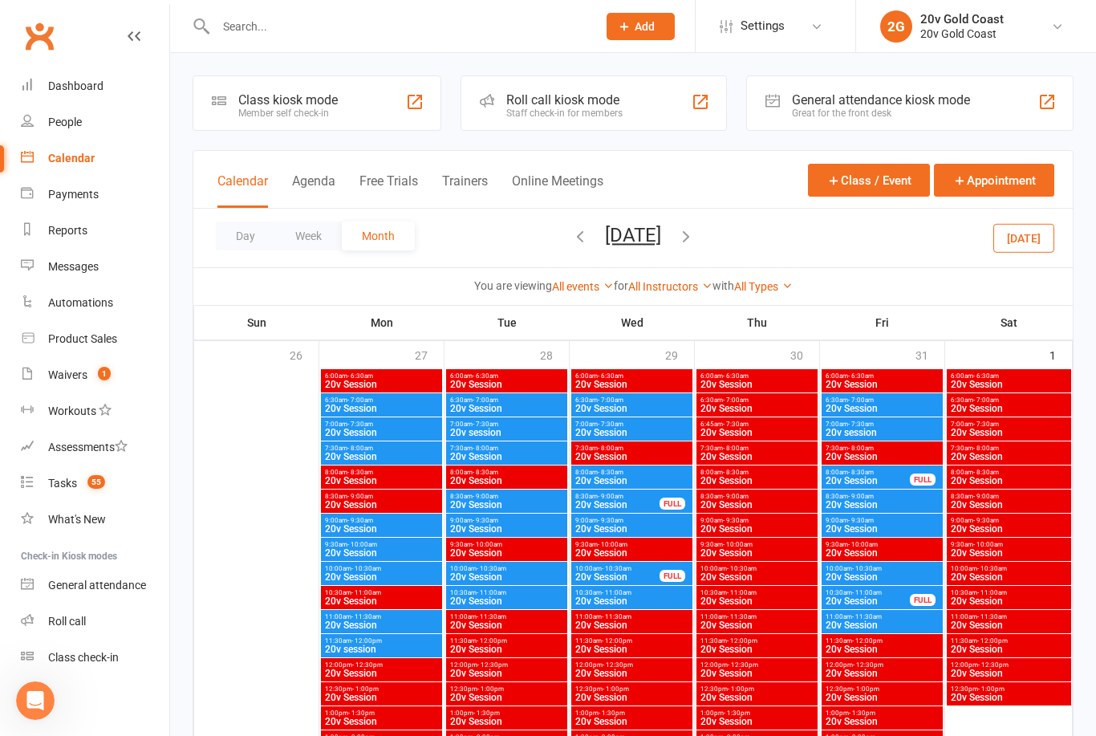
click at [571, 240] on icon "button" at bounding box center [580, 236] width 18 height 18
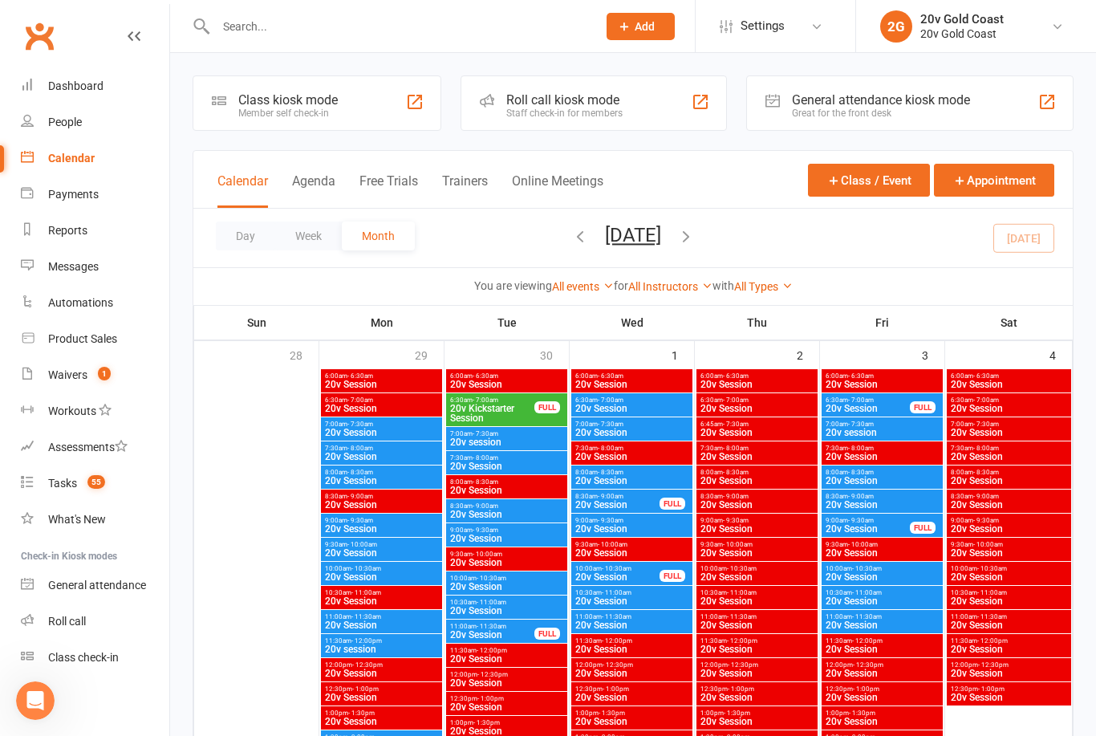
click at [86, 160] on div "Calendar" at bounding box center [71, 158] width 47 height 13
click at [78, 116] on div "People" at bounding box center [65, 122] width 34 height 13
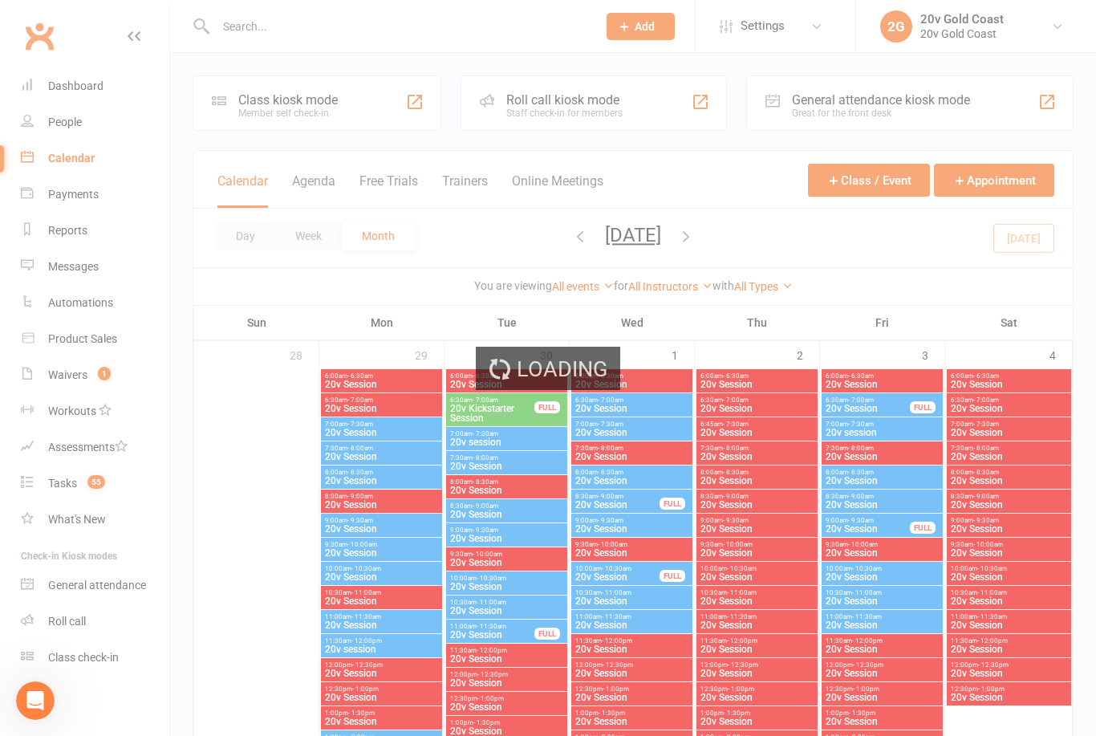
select select "100"
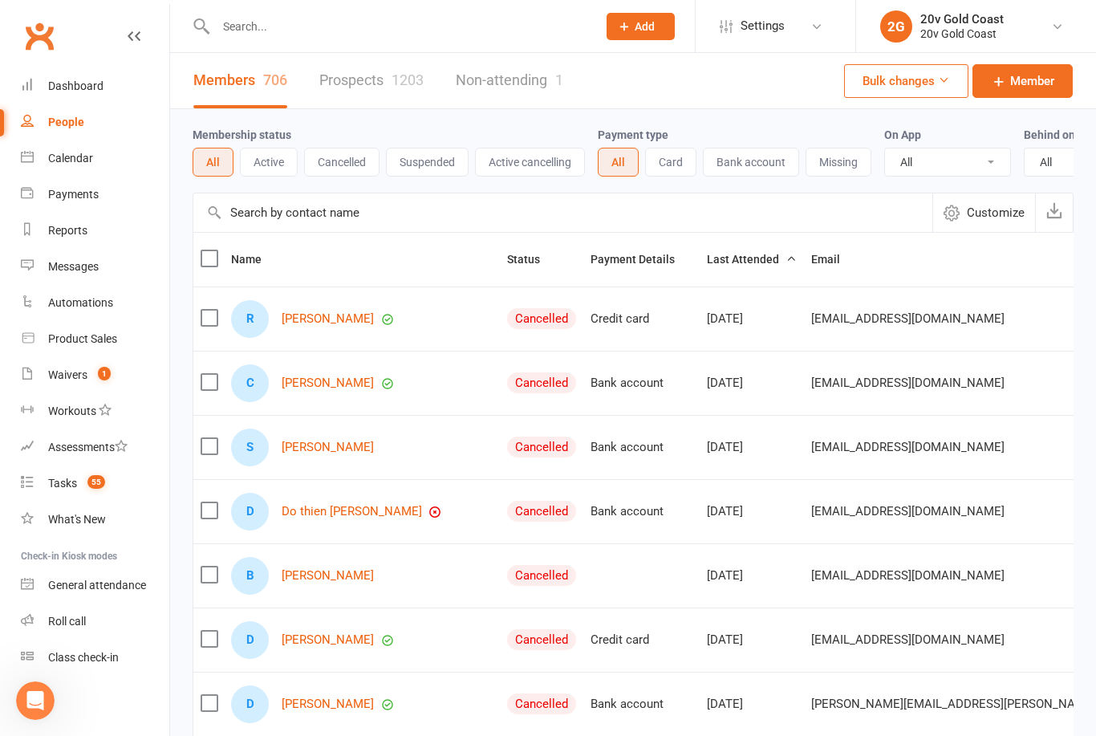
click at [375, 209] on input "text" at bounding box center [562, 212] width 739 height 39
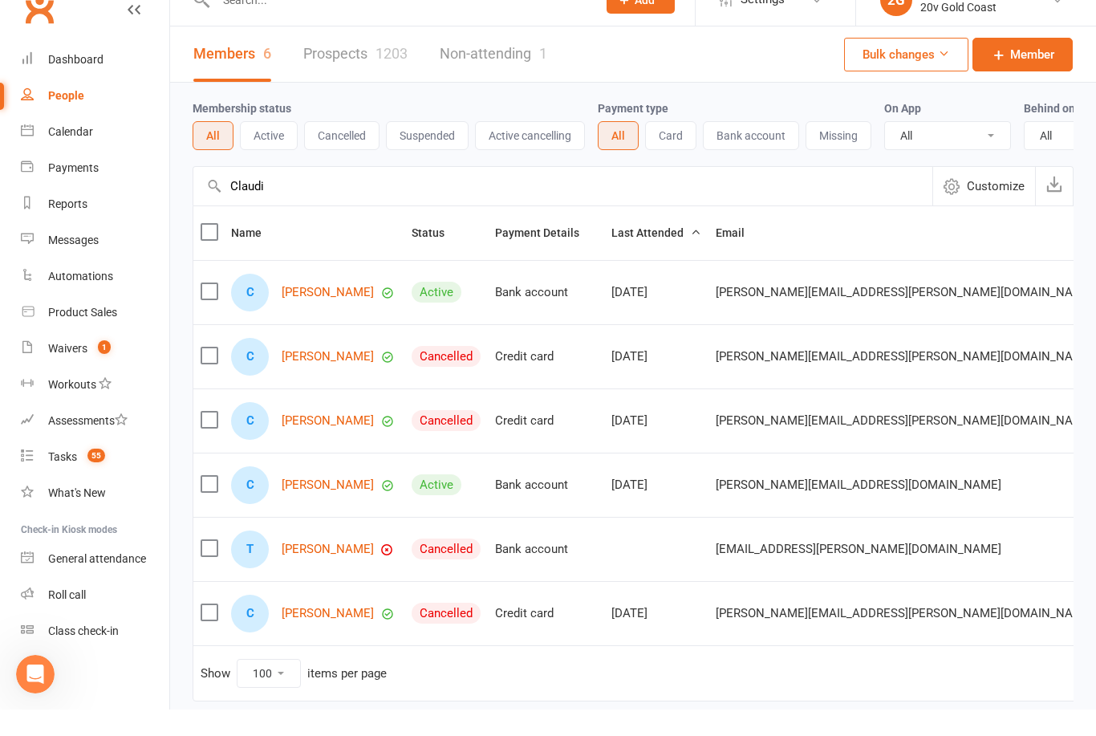
type input "Claudi"
click at [308, 312] on link "[PERSON_NAME]" at bounding box center [328, 319] width 92 height 14
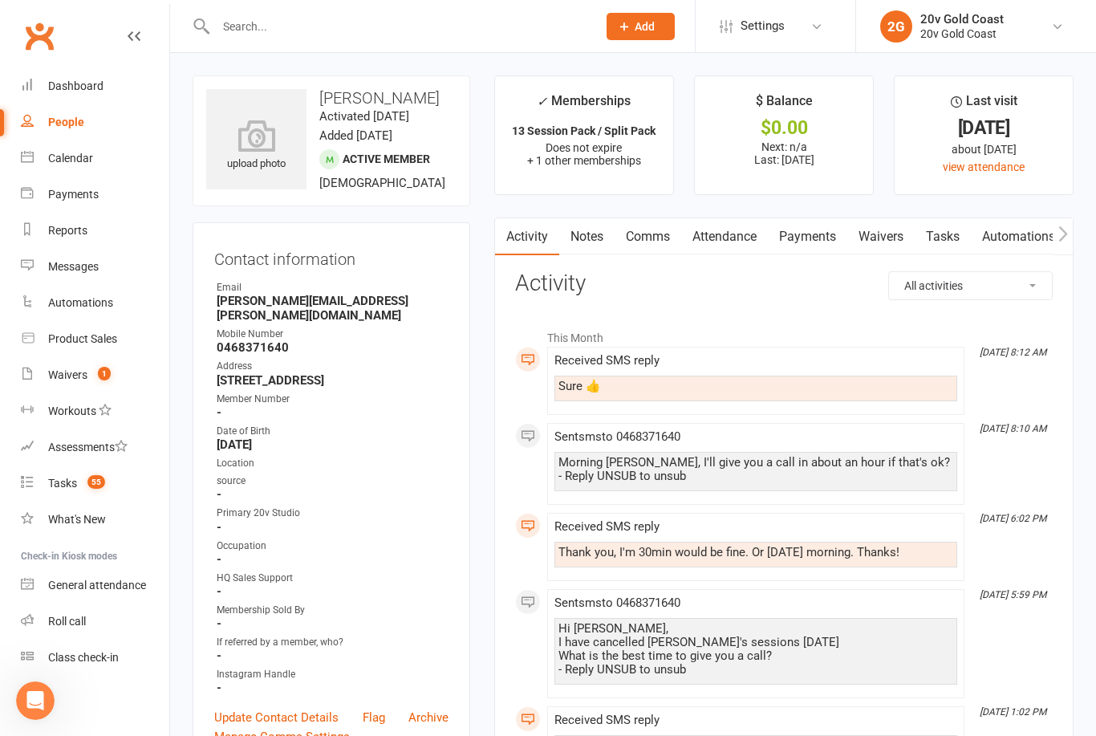
click at [588, 238] on link "Notes" at bounding box center [586, 236] width 55 height 37
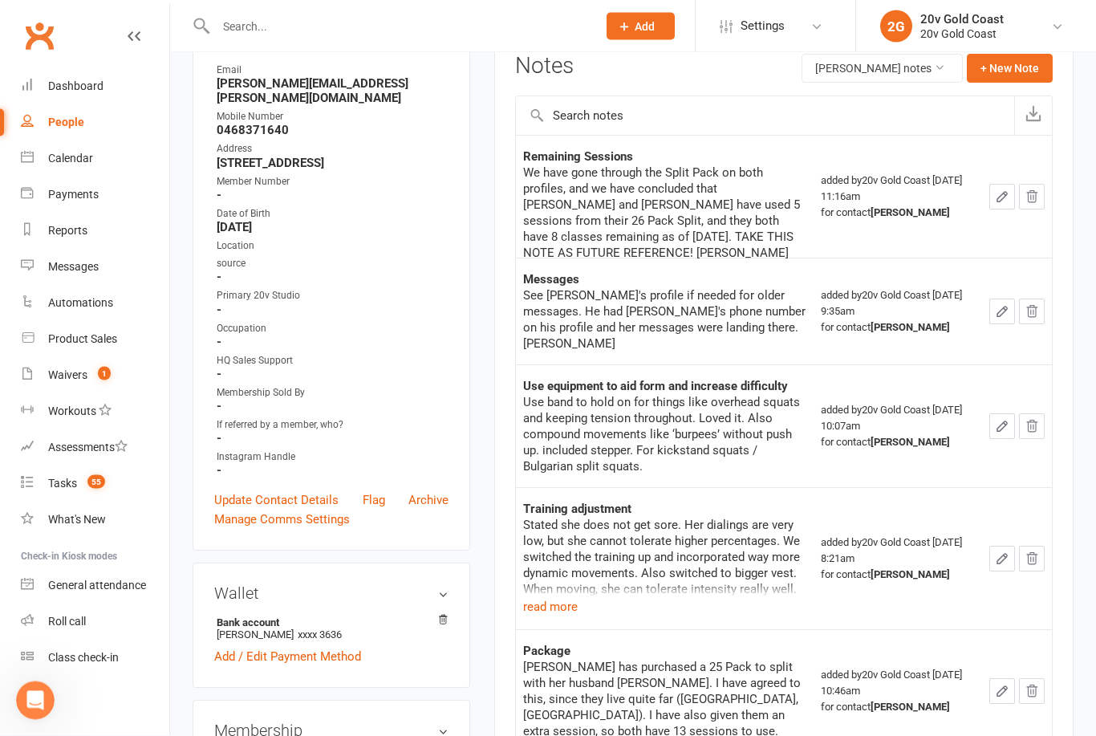
scroll to position [220, 0]
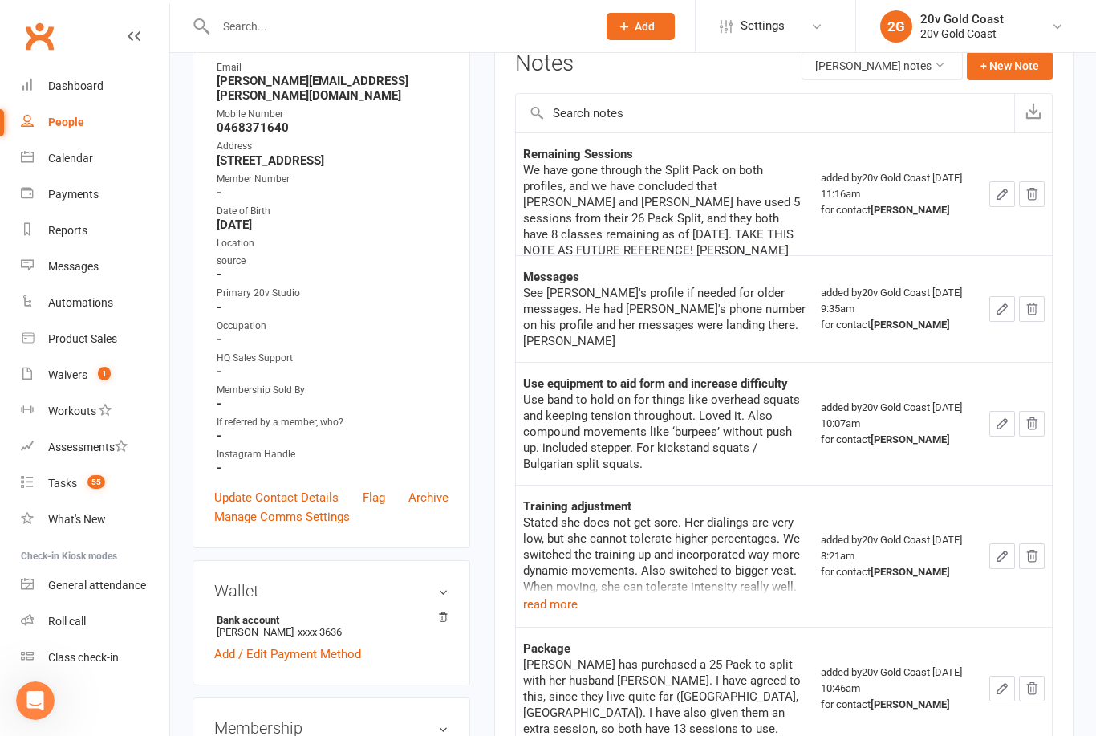
click at [574, 594] on button "read more" at bounding box center [550, 603] width 55 height 19
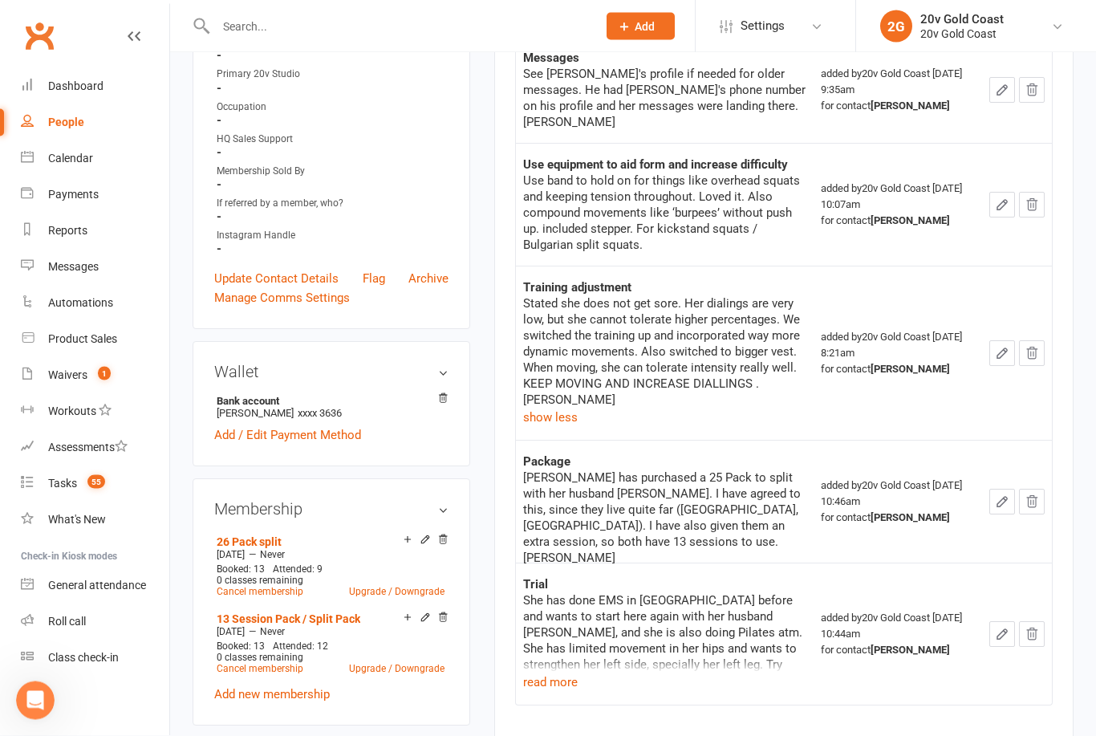
scroll to position [442, 0]
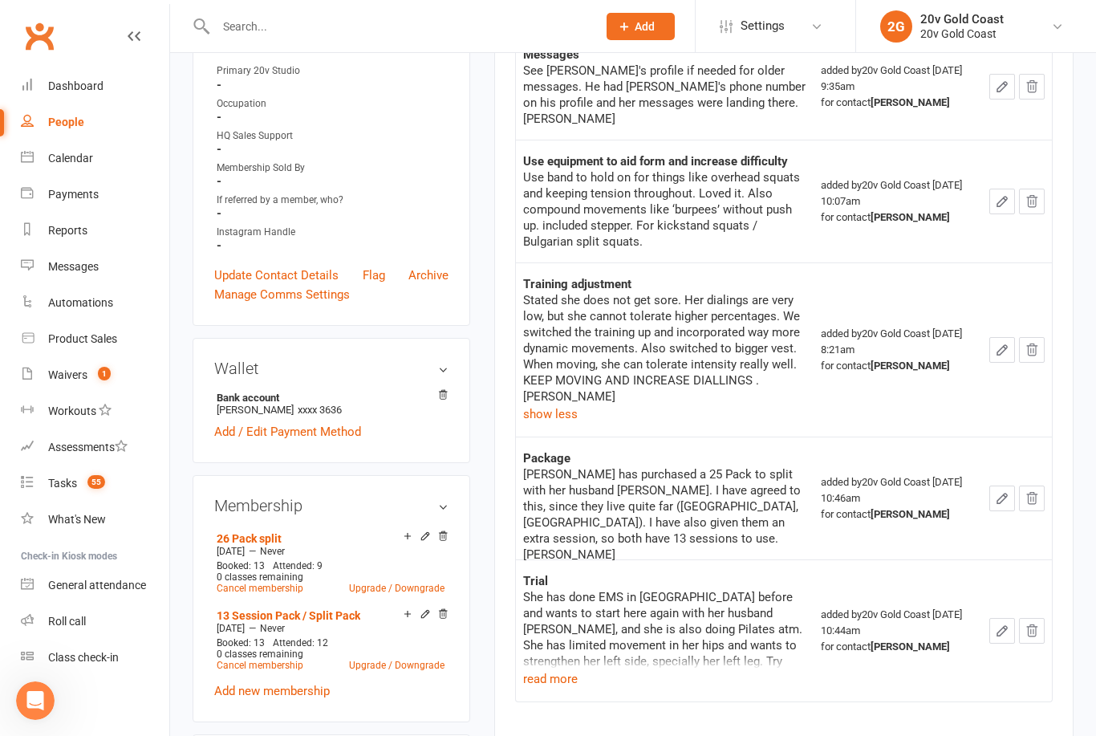
click at [567, 669] on button "read more" at bounding box center [550, 678] width 55 height 19
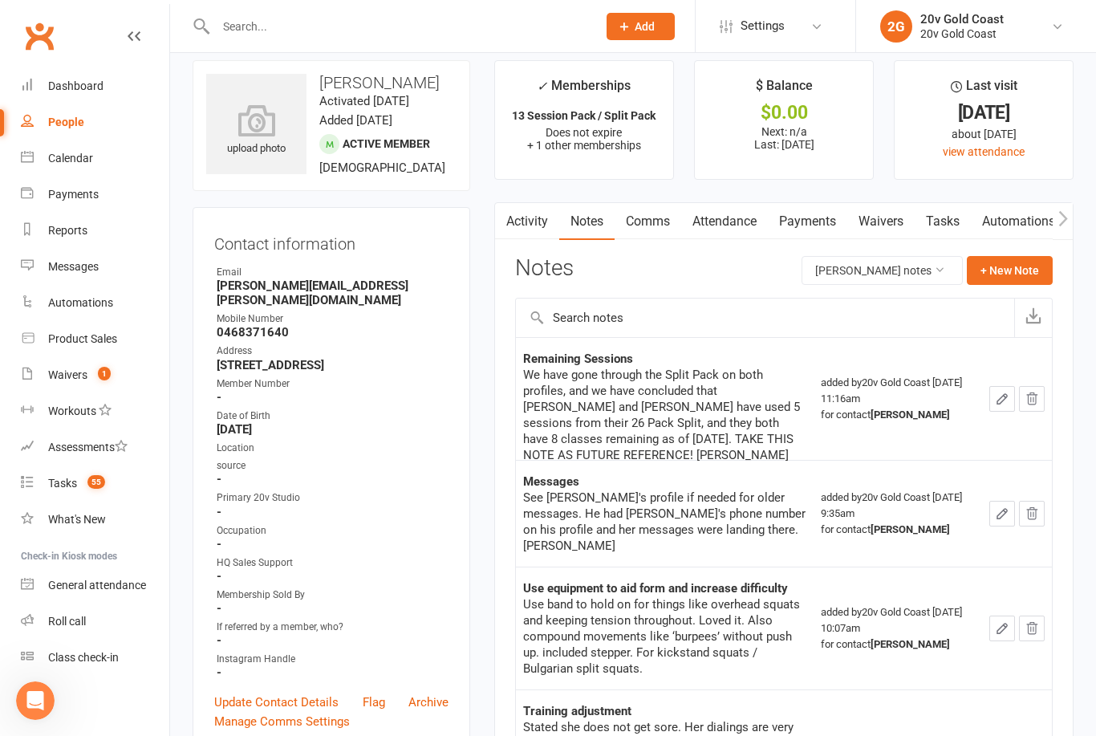
scroll to position [0, 0]
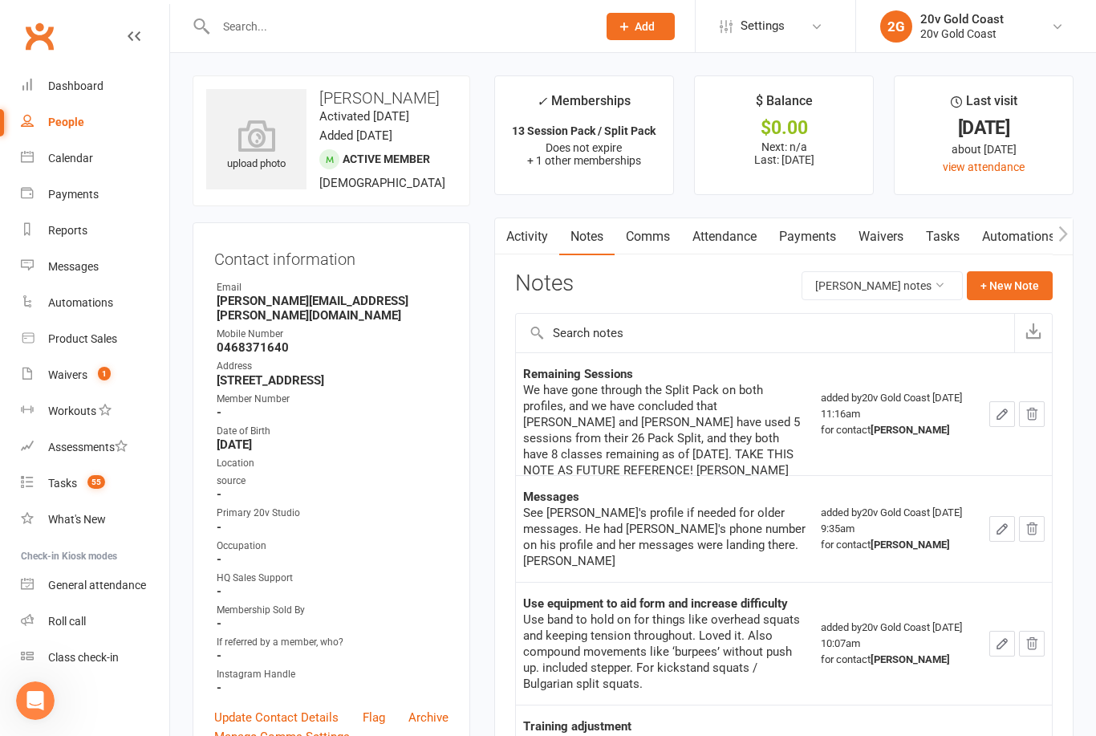
click at [1010, 287] on button "+ New Note" at bounding box center [1010, 285] width 86 height 29
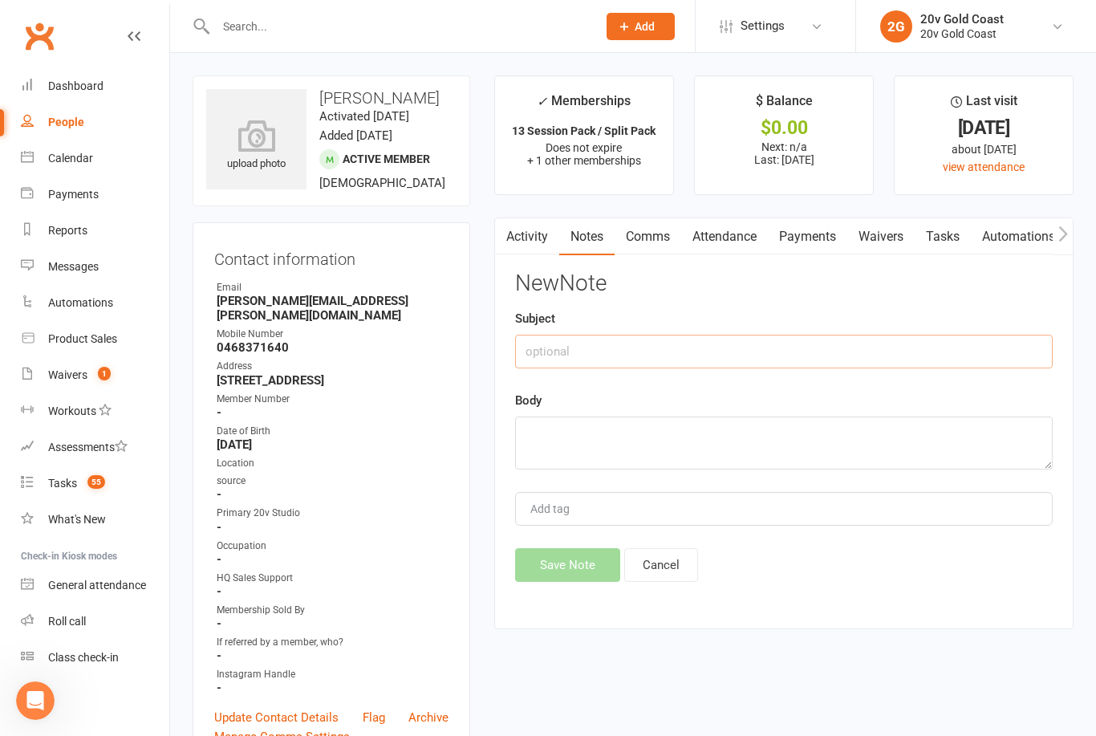
click at [638, 342] on input "text" at bounding box center [783, 351] width 537 height 34
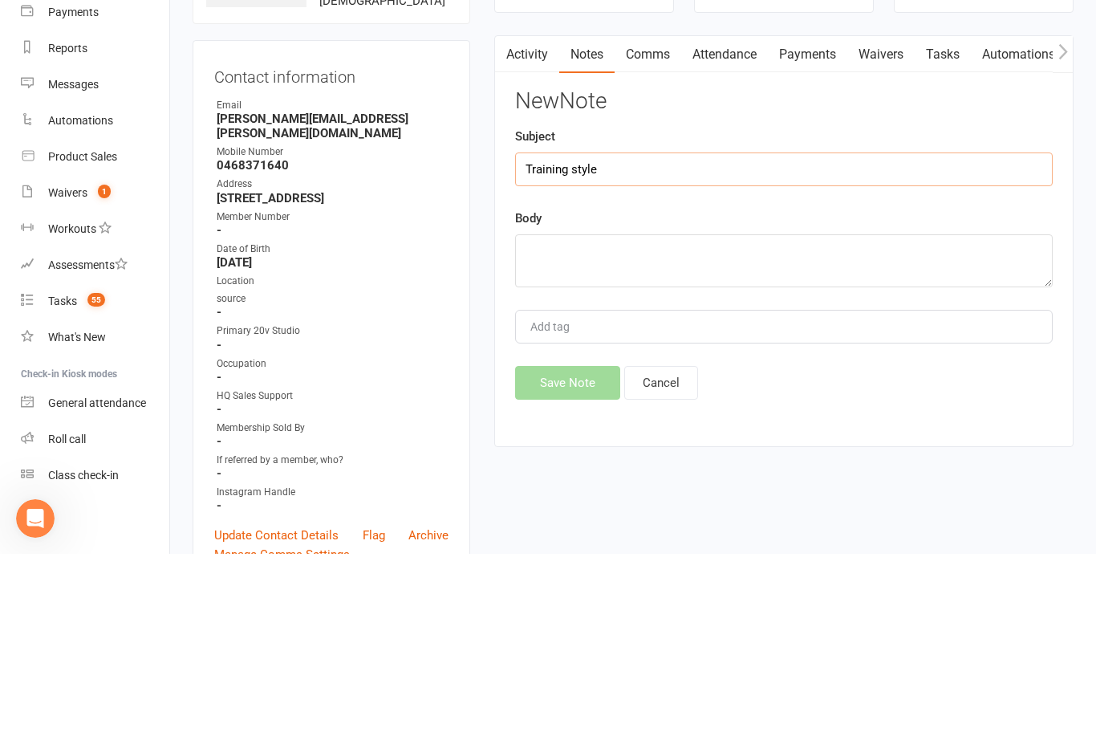
type input "Training style"
click at [643, 416] on textarea at bounding box center [783, 442] width 537 height 53
type textarea "S"
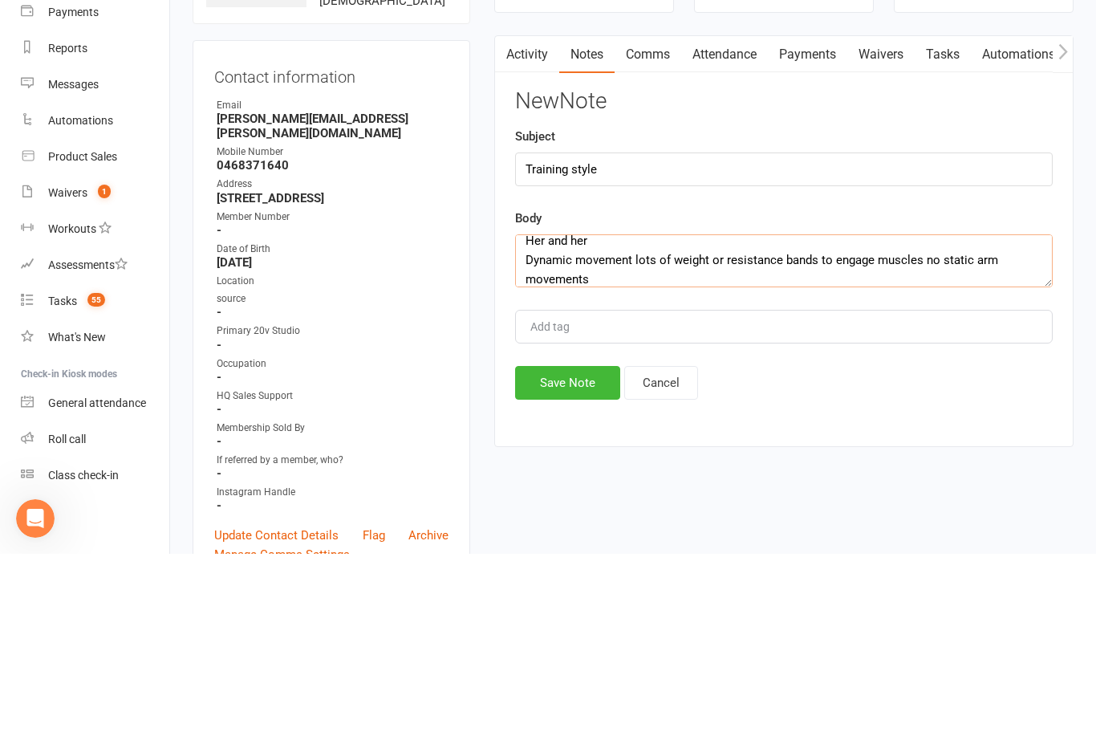
scroll to position [10, 0]
click at [759, 416] on textarea "Her and her Dynamic movement lots of weight or resistance bands to engage muscl…" at bounding box center [783, 442] width 537 height 53
click at [977, 416] on textarea "Her and her Dynamic movement lots of weight or resistance bands to engage muscl…" at bounding box center [783, 442] width 537 height 53
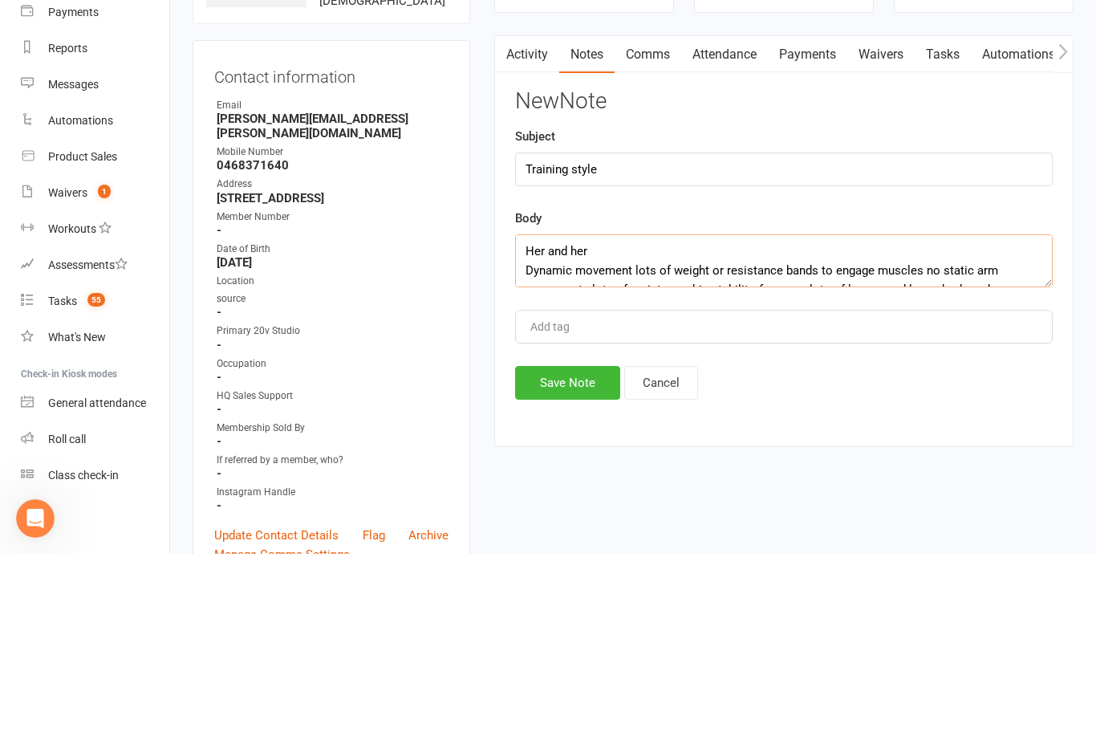
scroll to position [0, 0]
click at [634, 416] on textarea "Her and her Dynamic movement lots of weight or resistance bands to engage muscl…" at bounding box center [783, 442] width 537 height 53
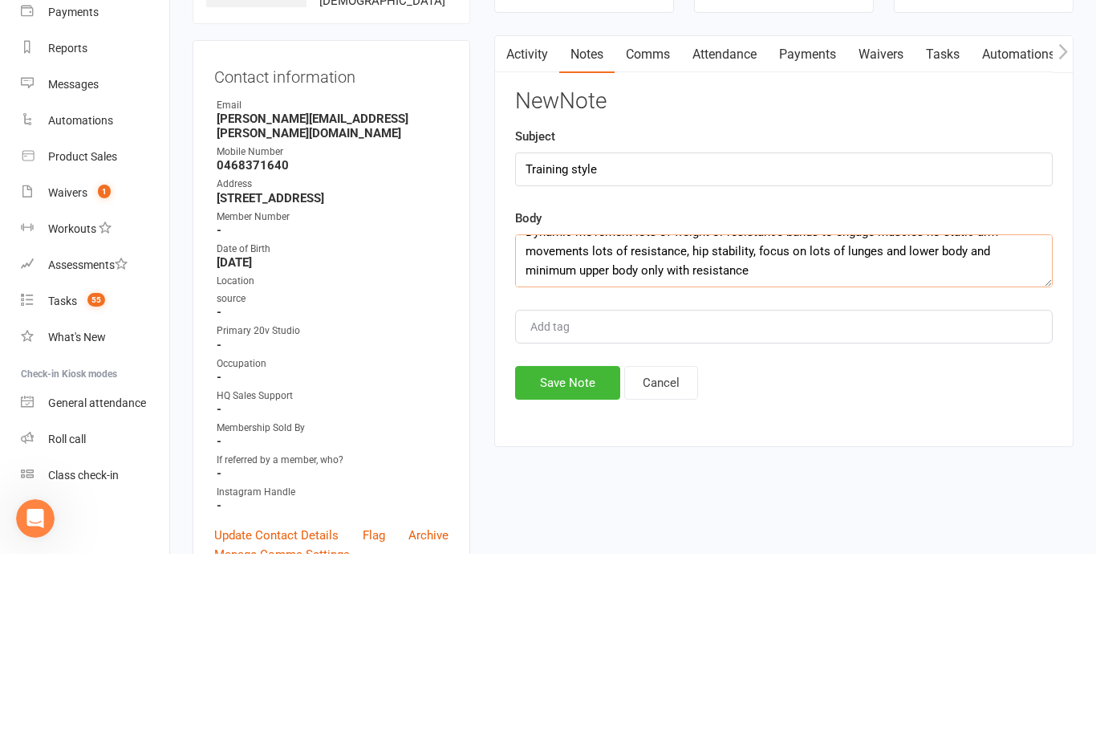
scroll to position [39, 0]
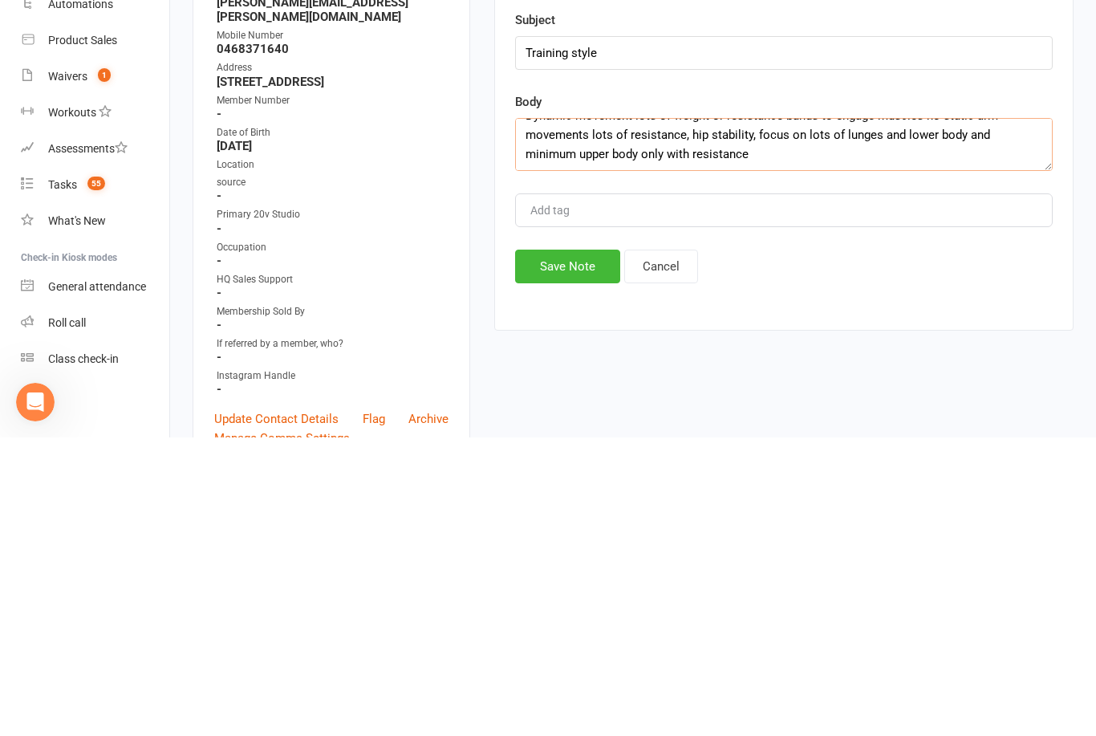
type textarea "Her and her husband ([PERSON_NAME])- Dynamic movement lots of weight or resista…"
click at [575, 548] on button "Save Note" at bounding box center [567, 565] width 105 height 34
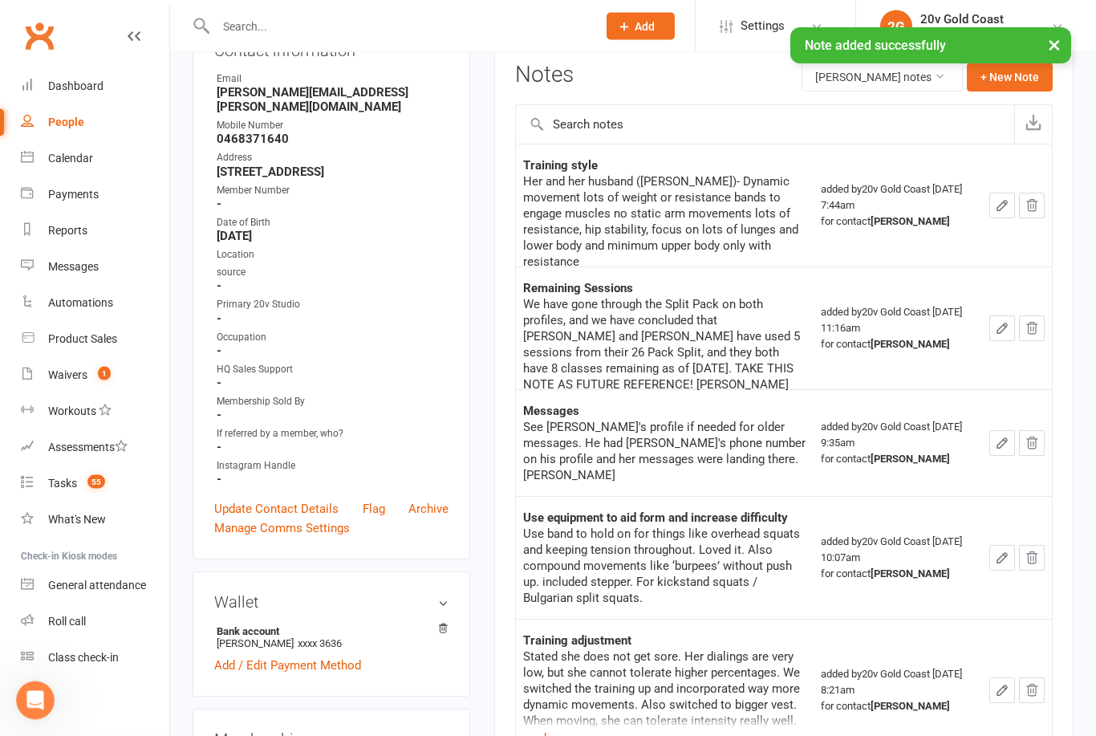
scroll to position [172, 0]
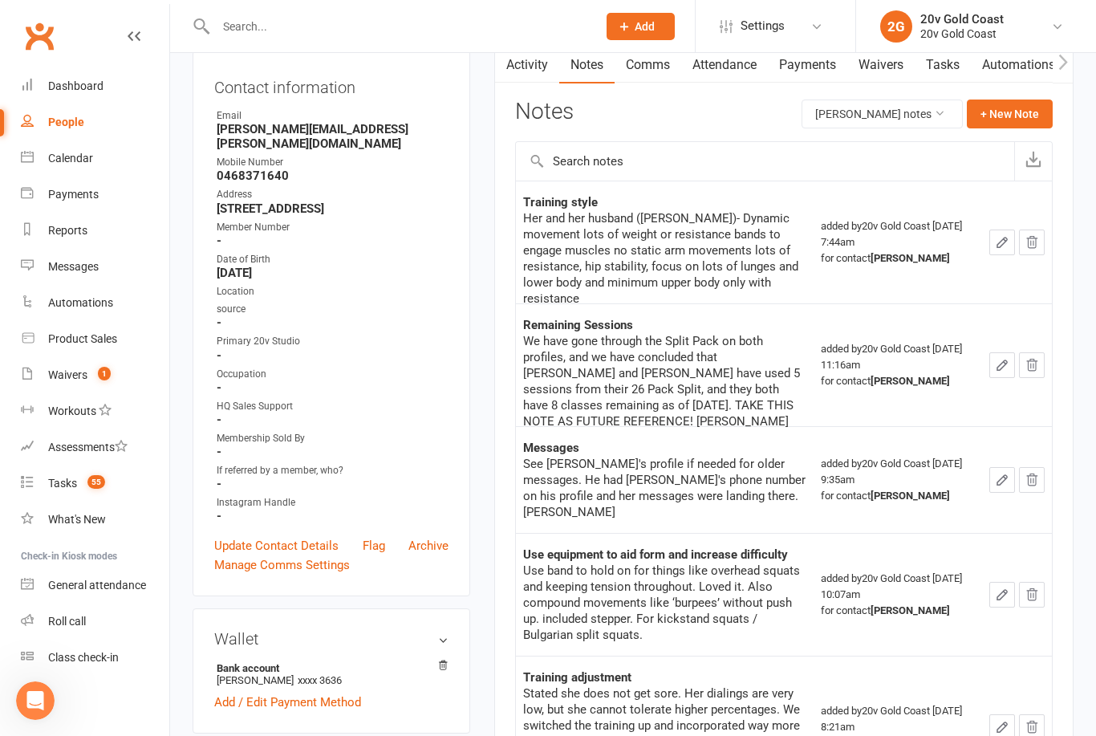
click at [90, 160] on div "Calendar" at bounding box center [70, 158] width 45 height 13
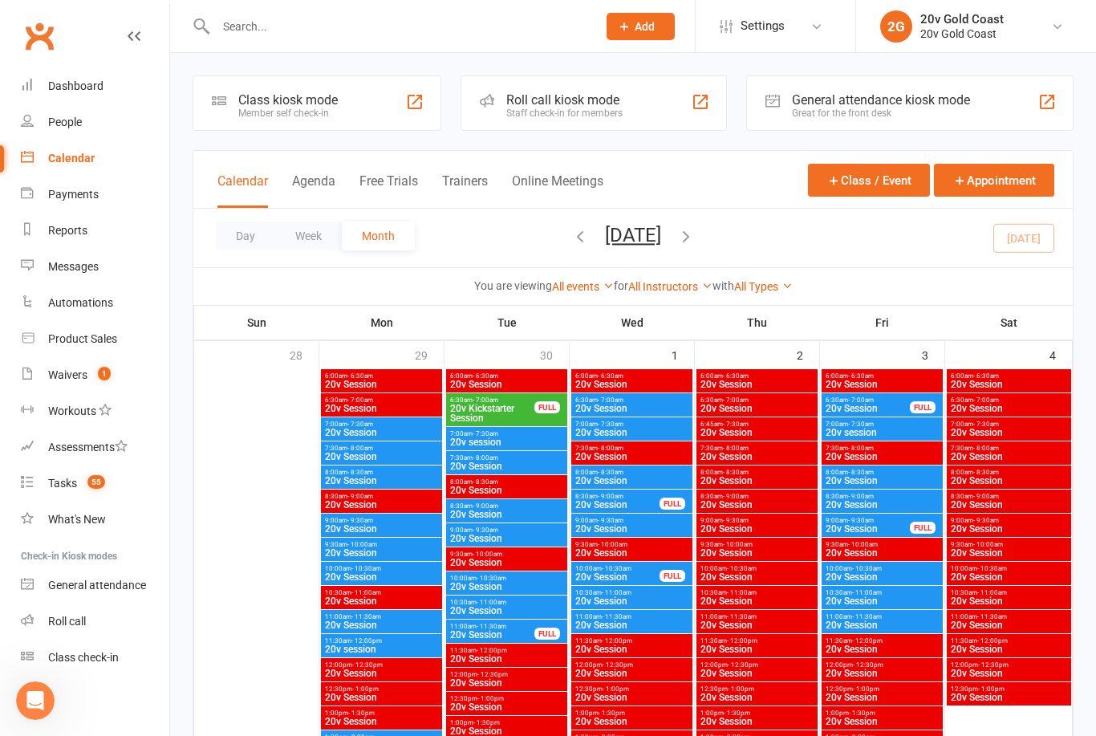
click at [83, 124] on link "People" at bounding box center [95, 122] width 148 height 36
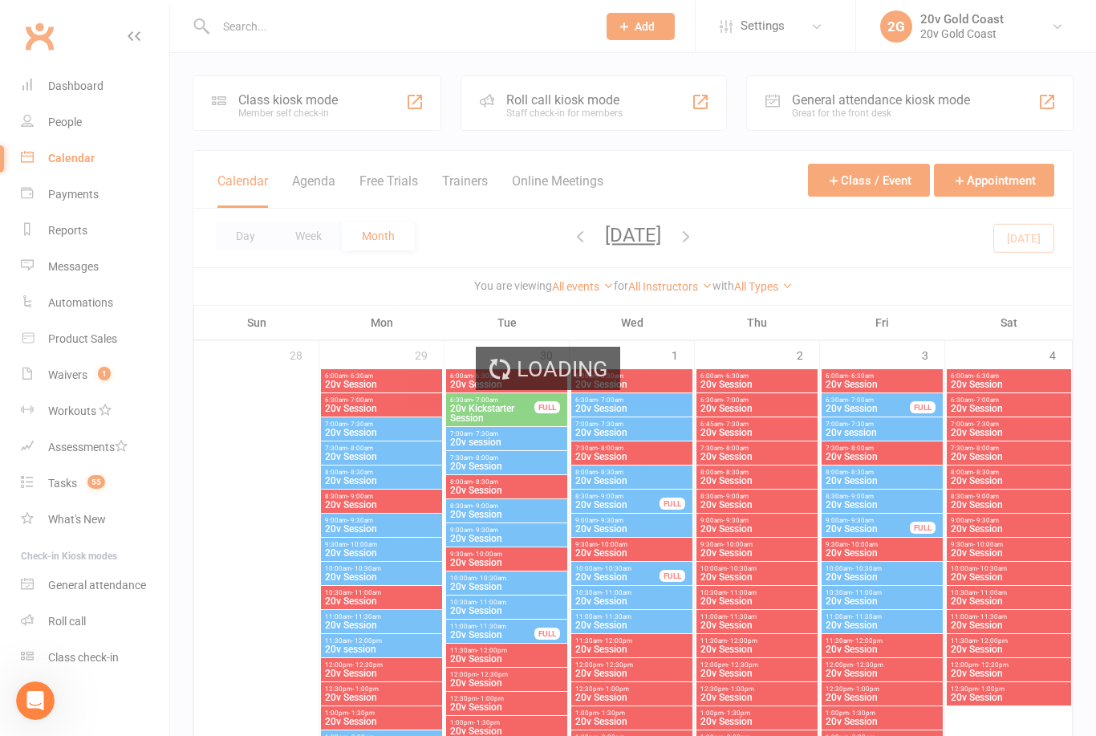
select select "100"
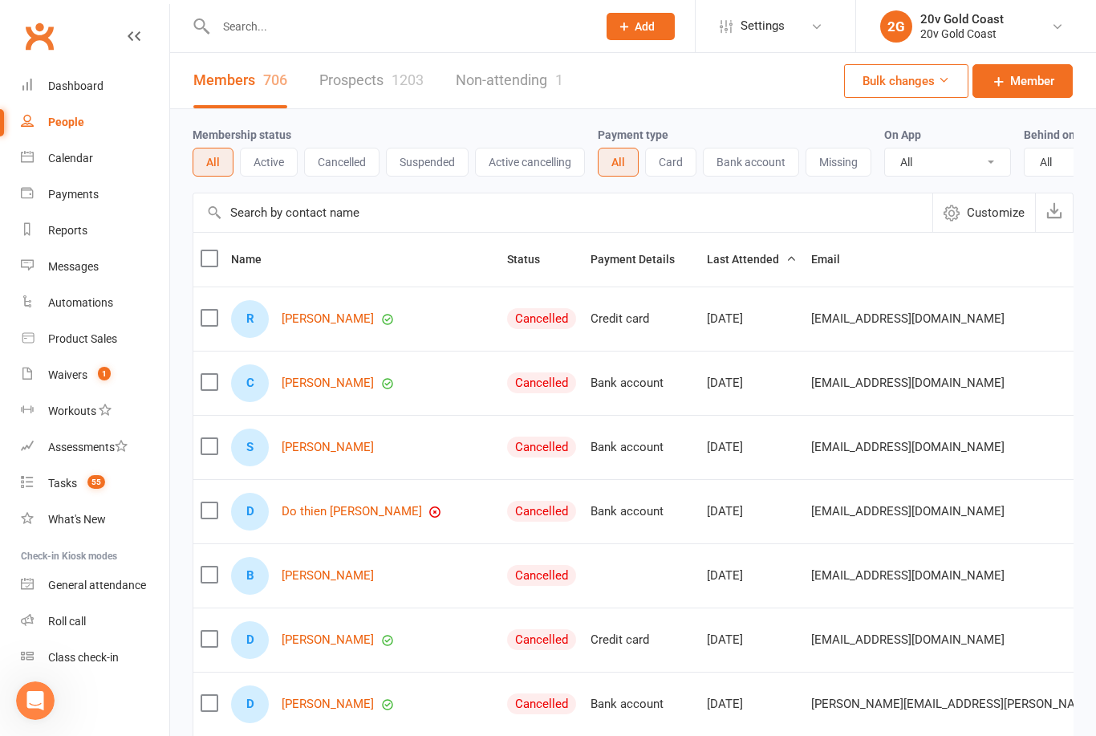
click at [87, 270] on div "Messages" at bounding box center [73, 266] width 51 height 13
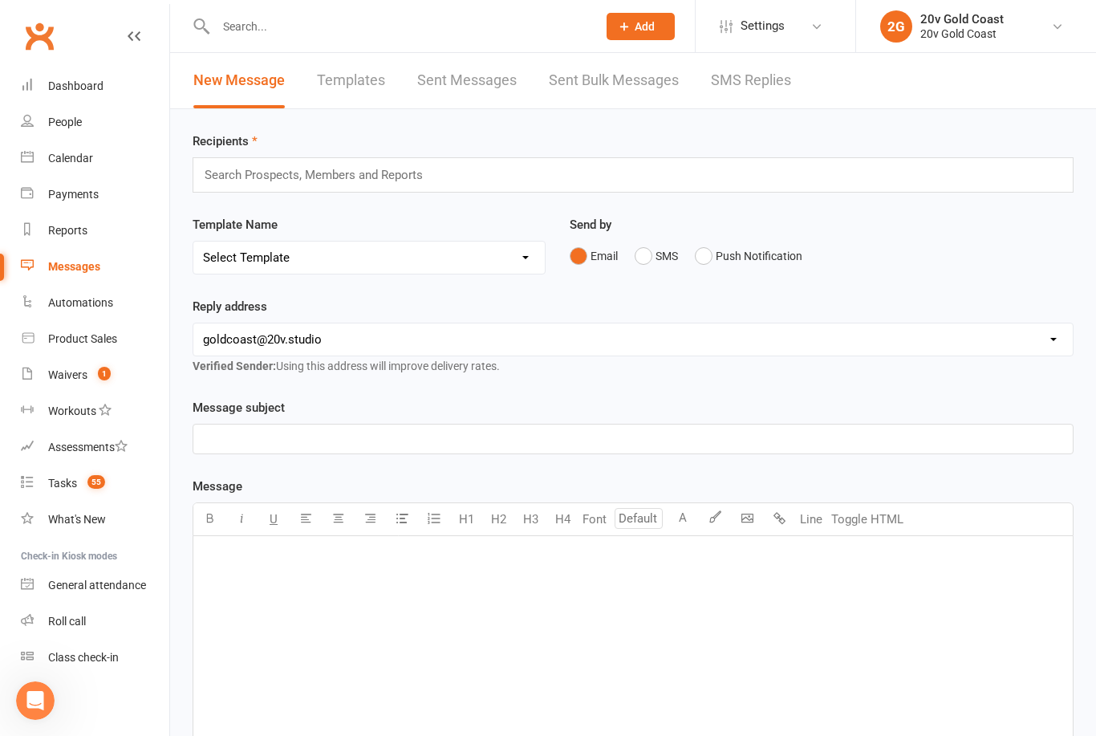
click at [737, 83] on link "SMS Replies" at bounding box center [751, 80] width 80 height 55
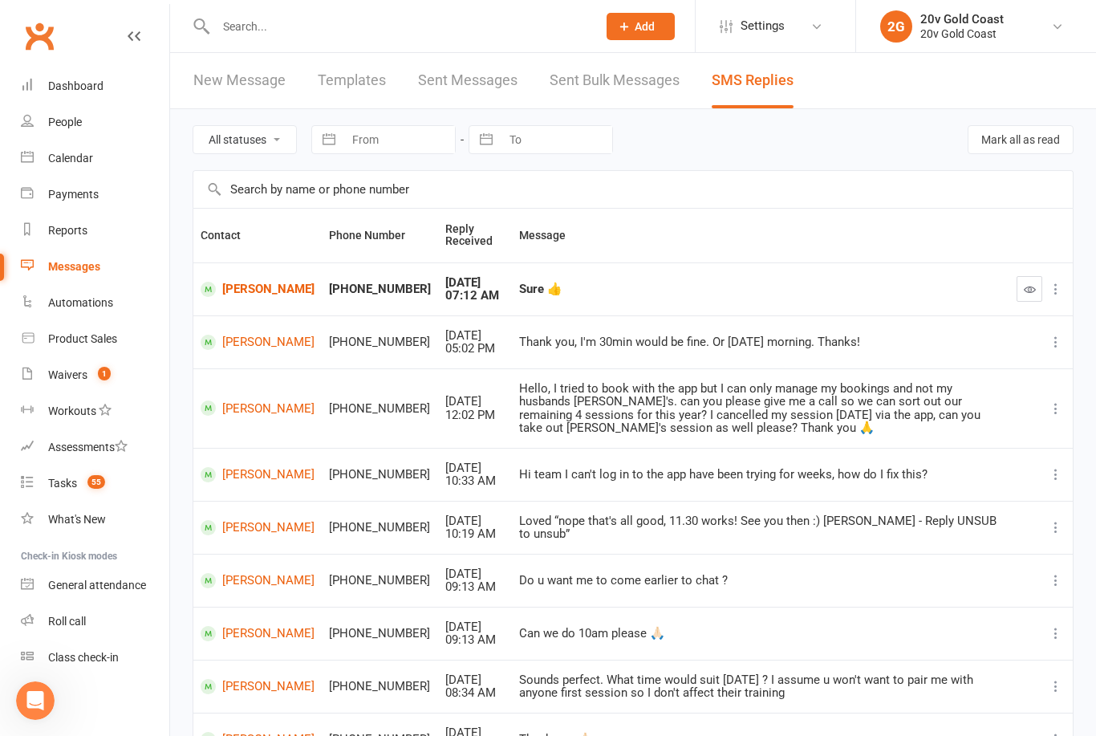
click at [246, 290] on link "[PERSON_NAME]" at bounding box center [258, 289] width 114 height 15
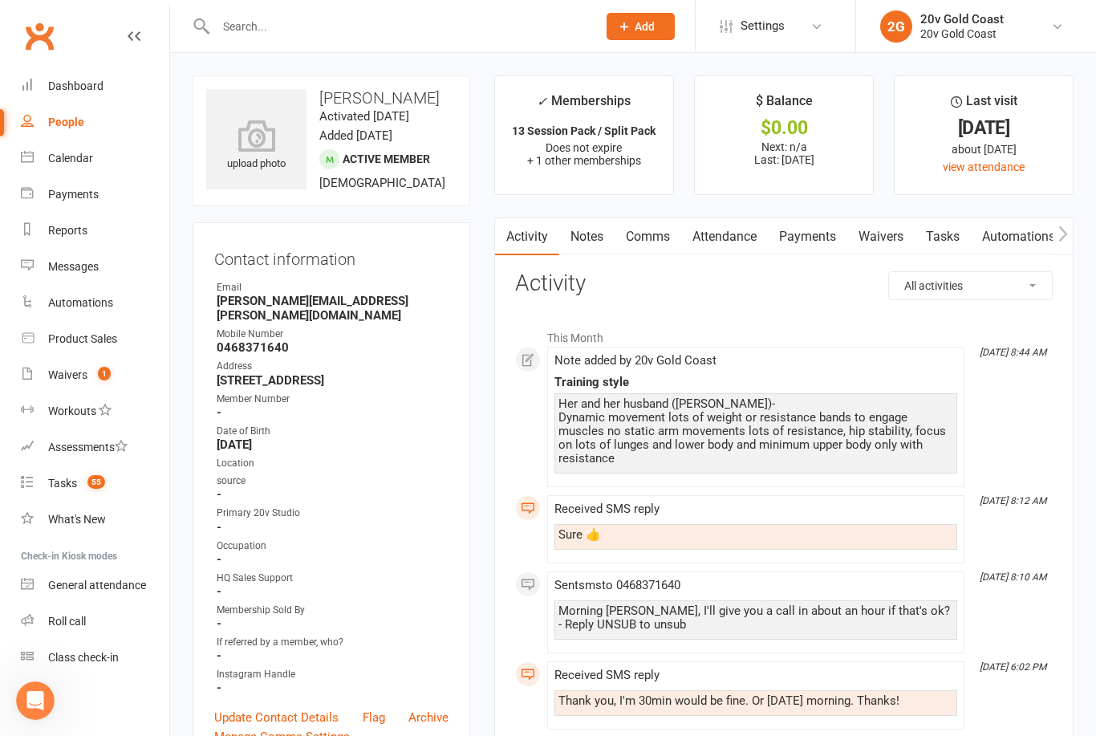
click at [75, 148] on link "Calendar" at bounding box center [95, 158] width 148 height 36
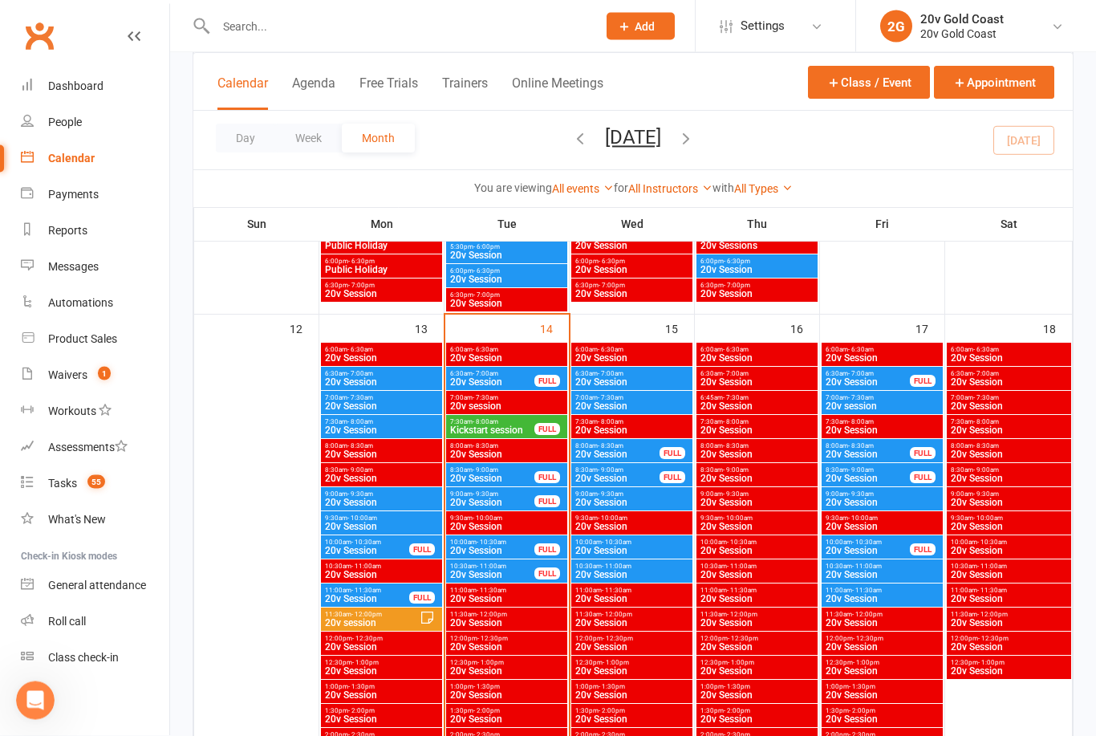
click at [525, 423] on span "7:30am - 8:00am" at bounding box center [492, 422] width 86 height 7
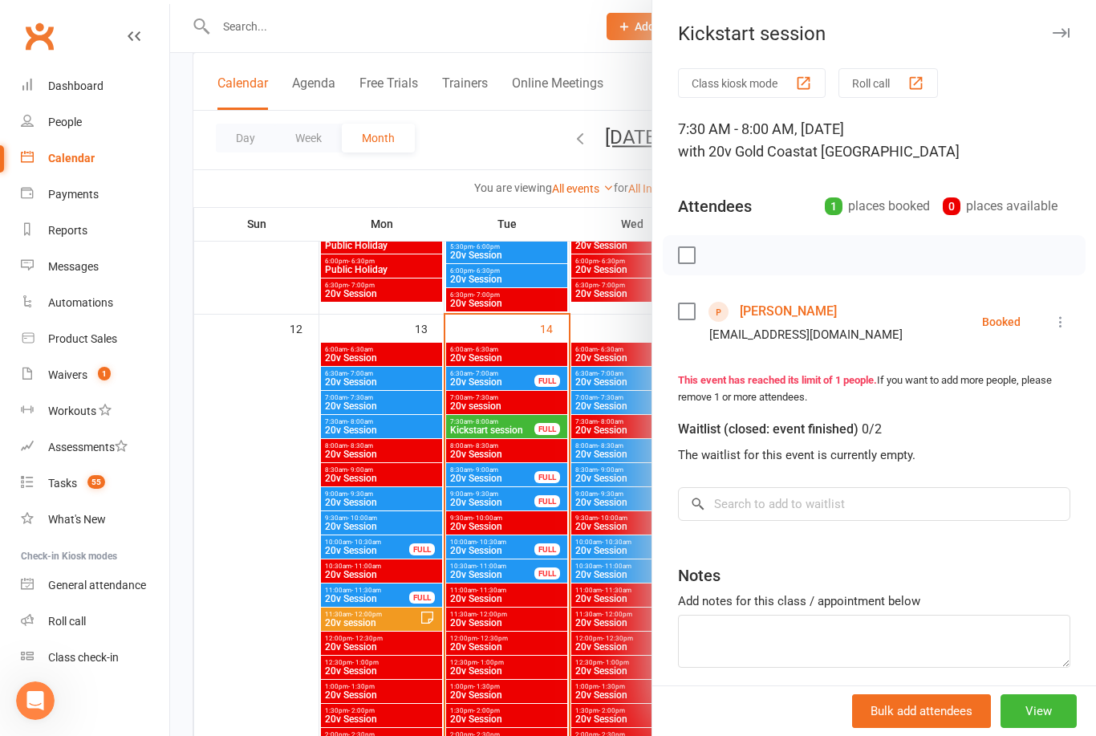
click at [1053, 330] on icon at bounding box center [1060, 322] width 16 height 16
click at [991, 452] on link "Mark absent" at bounding box center [989, 449] width 159 height 32
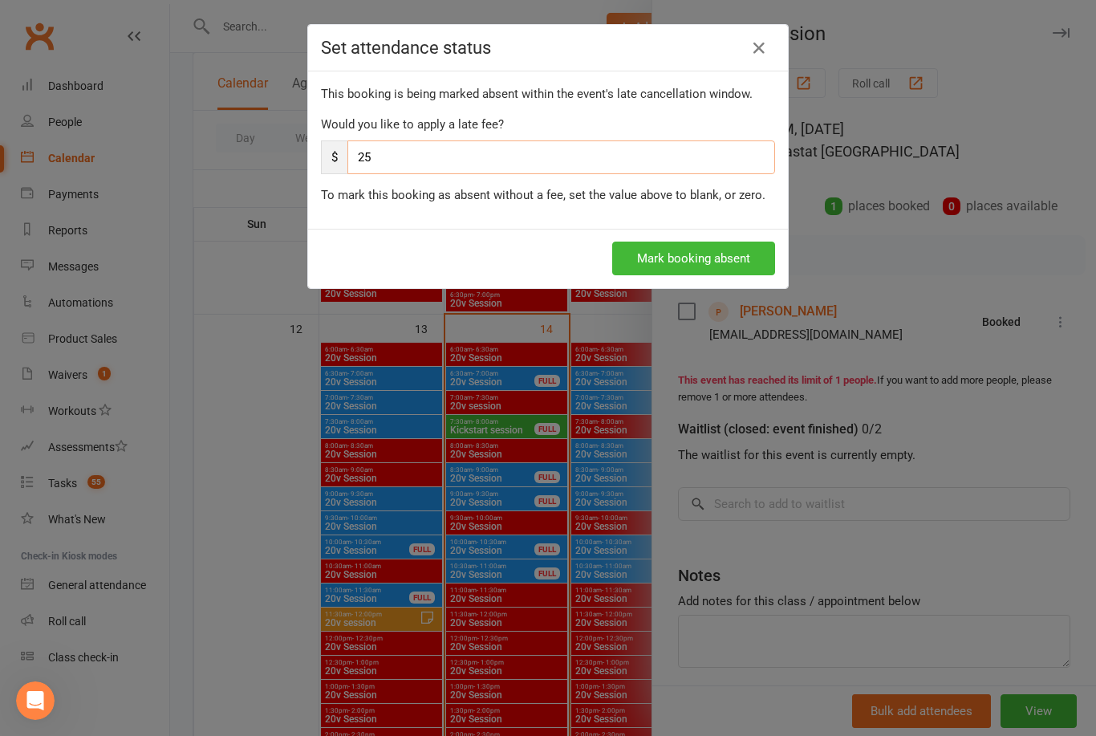
click at [444, 158] on input "25" at bounding box center [561, 157] width 428 height 34
type input "2"
type input "0"
click at [730, 269] on button "Mark booking absent" at bounding box center [693, 258] width 163 height 34
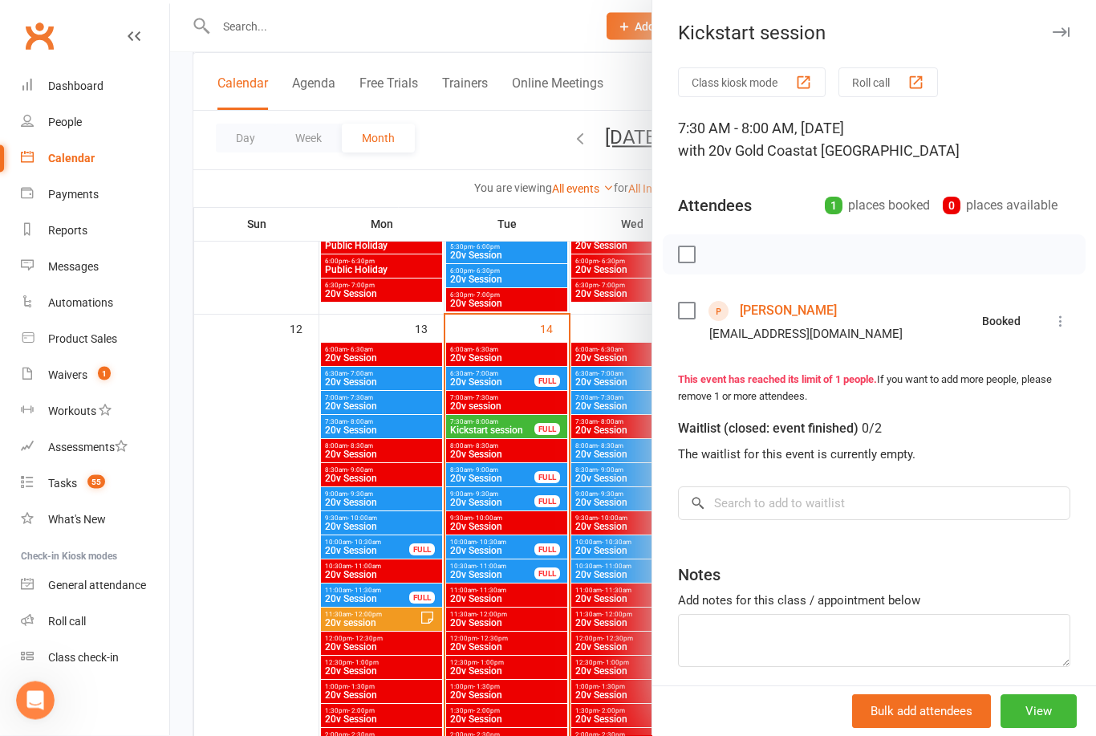
scroll to position [1357, 0]
click at [767, 306] on link "[PERSON_NAME]" at bounding box center [788, 311] width 97 height 26
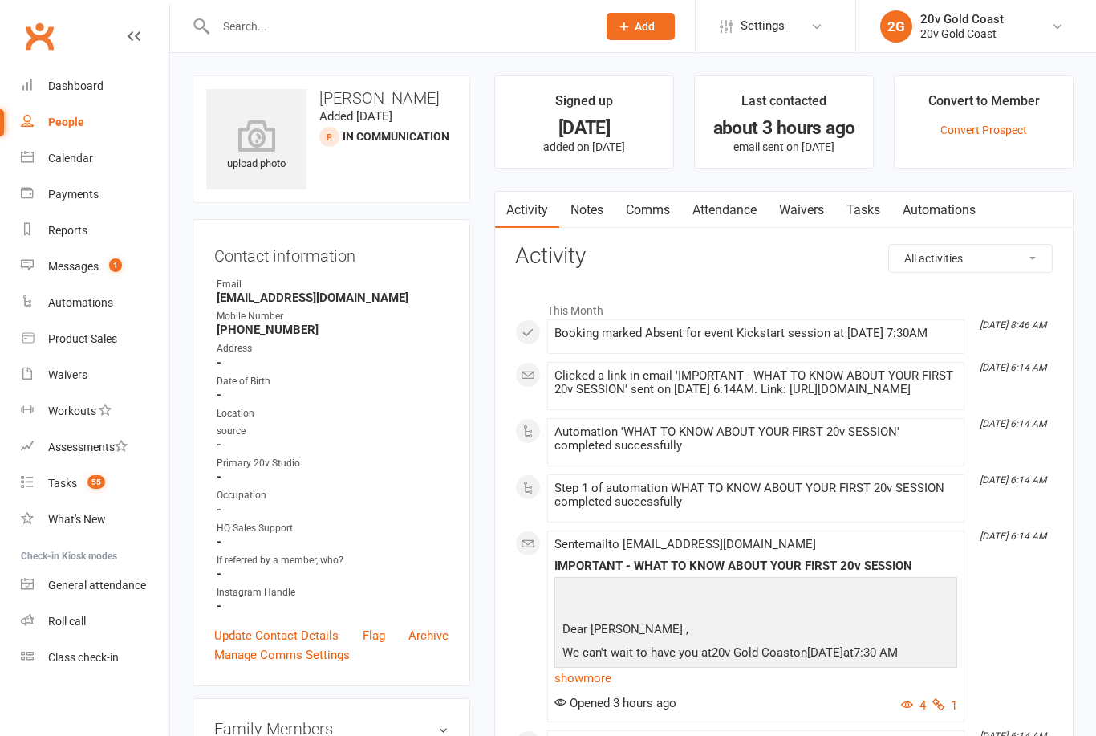
click at [652, 217] on link "Comms" at bounding box center [647, 210] width 67 height 37
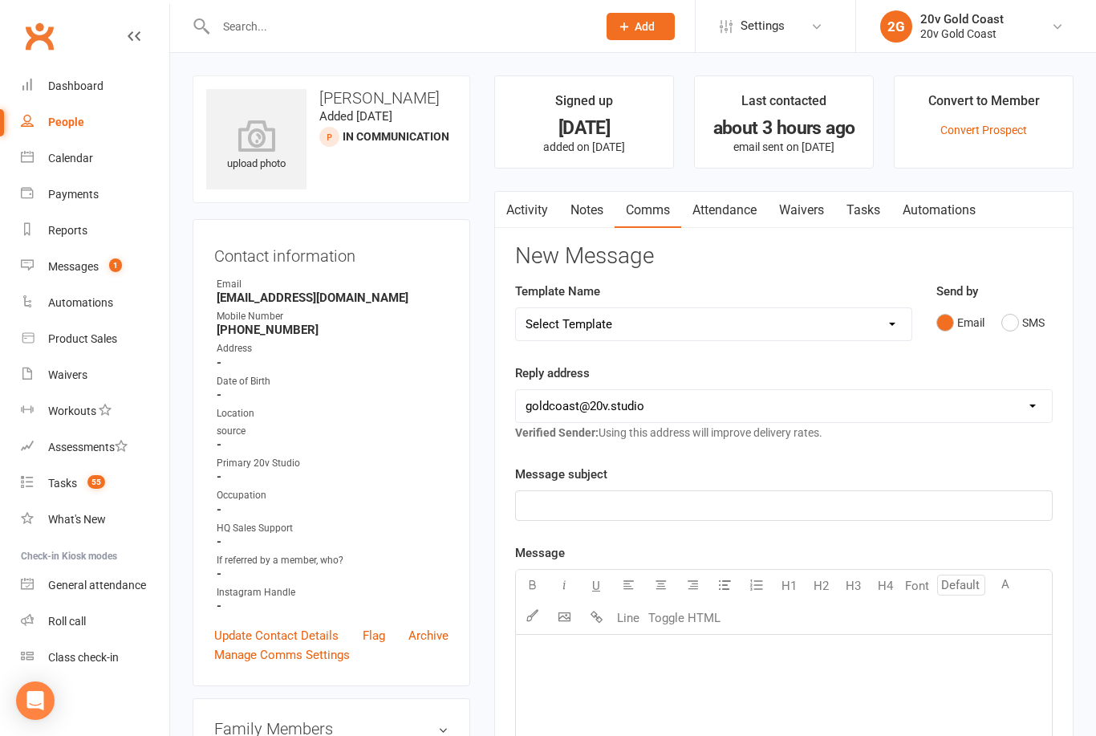
click at [532, 215] on link "Activity" at bounding box center [527, 210] width 64 height 37
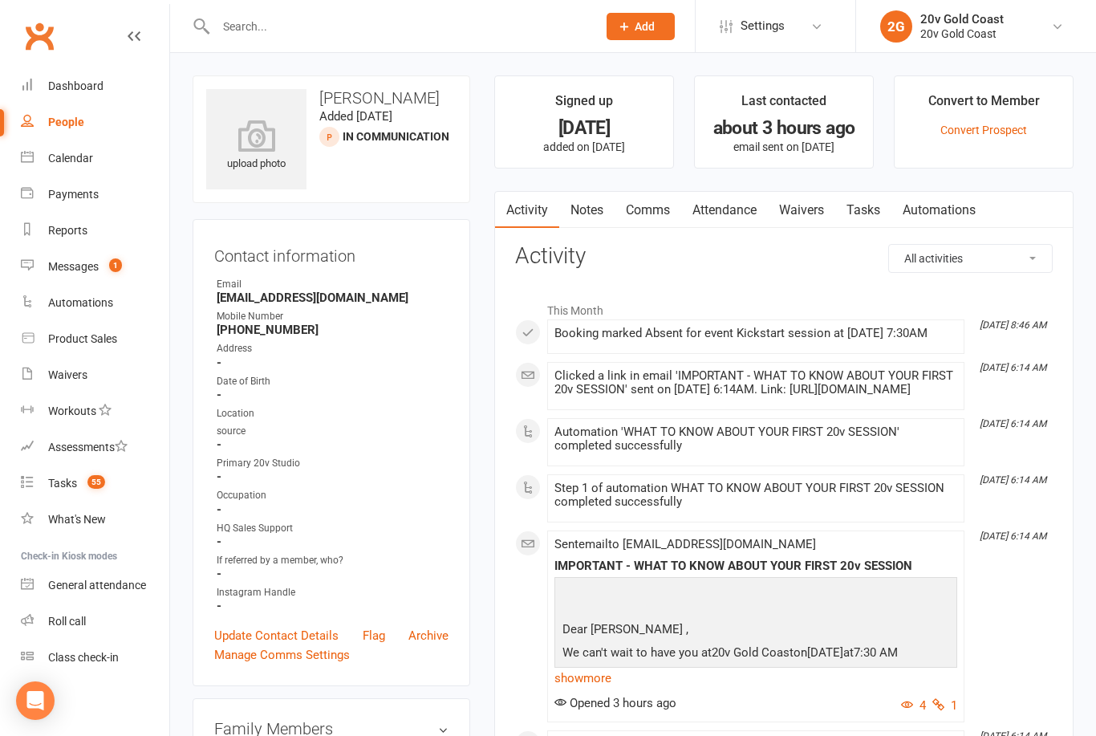
click at [105, 276] on link "Messages 1" at bounding box center [95, 267] width 148 height 36
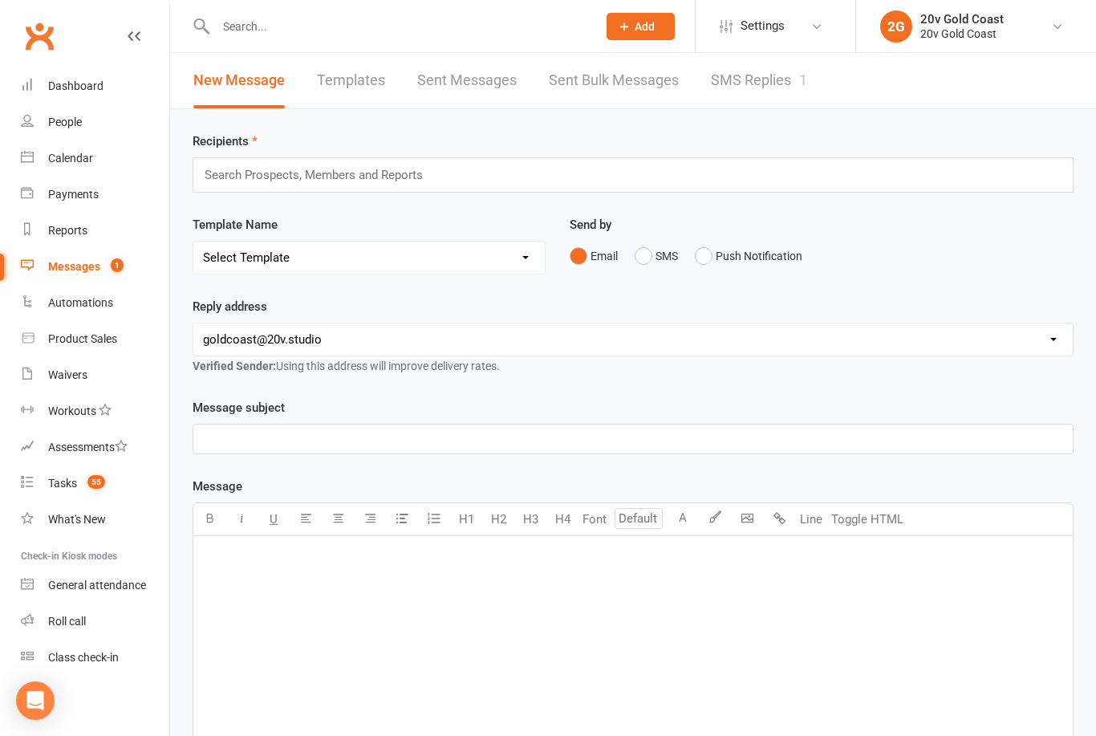
click at [746, 101] on link "SMS Replies 1" at bounding box center [759, 80] width 96 height 55
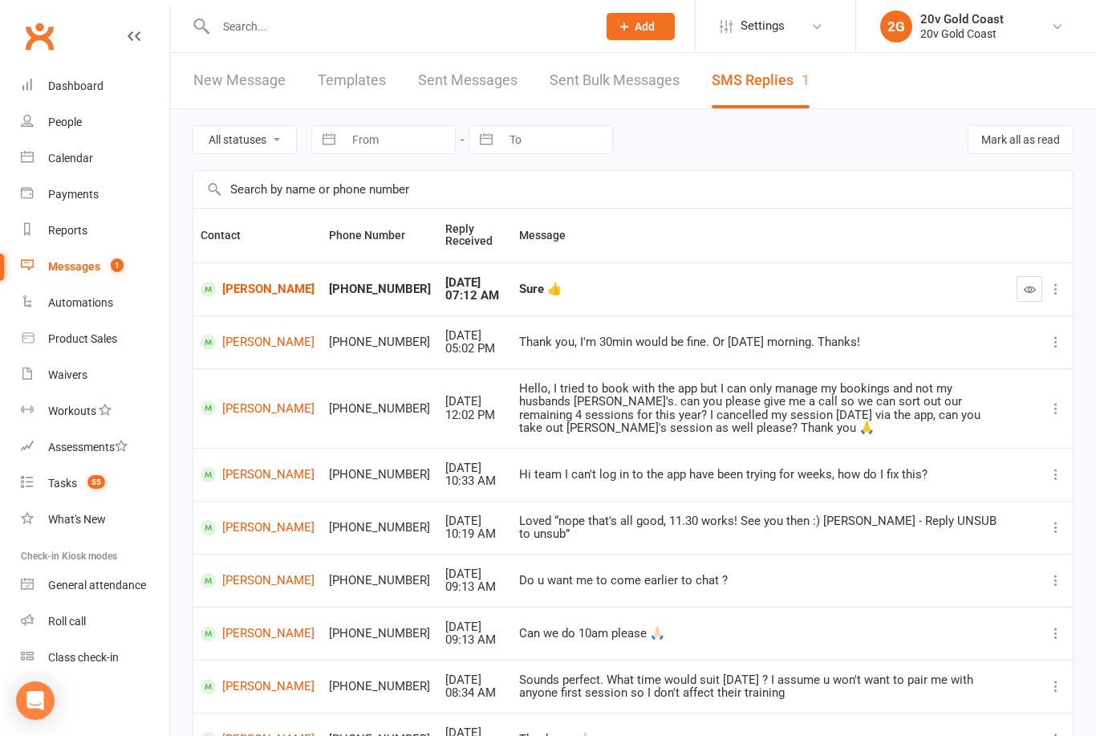
click at [1017, 296] on button "button" at bounding box center [1029, 289] width 26 height 26
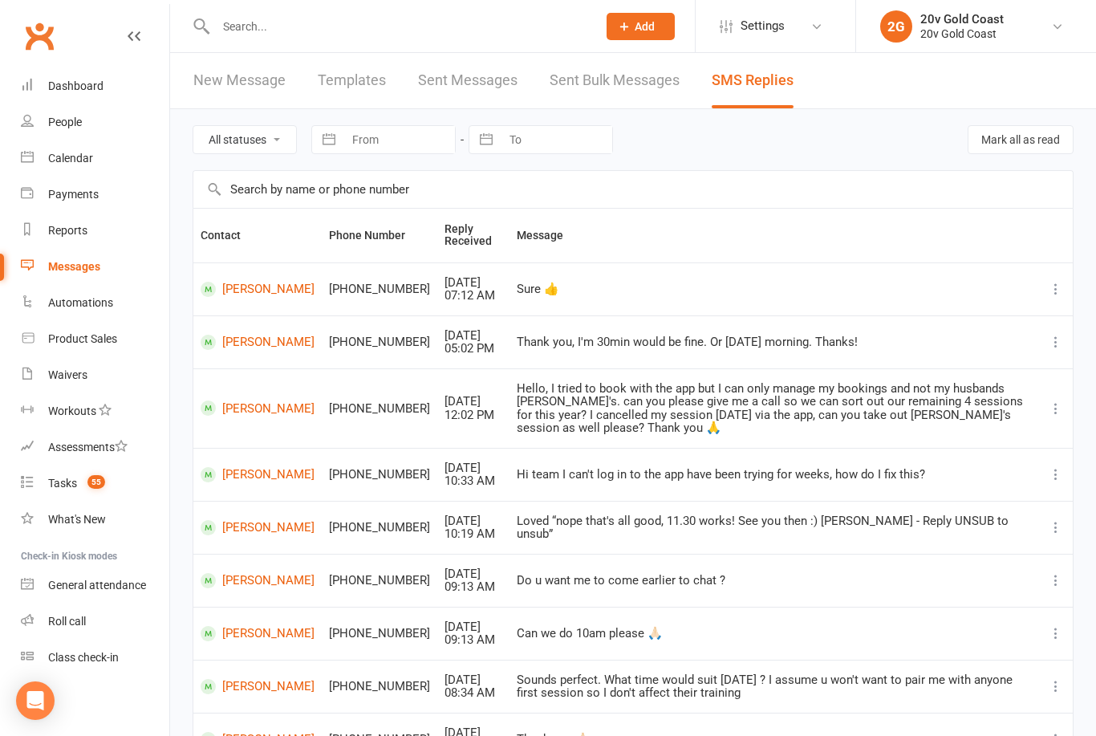
click at [257, 95] on link "New Message" at bounding box center [239, 80] width 92 height 55
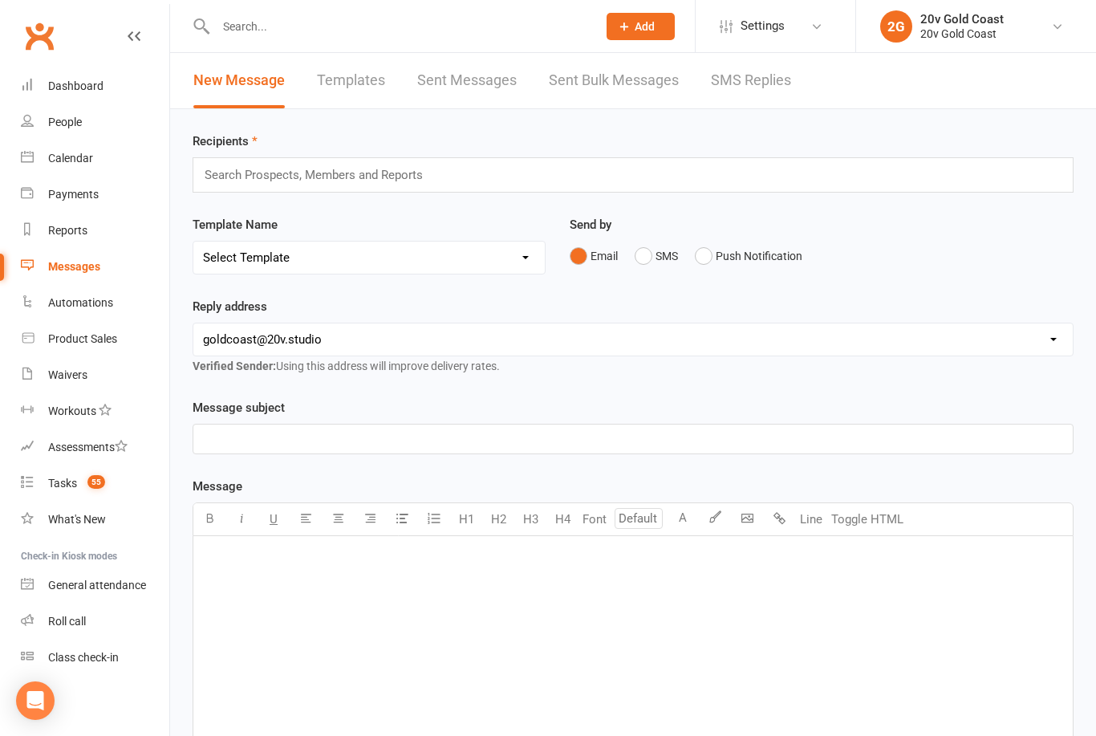
click at [111, 488] on link "Tasks 55" at bounding box center [95, 483] width 148 height 36
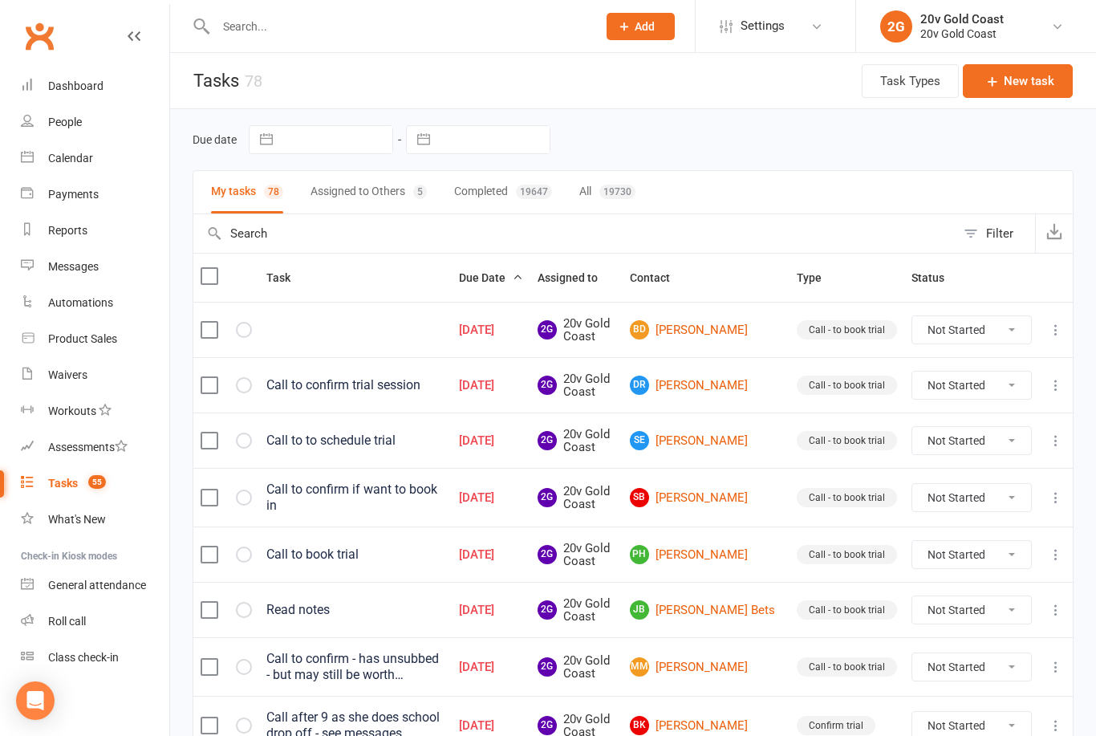
click at [750, 387] on link "DR Danny Rizk" at bounding box center [706, 384] width 152 height 19
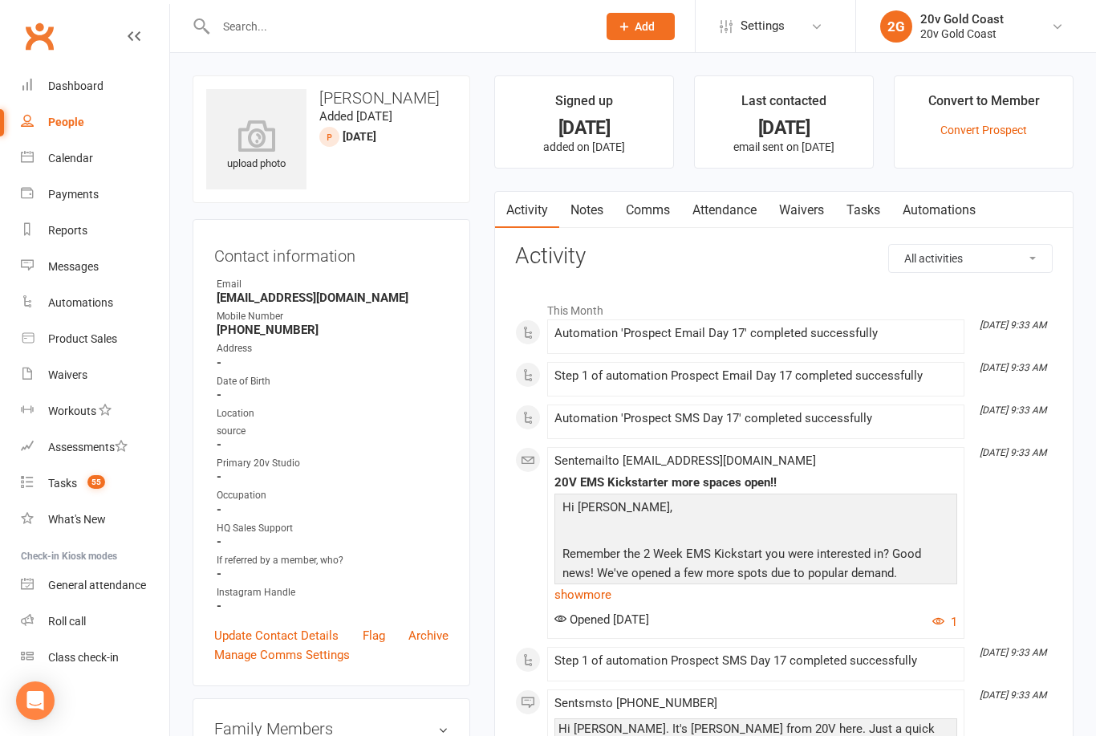
click at [79, 483] on link "Tasks 55" at bounding box center [95, 483] width 148 height 36
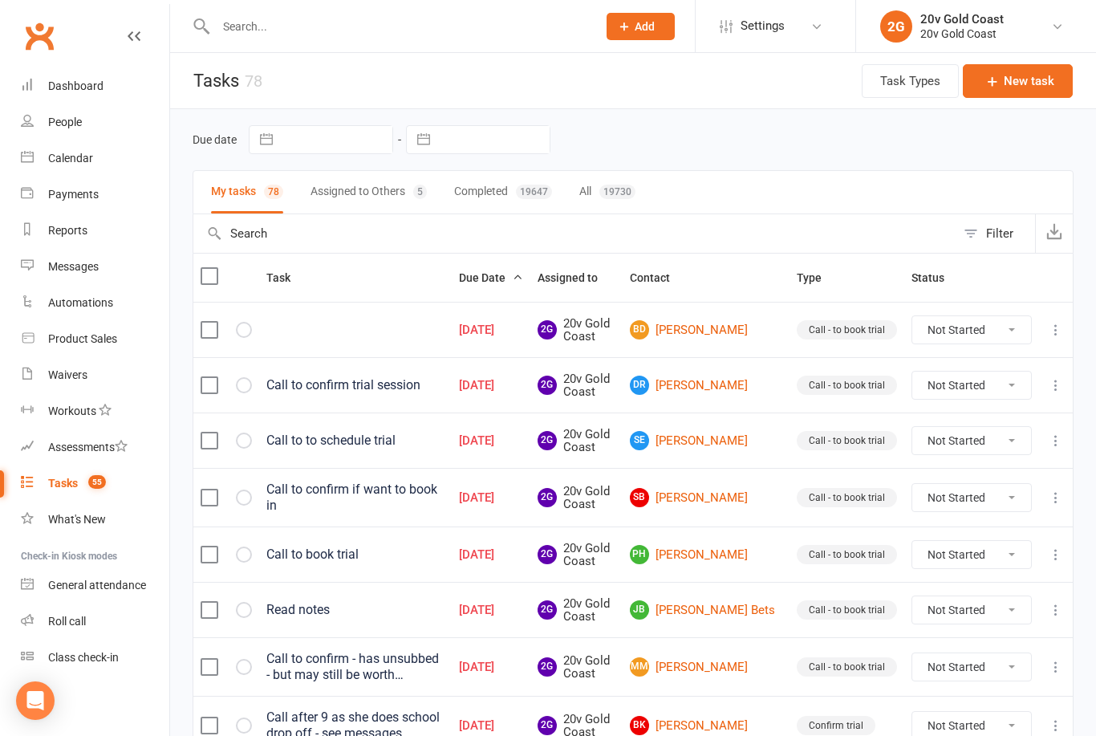
click at [734, 382] on link "DR Danny Rizk" at bounding box center [706, 384] width 152 height 19
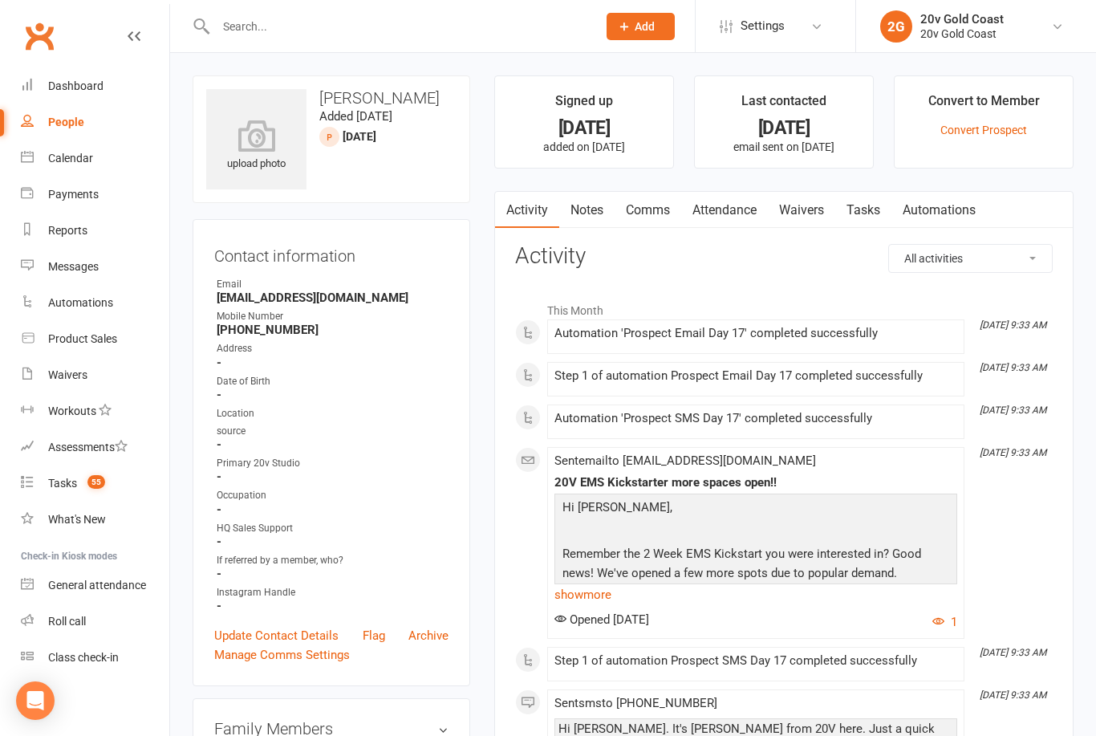
click at [809, 210] on link "Waivers" at bounding box center [801, 210] width 67 height 37
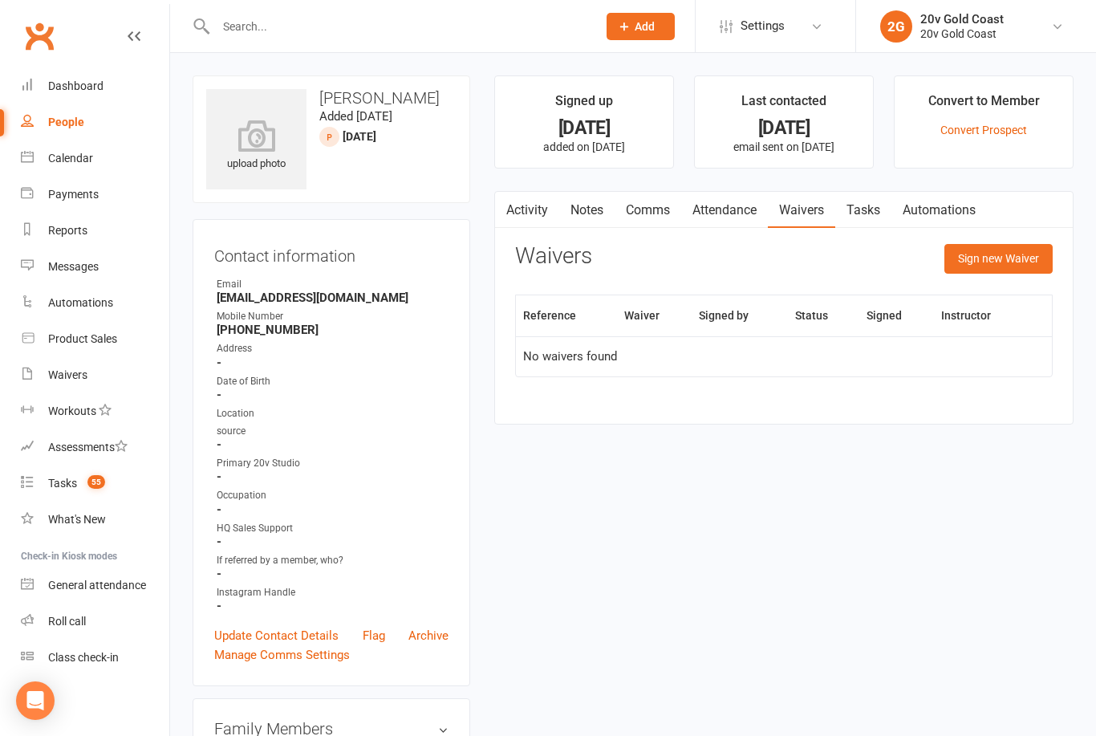
click at [88, 489] on count-badge "55" at bounding box center [92, 482] width 26 height 13
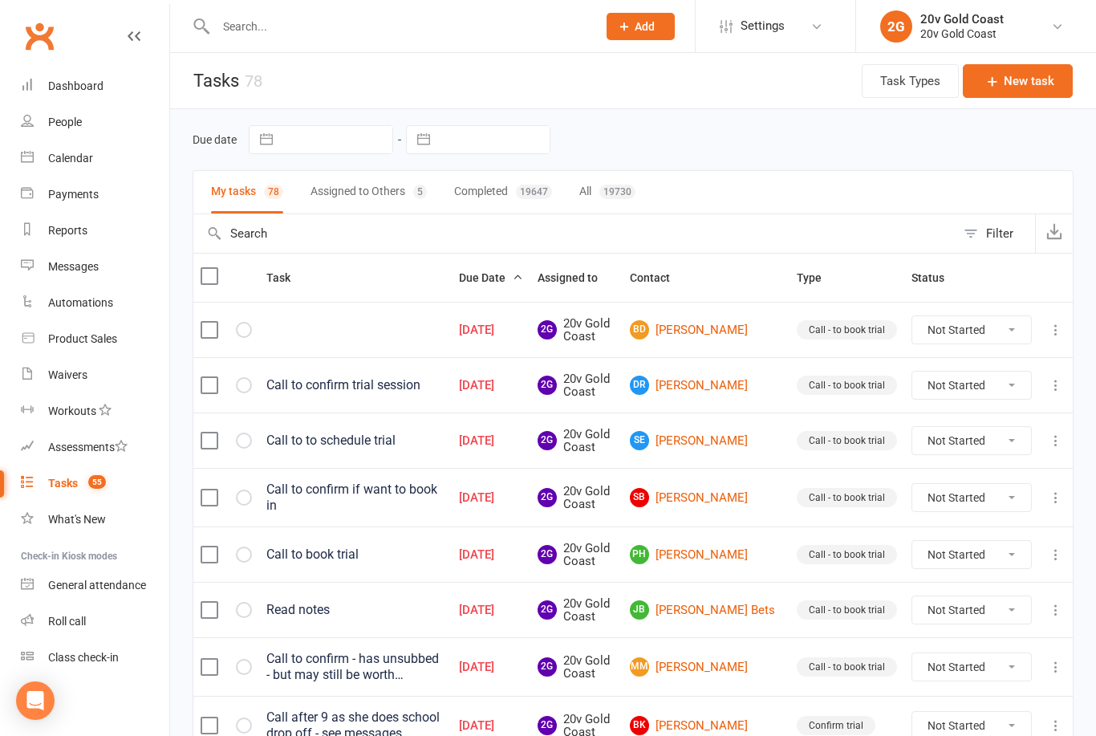
click at [983, 388] on select "Not Started In Progress Waiting Complete" at bounding box center [971, 384] width 119 height 27
select select "unstarted"
select select "waiting"
click at [1054, 388] on icon at bounding box center [1056, 385] width 16 height 16
click at [959, 448] on link "Edit" at bounding box center [985, 447] width 159 height 32
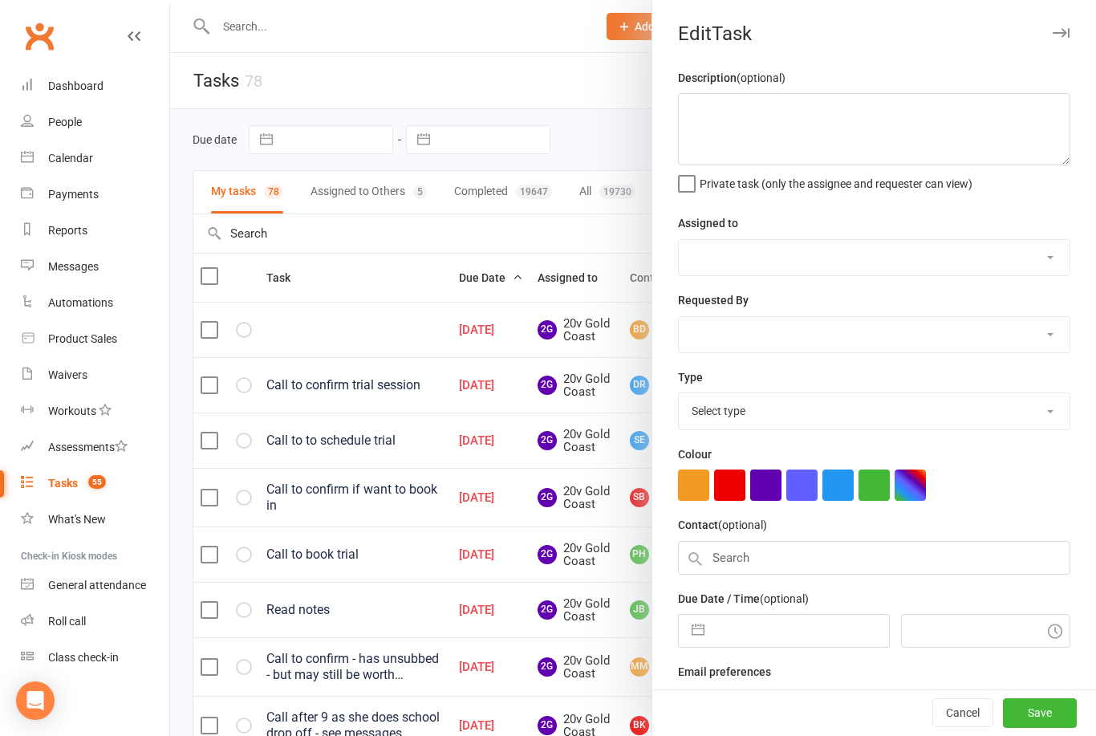
type textarea "Call to confirm trial session"
select select "45734"
type input "07 Oct 2025"
type input "6:00am"
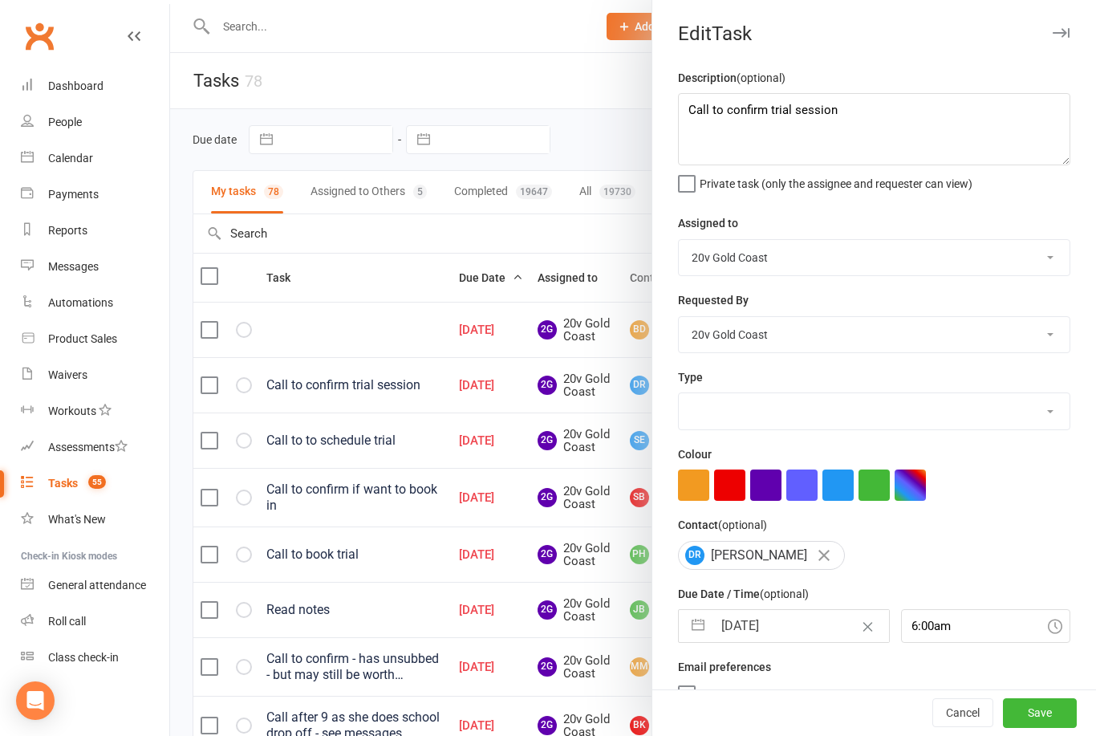
select select "24395"
click at [887, 116] on textarea "Call to confirm trial session" at bounding box center [874, 129] width 392 height 72
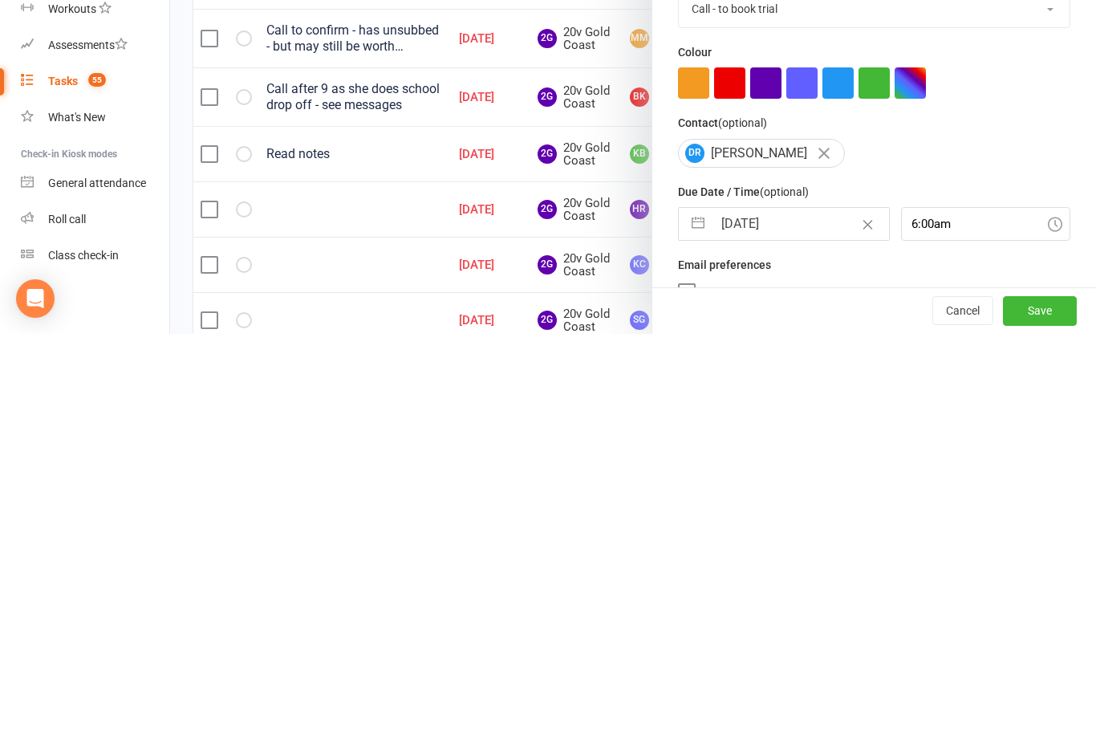
scroll to position [226, 0]
type textarea "Call to confirm trial session- called and left message (14/10)"
click at [1033, 699] on button "Save" at bounding box center [1040, 713] width 74 height 29
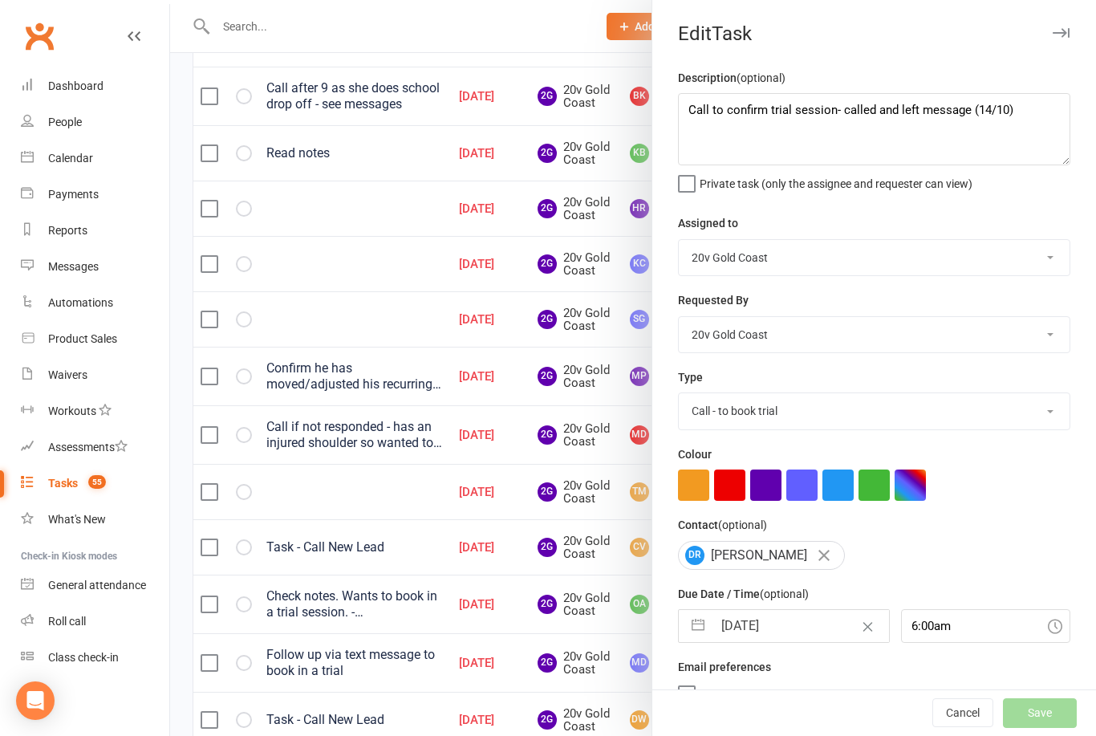
select select "waiting"
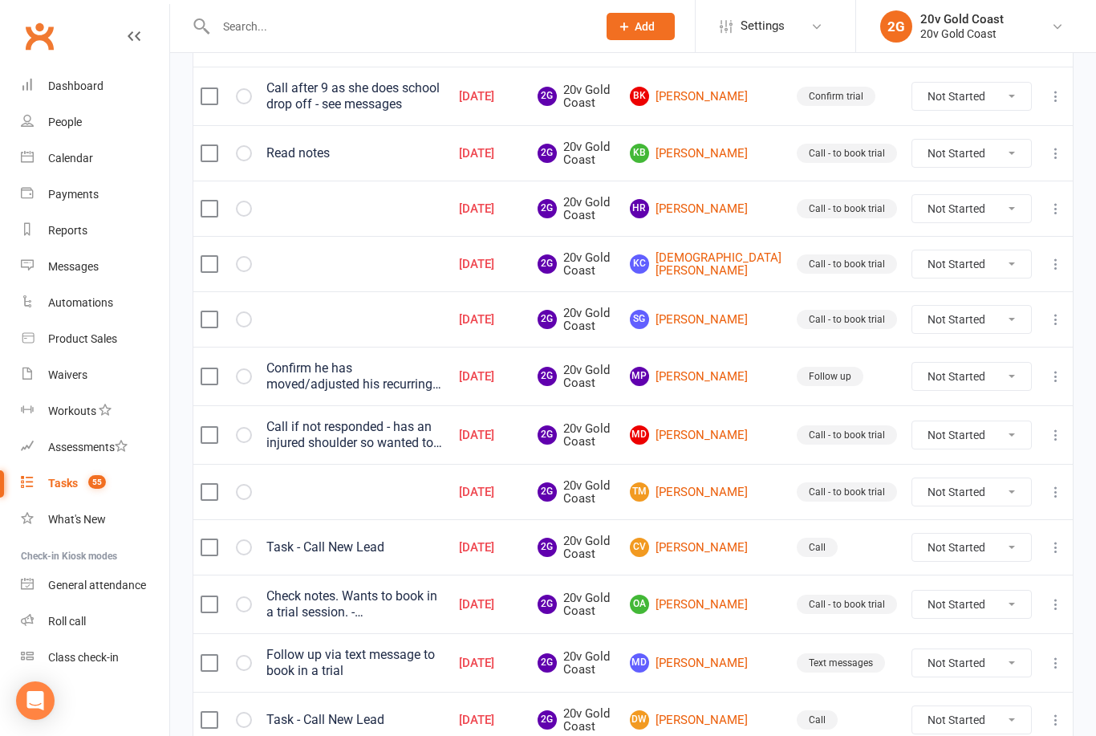
select select "waiting"
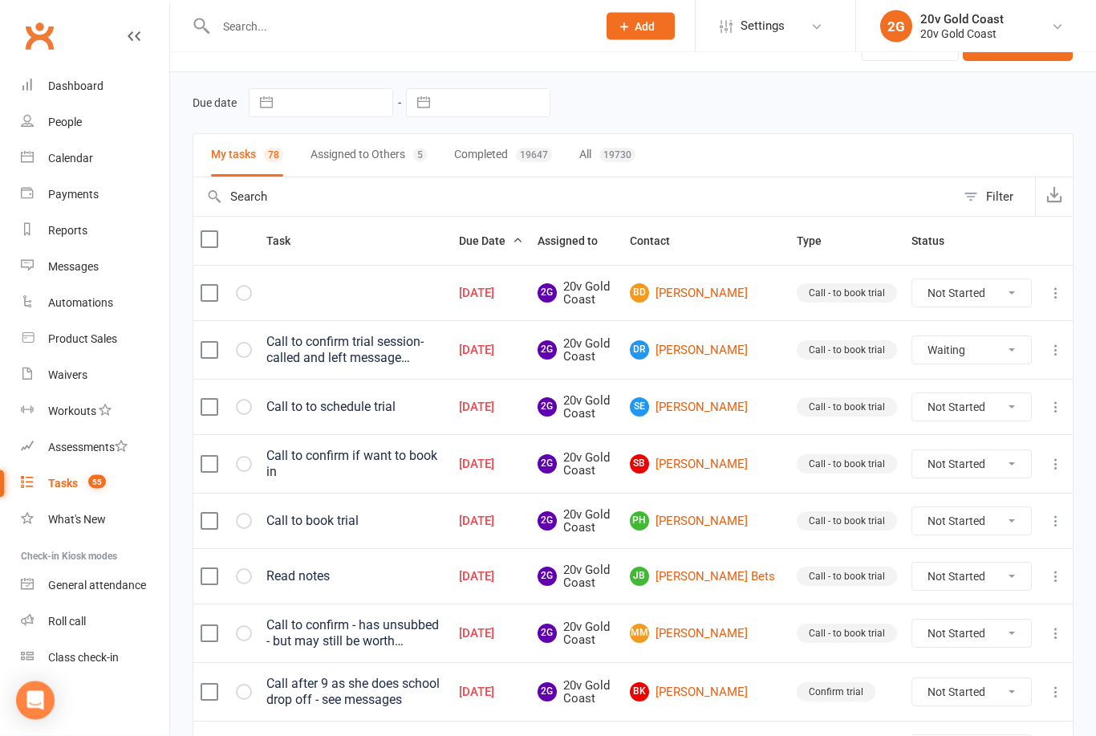
scroll to position [0, 0]
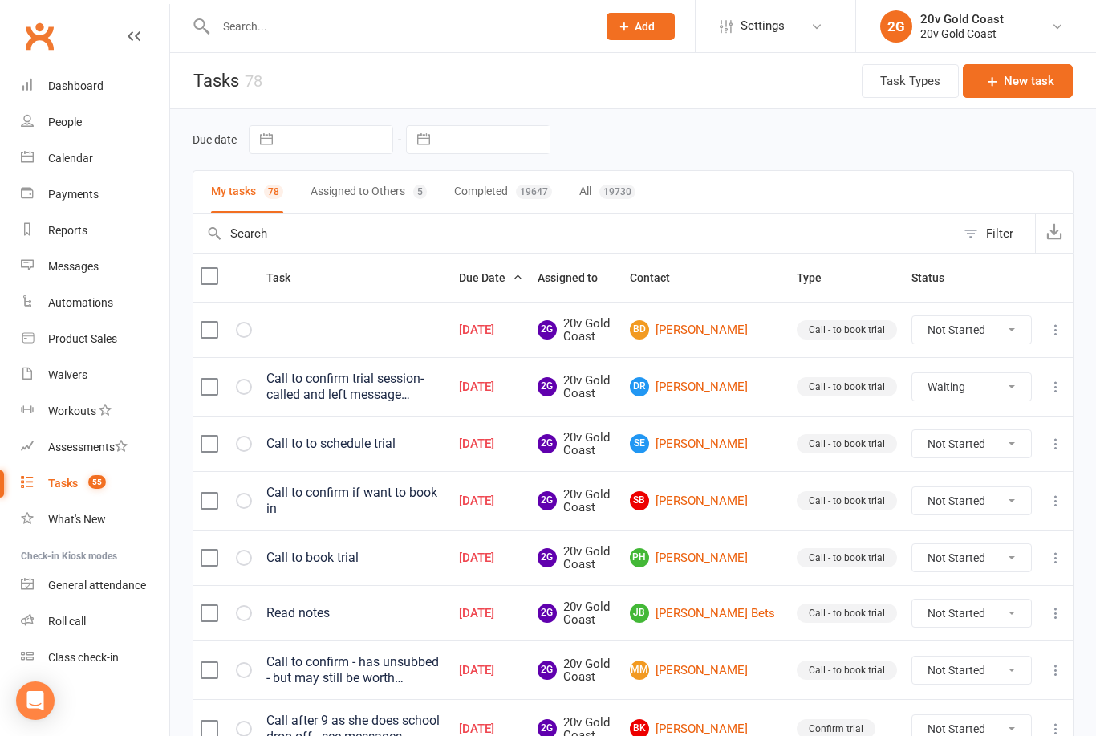
click at [741, 445] on link "SE Sonya Earl" at bounding box center [706, 443] width 152 height 19
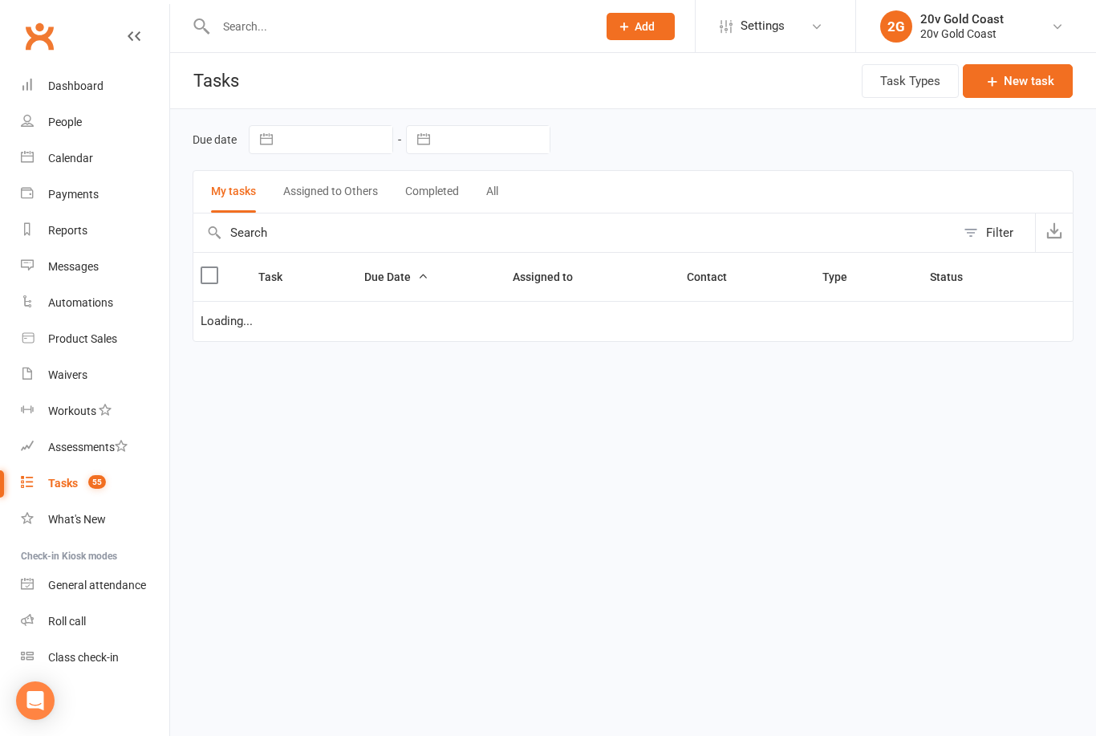
select select "waiting"
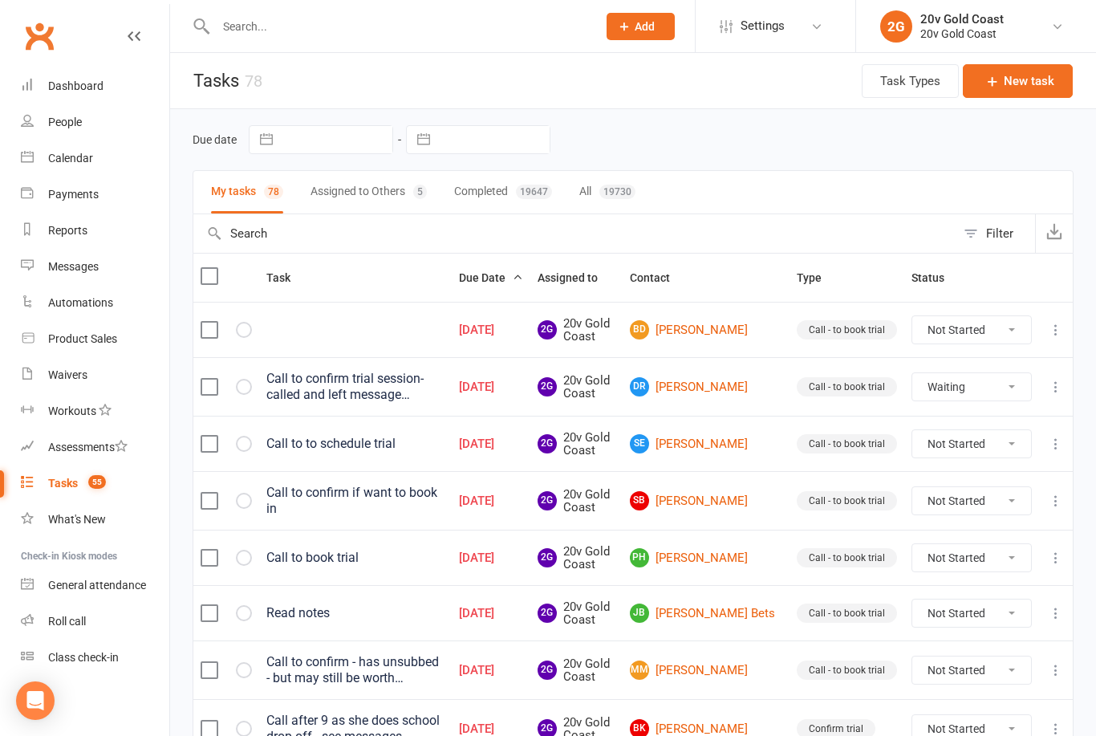
click at [363, 441] on div "Call to to schedule trial" at bounding box center [355, 444] width 178 height 16
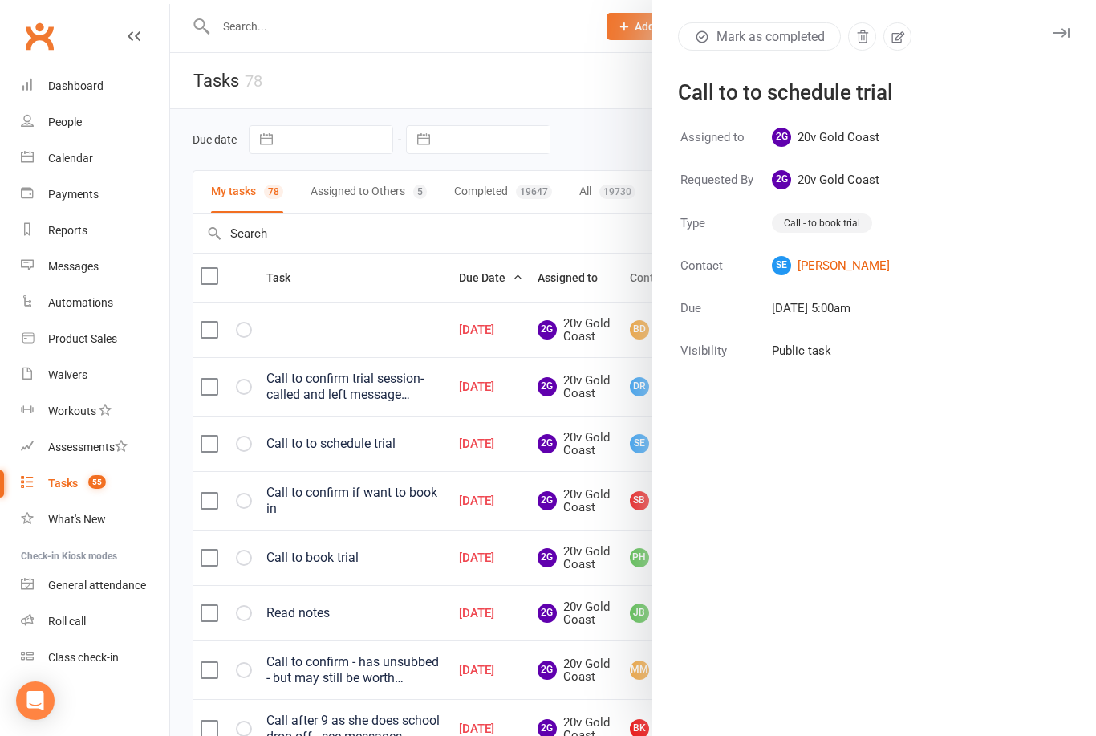
click at [908, 39] on button "button" at bounding box center [897, 36] width 28 height 28
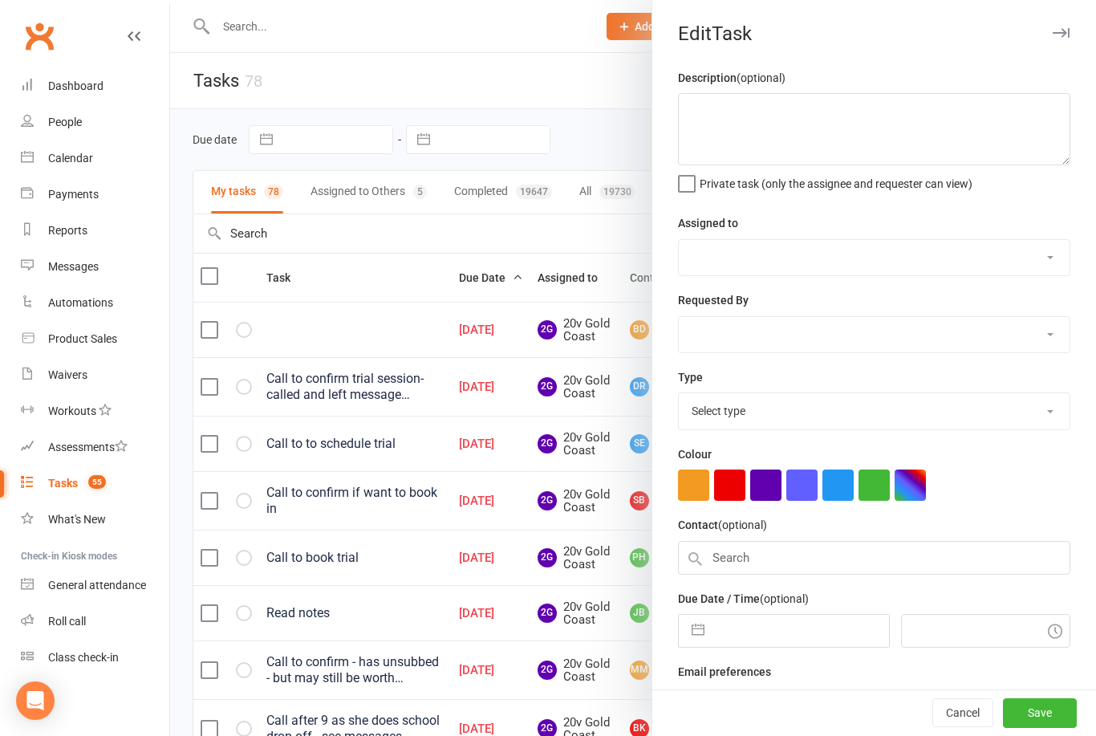
type textarea "Call to to schedule trial"
select select "45734"
type input "07 Oct 2025"
type input "6:00am"
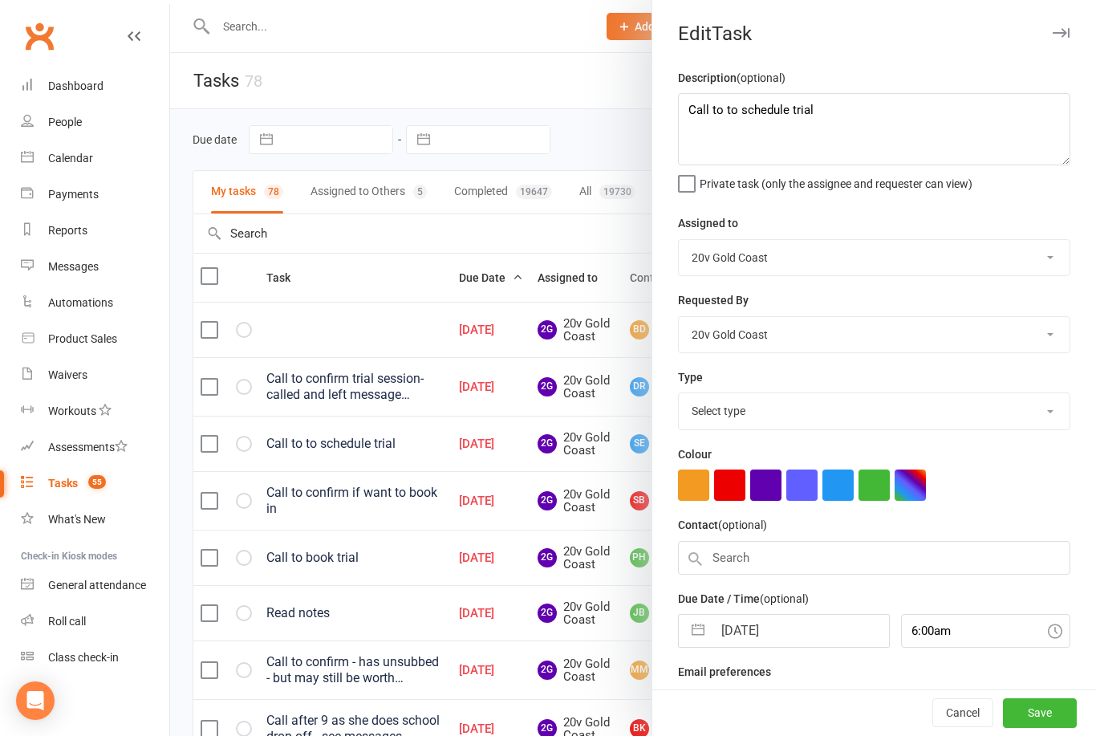
select select "24395"
click at [852, 114] on textarea "Call to to schedule trial" at bounding box center [874, 129] width 392 height 72
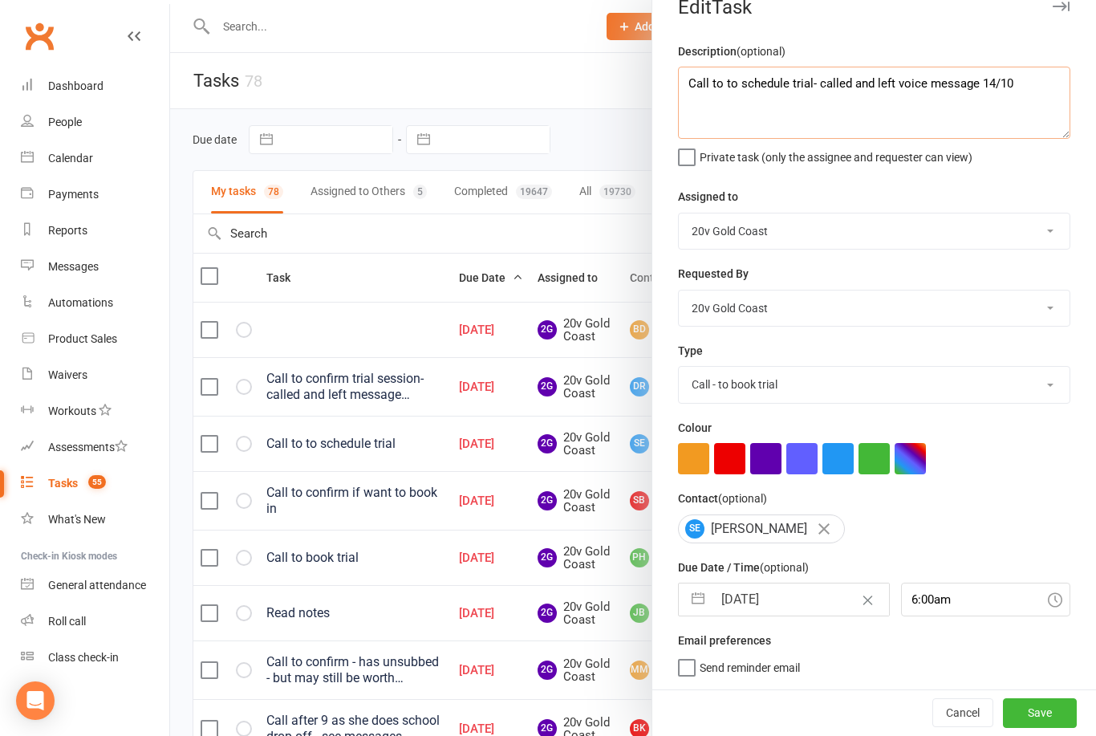
scroll to position [30, 0]
type textarea "Call to to schedule trial- called and left voice message 14/10"
click at [600, 115] on div at bounding box center [633, 368] width 926 height 736
click at [1040, 715] on button "Save" at bounding box center [1040, 712] width 74 height 29
select select "waiting"
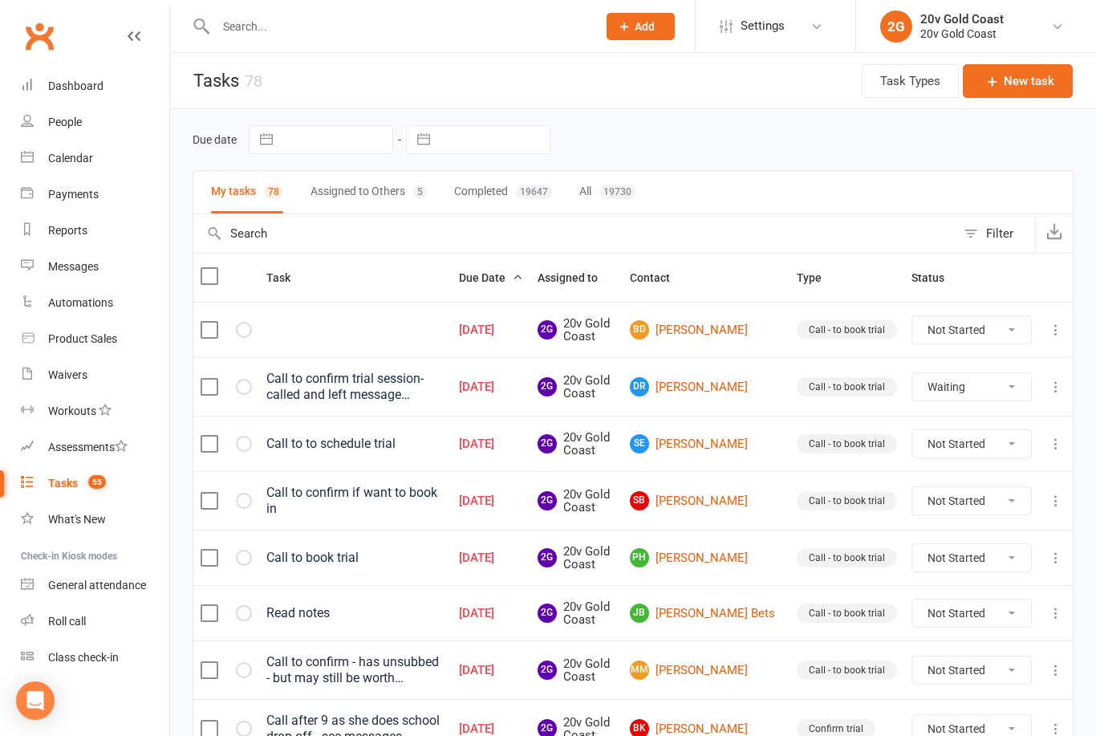
select select "waiting"
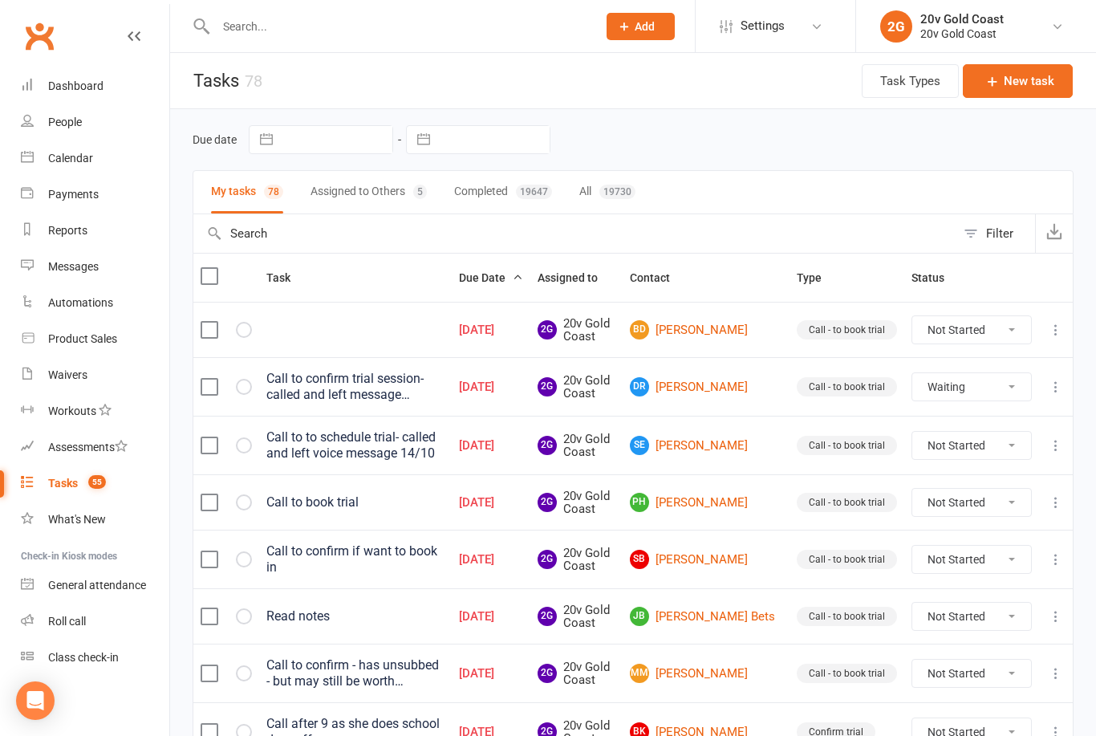
click at [444, 439] on div "Call to to schedule trial- called and left voice message 14/10" at bounding box center [355, 445] width 178 height 32
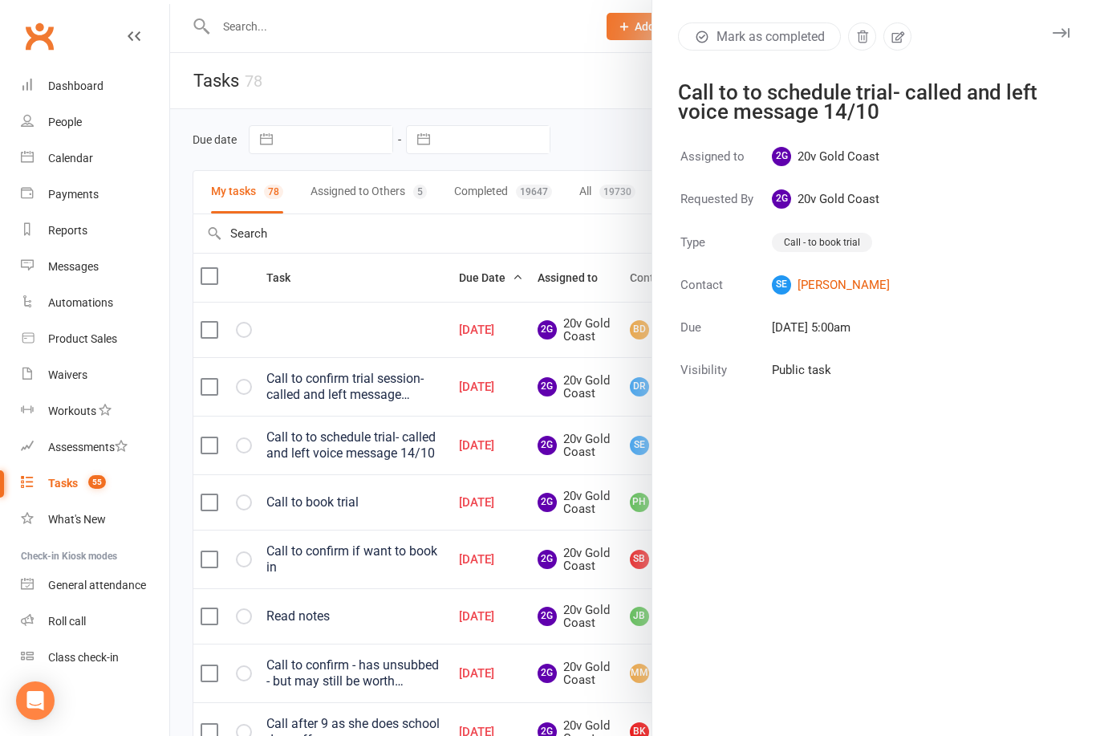
click at [445, 434] on div at bounding box center [633, 368] width 926 height 736
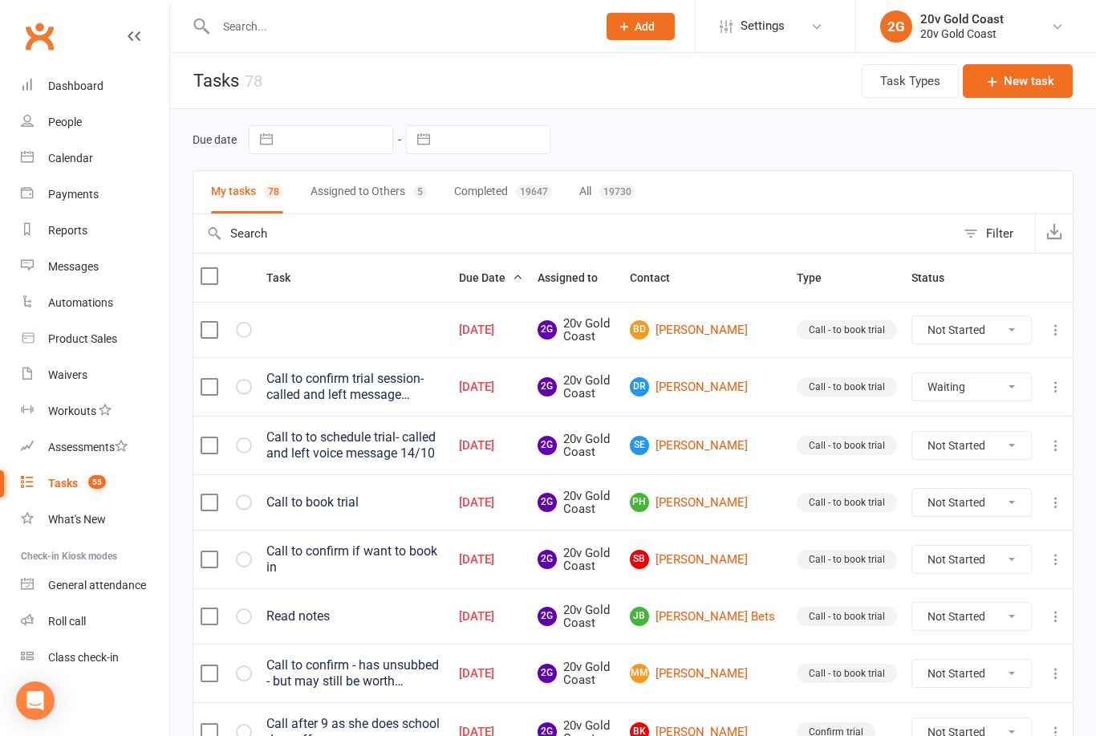
click at [434, 385] on div "Call to confirm trial session- called and left message (14/10)" at bounding box center [355, 387] width 178 height 32
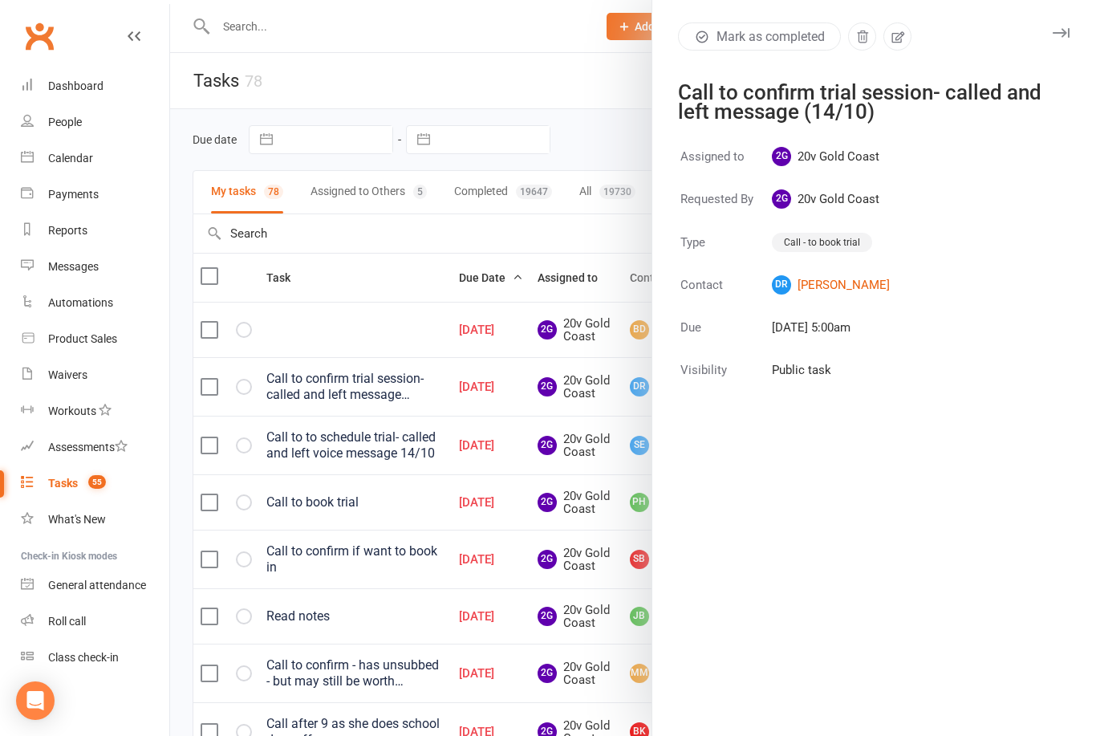
click at [407, 387] on div at bounding box center [633, 368] width 926 height 736
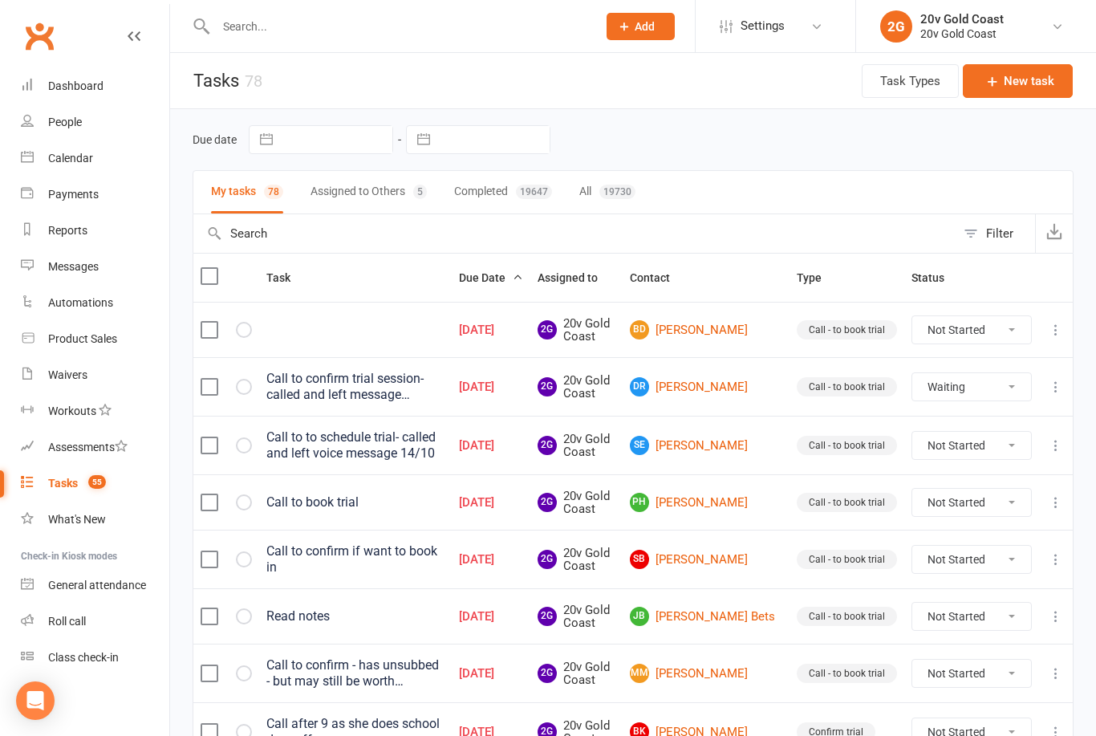
click at [740, 391] on link "DR Danny Rizk" at bounding box center [706, 386] width 152 height 19
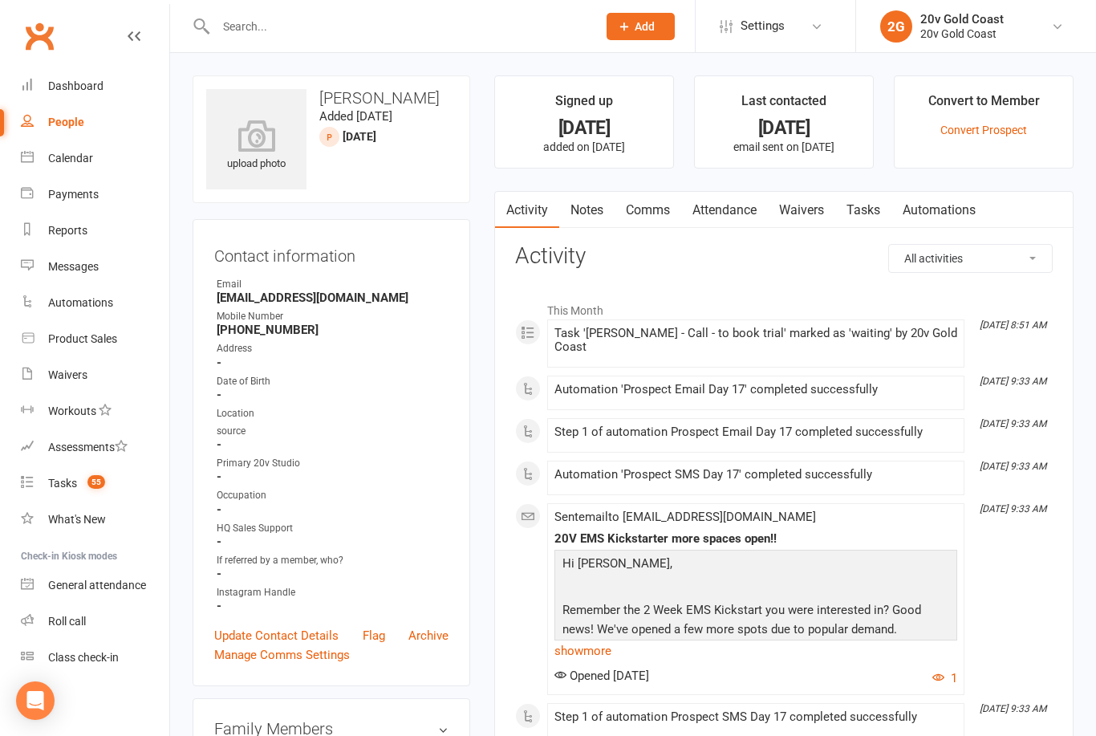
click at [872, 218] on link "Tasks" at bounding box center [863, 210] width 56 height 37
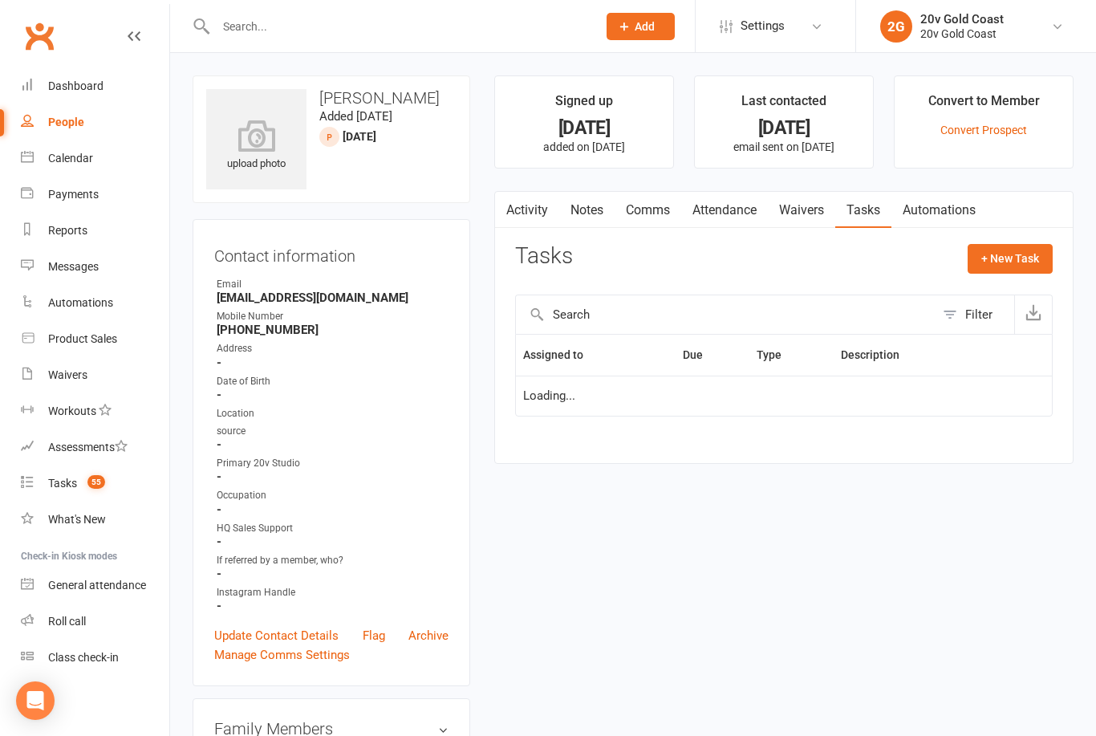
select select "waiting"
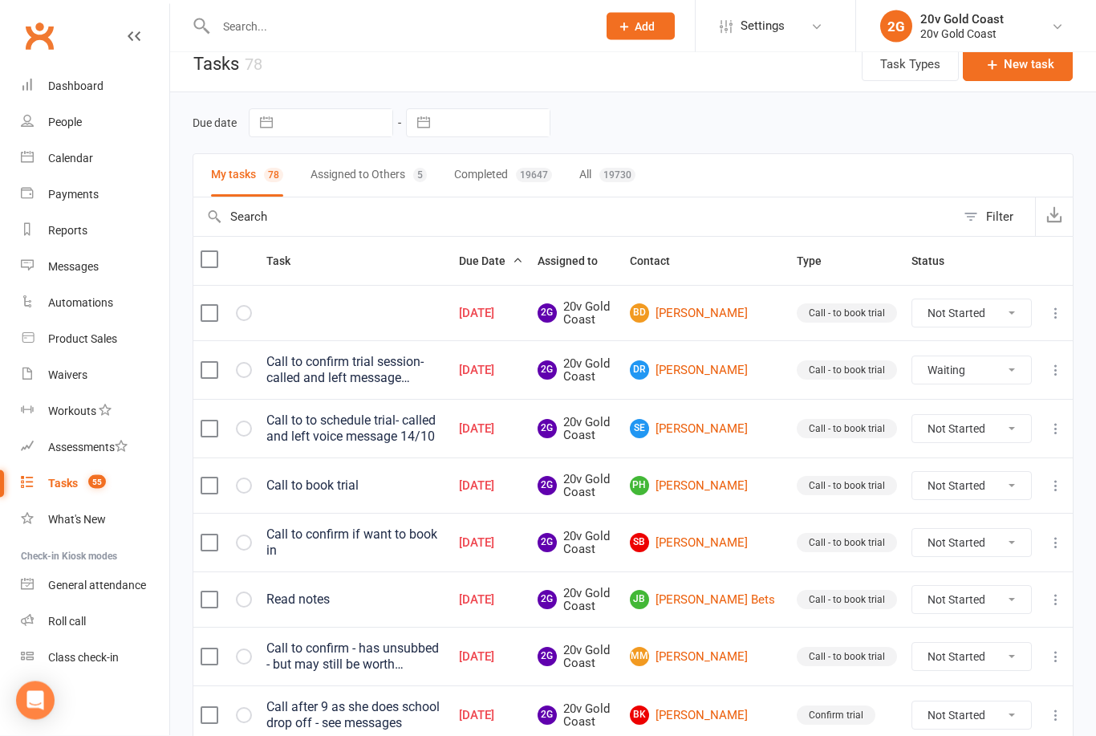
scroll to position [17, 0]
click at [977, 368] on select "Not Started In Progress Waiting Complete" at bounding box center [971, 369] width 119 height 27
select select "waiting"
click at [748, 320] on link "BD [PERSON_NAME]" at bounding box center [706, 312] width 152 height 19
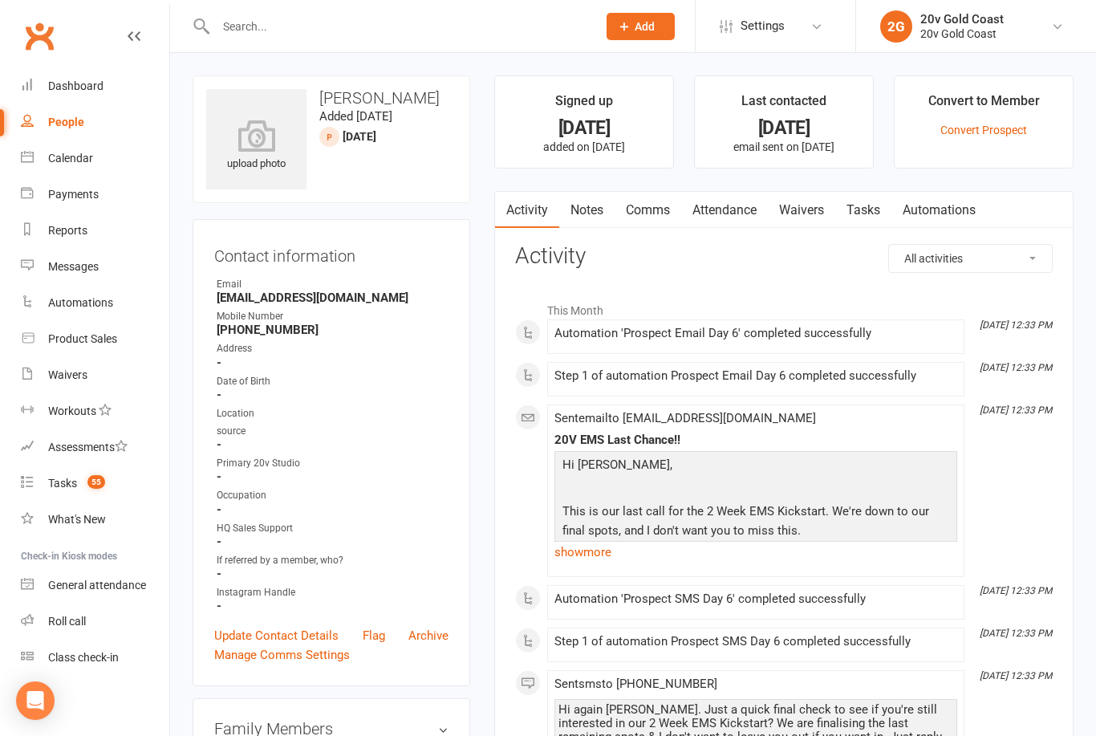
click at [138, 55] on link at bounding box center [134, 51] width 13 height 48
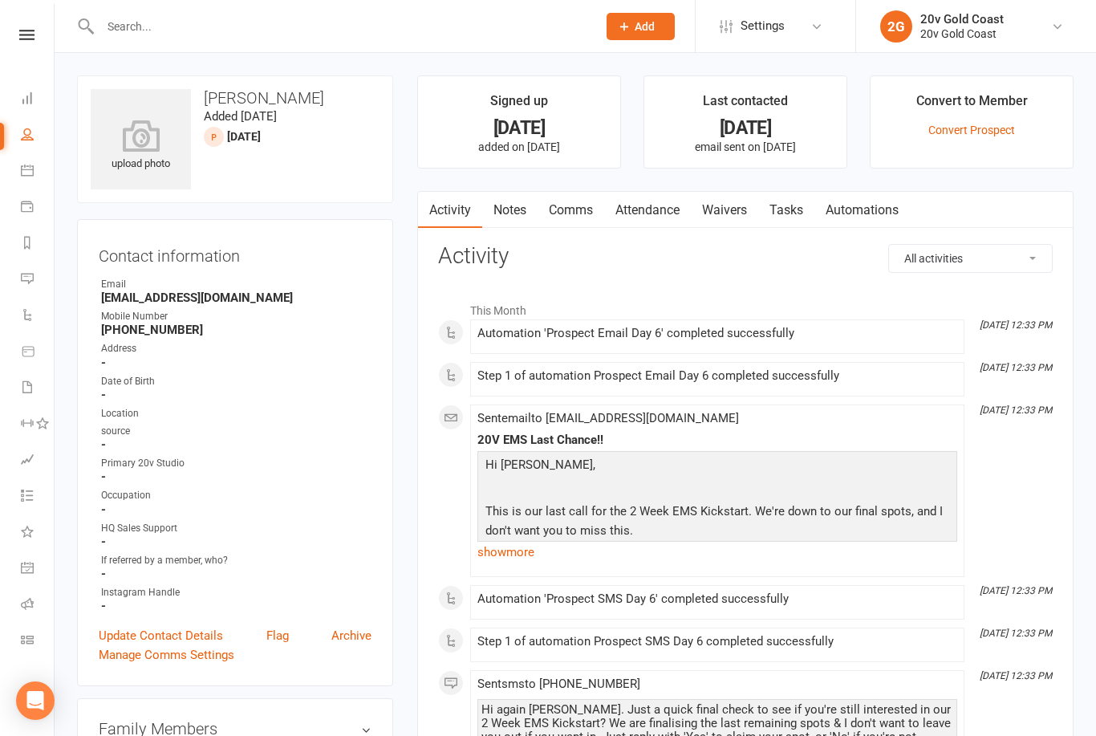
click at [36, 160] on link "Calendar" at bounding box center [37, 172] width 33 height 36
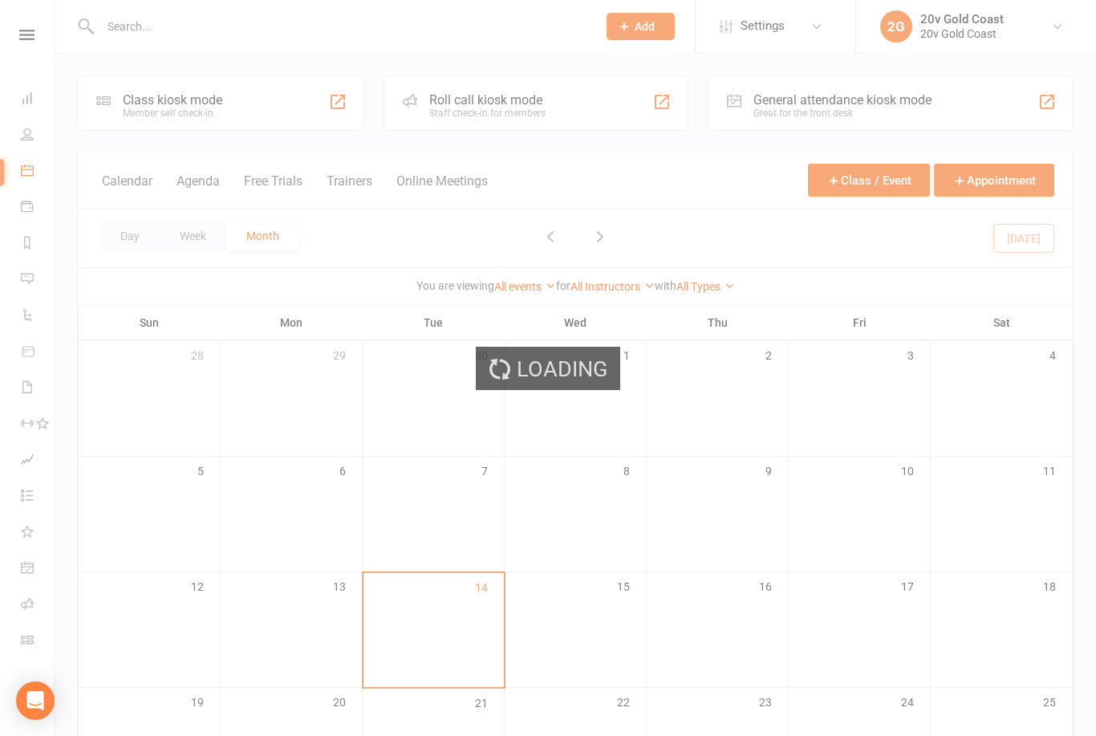
click at [43, 49] on div "Loading" at bounding box center [548, 368] width 1096 height 736
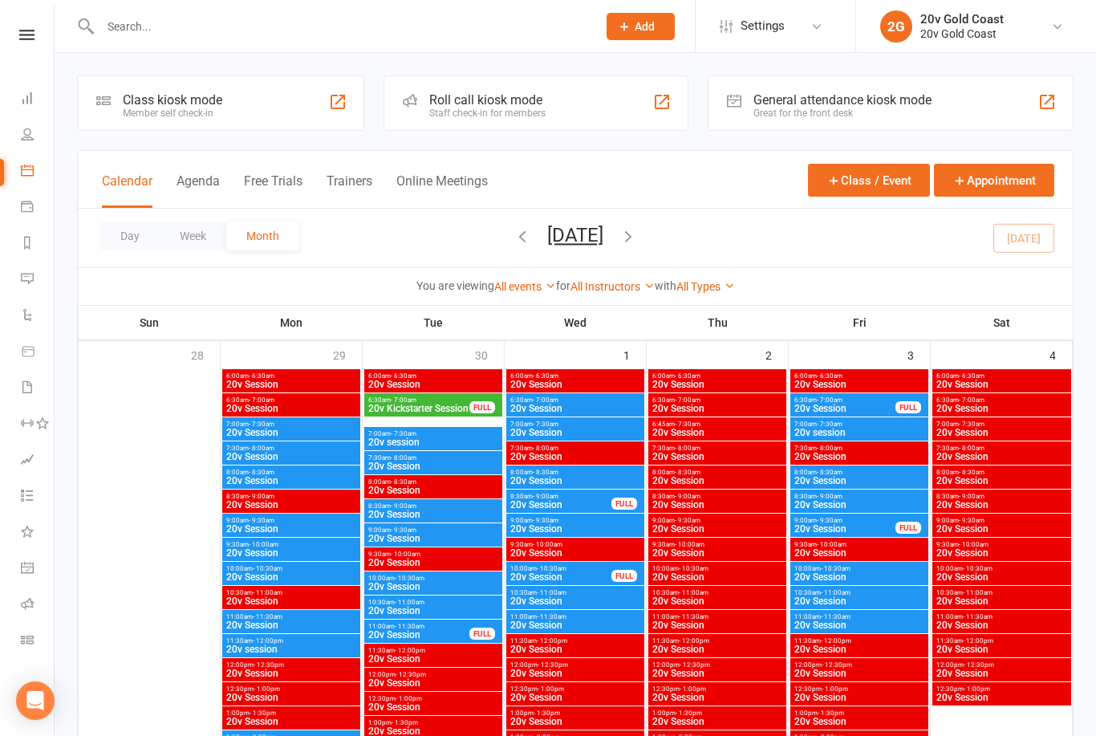
click at [20, 54] on div "Clubworx" at bounding box center [27, 56] width 54 height 52
click at [29, 58] on div "Clubworx" at bounding box center [27, 56] width 54 height 52
click at [30, 55] on div "Clubworx" at bounding box center [27, 56] width 54 height 52
click at [30, 156] on link "Calendar" at bounding box center [37, 172] width 33 height 36
click at [36, 188] on link "Calendar" at bounding box center [37, 172] width 33 height 36
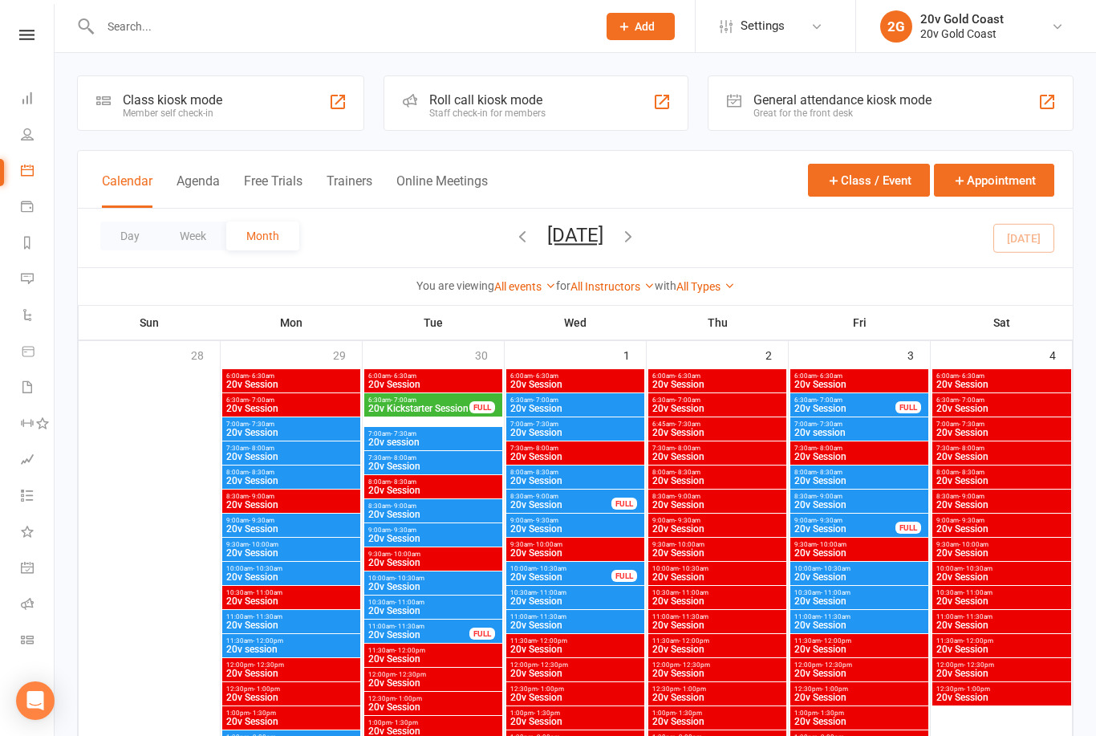
click at [30, 152] on link "People" at bounding box center [37, 136] width 33 height 36
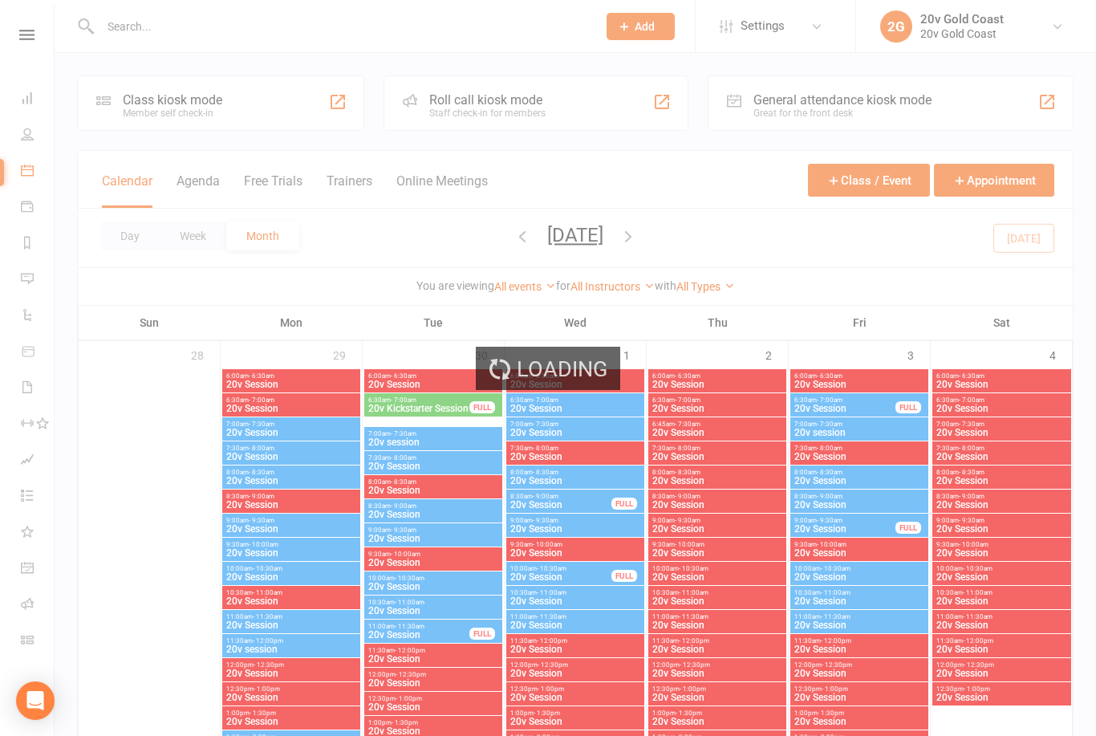
select select "100"
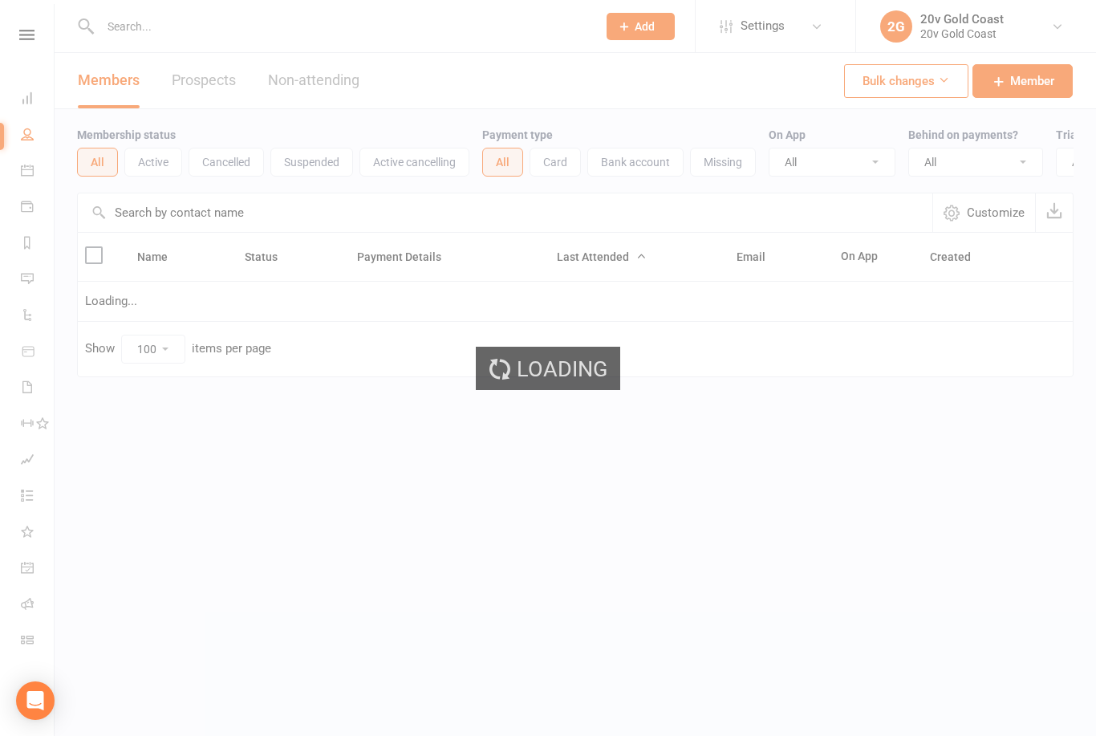
click at [24, 45] on div "Loading" at bounding box center [548, 368] width 1096 height 736
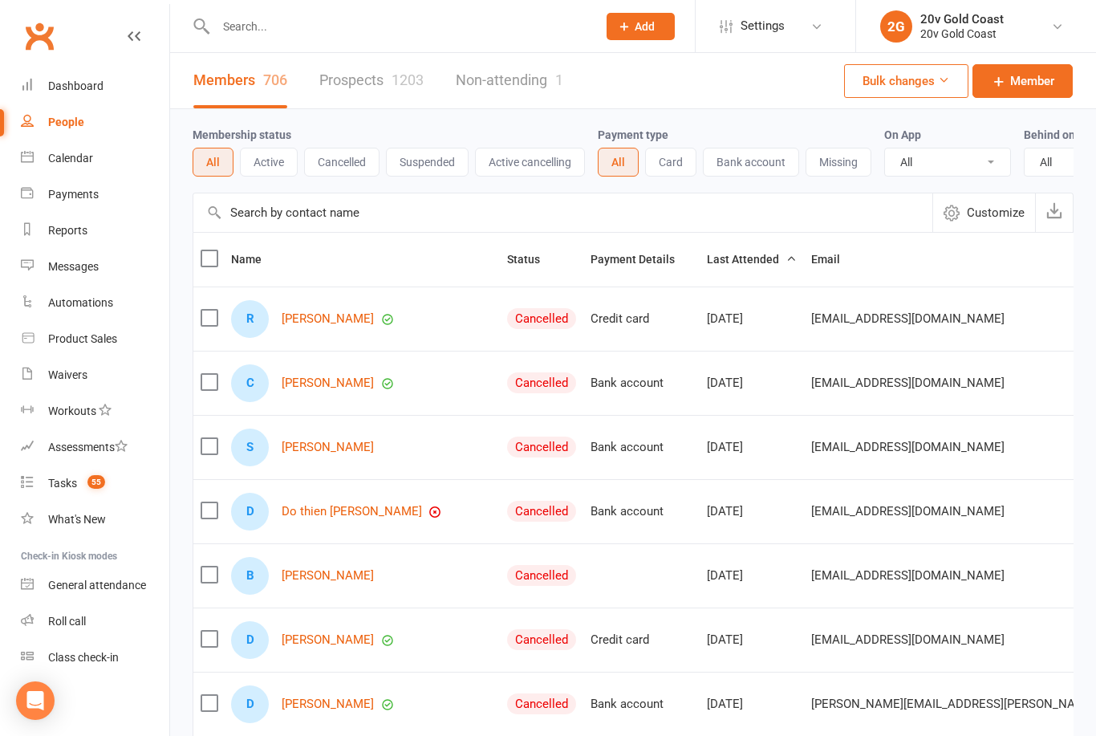
click at [101, 160] on link "Calendar" at bounding box center [95, 158] width 148 height 36
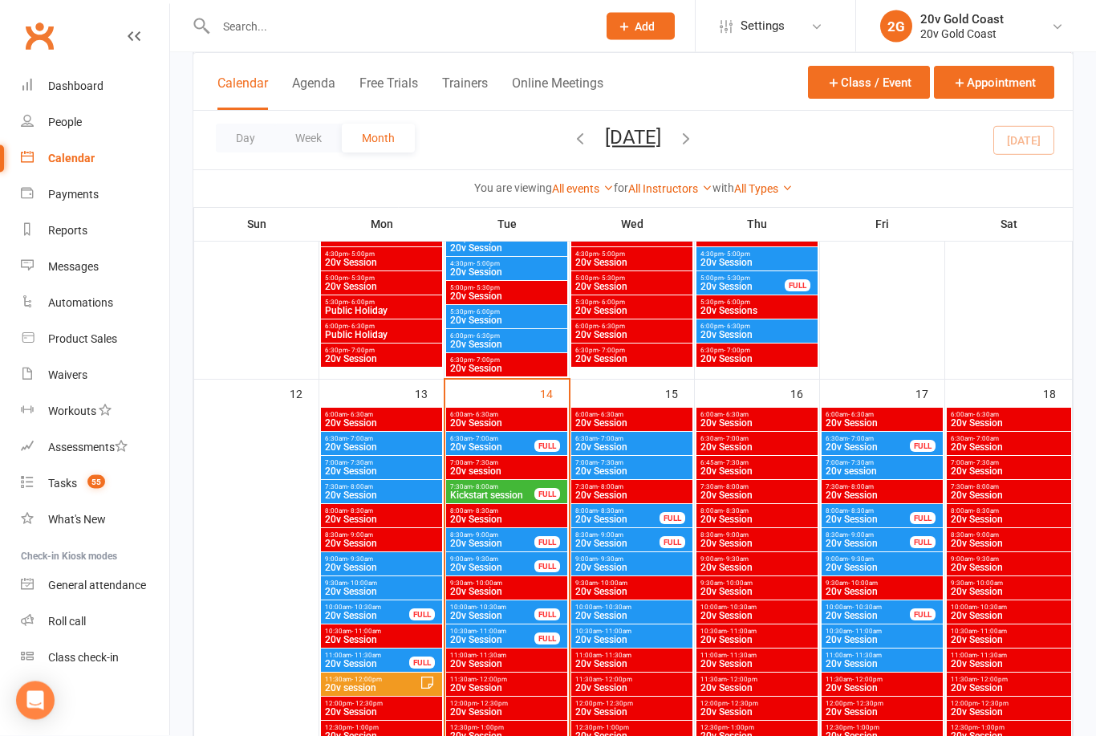
scroll to position [1292, 0]
click at [523, 491] on span "Kickstart session" at bounding box center [492, 495] width 86 height 10
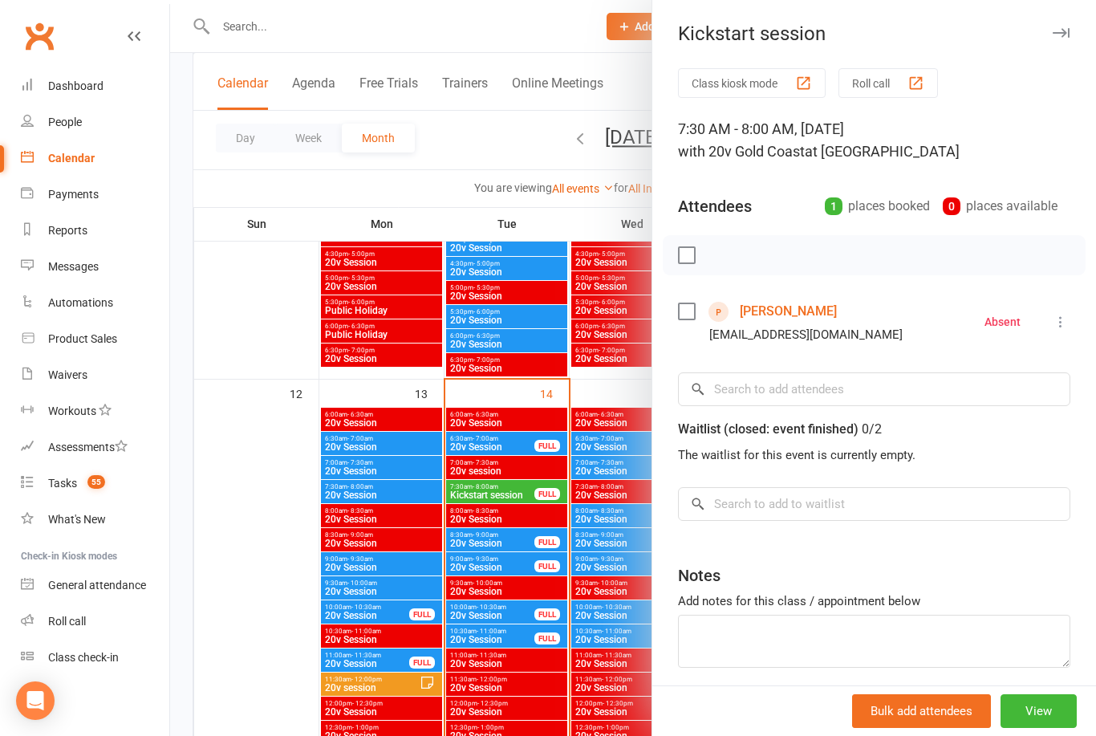
click at [1061, 317] on icon at bounding box center [1060, 322] width 16 height 16
click at [1008, 316] on div "Absent" at bounding box center [1002, 321] width 36 height 11
click at [997, 325] on div "Absent" at bounding box center [1002, 321] width 36 height 11
click at [1051, 312] on button at bounding box center [1060, 321] width 19 height 19
click at [990, 358] on span "More info" at bounding box center [970, 352] width 52 height 19
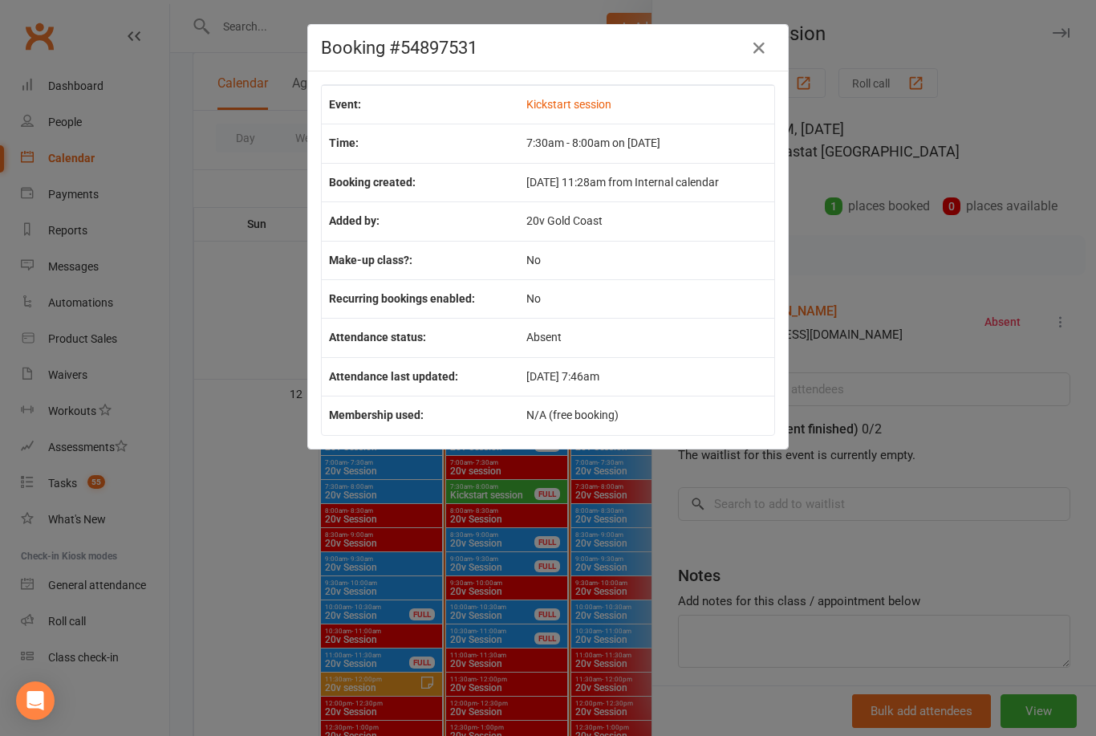
click at [1041, 488] on div "Booking #54897531 Event: Kickstart session Time: 7:30am - 8:00am on 14 Oct 2025…" at bounding box center [548, 368] width 1096 height 736
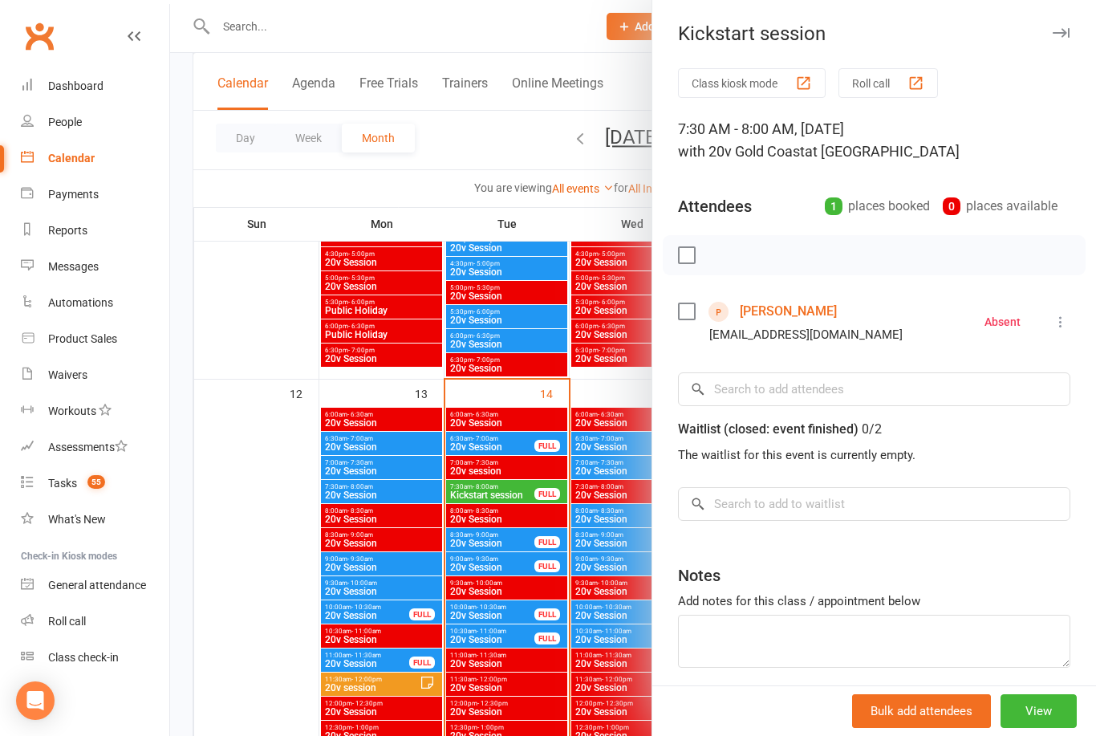
click at [766, 321] on link "[PERSON_NAME]" at bounding box center [788, 311] width 97 height 26
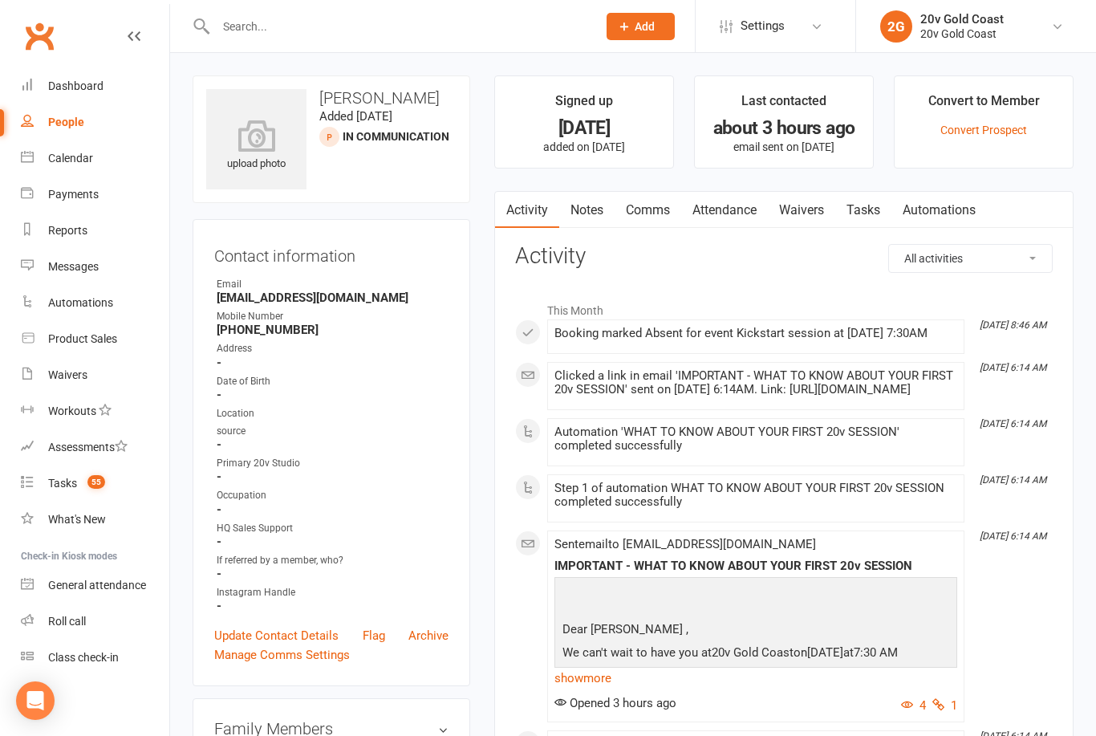
click at [867, 218] on link "Tasks" at bounding box center [863, 210] width 56 height 37
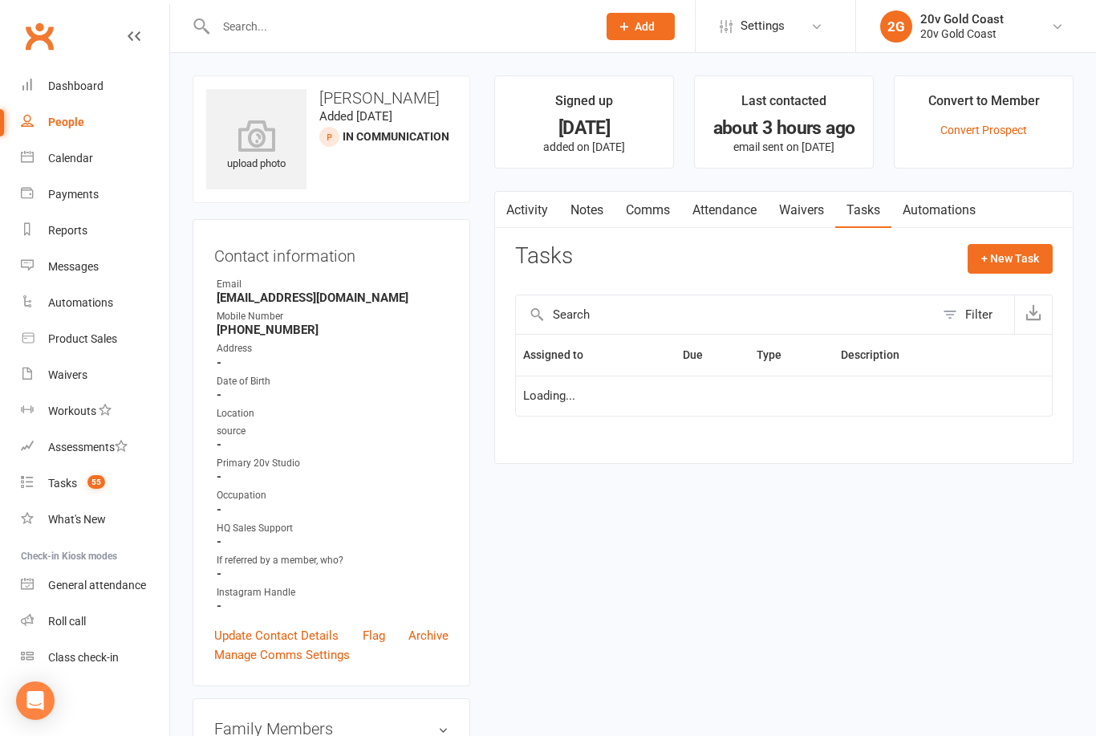
scroll to position [51, 0]
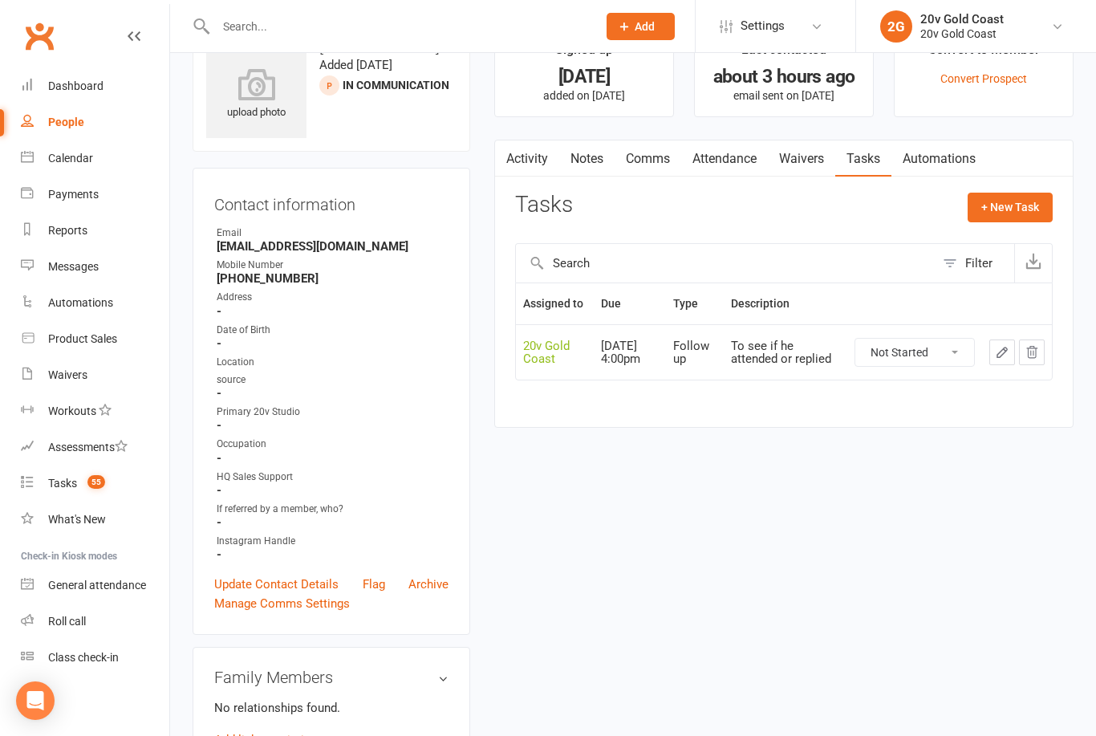
click at [1005, 207] on button "+ New Task" at bounding box center [1009, 207] width 85 height 29
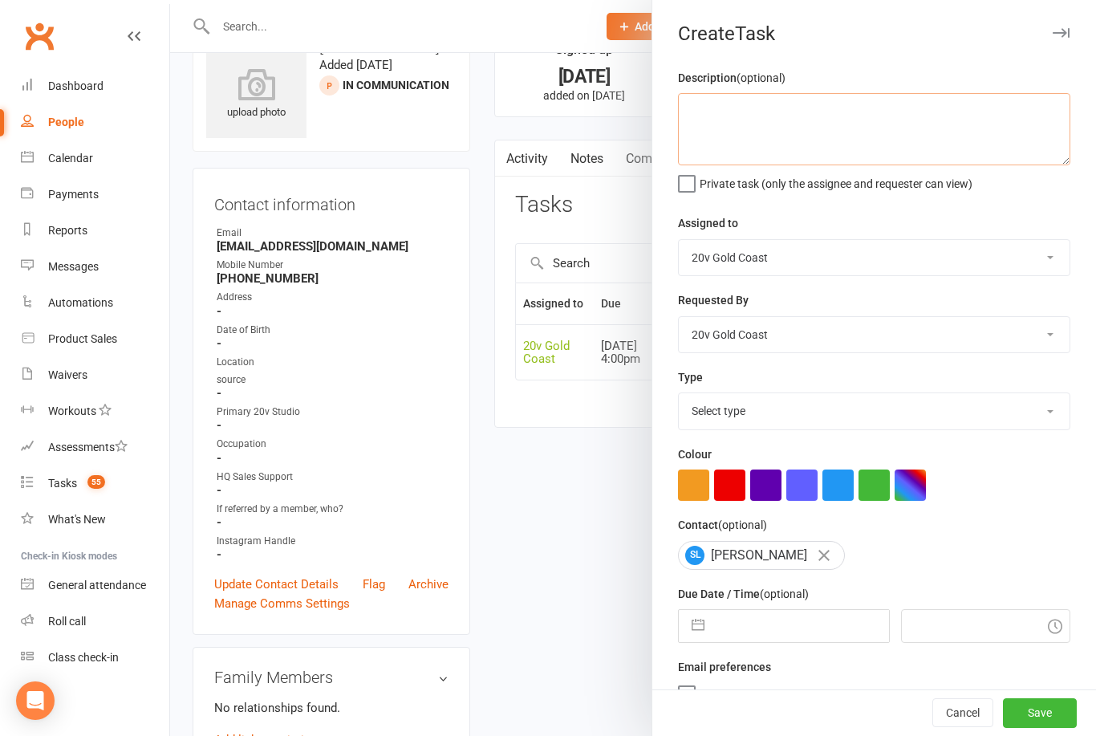
click at [800, 111] on textarea at bounding box center [874, 129] width 392 height 72
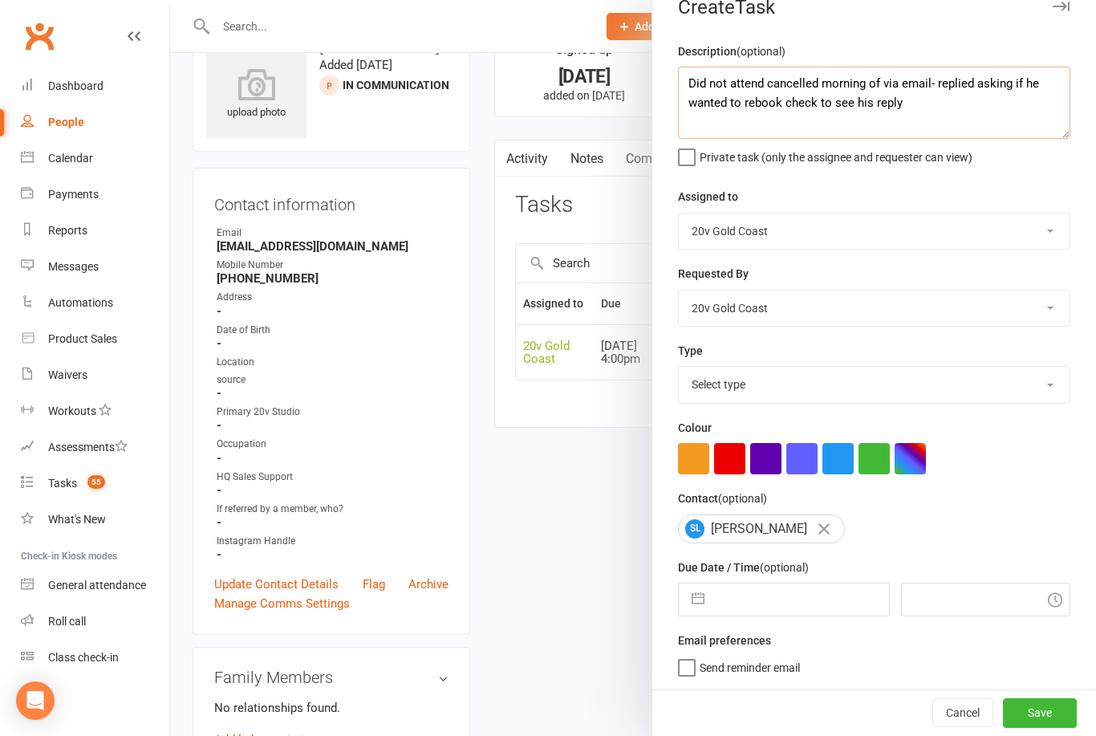
scroll to position [30, 0]
type textarea "Did not attend cancelled morning of via email- replied asking if he wanted to r…"
click at [625, 216] on div at bounding box center [633, 368] width 926 height 736
click at [1035, 708] on button "Save" at bounding box center [1040, 712] width 74 height 29
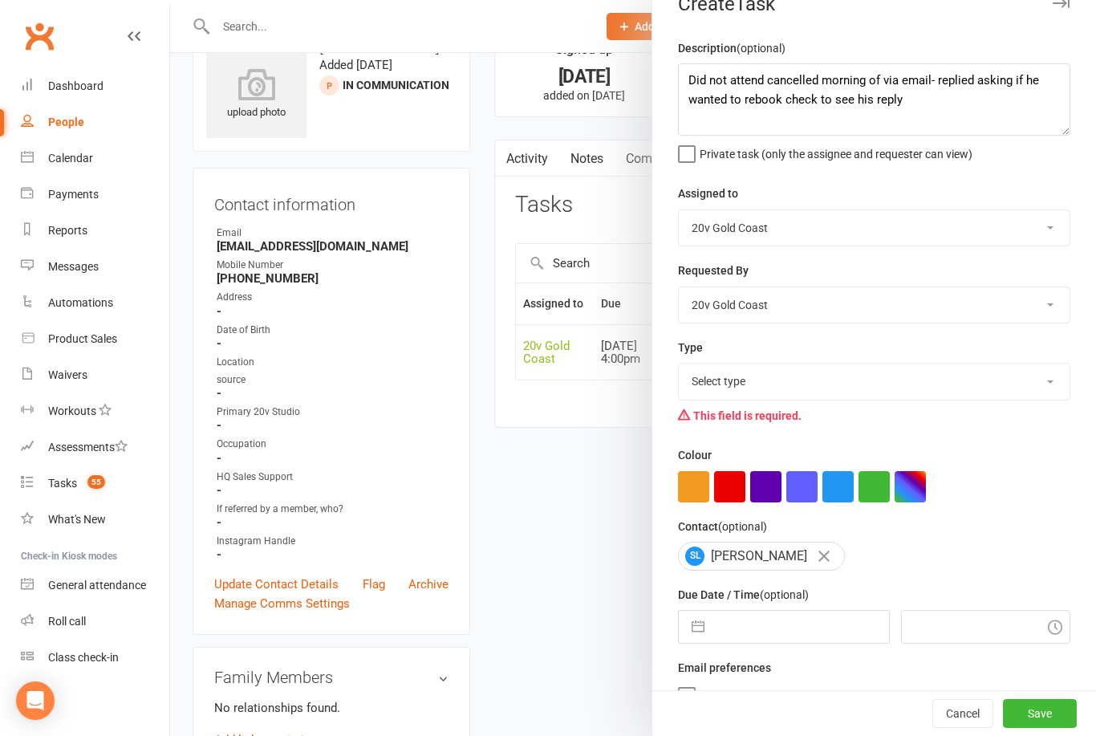
click at [820, 385] on select "Select type Call Call - to book trial Confirm session attendance Confirm trial …" at bounding box center [874, 380] width 391 height 35
select select "24395"
click at [1033, 711] on button "Save" at bounding box center [1040, 713] width 74 height 29
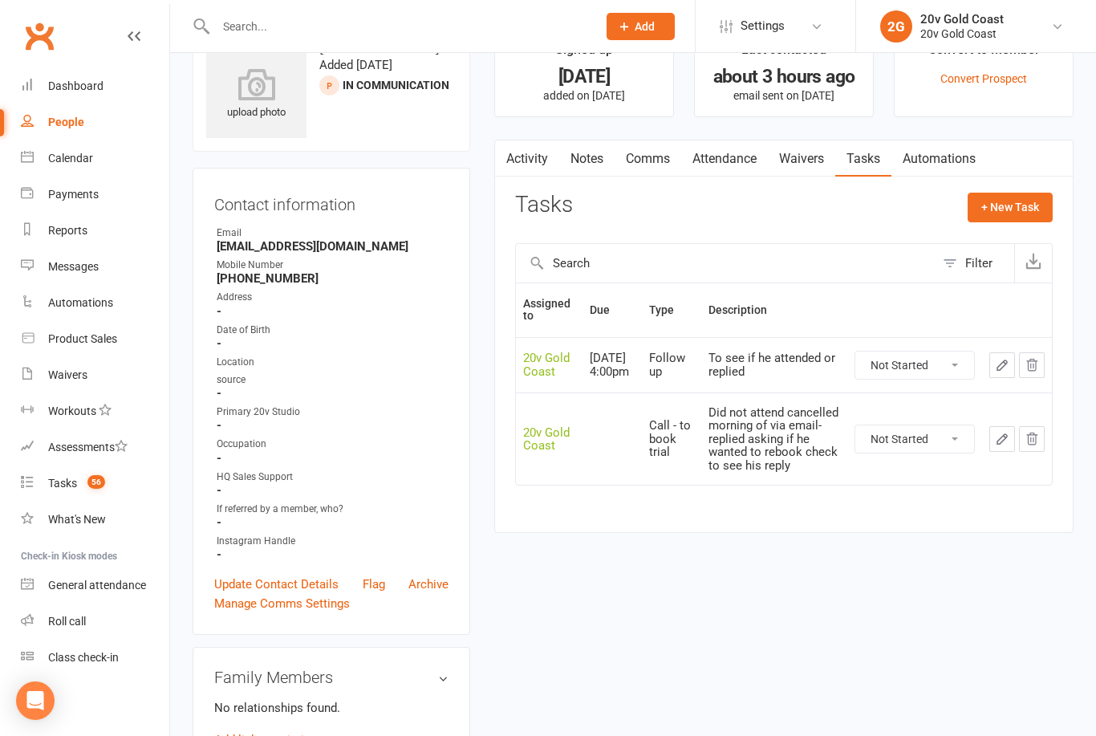
click at [99, 164] on link "Calendar" at bounding box center [95, 158] width 148 height 36
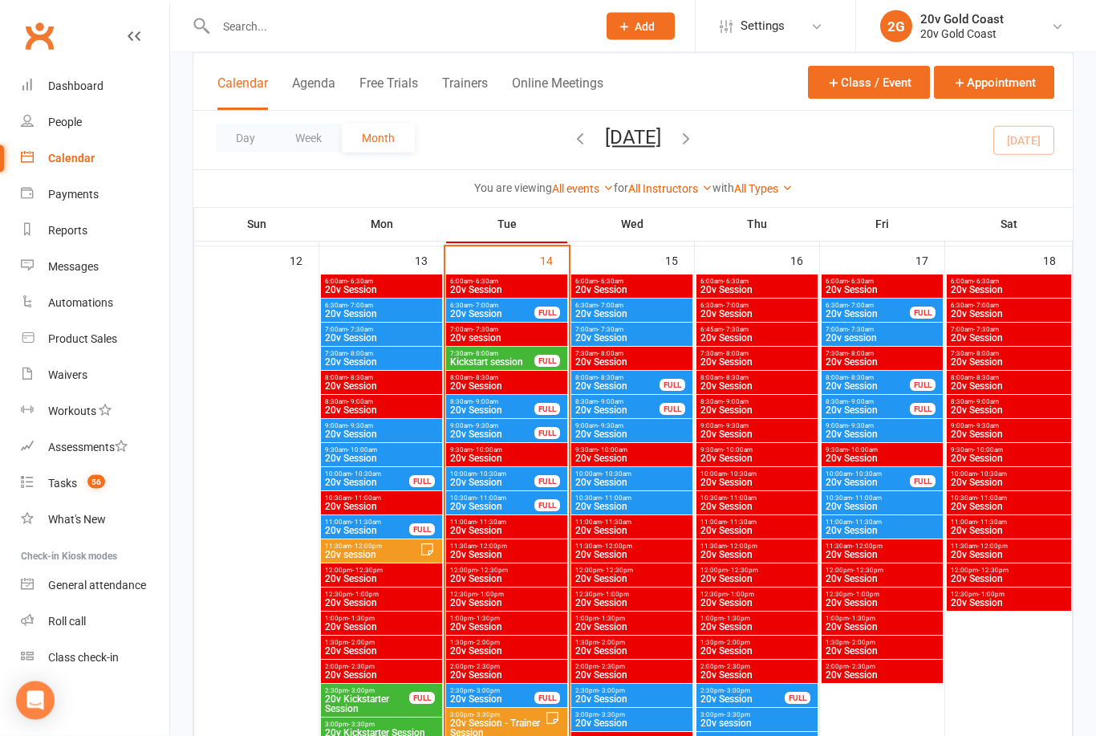
scroll to position [1425, 0]
click at [521, 411] on span "20v Session" at bounding box center [492, 410] width 86 height 10
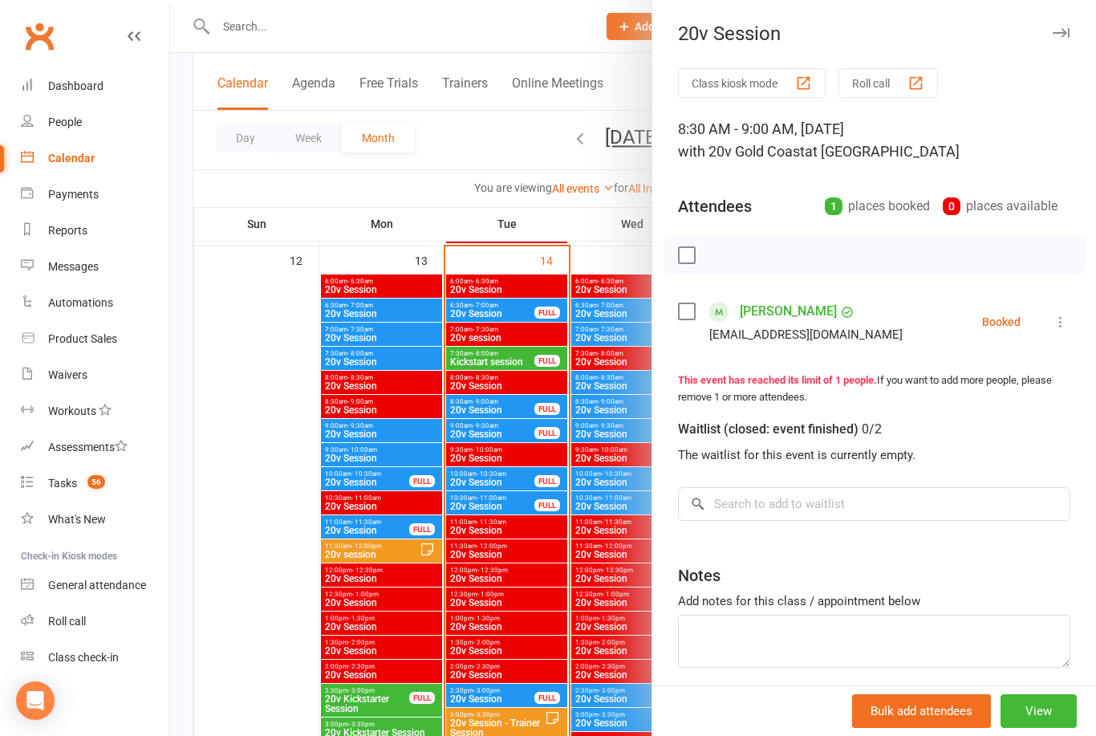
click at [532, 385] on div at bounding box center [633, 368] width 926 height 736
